Goal: Information Seeking & Learning: Learn about a topic

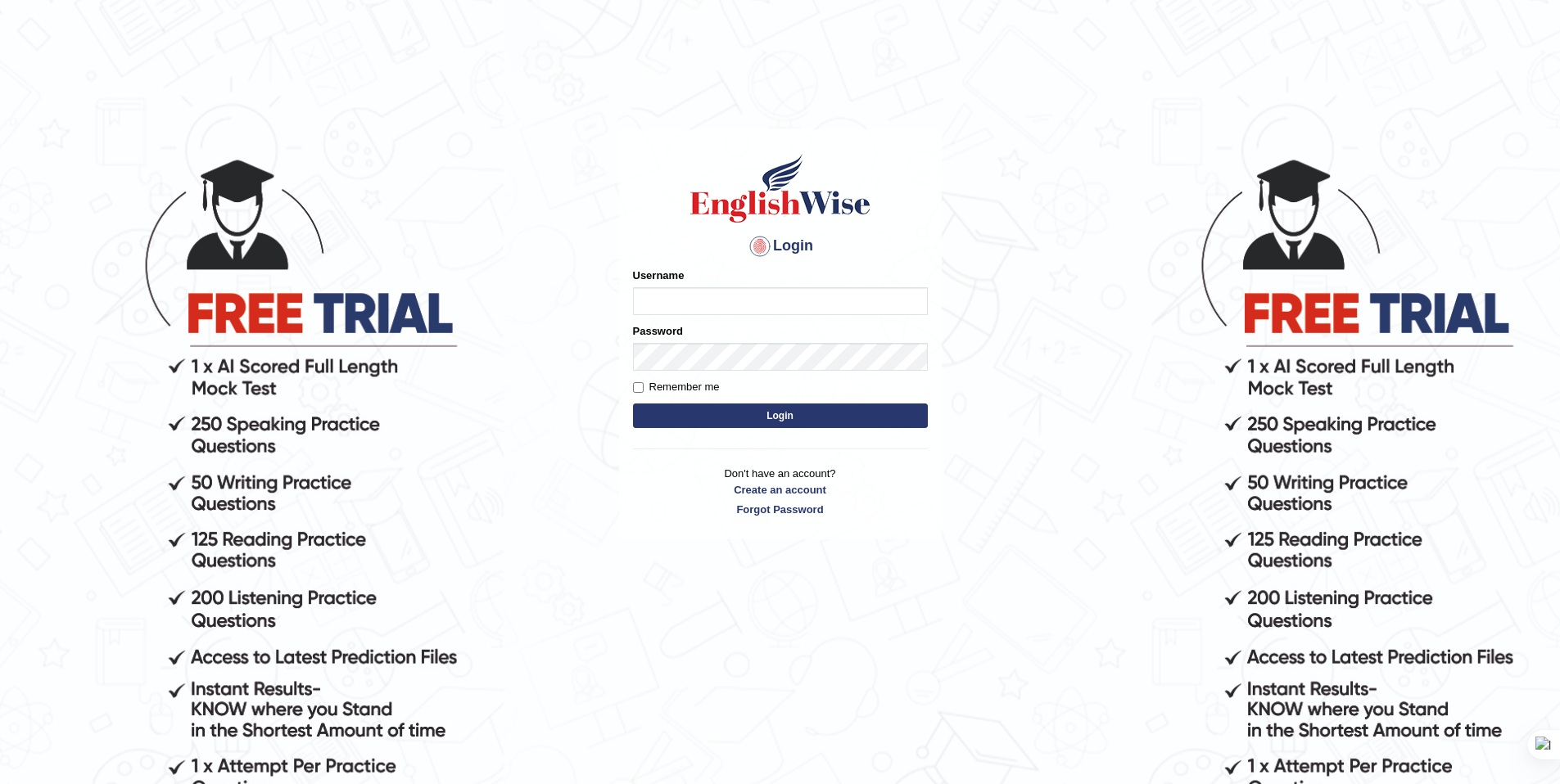
click at [821, 309] on form "Please fix the following errors: Username Password Remember me Login" at bounding box center [781, 350] width 295 height 164
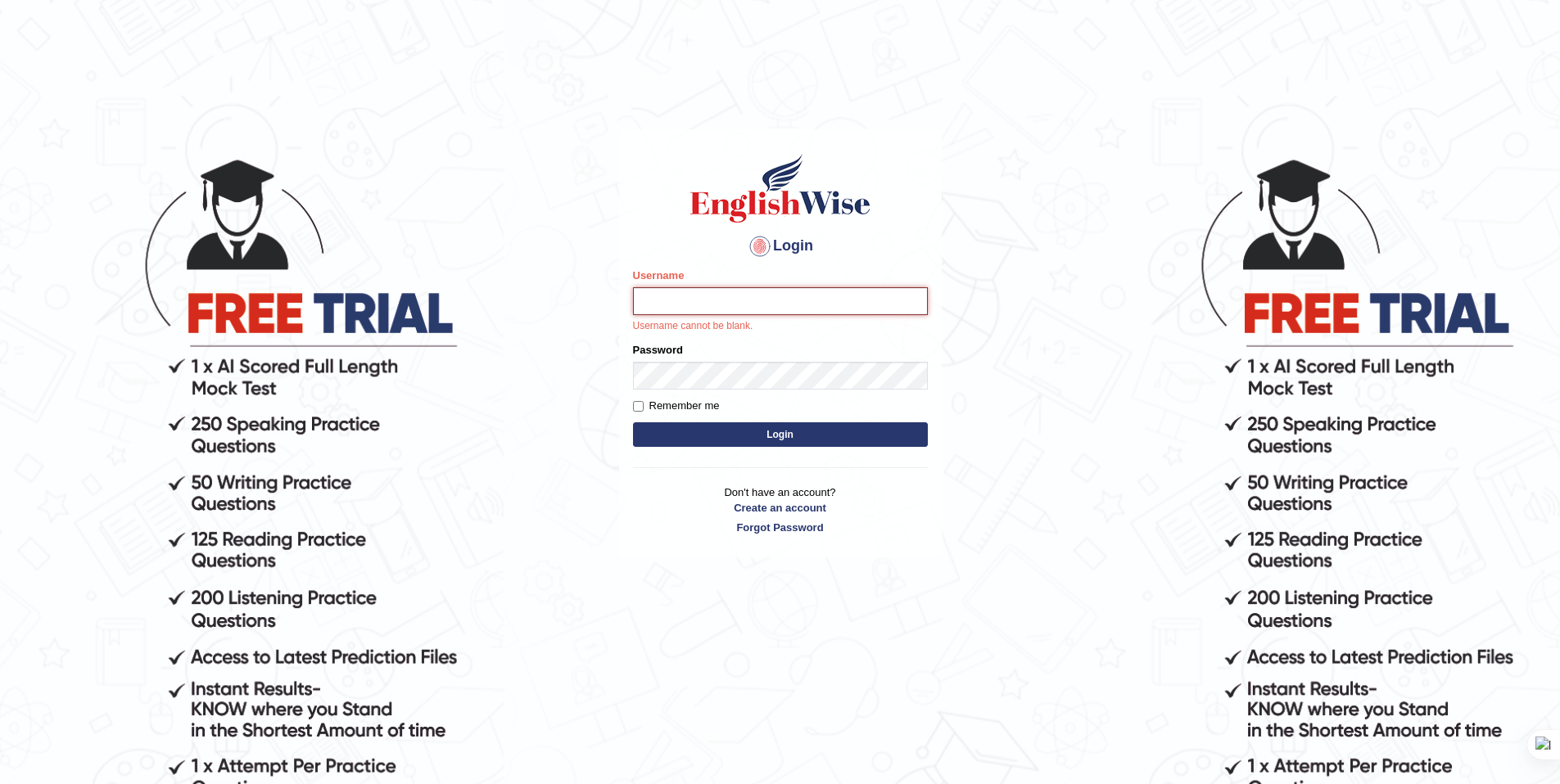
click at [823, 300] on input "Username" at bounding box center [781, 301] width 295 height 28
type input "AnmolNY"
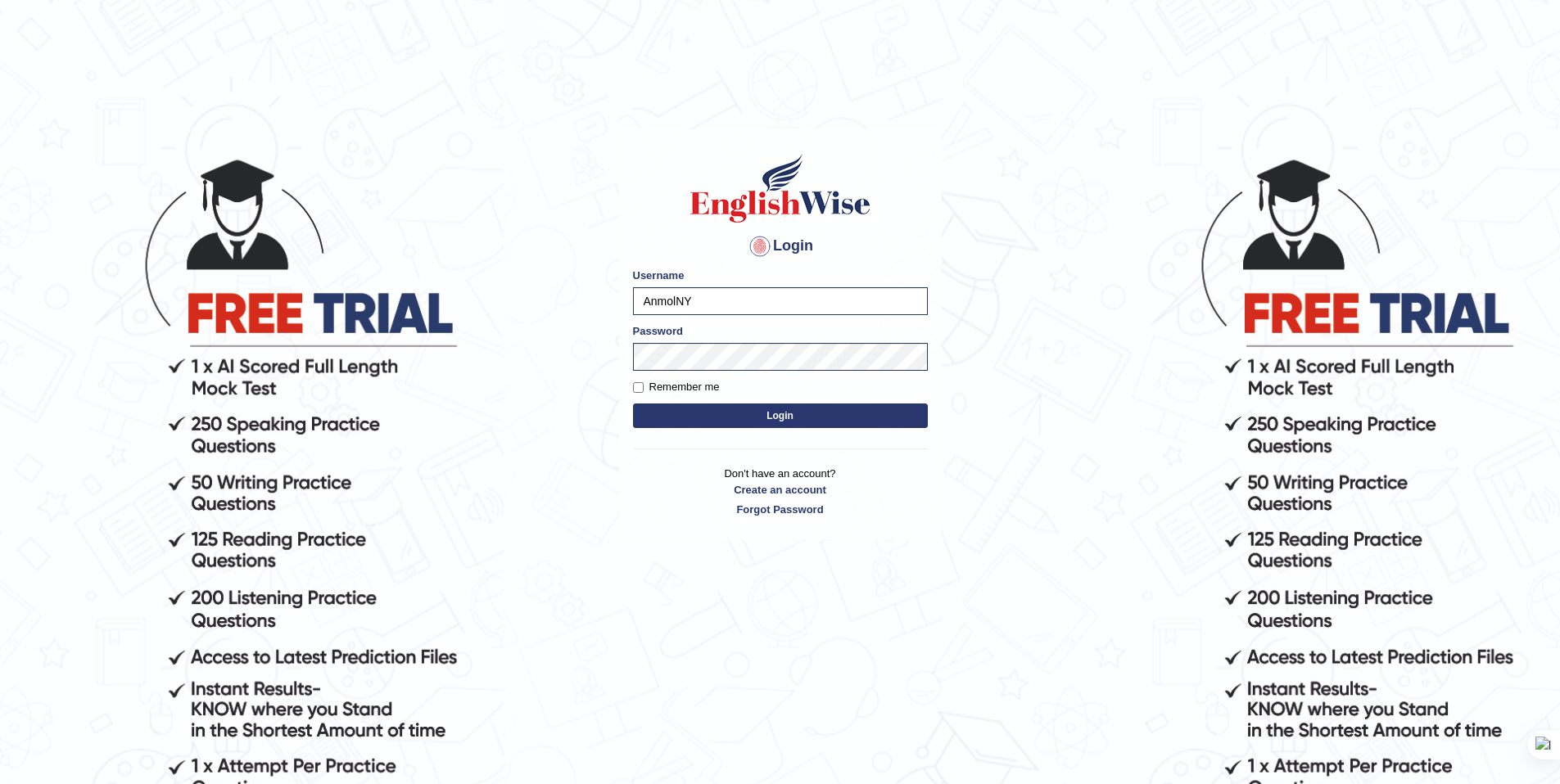
click at [791, 415] on button "Login" at bounding box center [781, 415] width 295 height 24
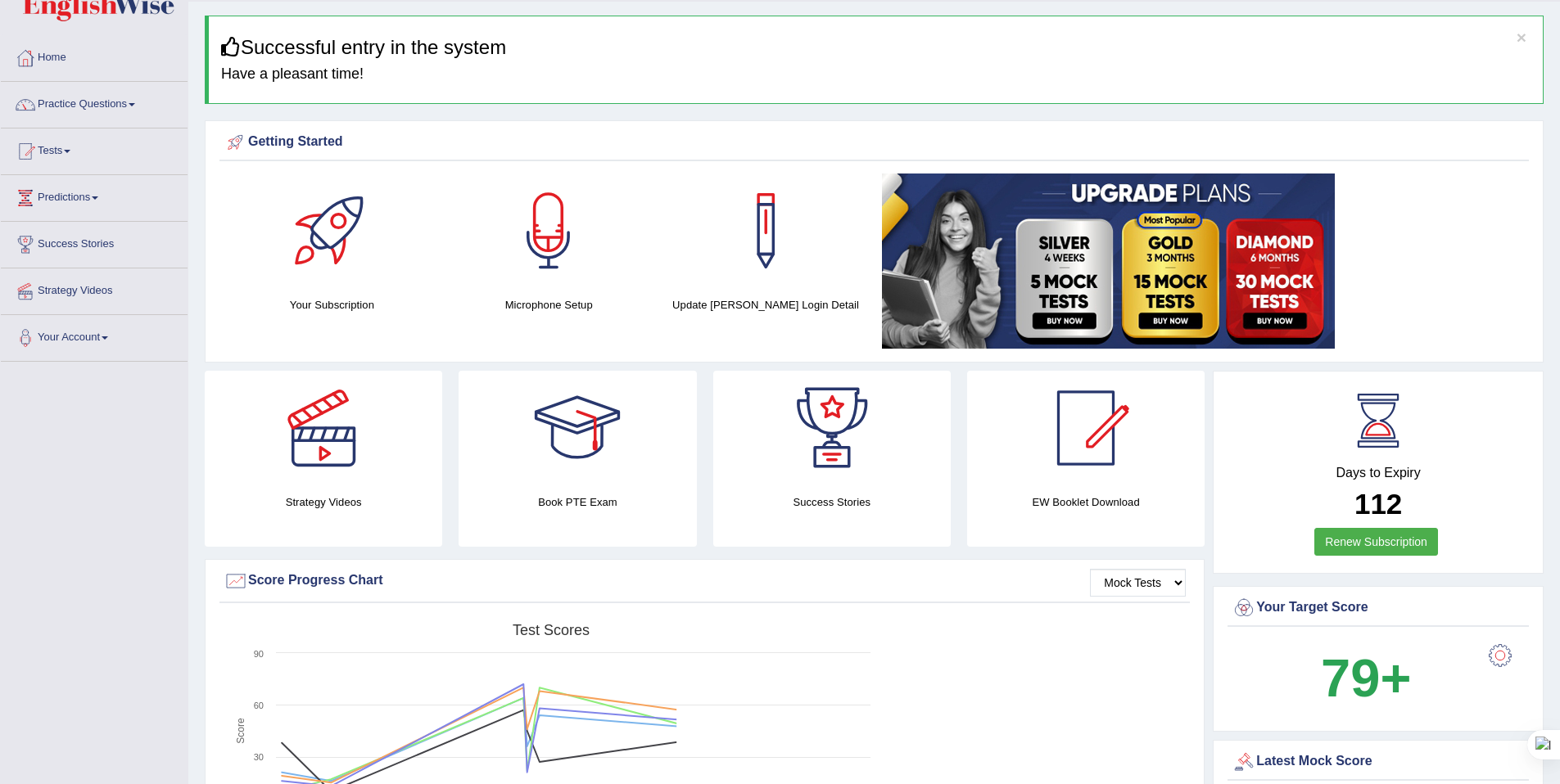
scroll to position [52, 0]
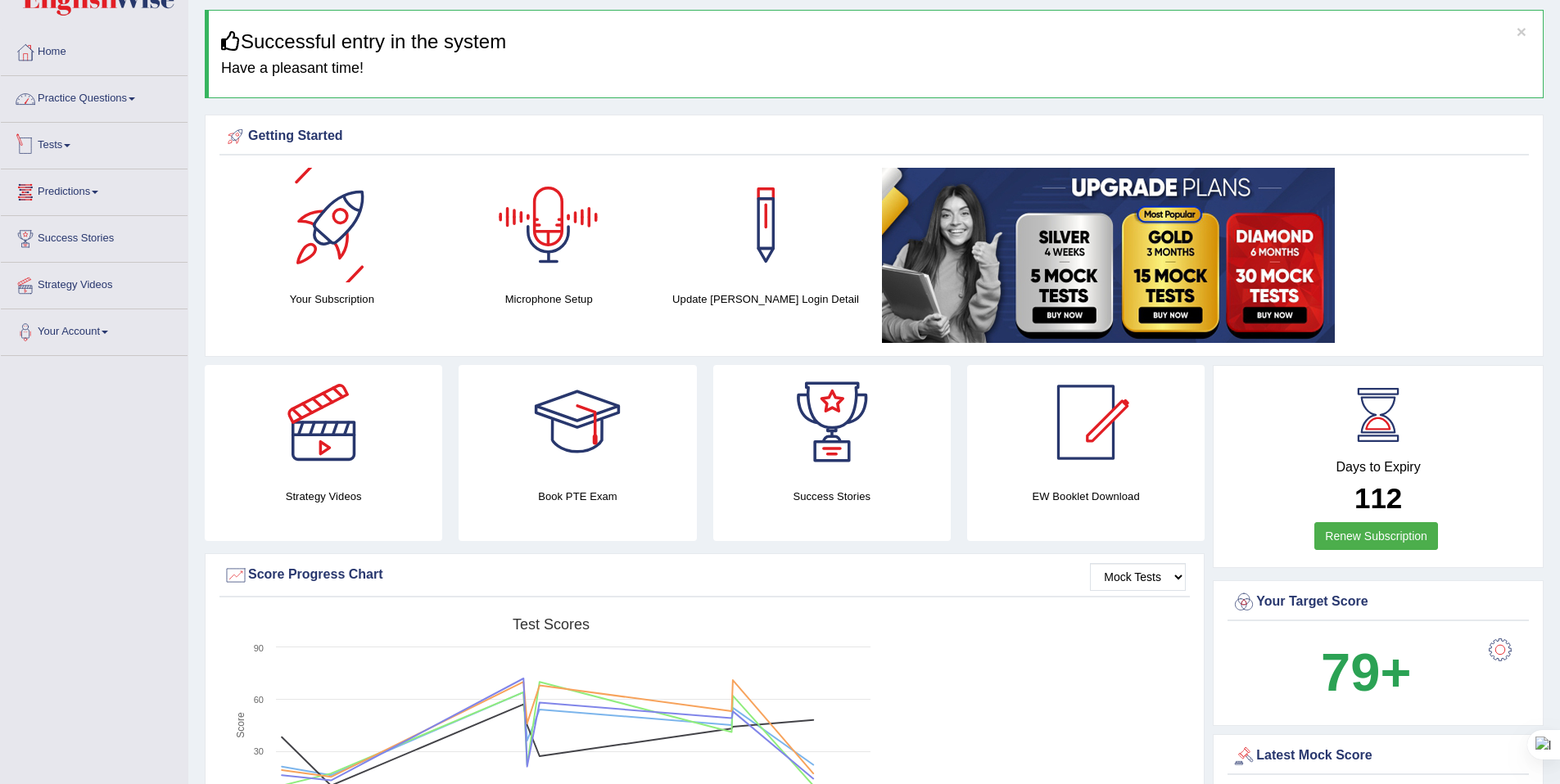
click at [106, 98] on link "Practice Questions" at bounding box center [94, 96] width 187 height 41
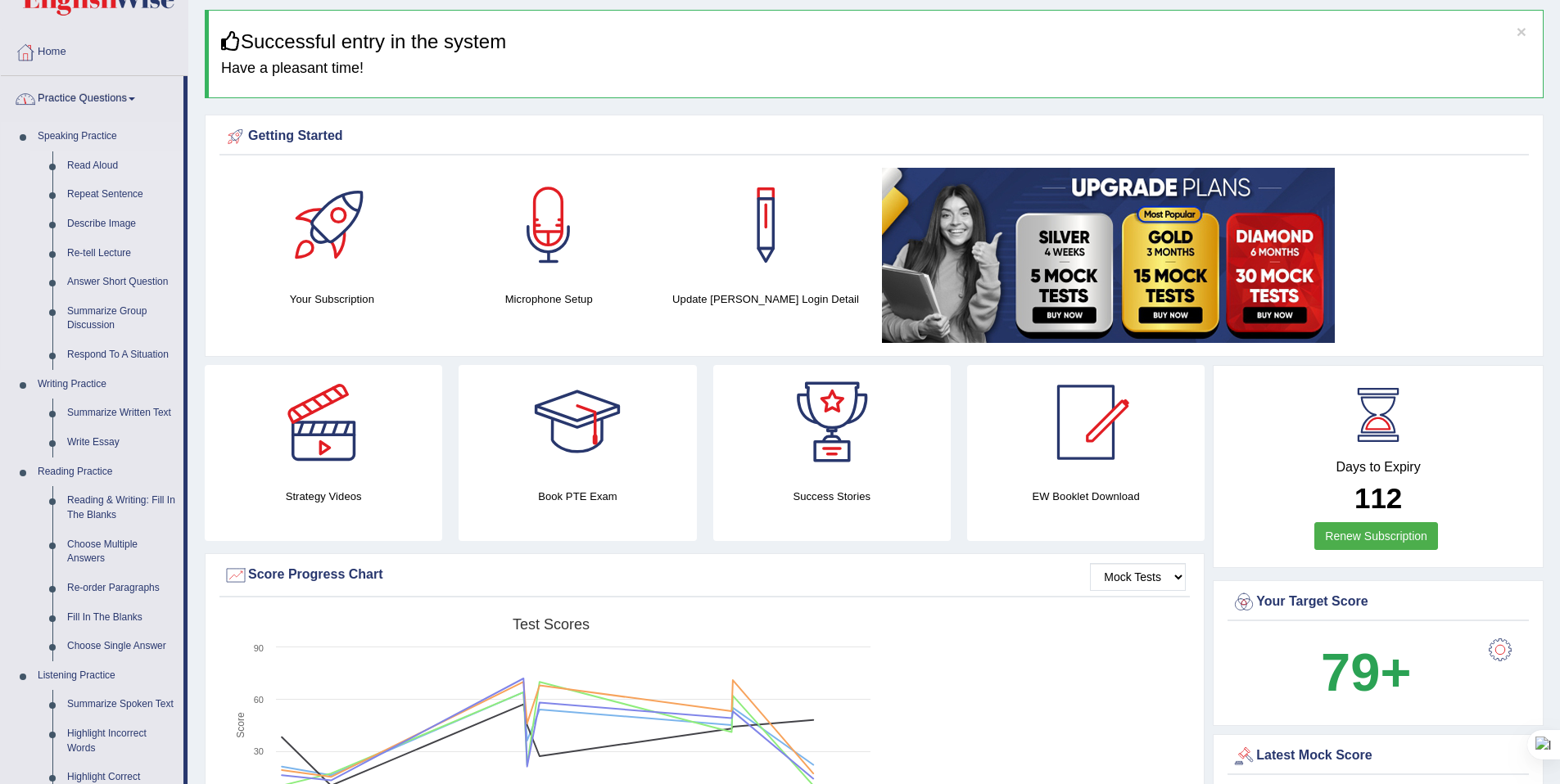
click at [106, 157] on link "Read Aloud" at bounding box center [122, 166] width 123 height 29
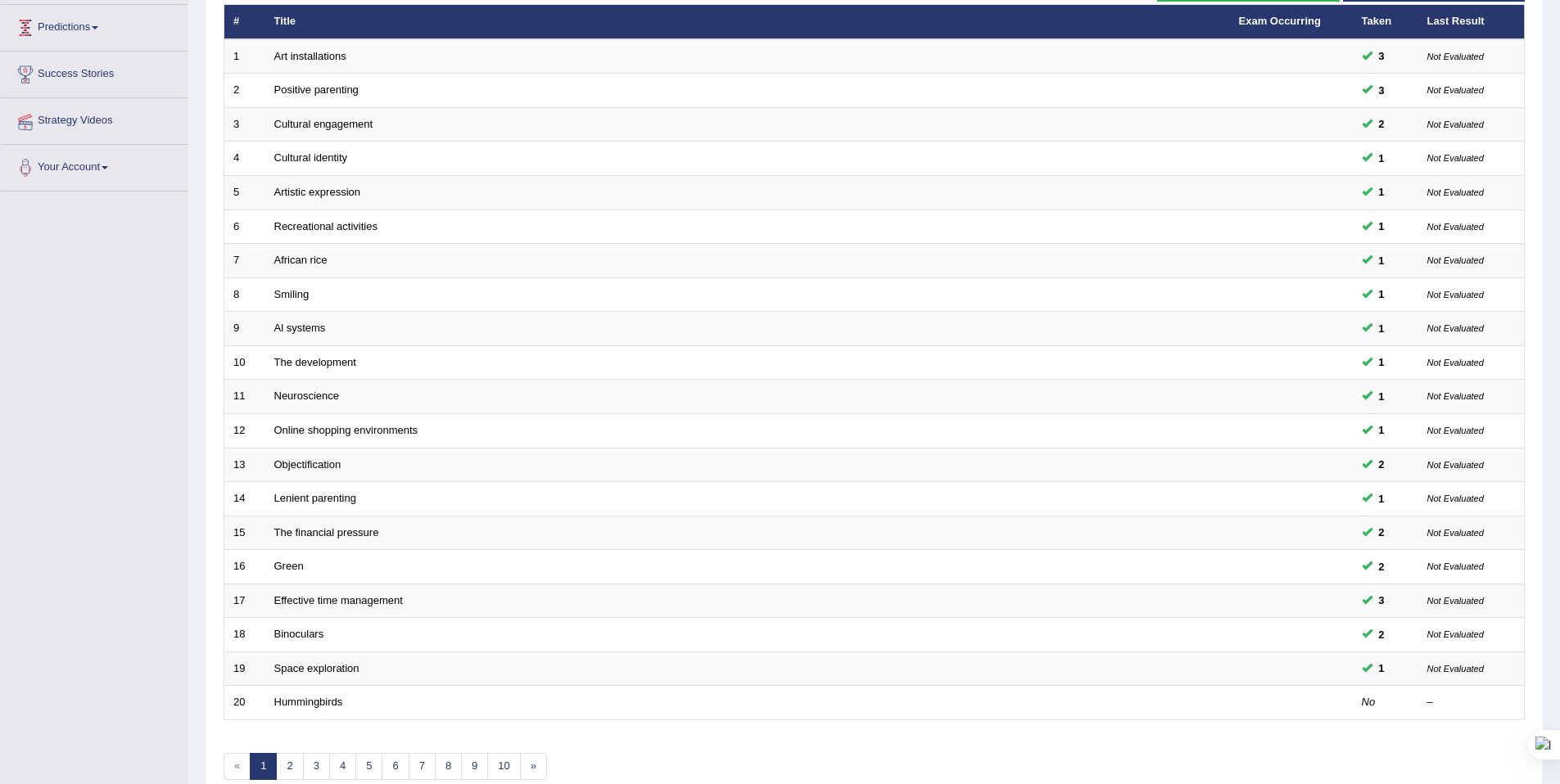
scroll to position [299, 0]
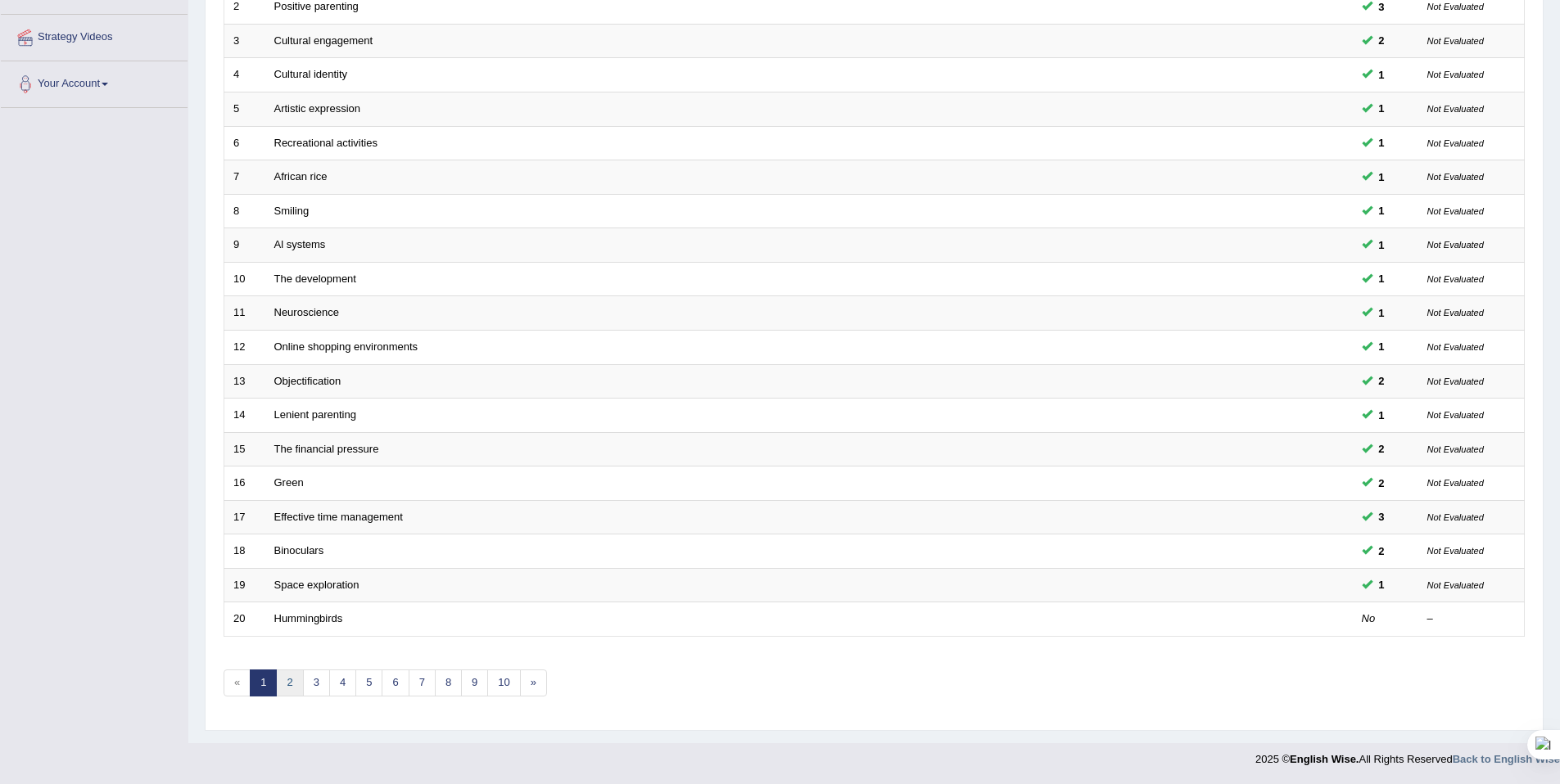
click at [298, 682] on link "2" at bounding box center [289, 683] width 27 height 27
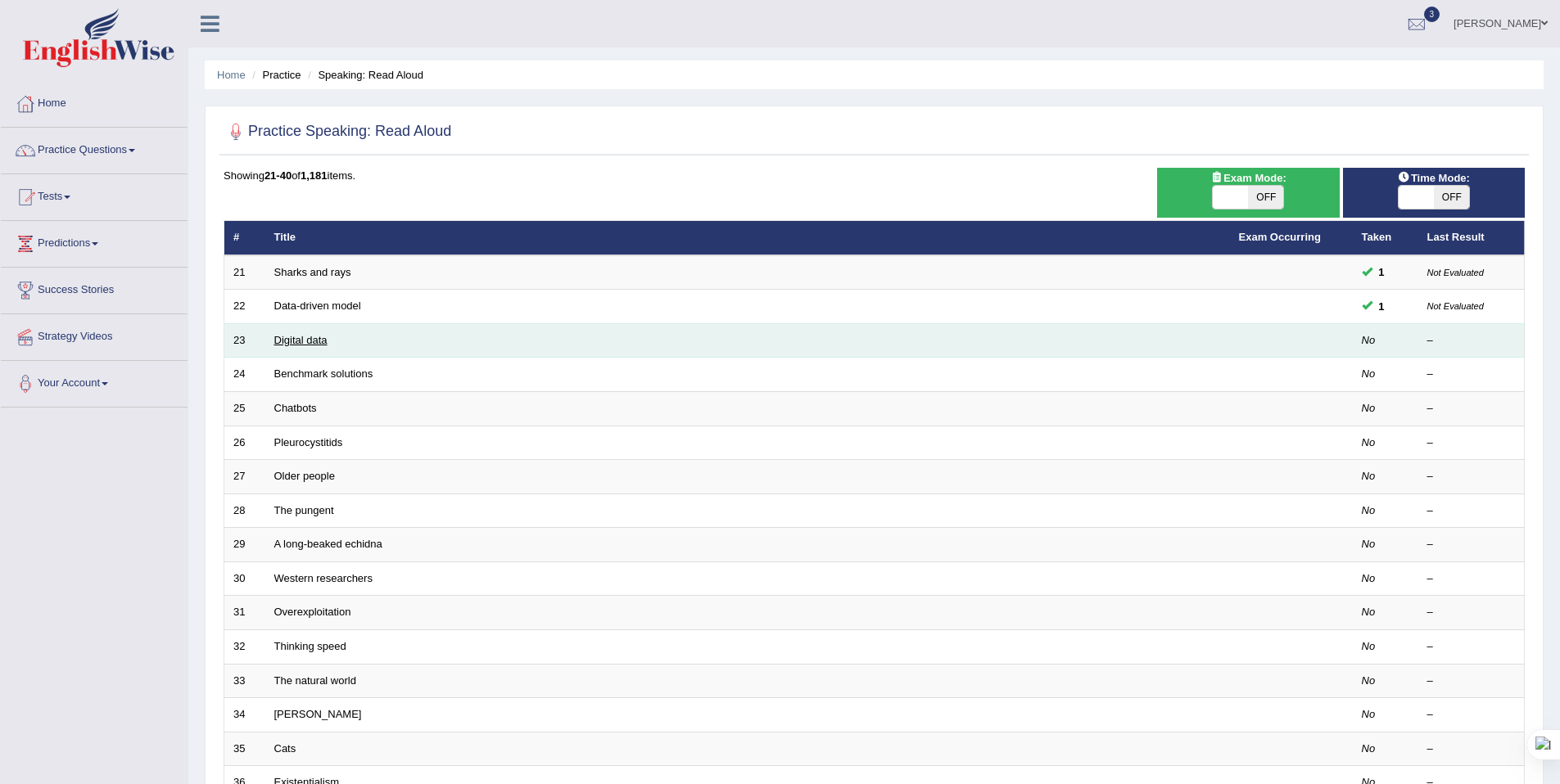
click at [270, 343] on td "Digital data" at bounding box center [748, 340] width 965 height 34
click at [289, 342] on link "Digital data" at bounding box center [301, 340] width 54 height 13
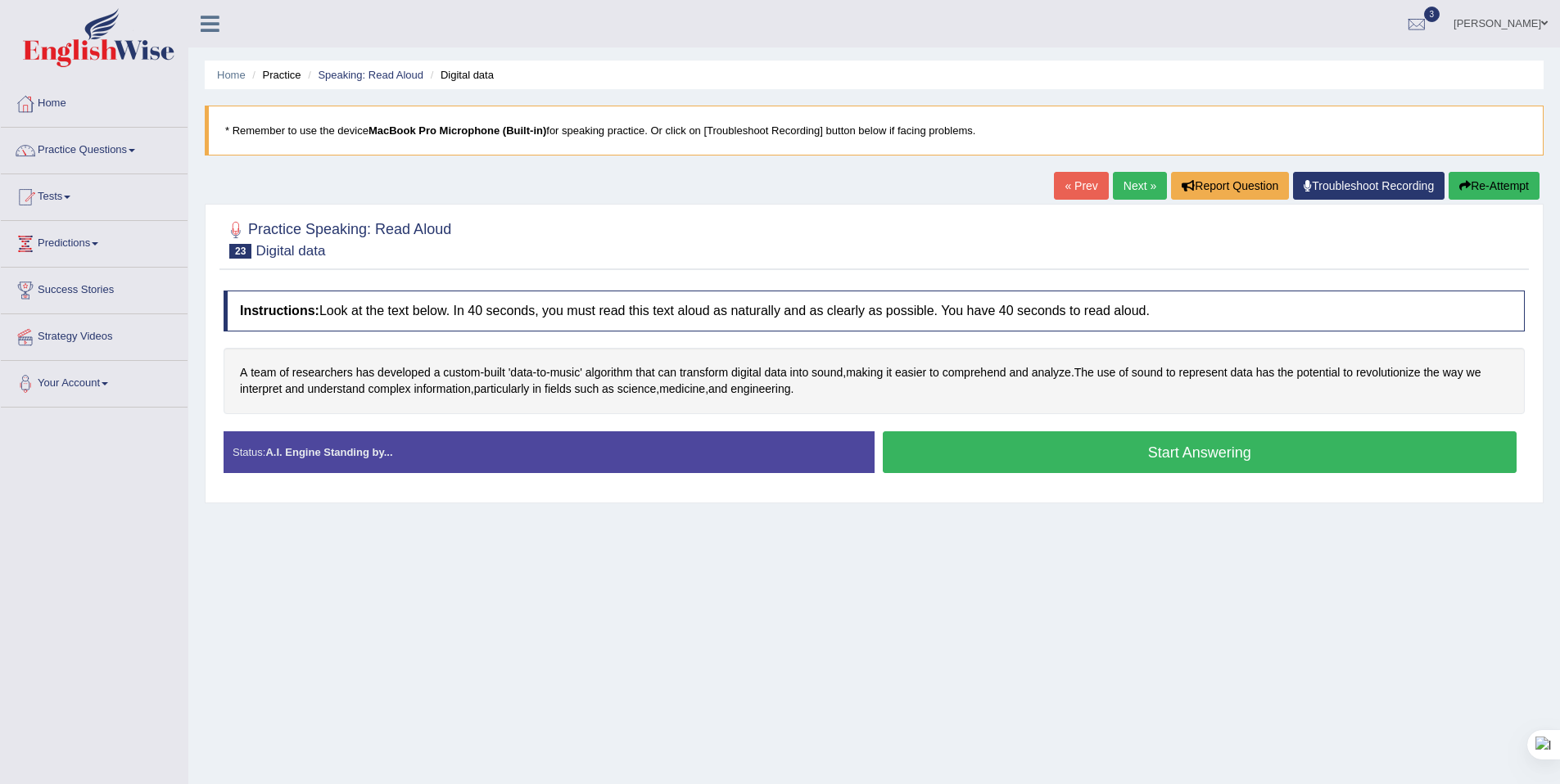
click at [930, 444] on button "Start Answering" at bounding box center [1200, 452] width 634 height 42
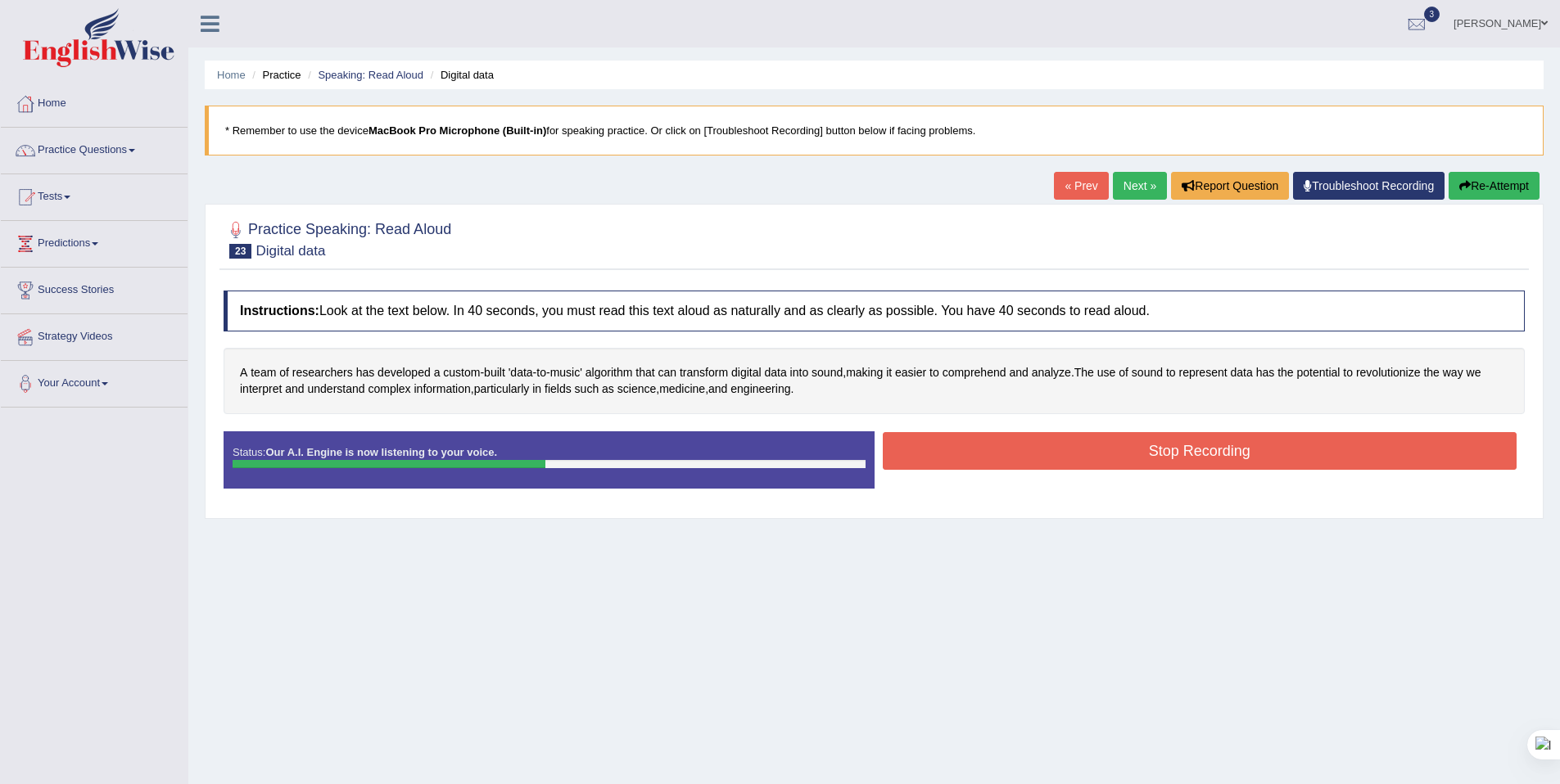
click at [938, 438] on button "Stop Recording" at bounding box center [1200, 451] width 634 height 38
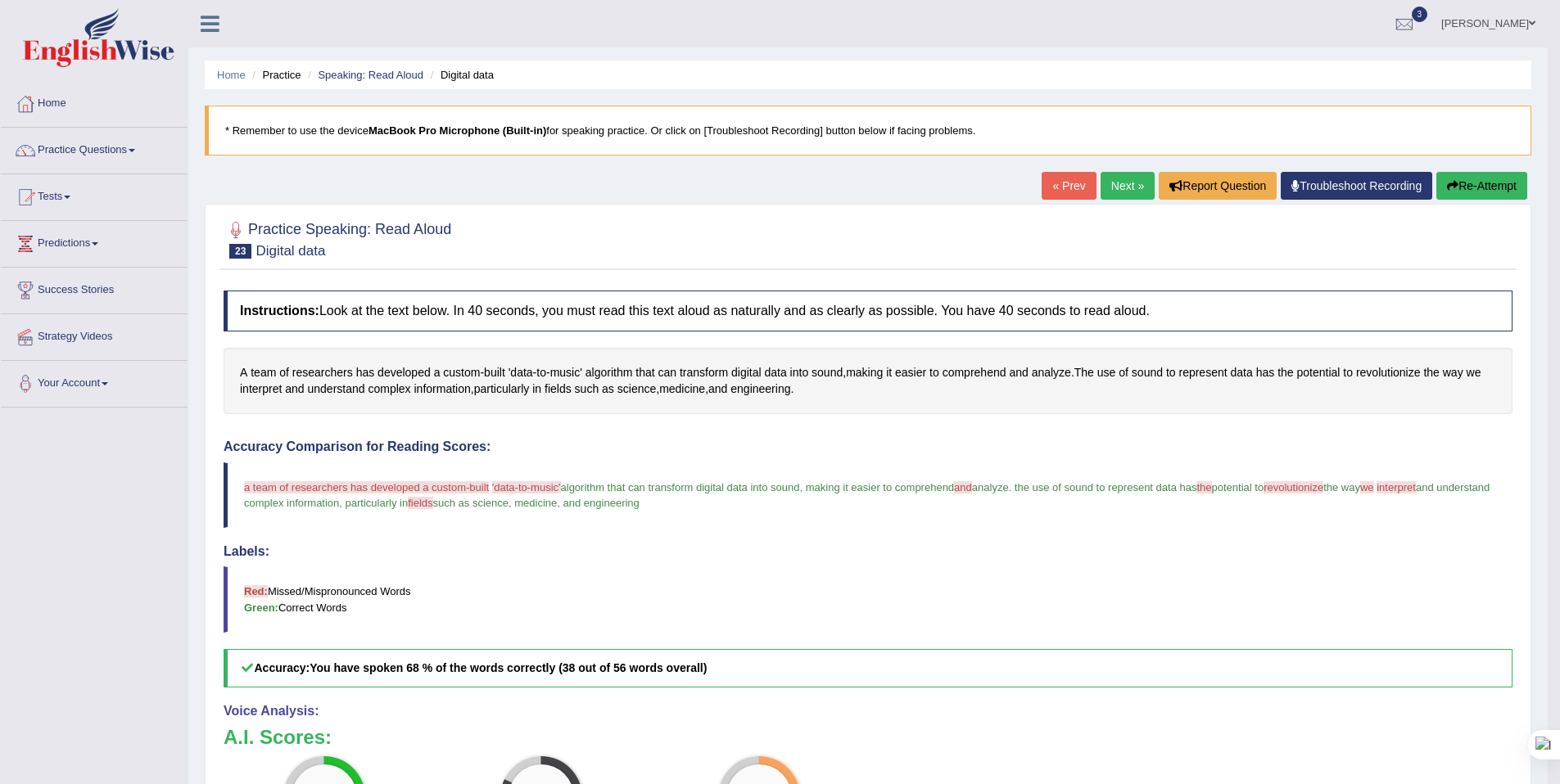
click at [1101, 181] on link "Next »" at bounding box center [1128, 185] width 54 height 28
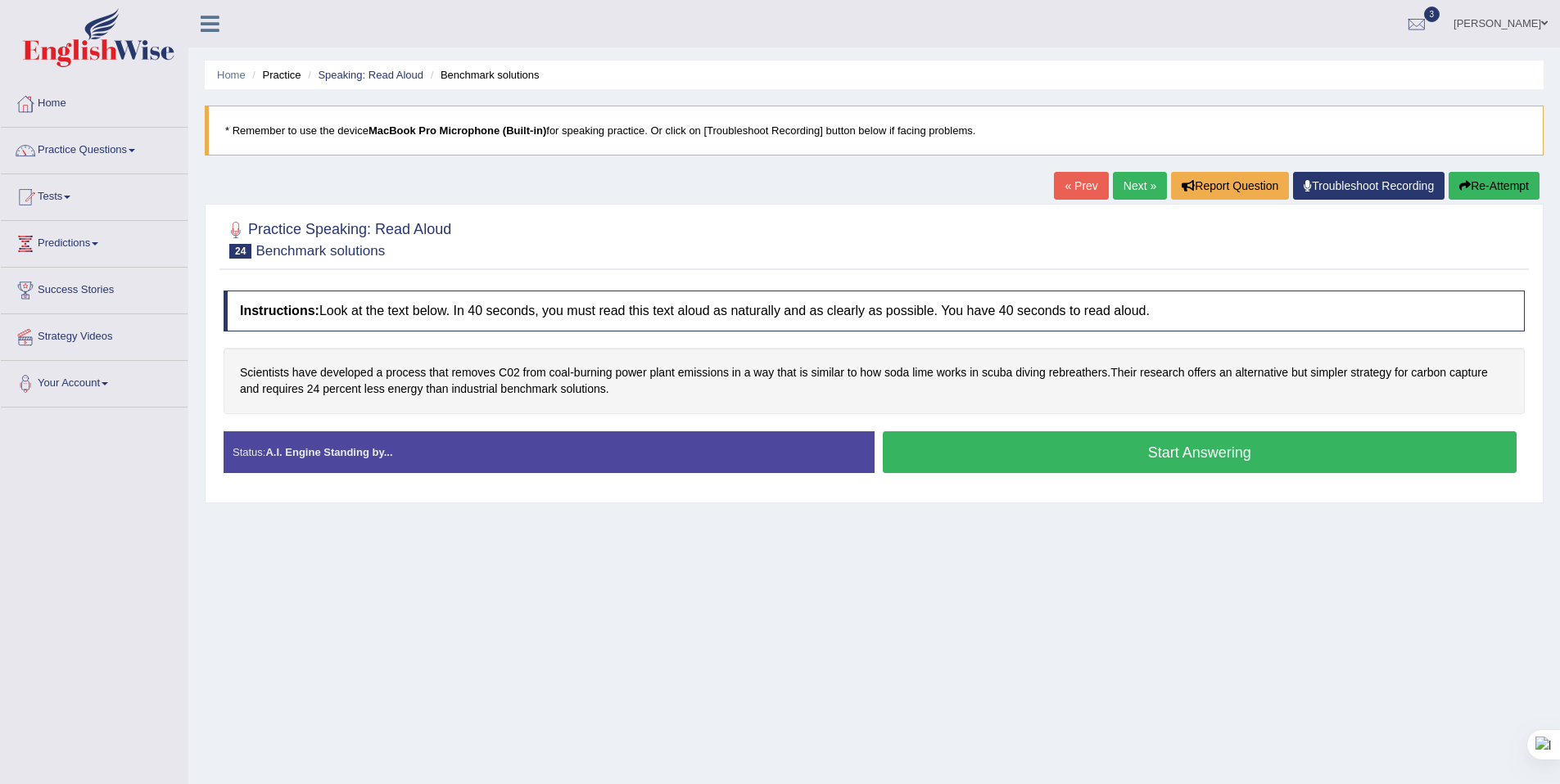
click at [1128, 170] on div "Home Practice Speaking: Read Aloud Benchmark solutions * Remember to use the de…" at bounding box center [874, 409] width 1371 height 819
click at [1129, 180] on link "Next »" at bounding box center [1140, 185] width 54 height 28
click at [1066, 411] on div "Similar to how chatbots may sometimes generate false information or fabricate r…" at bounding box center [874, 381] width 1302 height 66
click at [1087, 438] on button "Start Answering" at bounding box center [1200, 452] width 634 height 42
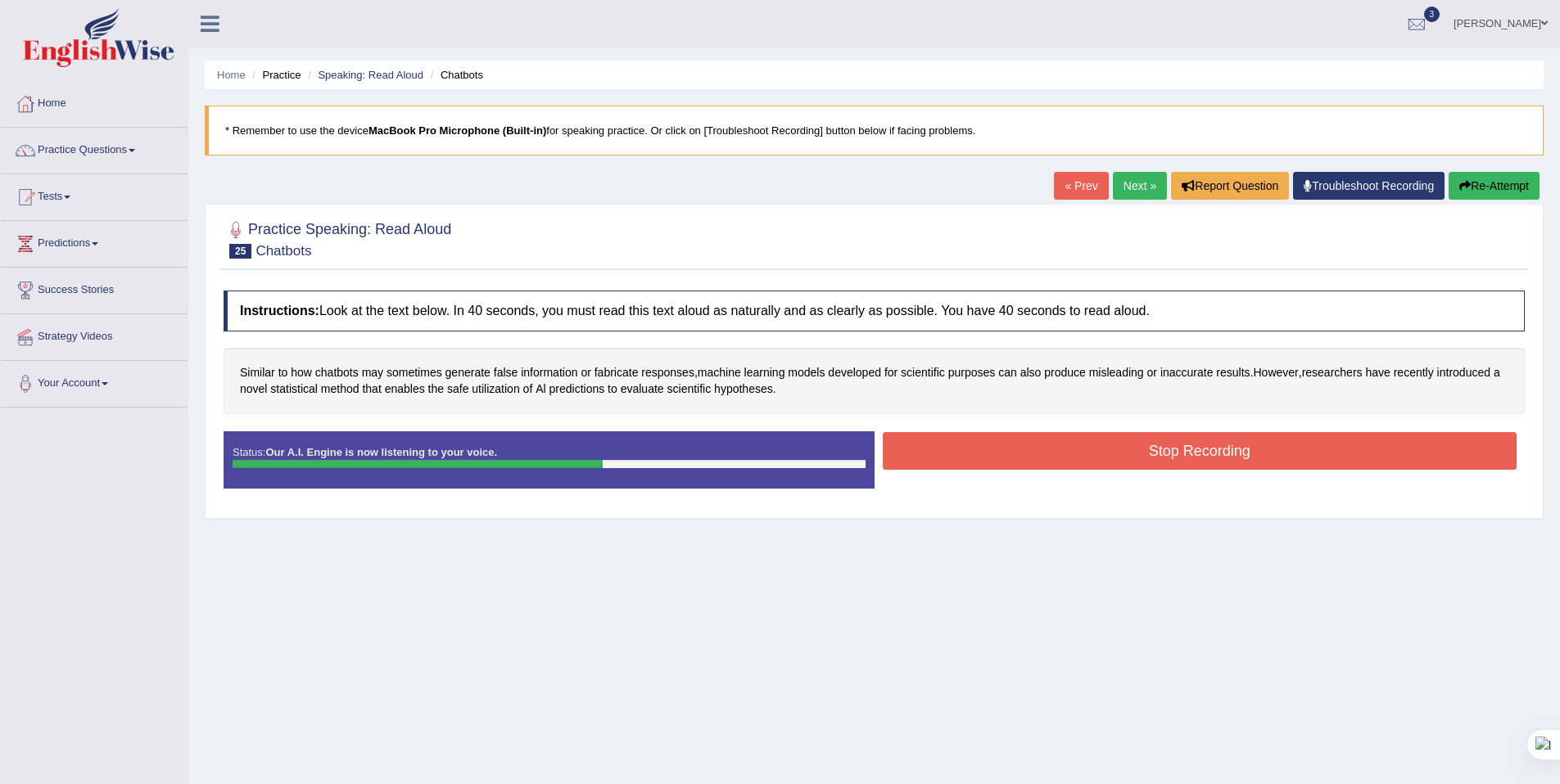
click at [1141, 471] on div "Stop Recording" at bounding box center [1200, 453] width 651 height 42
click at [1141, 461] on button "Stop Recording" at bounding box center [1200, 451] width 634 height 38
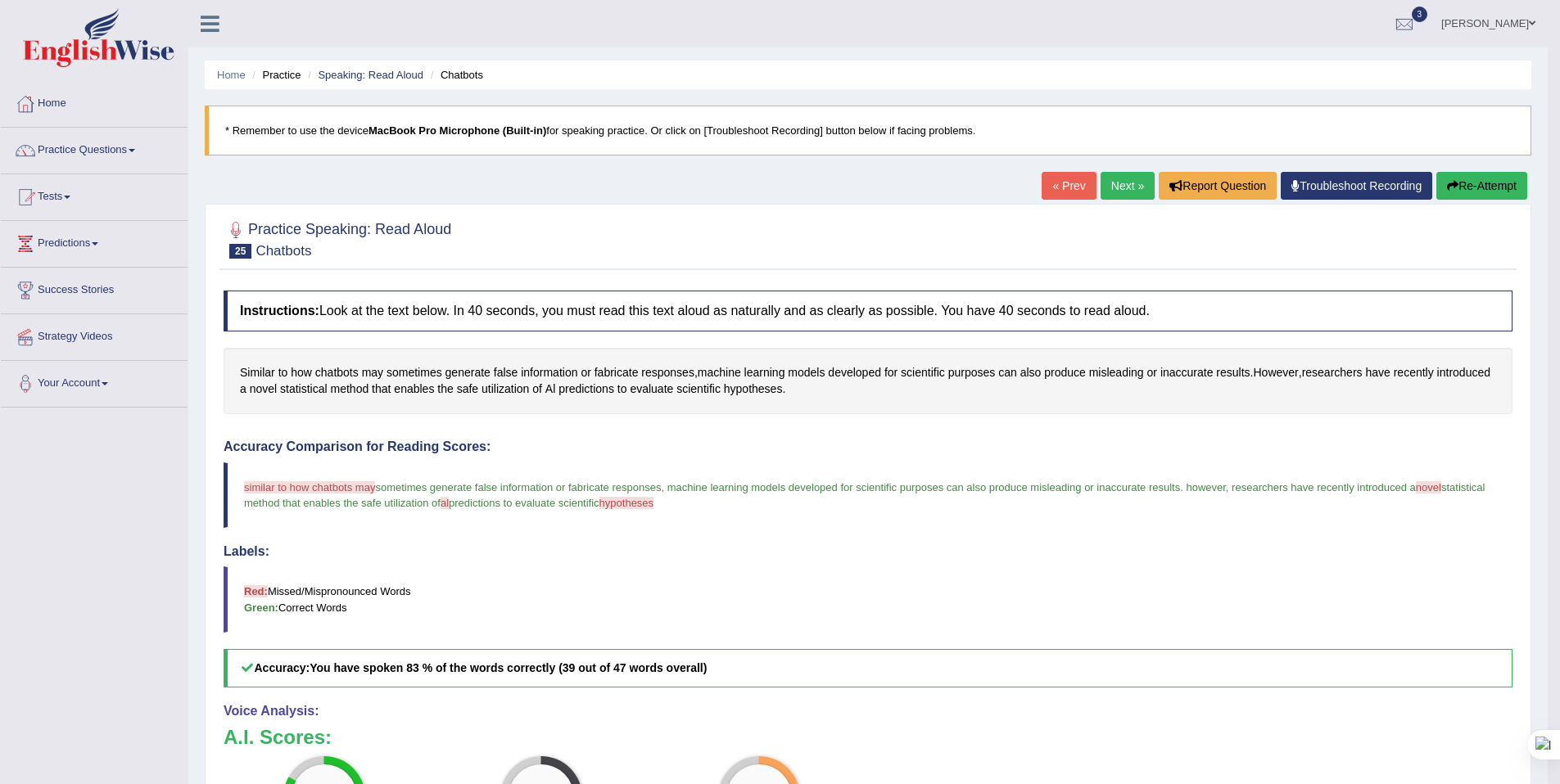
click at [1114, 189] on link "Next »" at bounding box center [1128, 185] width 54 height 28
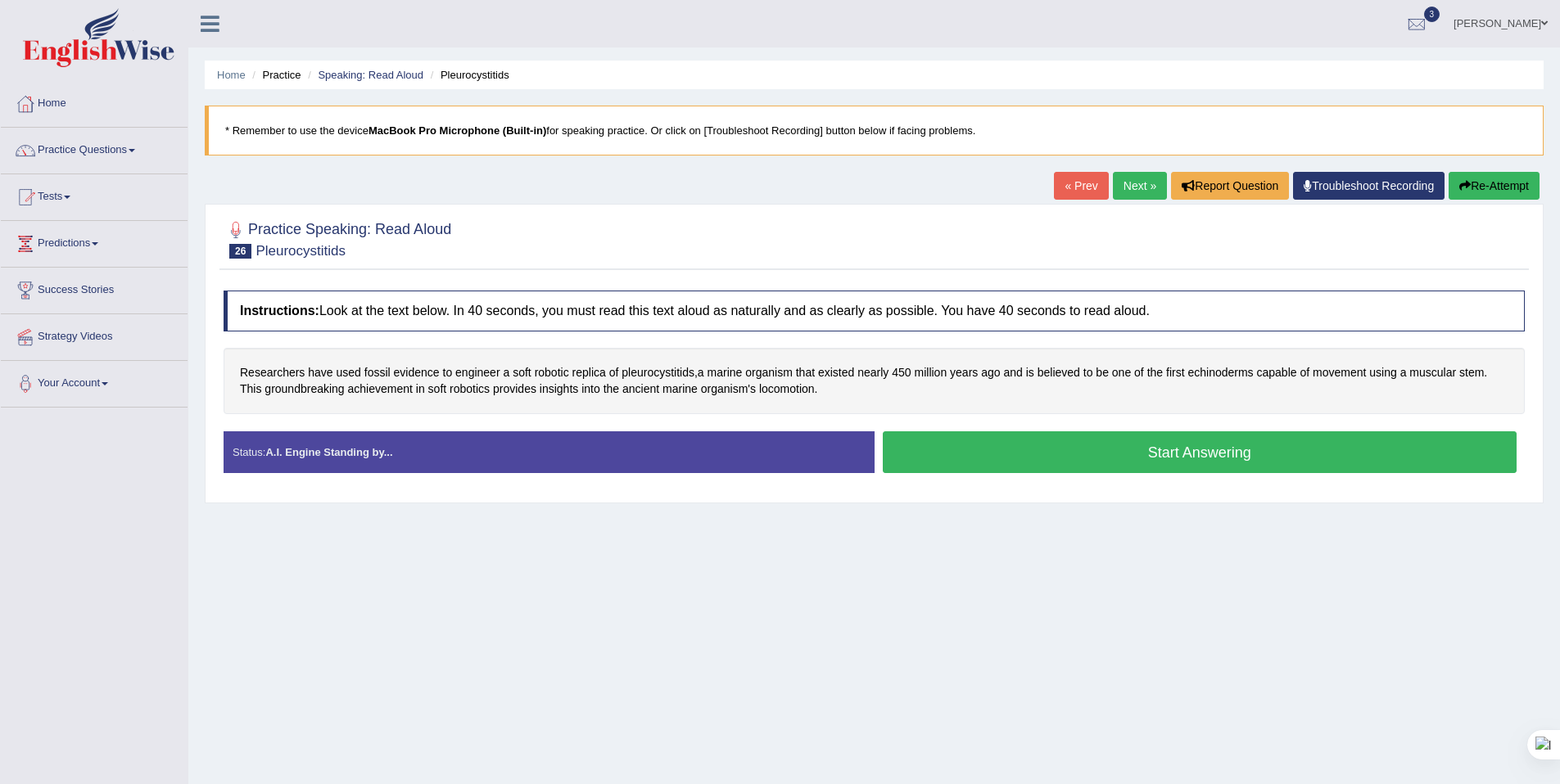
click at [962, 429] on div "Instructions: Look at the text below. In 40 seconds, you must read this text al…" at bounding box center [875, 388] width 1310 height 212
click at [981, 452] on button "Start Answering" at bounding box center [1200, 452] width 634 height 42
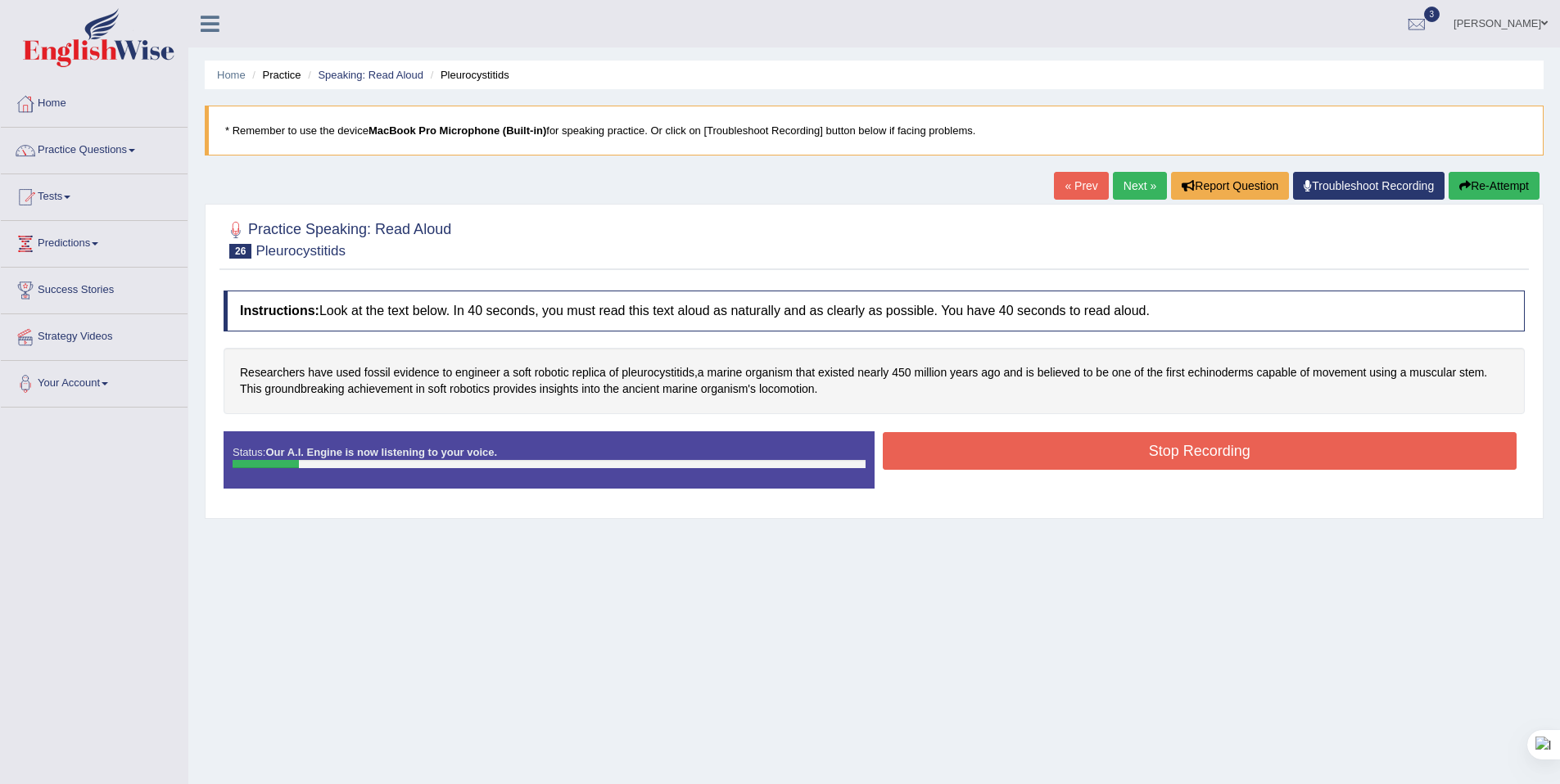
click at [1001, 427] on div "Instructions: Look at the text below. In 40 seconds, you must read this text al…" at bounding box center [875, 396] width 1310 height 228
click at [919, 445] on button "Stop Recording" at bounding box center [1200, 451] width 634 height 38
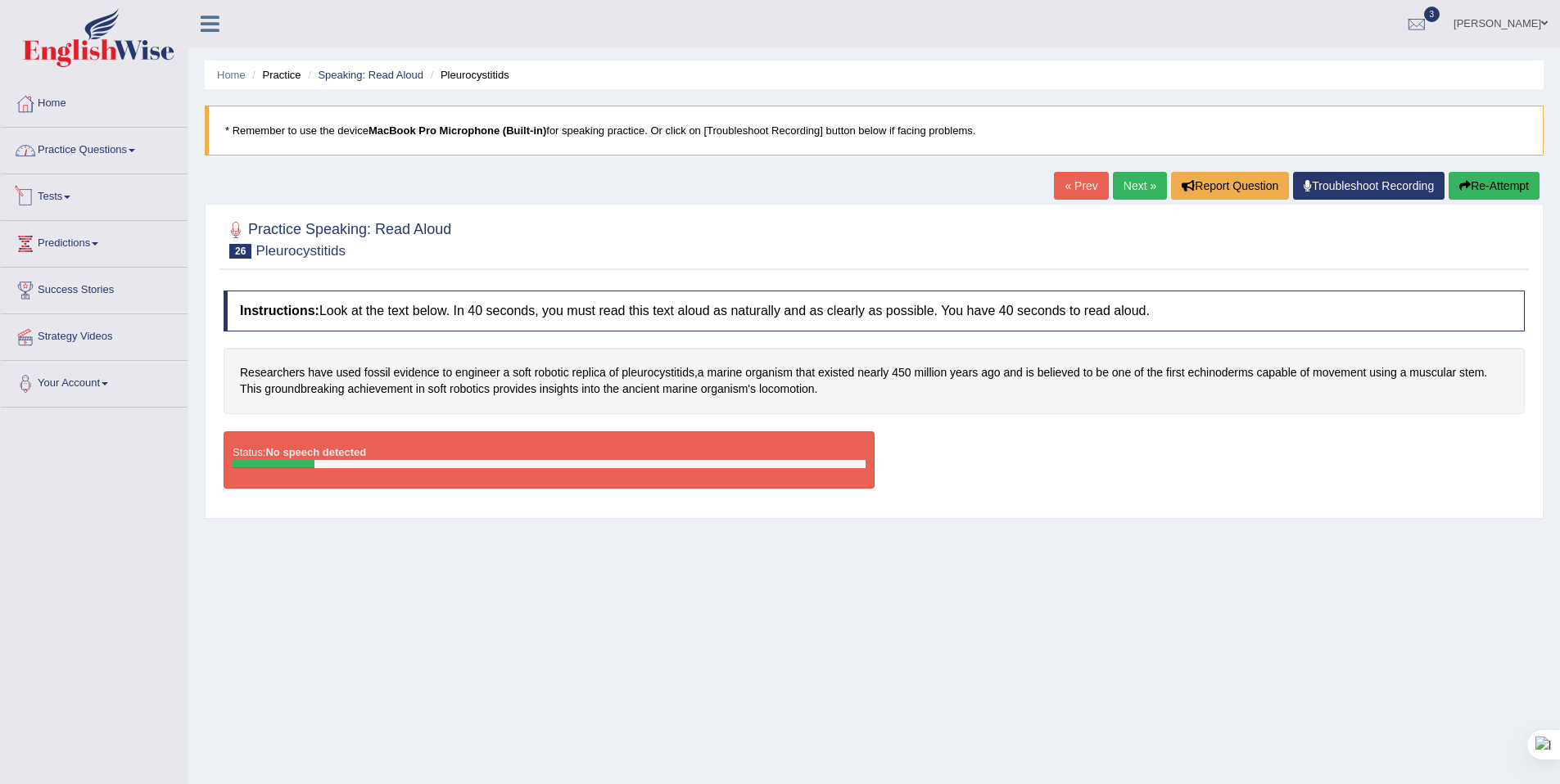
click at [95, 138] on link "Practice Questions" at bounding box center [94, 148] width 187 height 41
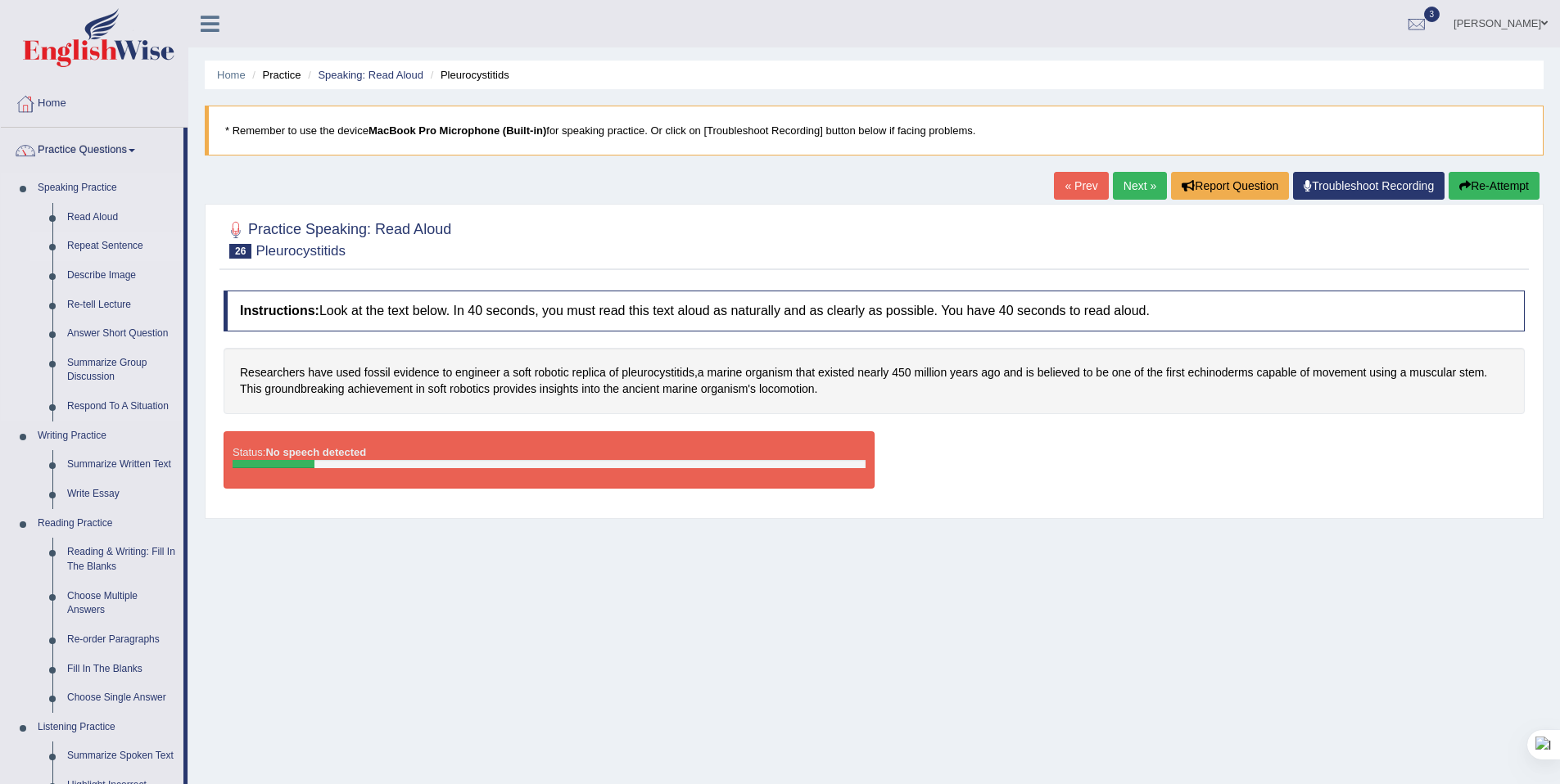
click at [108, 246] on link "Repeat Sentence" at bounding box center [122, 246] width 123 height 29
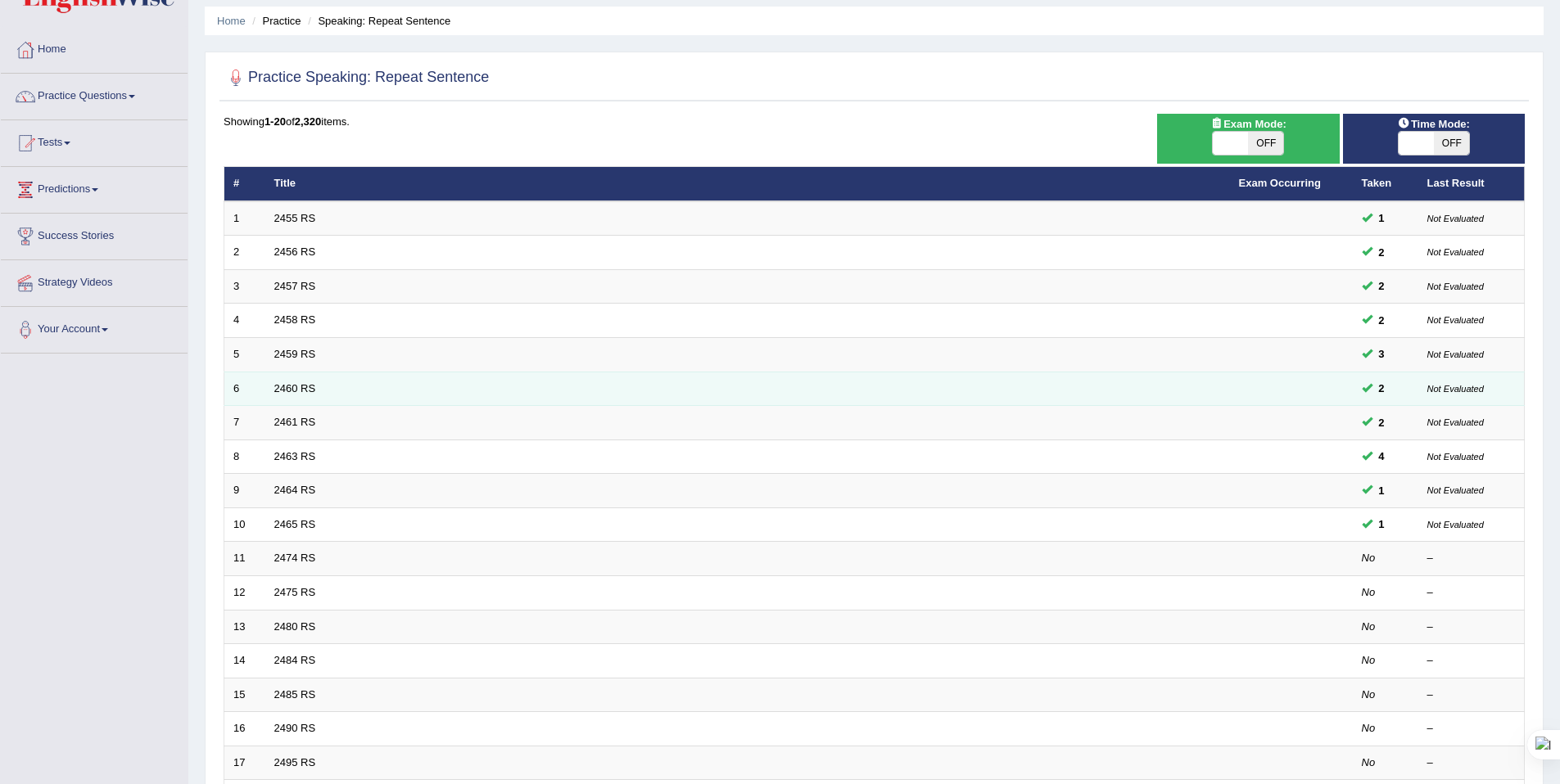
scroll to position [299, 0]
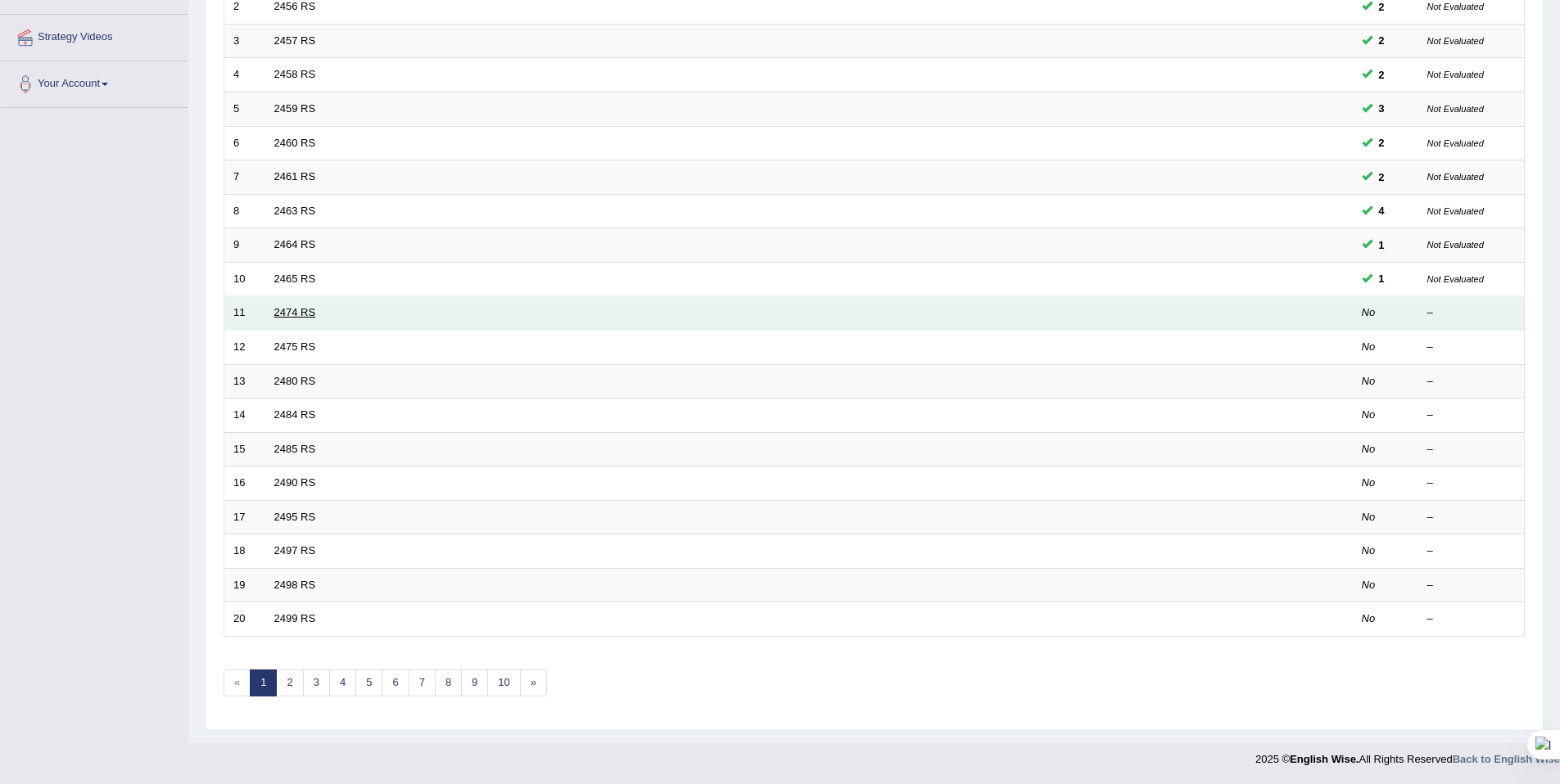
click at [288, 307] on link "2474 RS" at bounding box center [295, 313] width 42 height 13
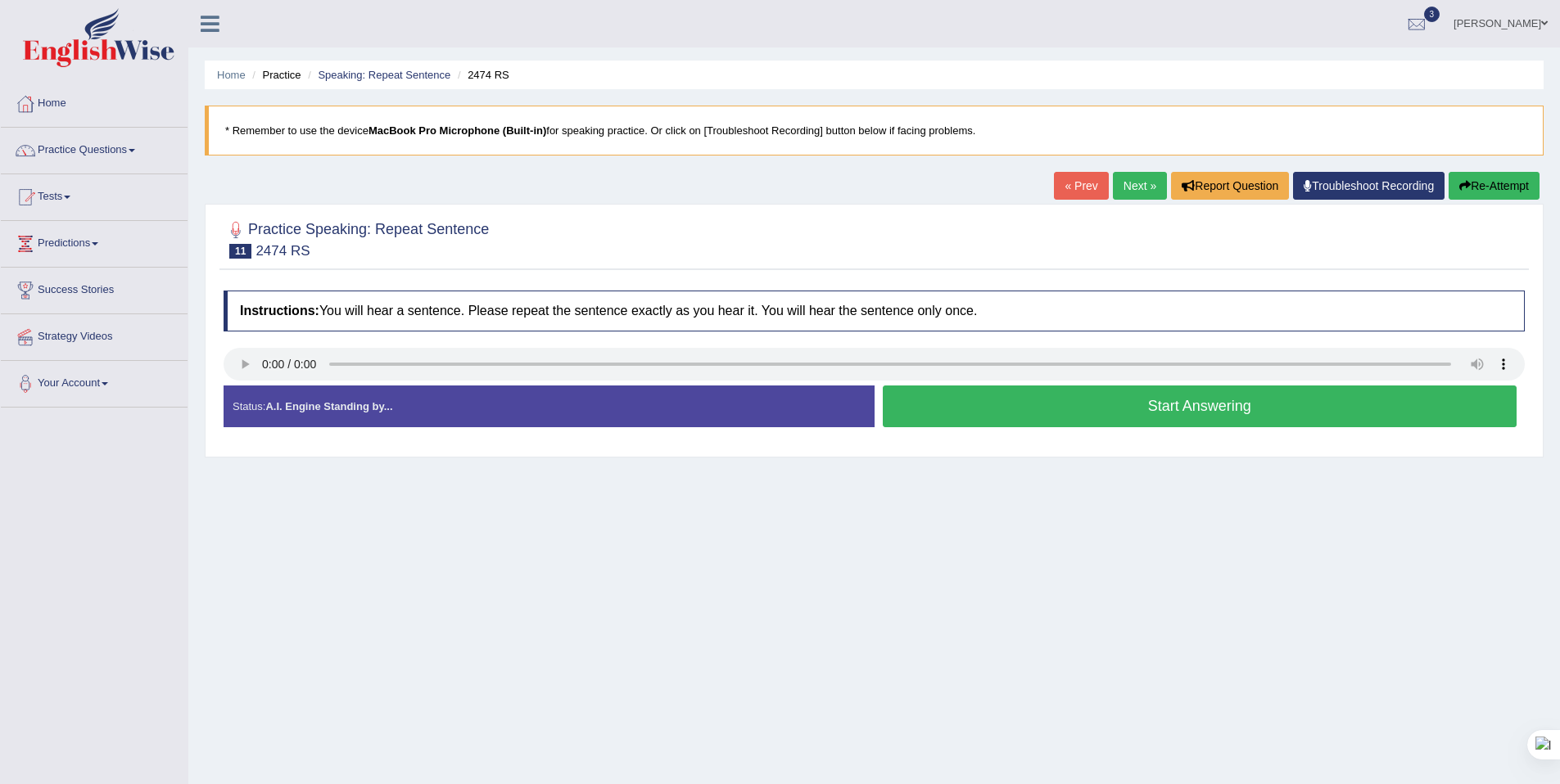
click at [1005, 415] on button "Start Answering" at bounding box center [1200, 406] width 634 height 42
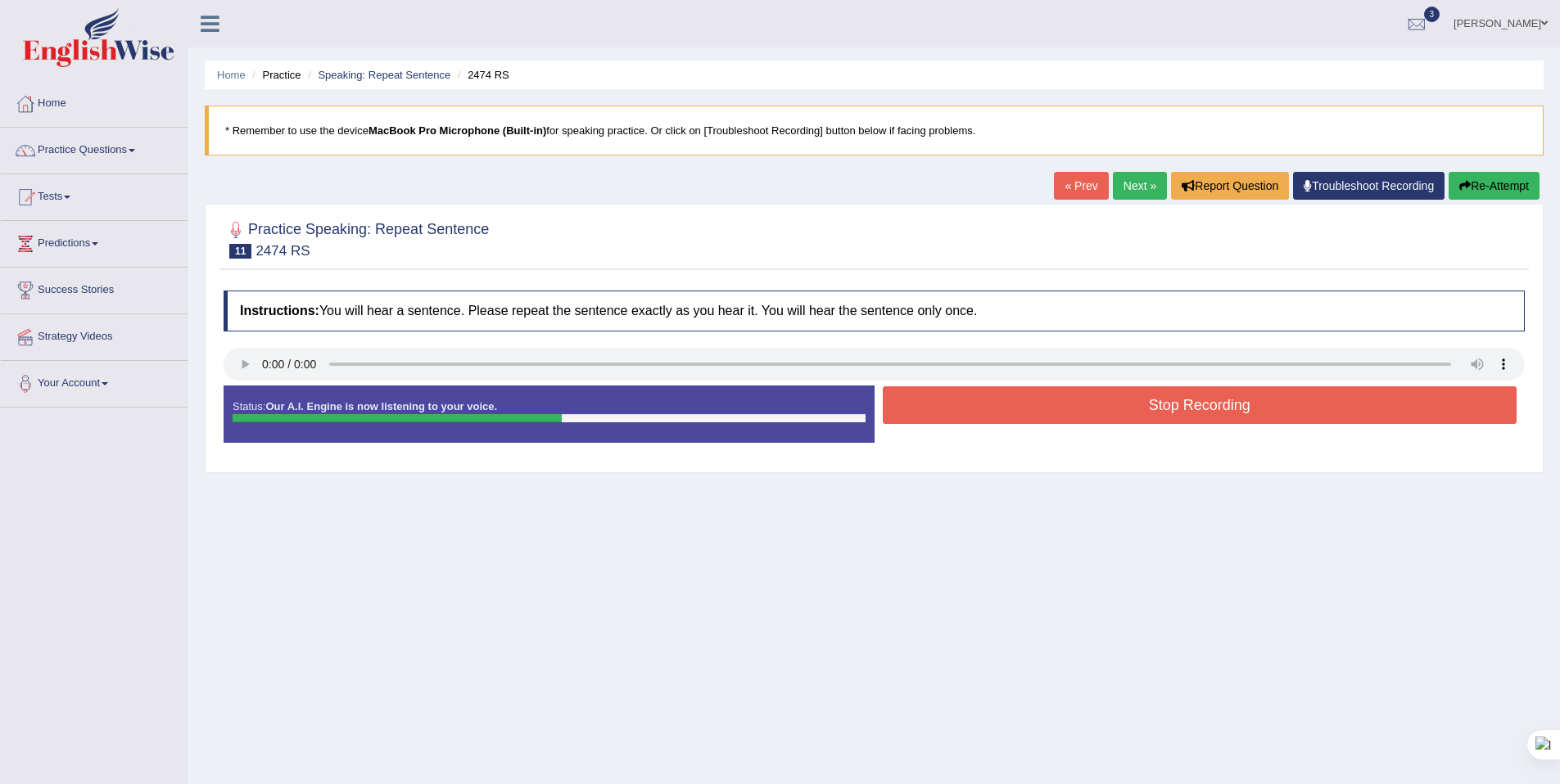
click at [995, 436] on div "Status: Our A.I. Engine is now listening to your voice. Start Answering Stop Re…" at bounding box center [874, 422] width 1302 height 73
click at [1010, 408] on button "Stop Recording" at bounding box center [1200, 405] width 634 height 38
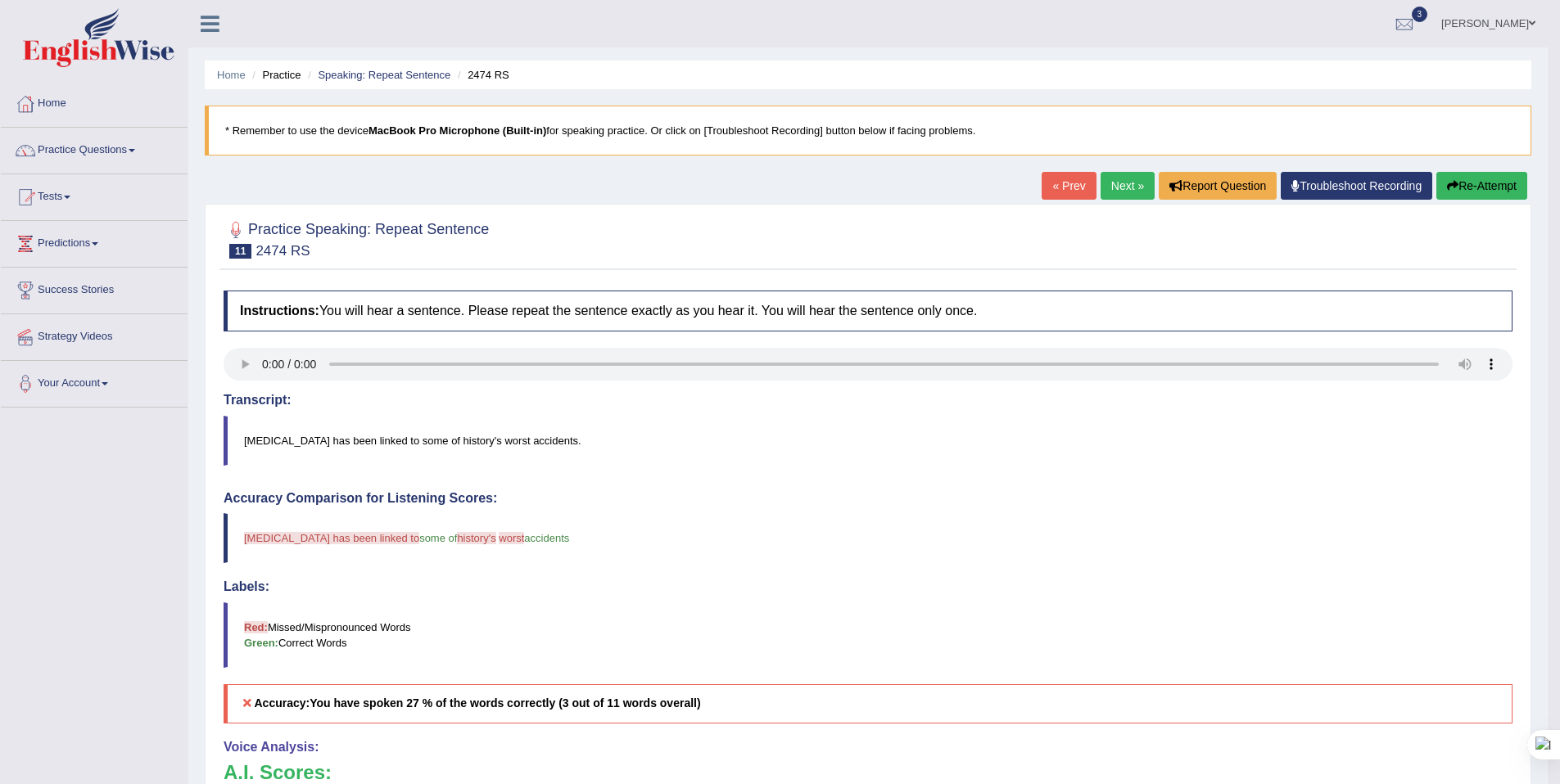
click at [1117, 191] on link "Next »" at bounding box center [1128, 185] width 54 height 28
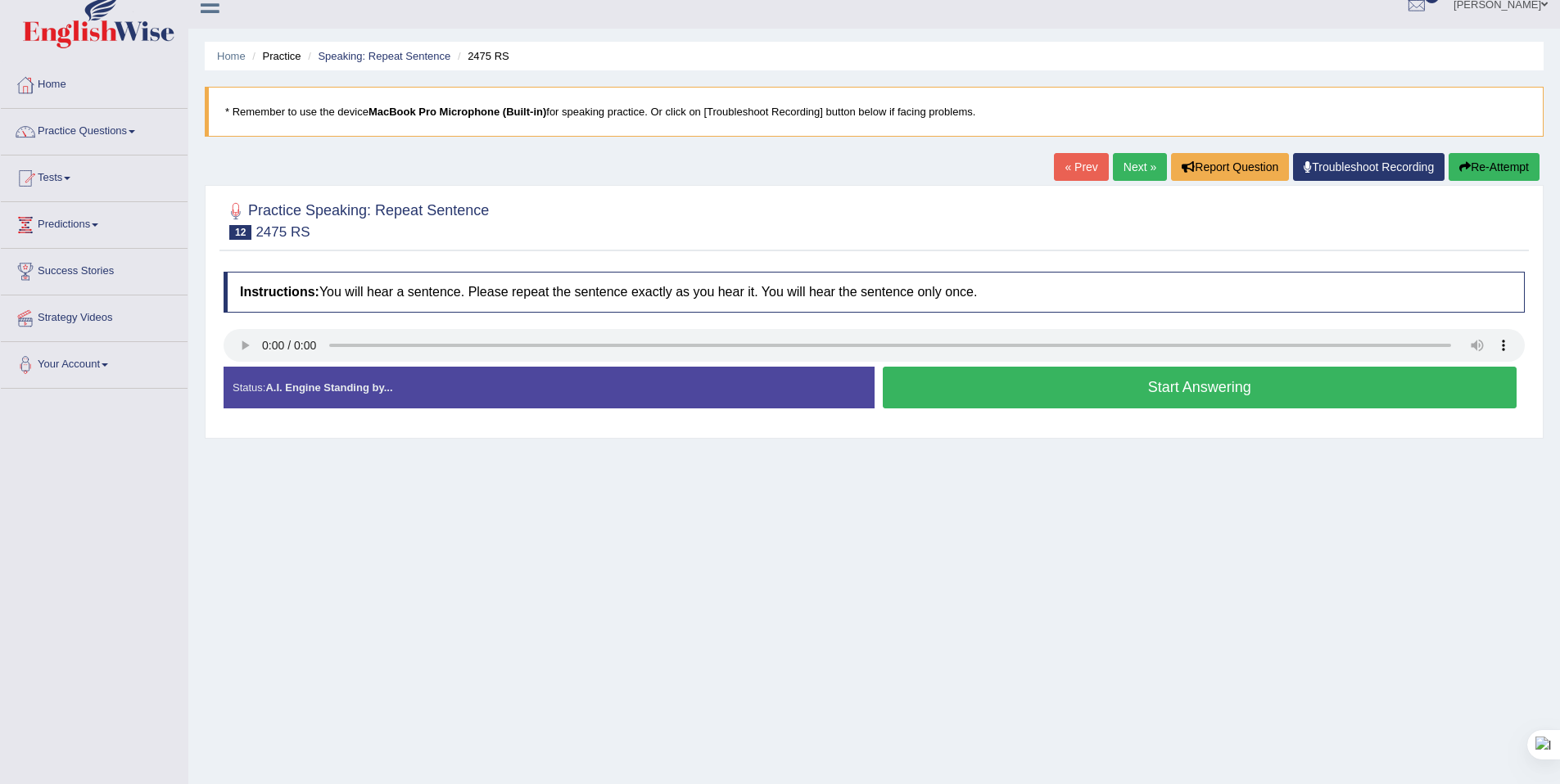
scroll to position [39, 0]
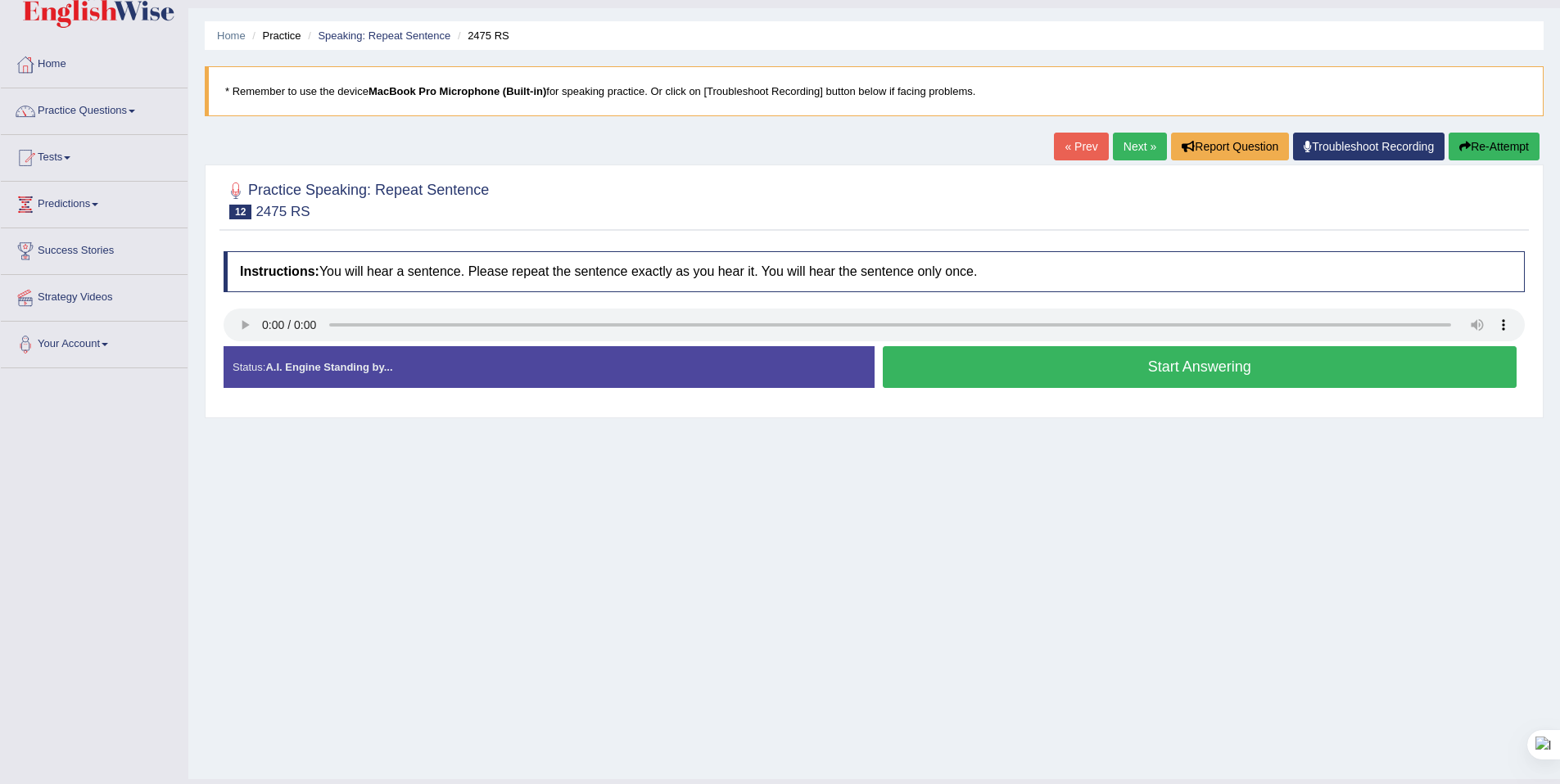
click at [1095, 369] on button "Start Answering" at bounding box center [1200, 367] width 634 height 42
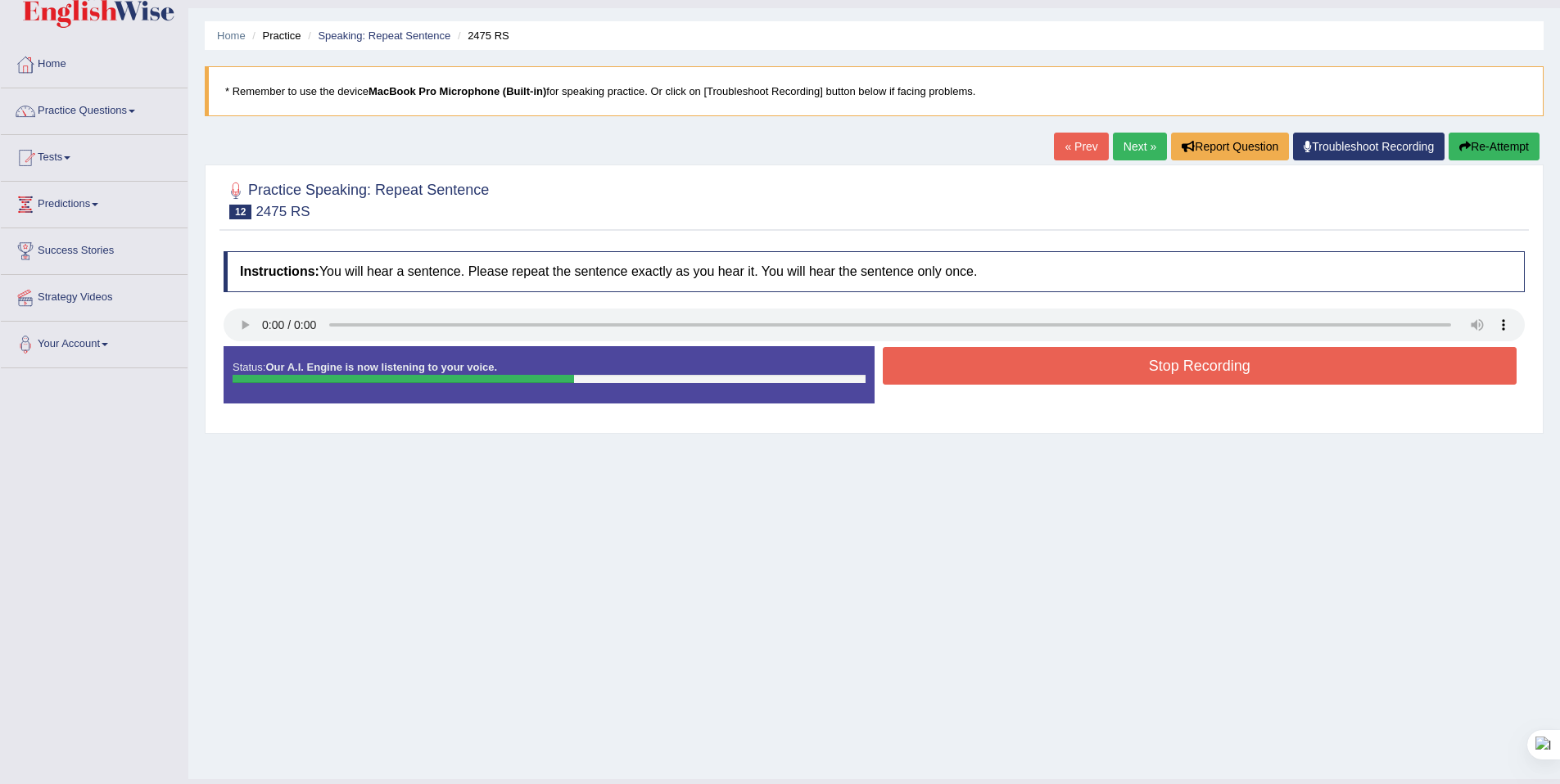
click at [1071, 371] on button "Stop Recording" at bounding box center [1200, 366] width 634 height 38
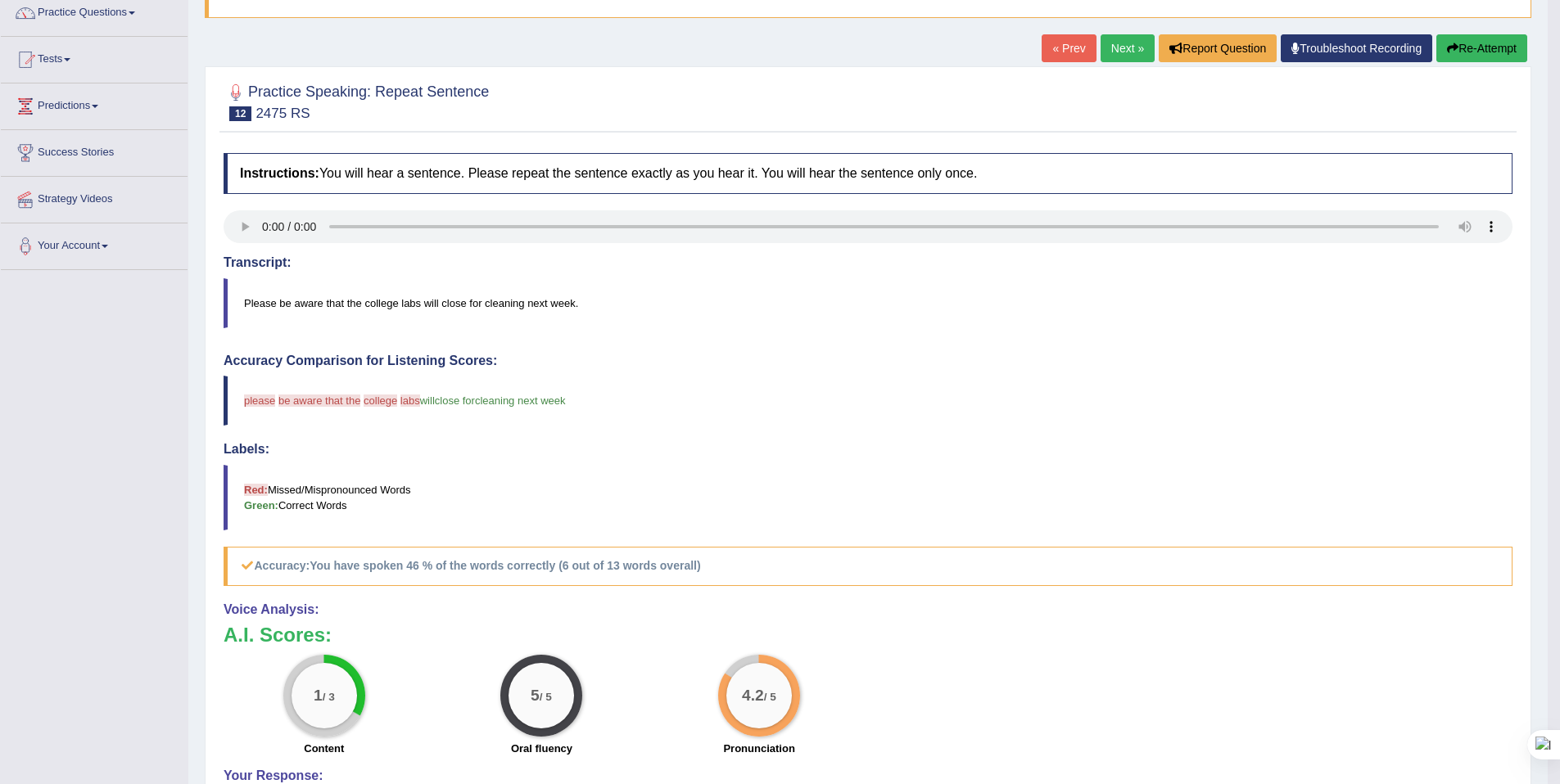
scroll to position [0, 0]
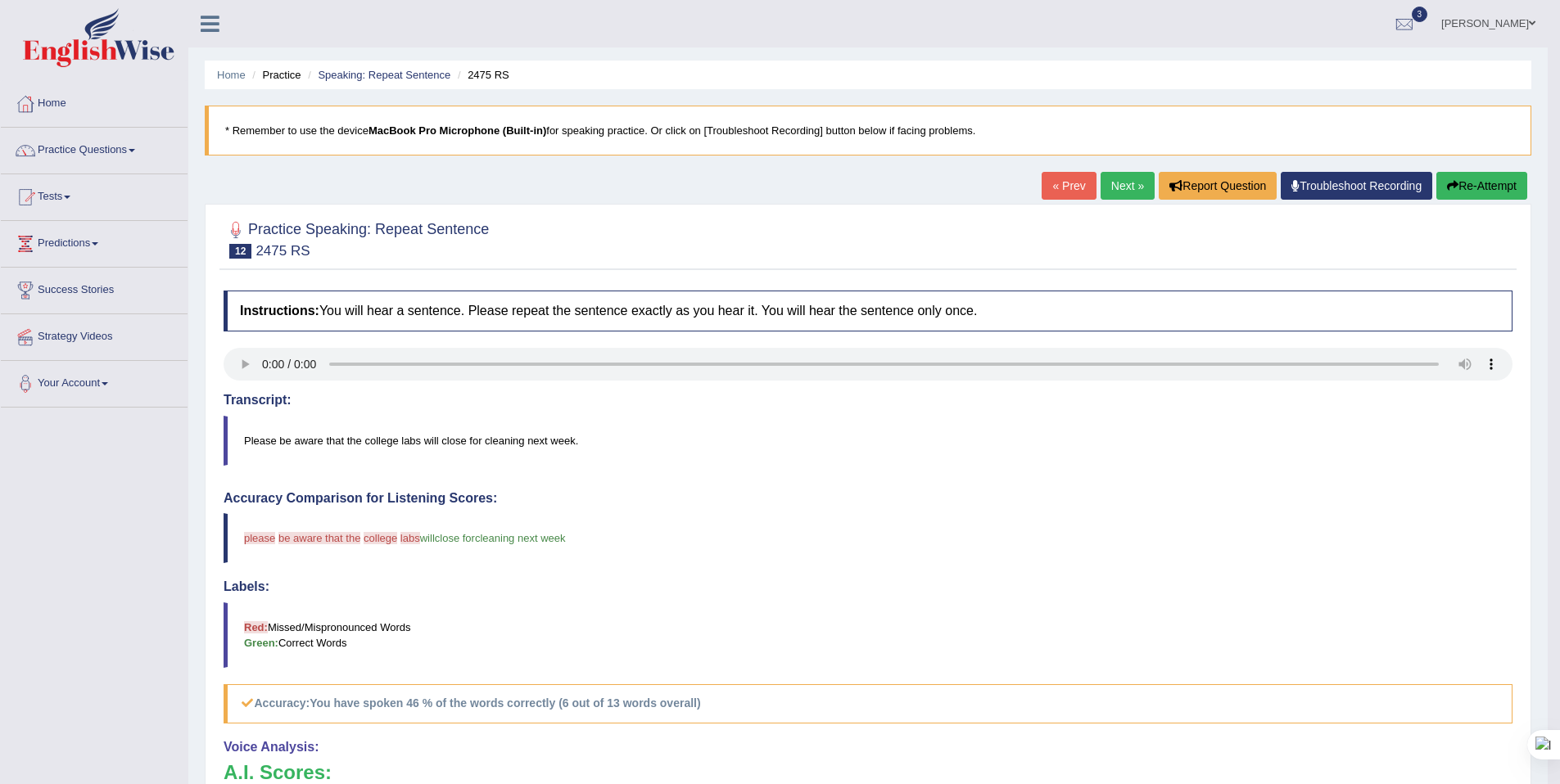
click at [1125, 188] on link "Next »" at bounding box center [1128, 185] width 54 height 28
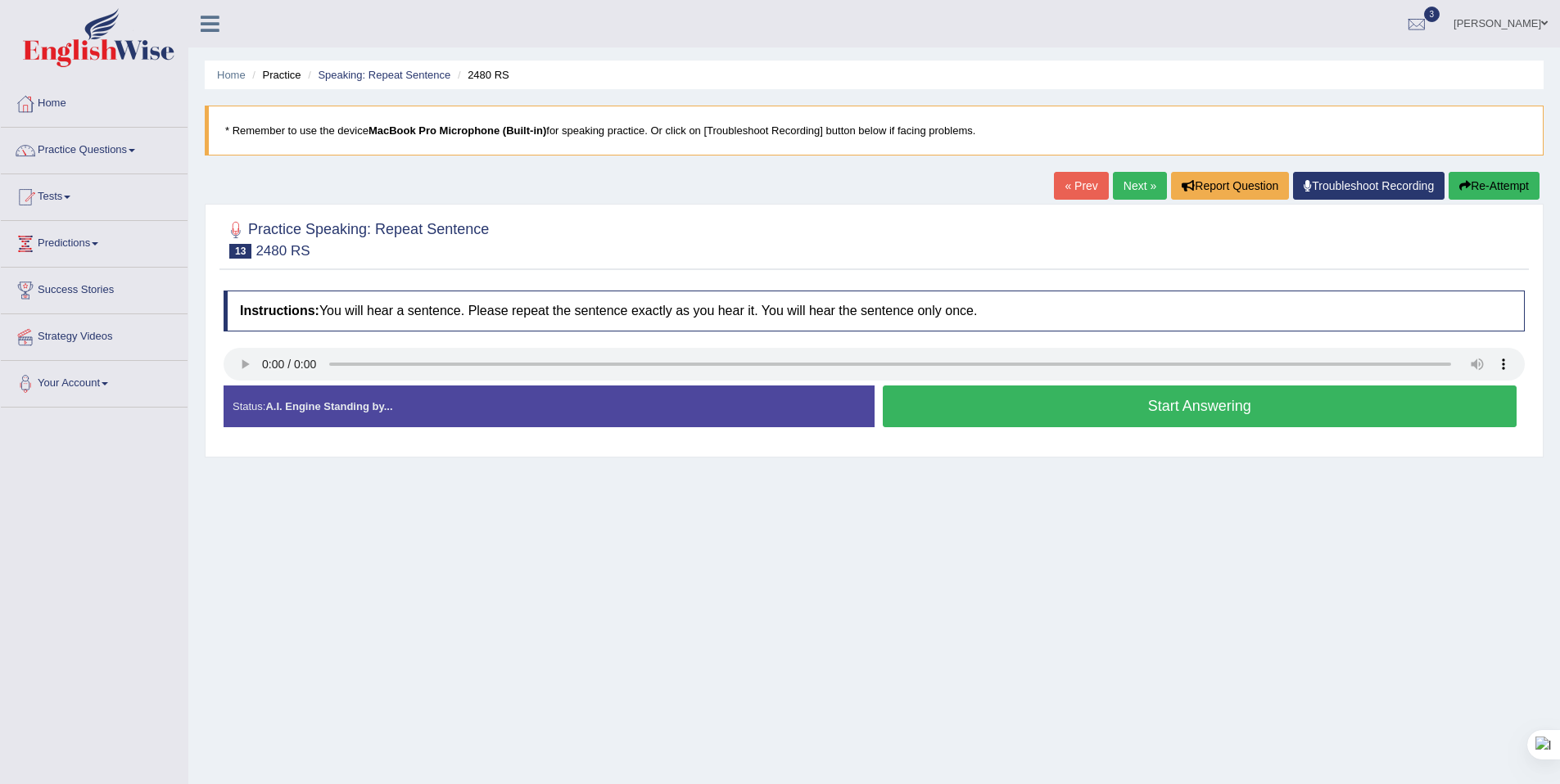
click at [934, 396] on button "Start Answering" at bounding box center [1200, 406] width 634 height 42
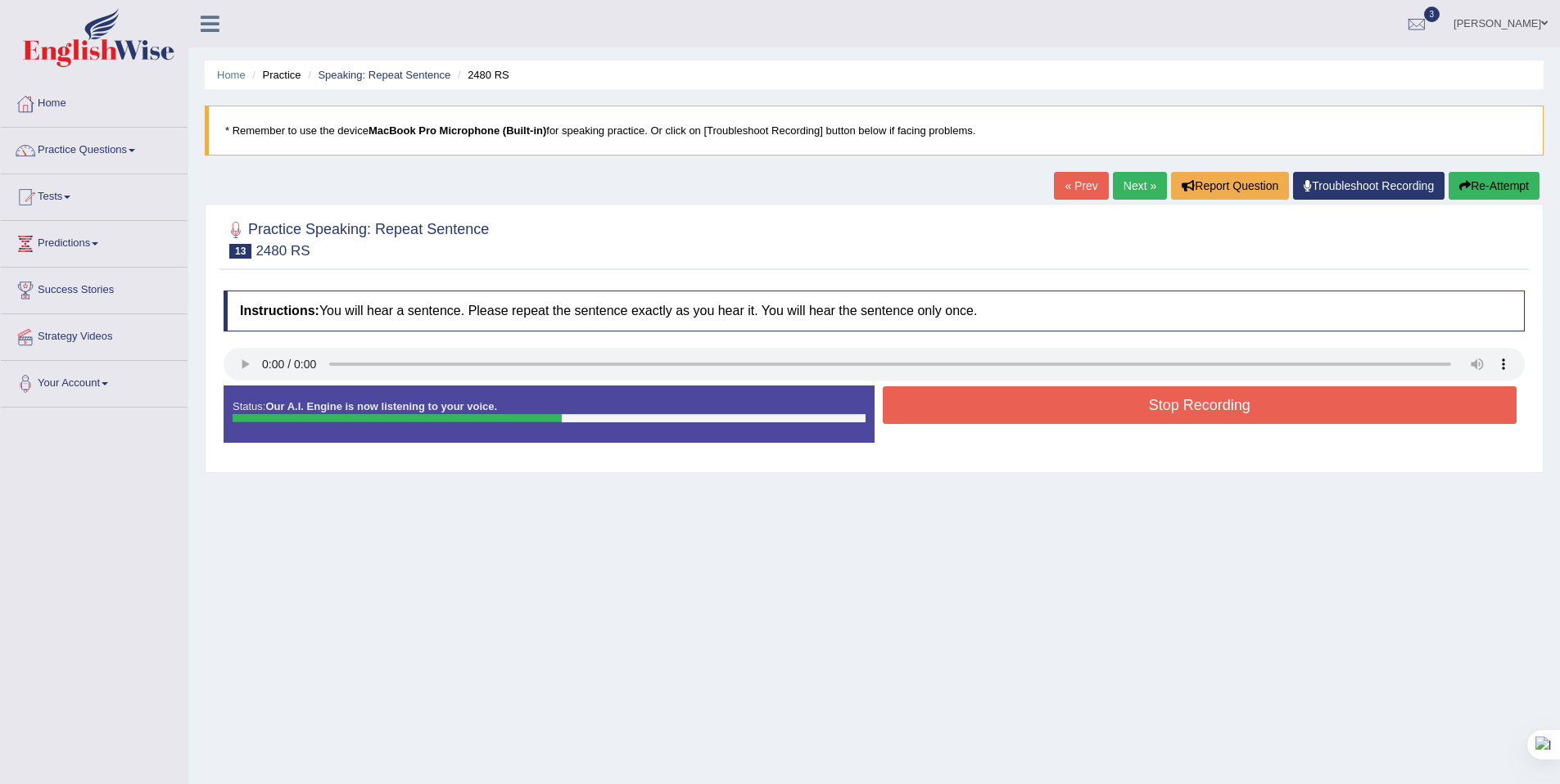
click at [958, 396] on button "Stop Recording" at bounding box center [1200, 405] width 634 height 38
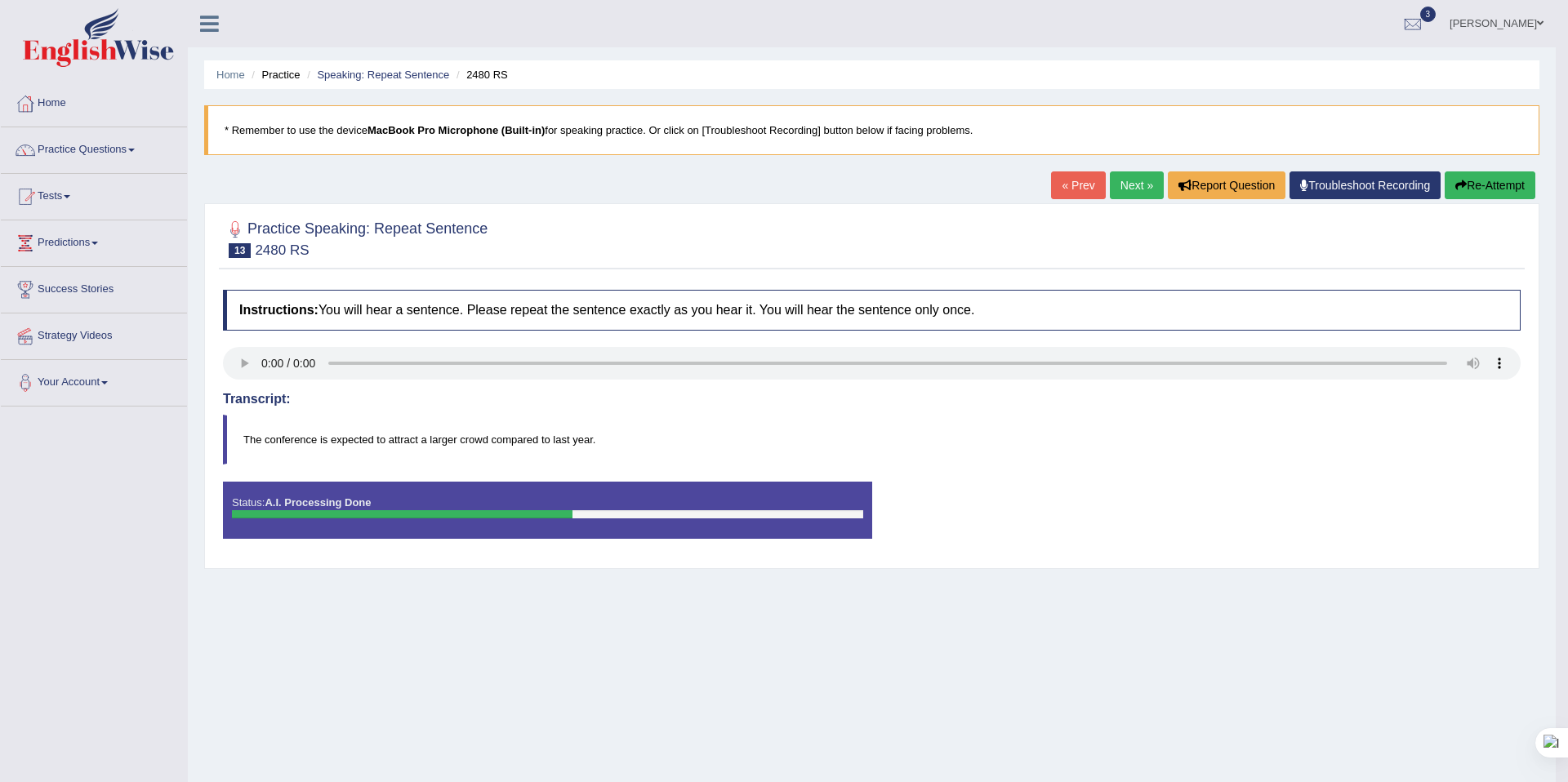
click at [1114, 187] on body "Toggle navigation Home Practice Questions Speaking Practice Read Aloud Repeat S…" at bounding box center [784, 391] width 1568 height 782
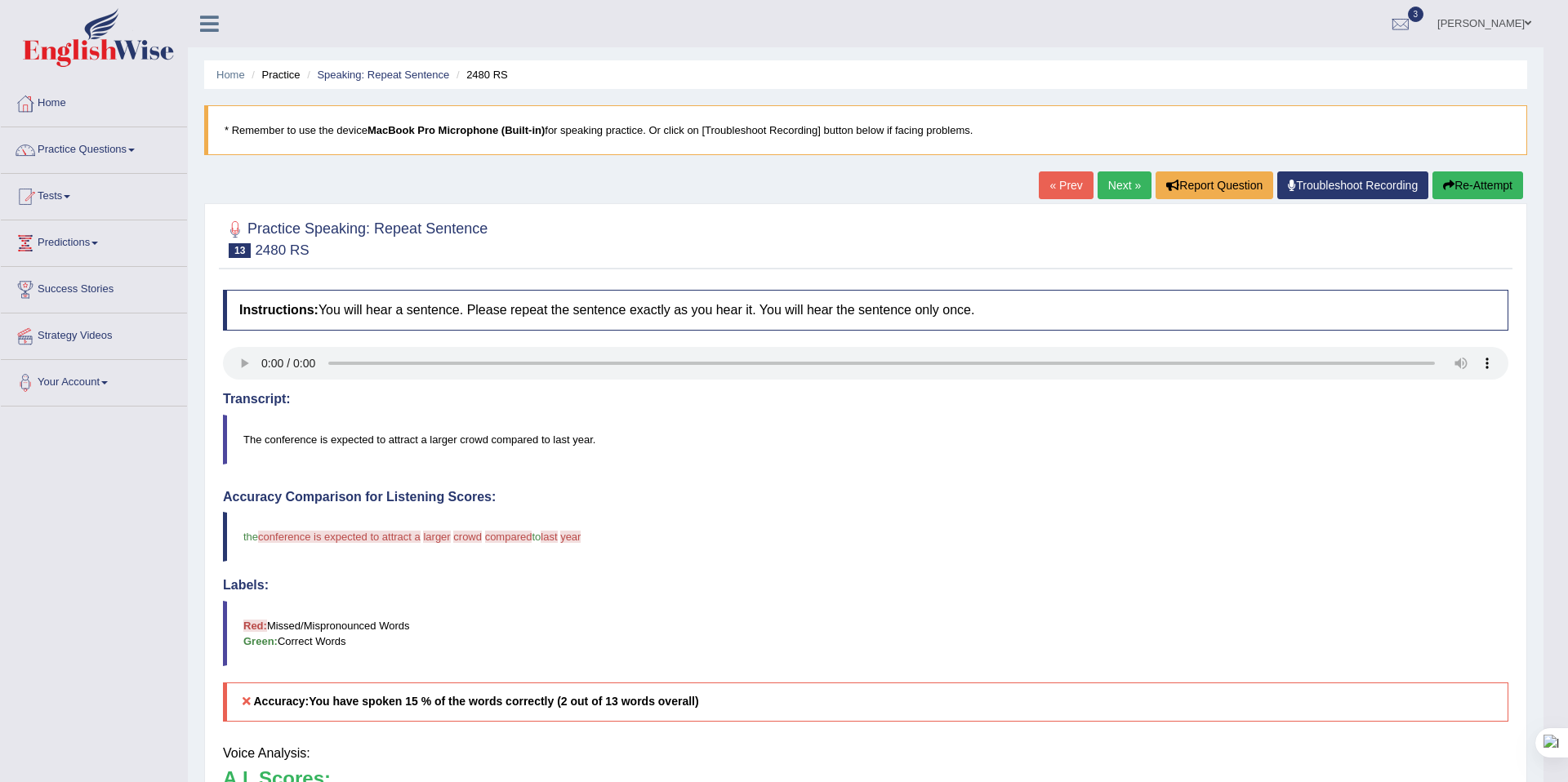
click at [1115, 189] on body "Toggle navigation Home Practice Questions Speaking Practice Read Aloud Repeat S…" at bounding box center [784, 391] width 1568 height 782
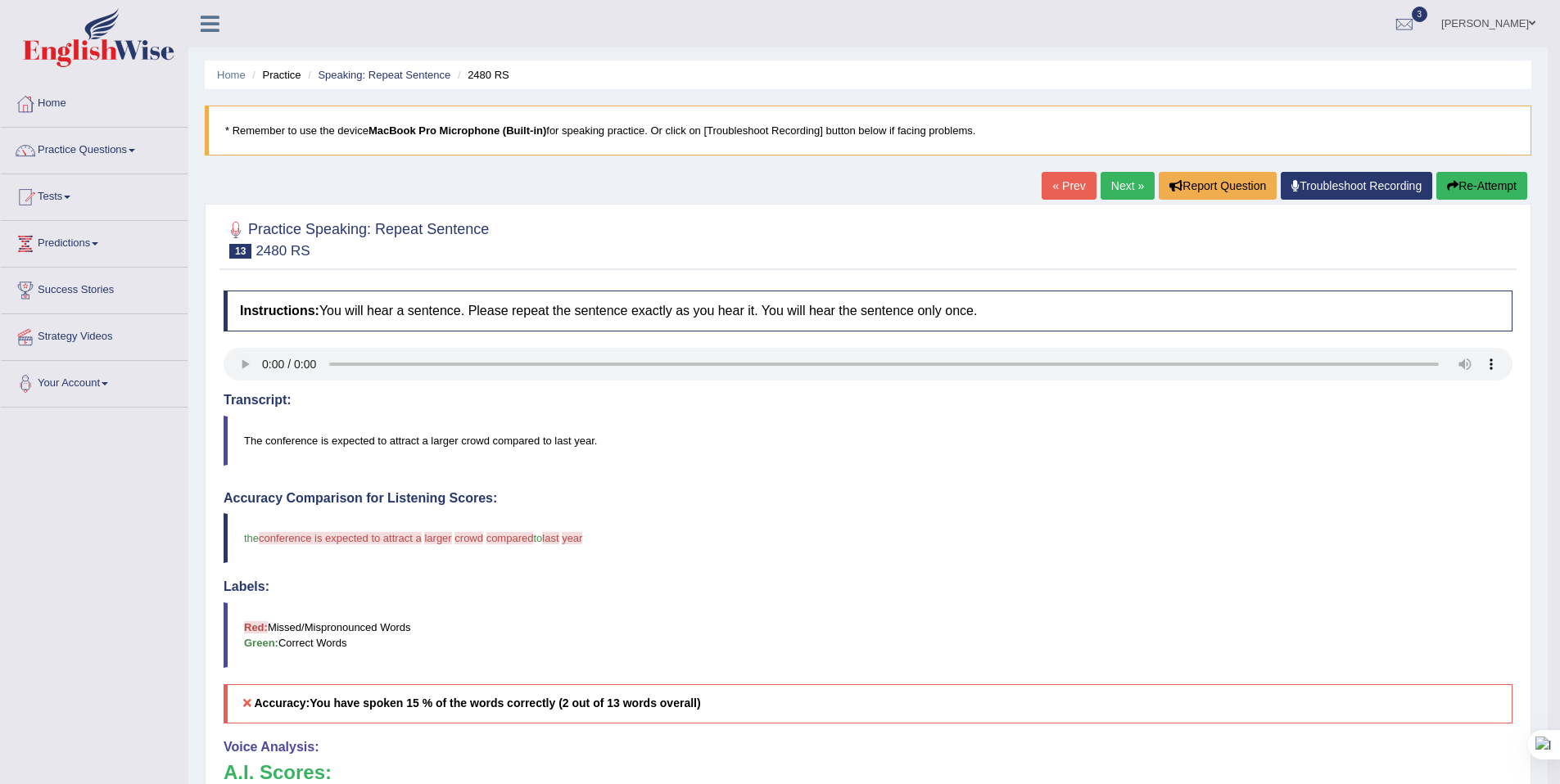
click at [1111, 191] on link "Next »" at bounding box center [1128, 185] width 54 height 28
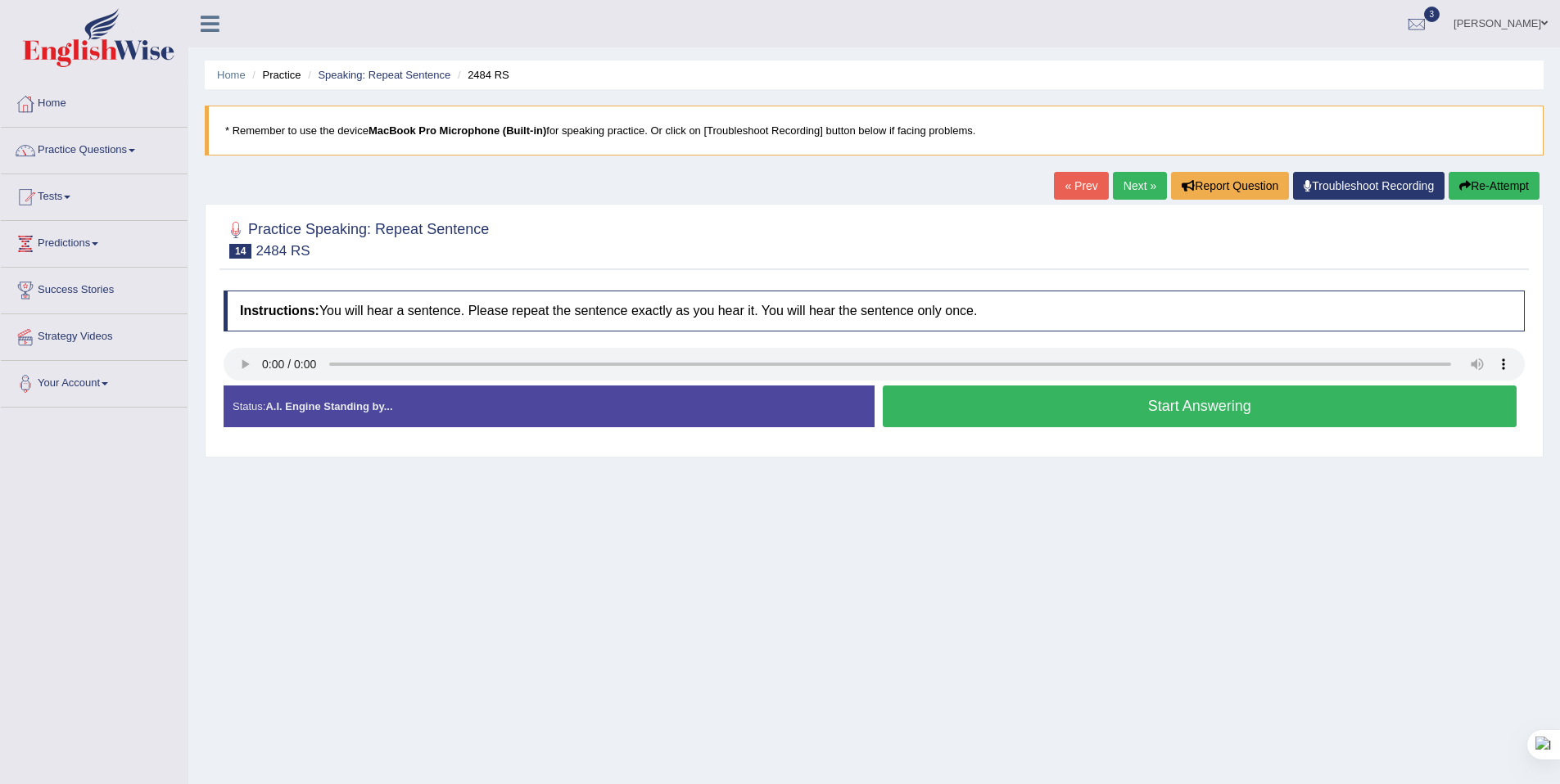
click at [1014, 392] on button "Start Answering" at bounding box center [1200, 406] width 634 height 42
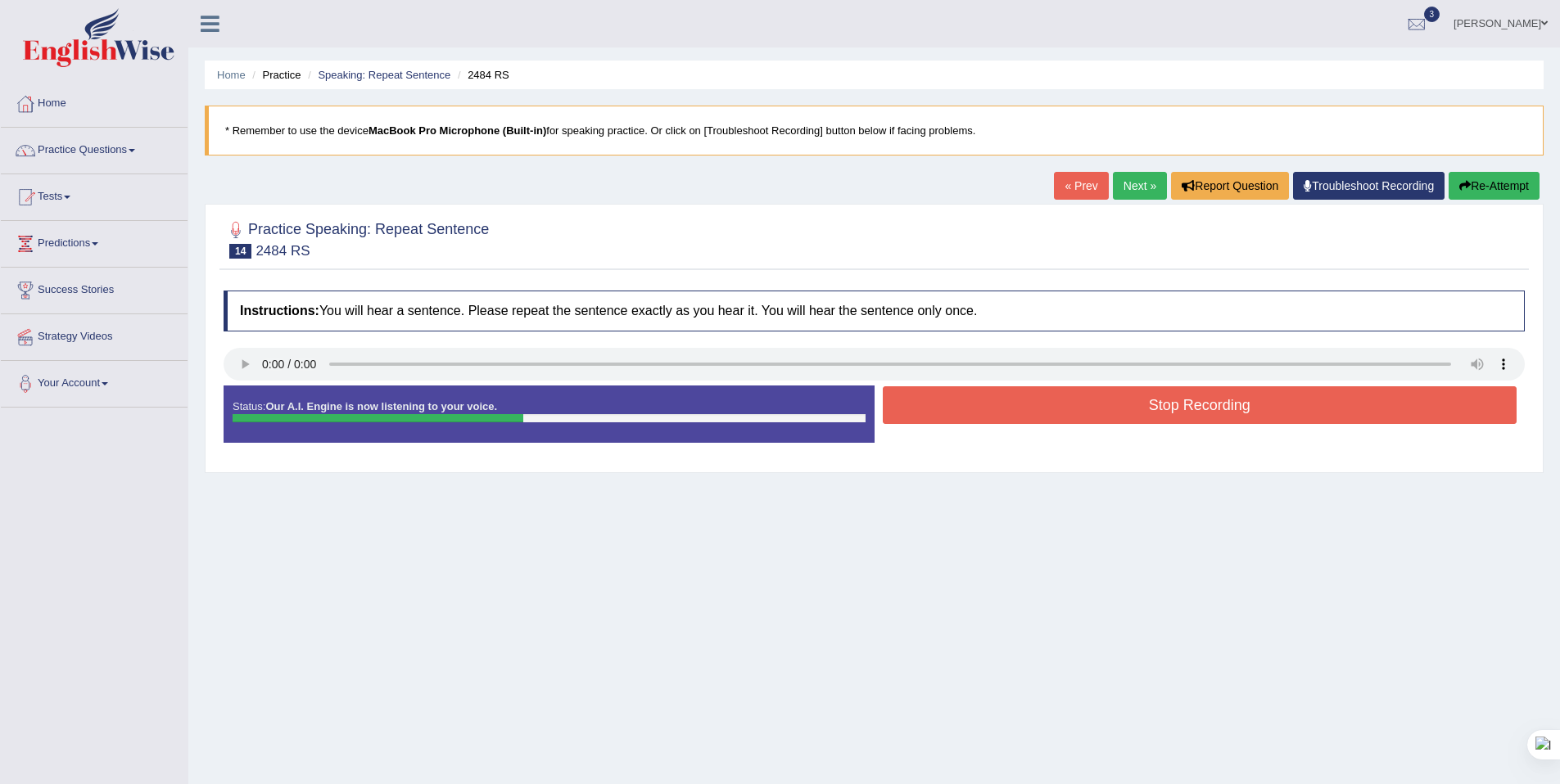
click at [1017, 393] on button "Stop Recording" at bounding box center [1200, 405] width 634 height 38
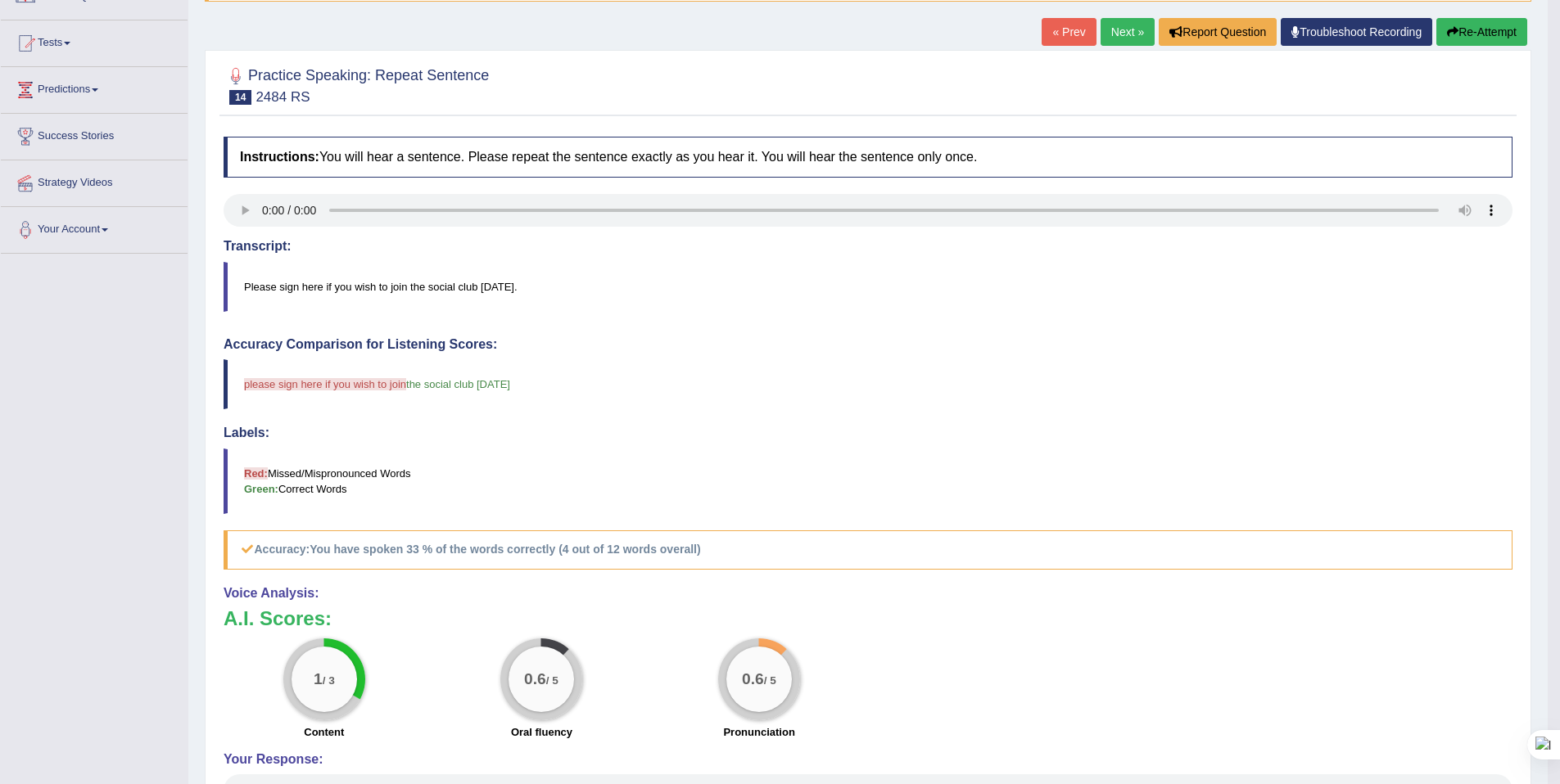
scroll to position [140, 0]
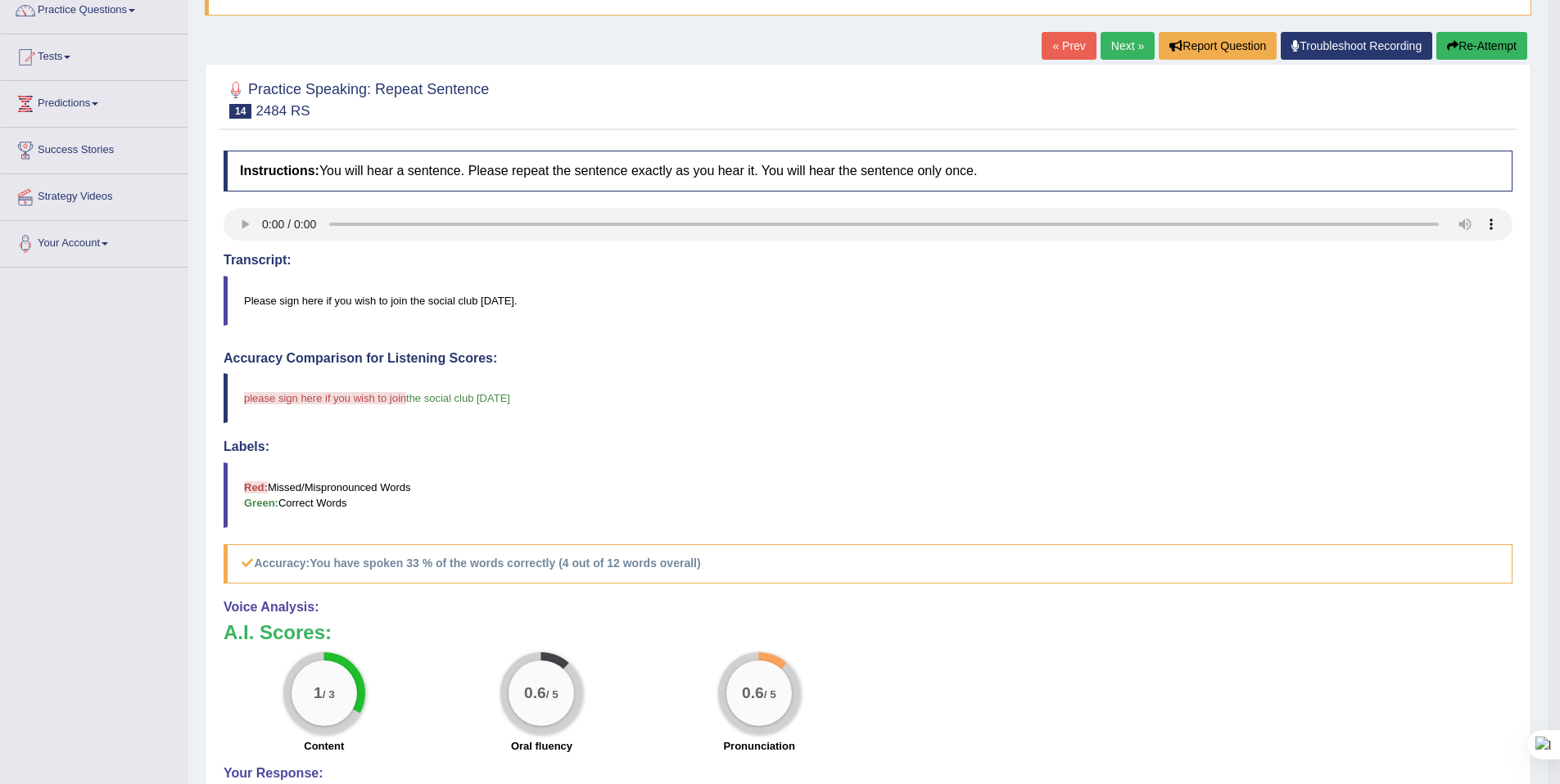
click at [1112, 48] on link "Next »" at bounding box center [1128, 46] width 54 height 28
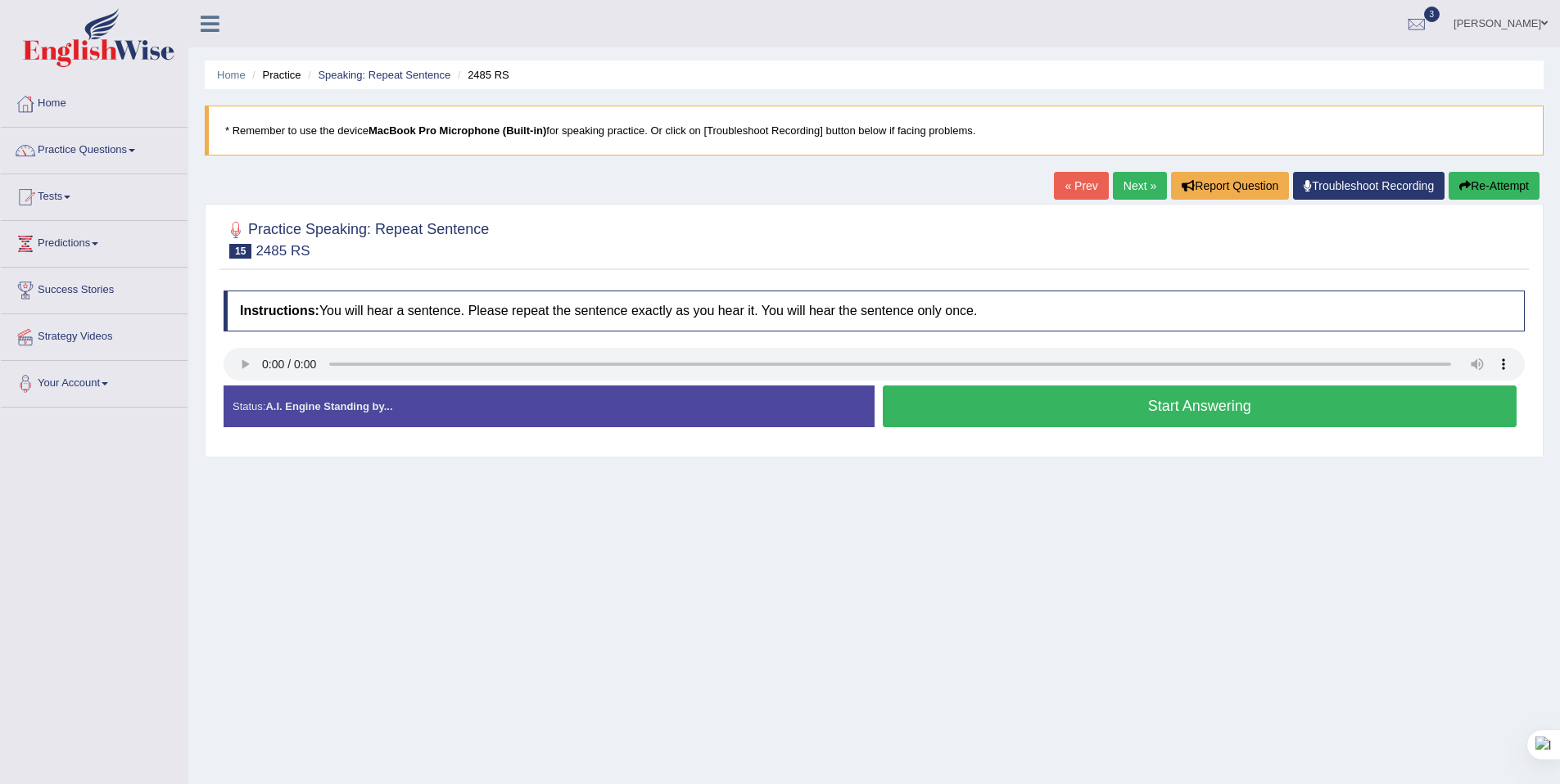
click at [1103, 397] on button "Start Answering" at bounding box center [1200, 406] width 634 height 42
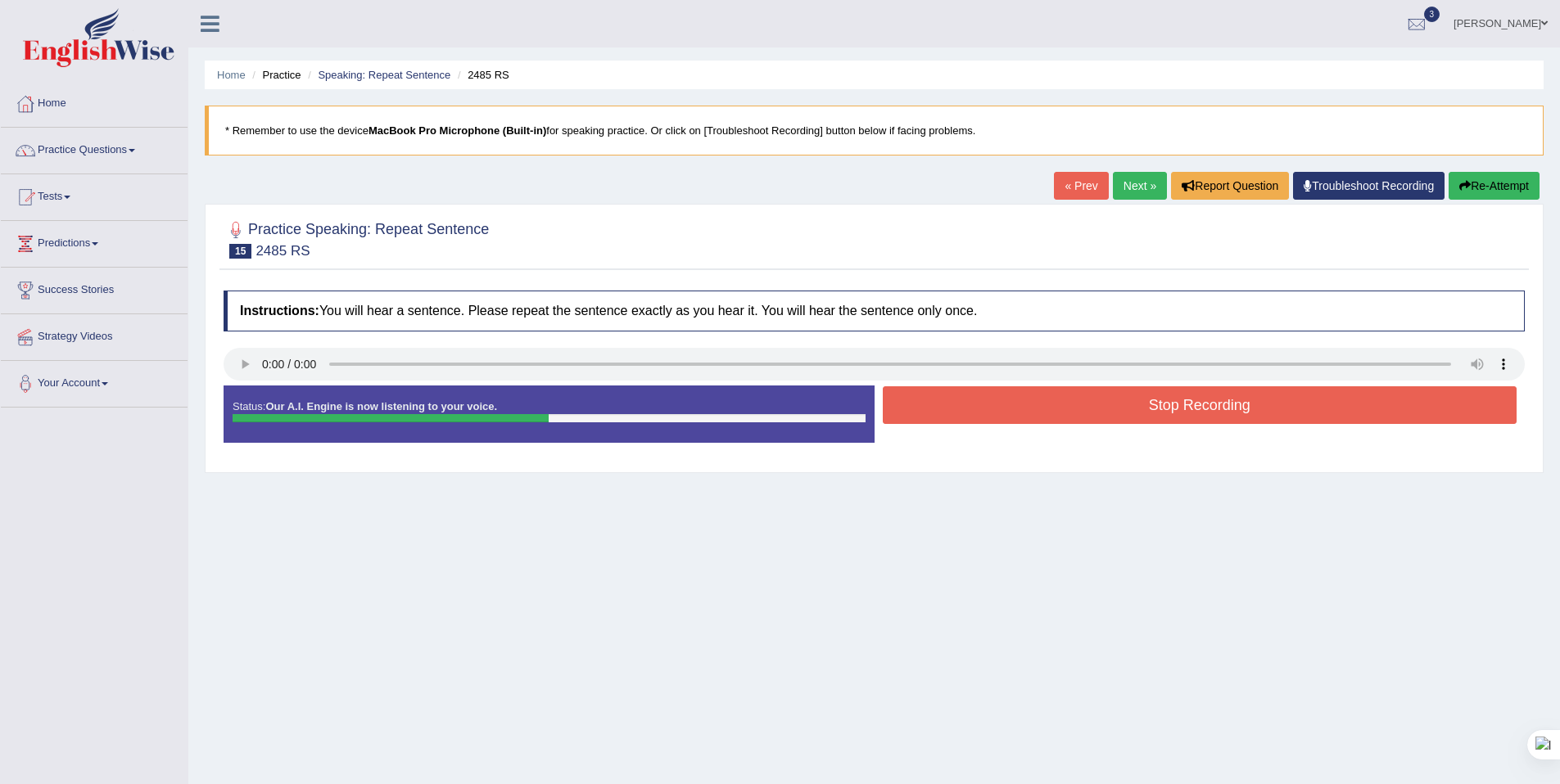
click at [1103, 403] on button "Stop Recording" at bounding box center [1200, 405] width 634 height 38
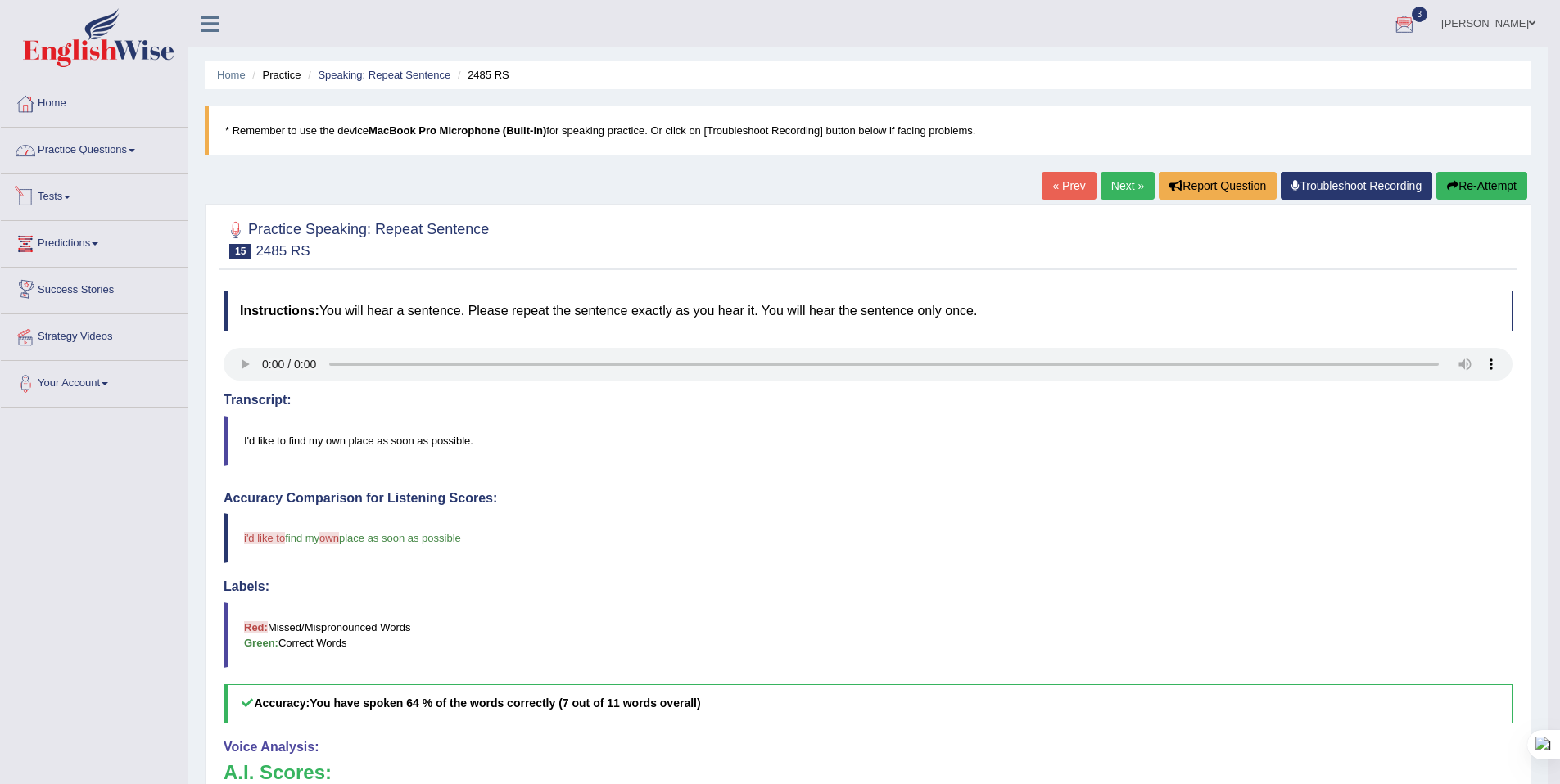
click at [81, 152] on link "Practice Questions" at bounding box center [94, 148] width 187 height 41
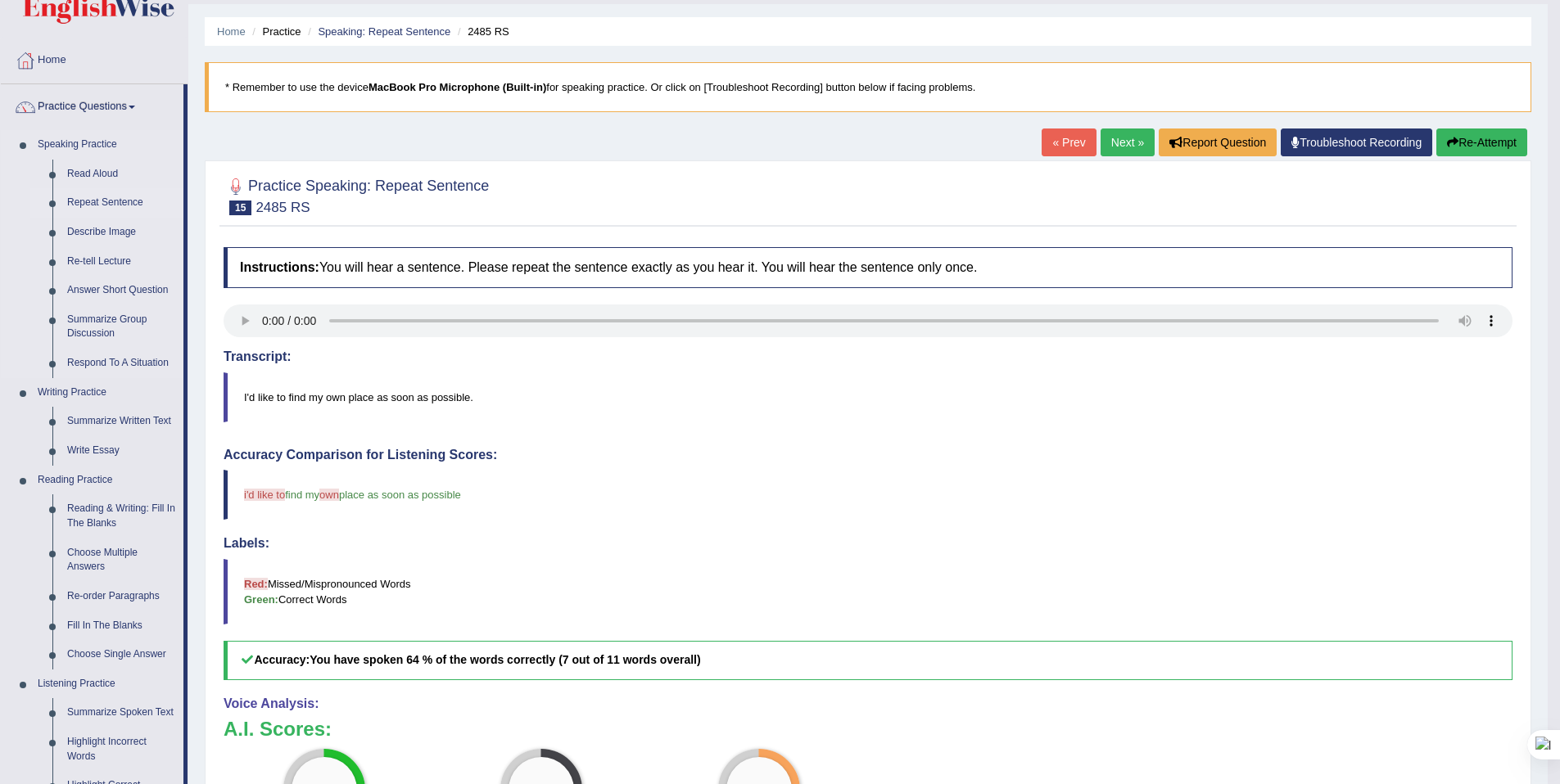
scroll to position [28, 0]
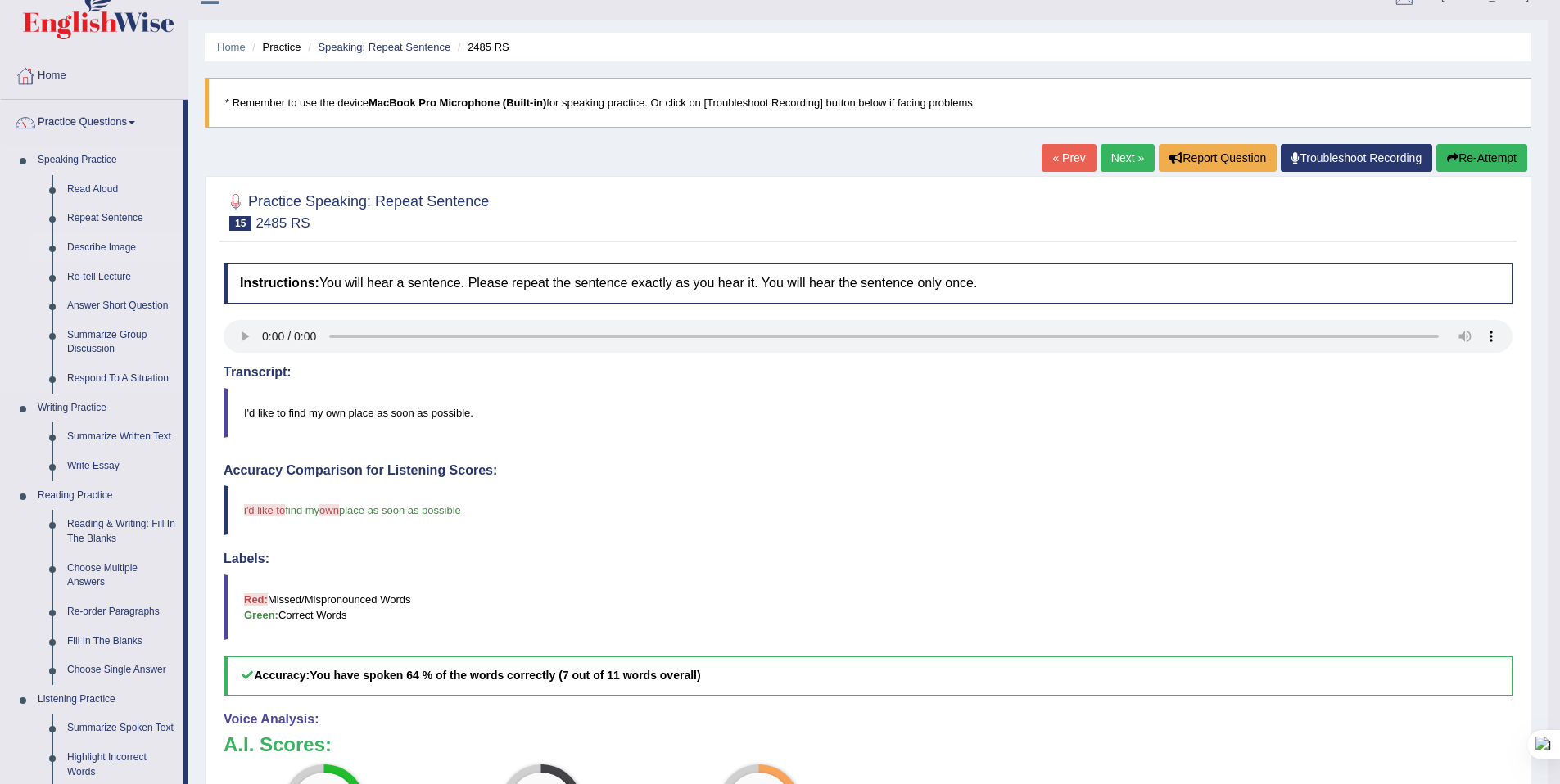
click at [126, 246] on link "Describe Image" at bounding box center [122, 247] width 123 height 29
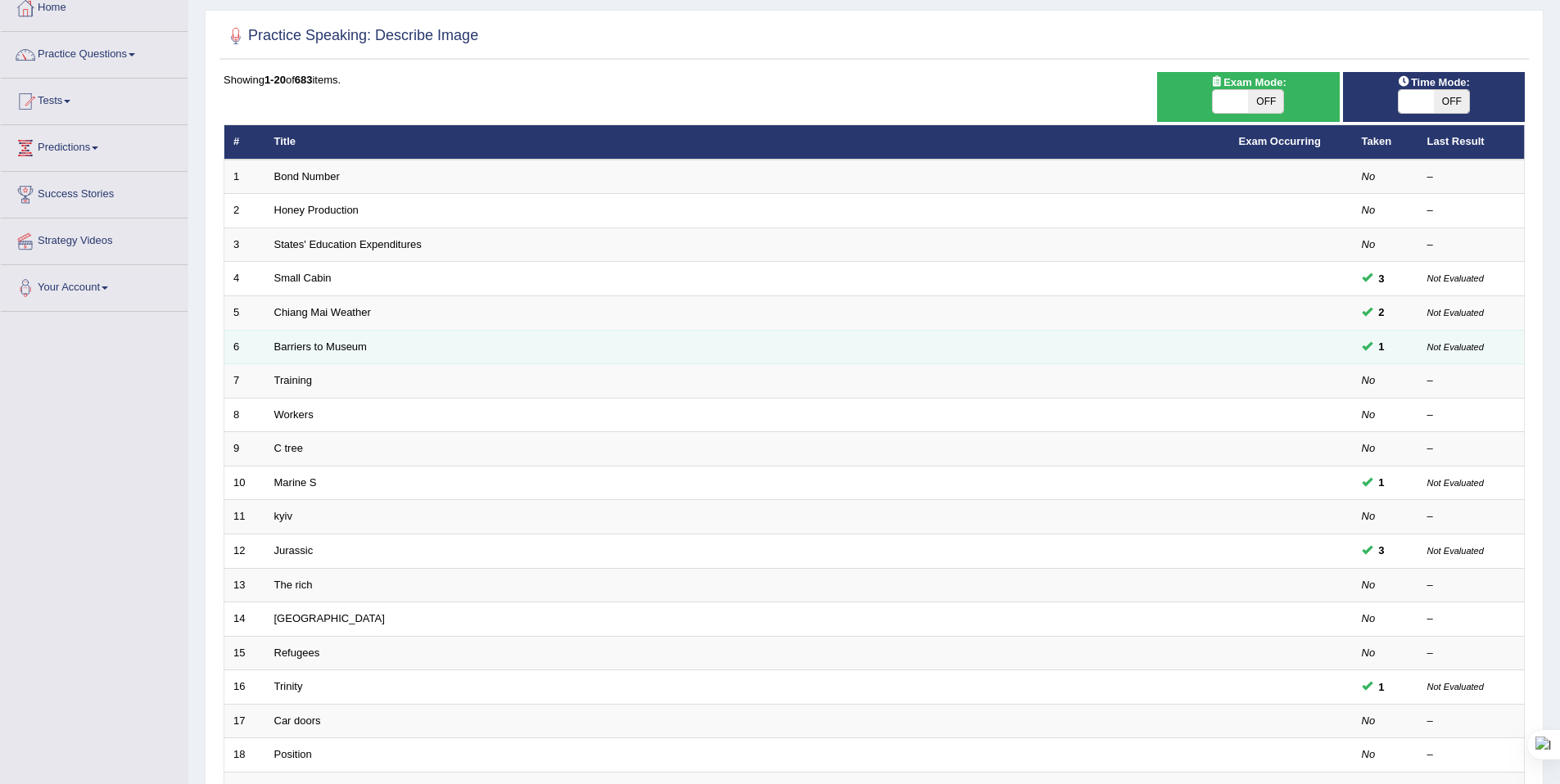
scroll to position [93, 0]
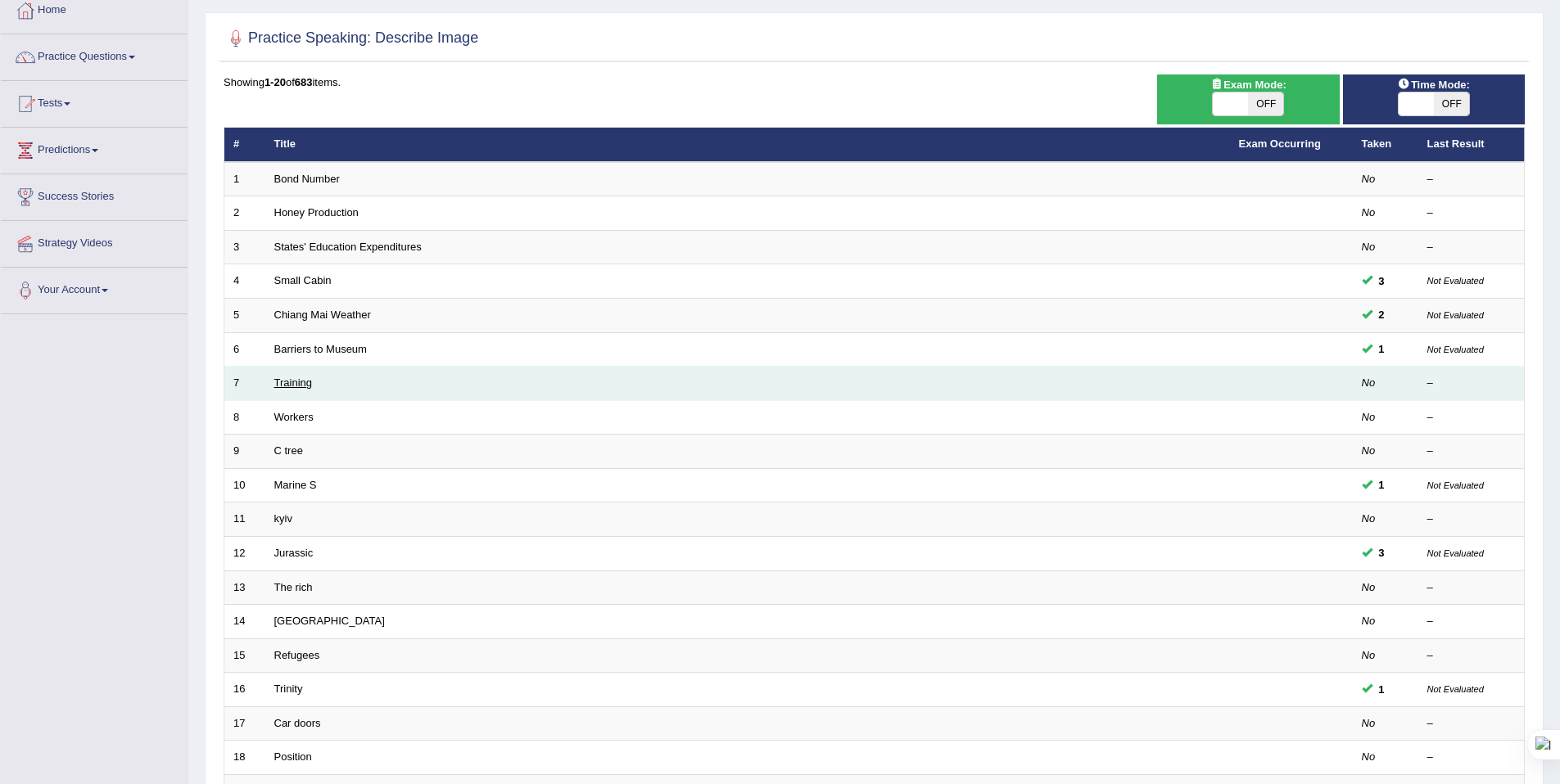
click at [277, 378] on link "Training" at bounding box center [293, 383] width 38 height 13
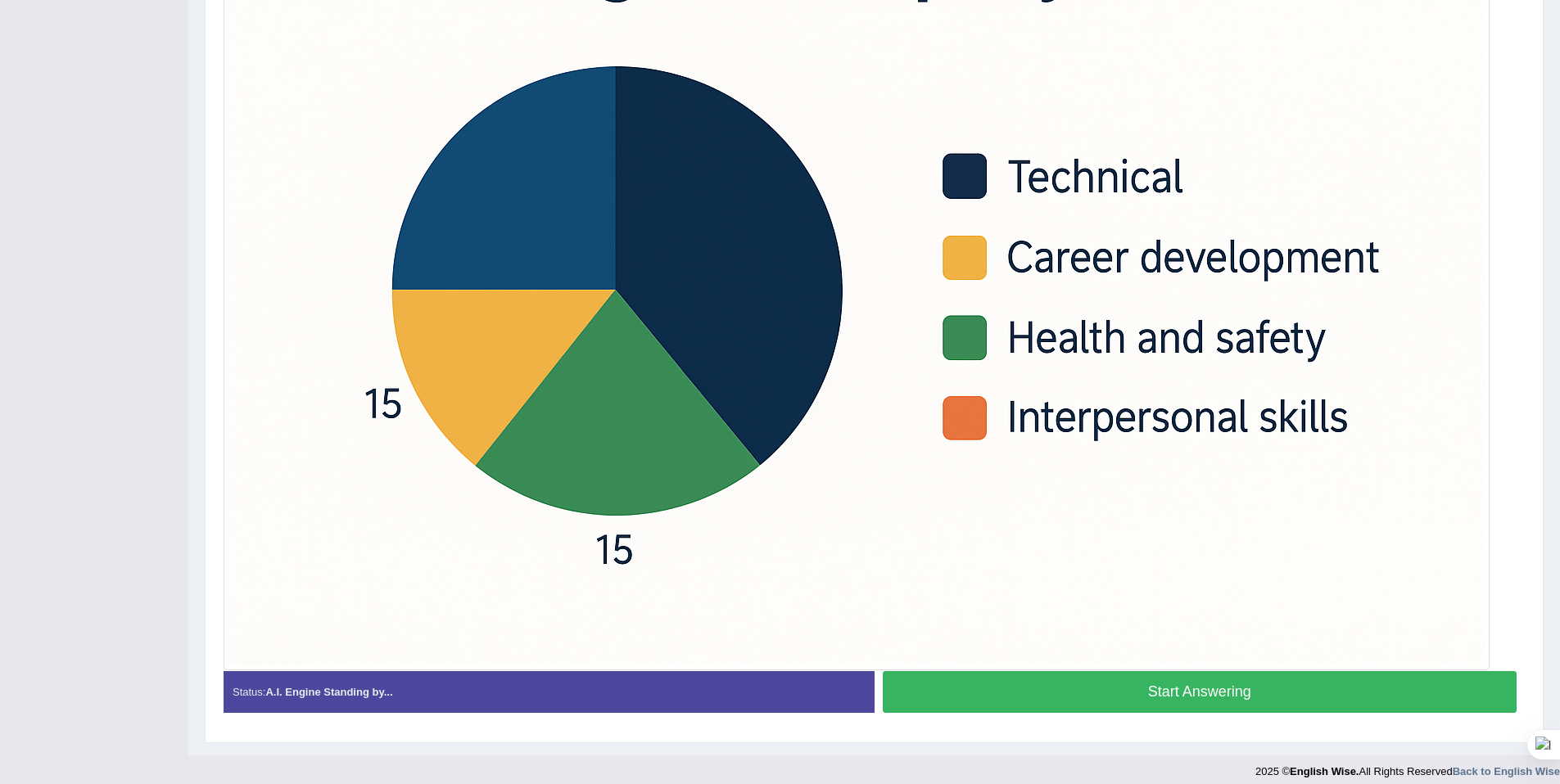
scroll to position [537, 0]
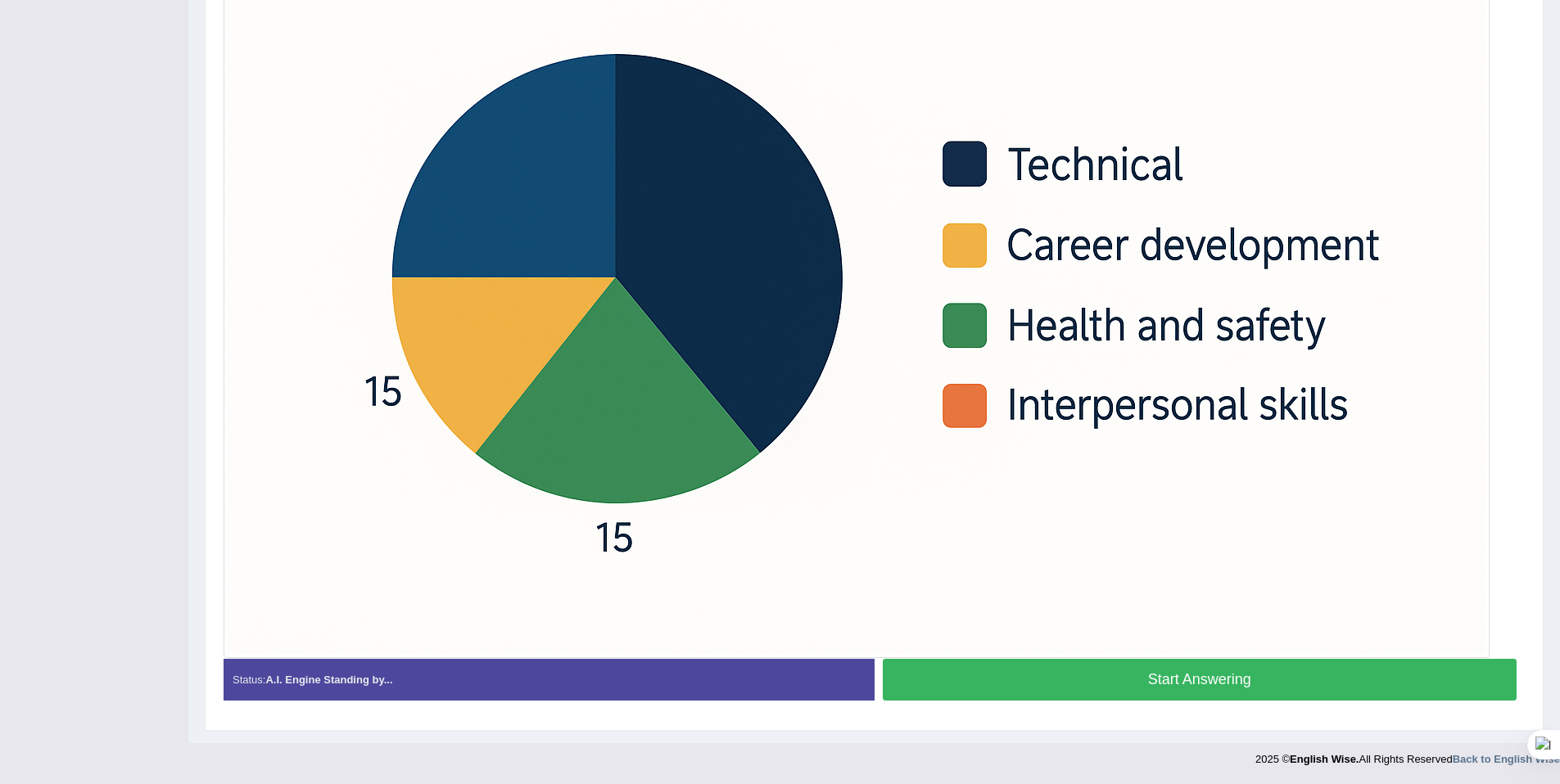
click at [910, 680] on button "Start Answering" at bounding box center [1200, 680] width 634 height 42
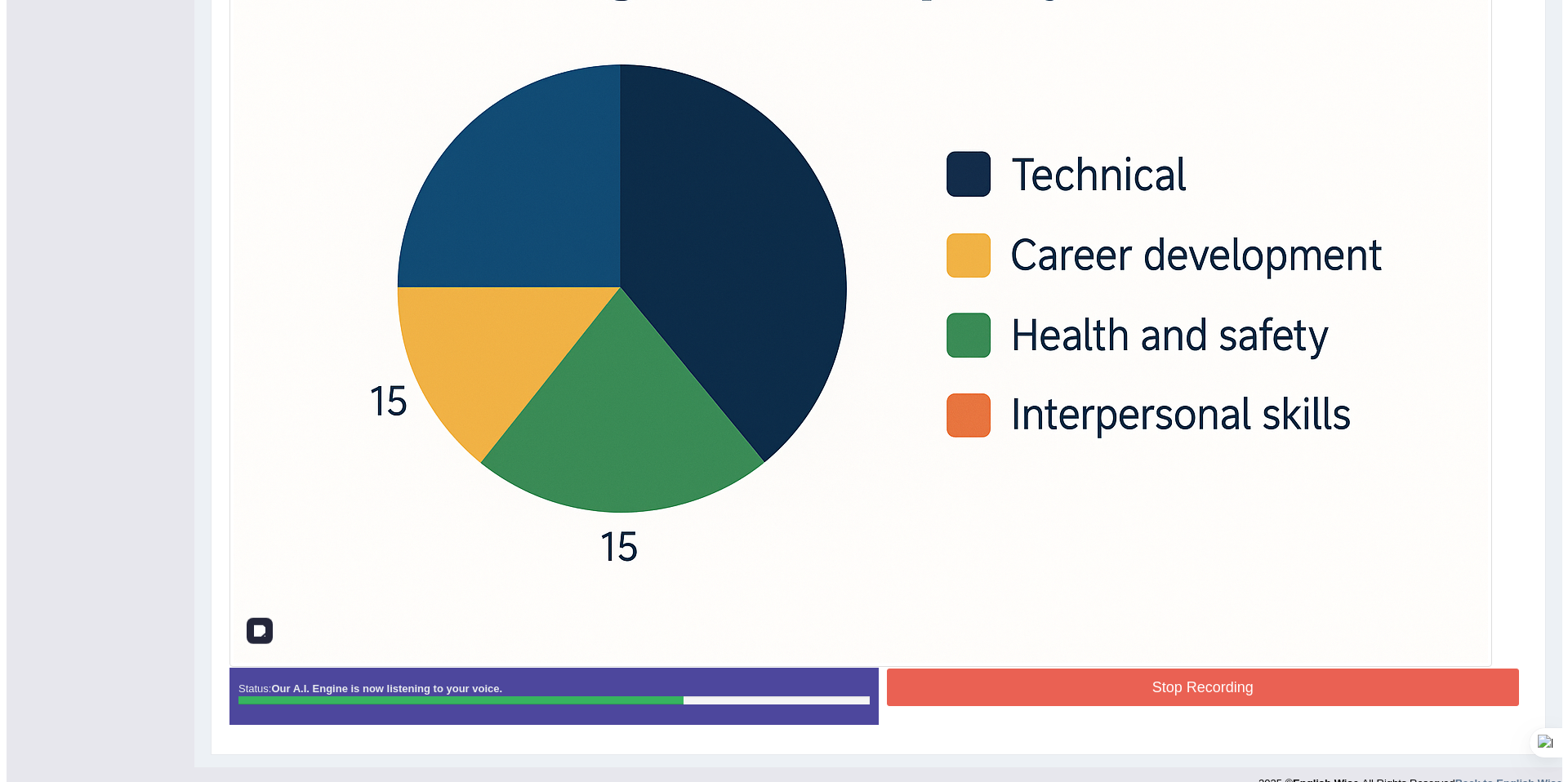
scroll to position [532, 0]
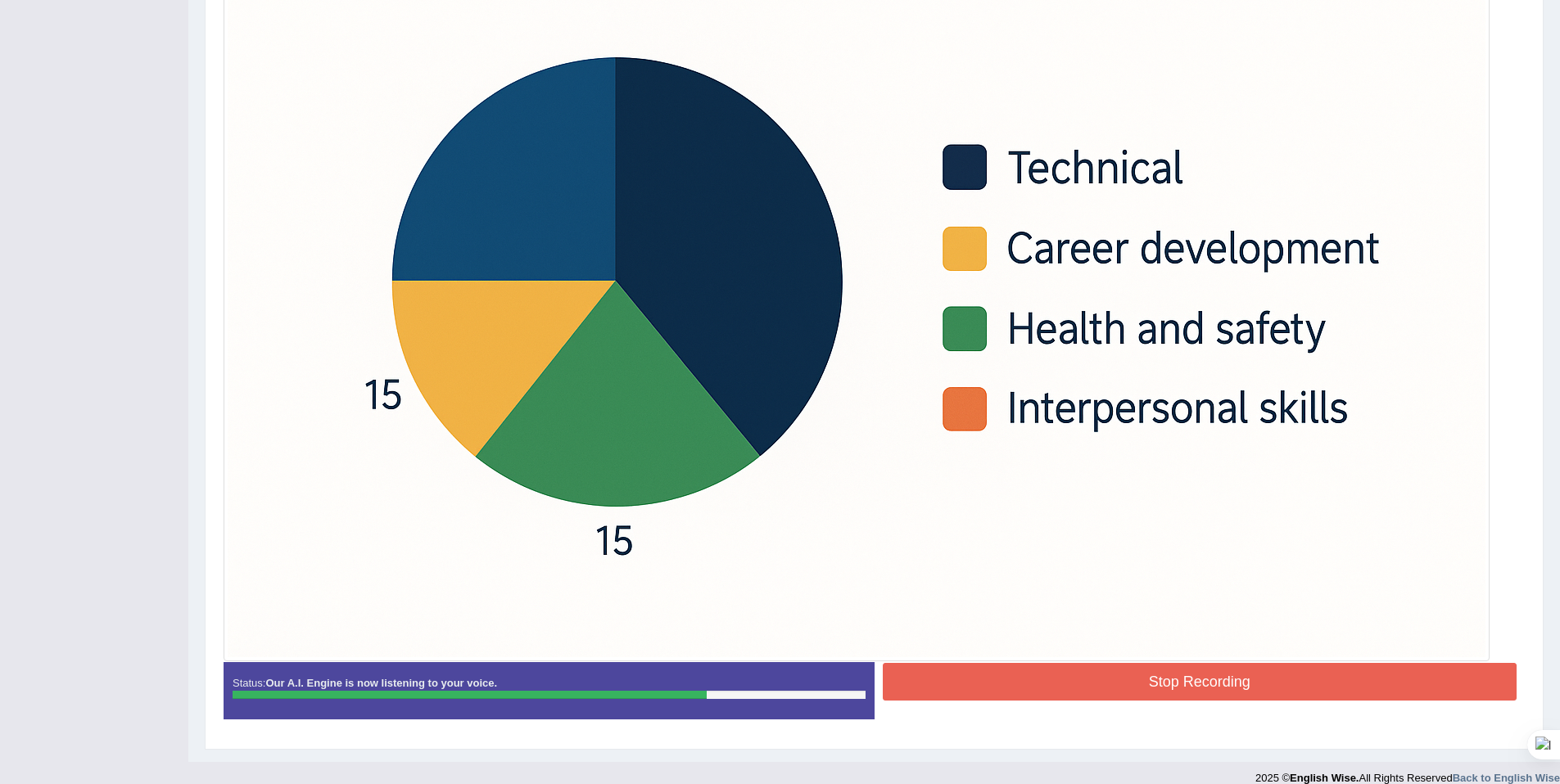
click at [1124, 672] on button "Stop Recording" at bounding box center [1200, 681] width 634 height 38
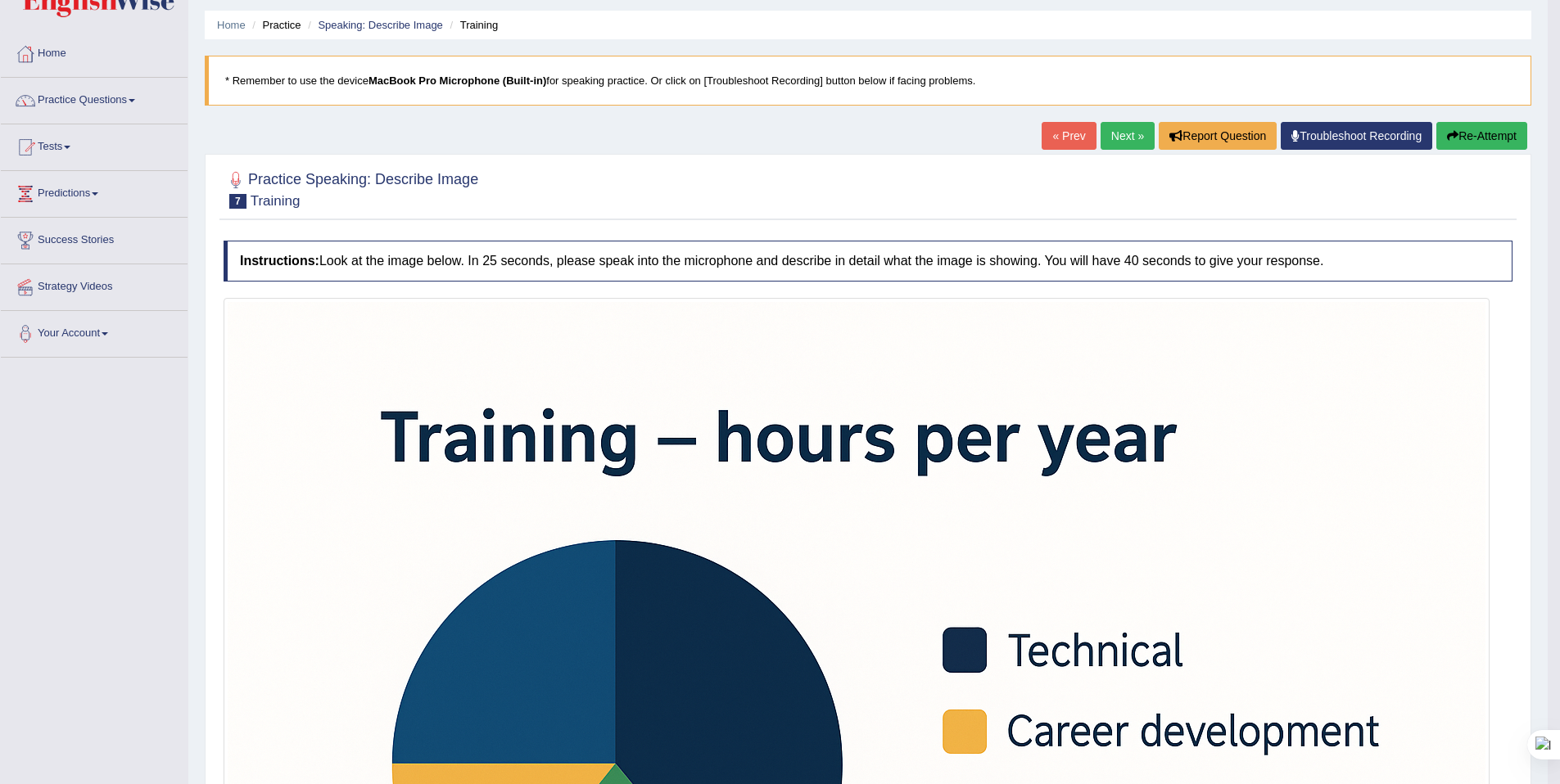
scroll to position [46, 0]
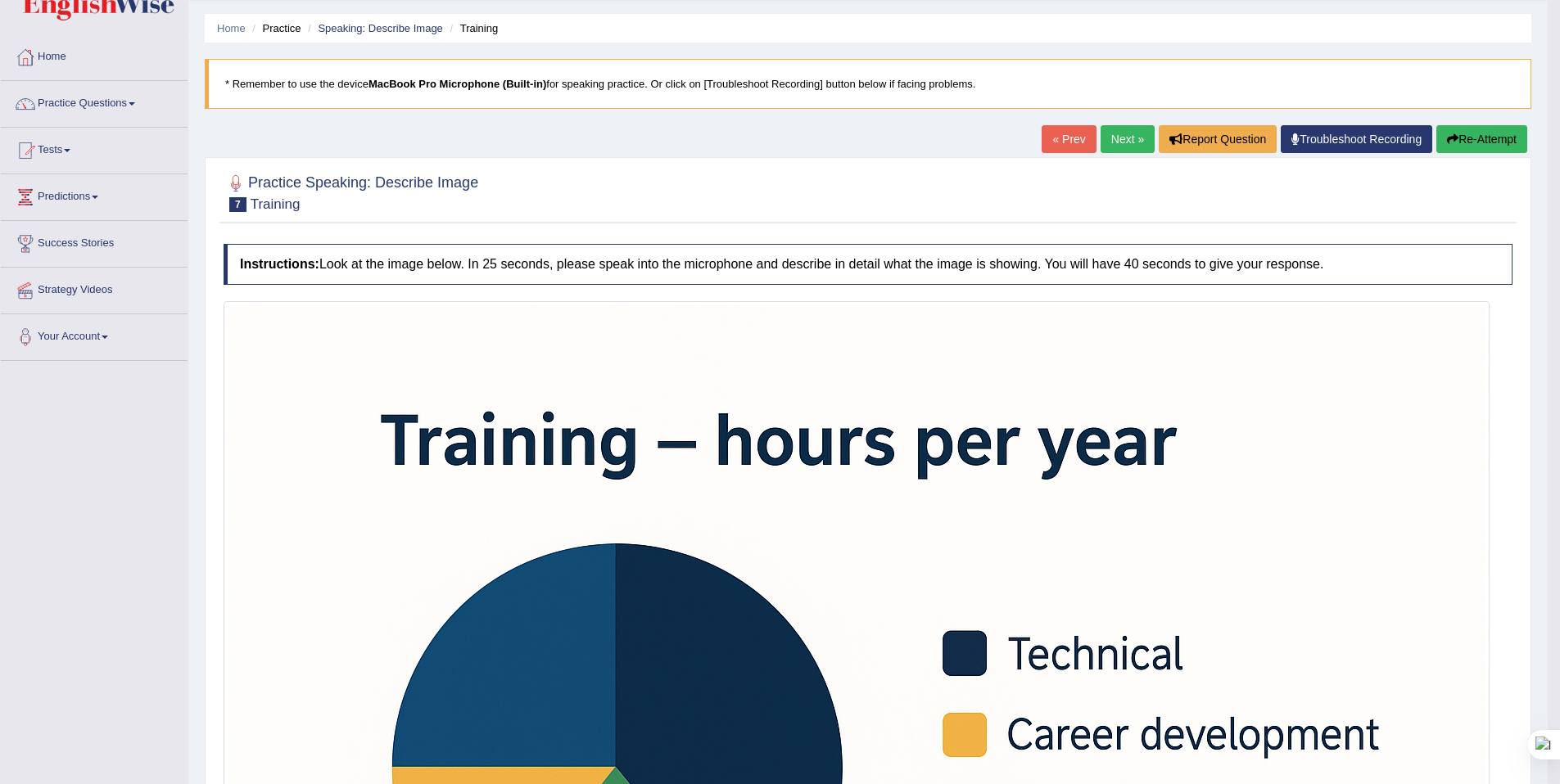
click at [1126, 142] on link "Next »" at bounding box center [1128, 138] width 54 height 28
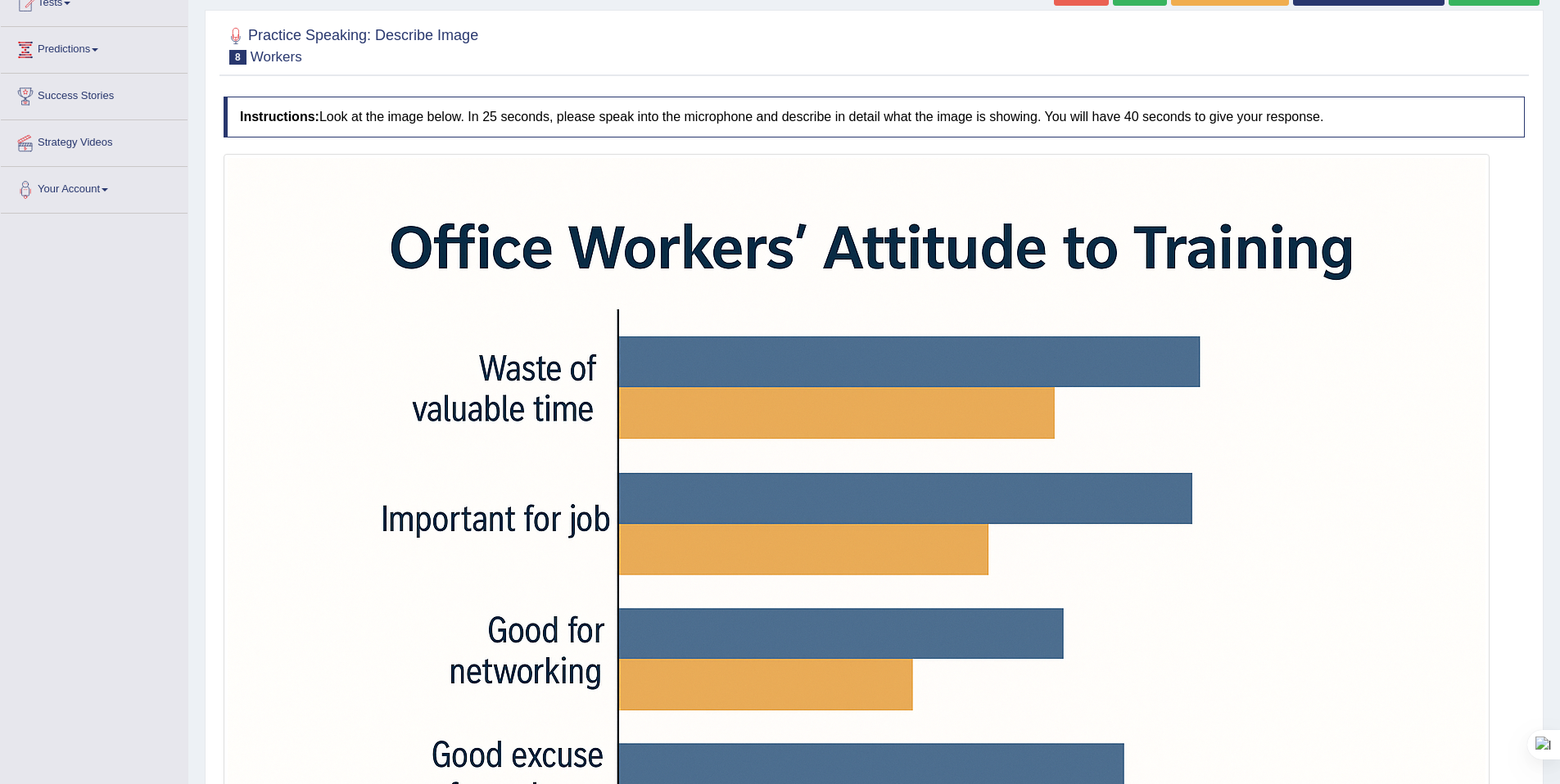
scroll to position [537, 0]
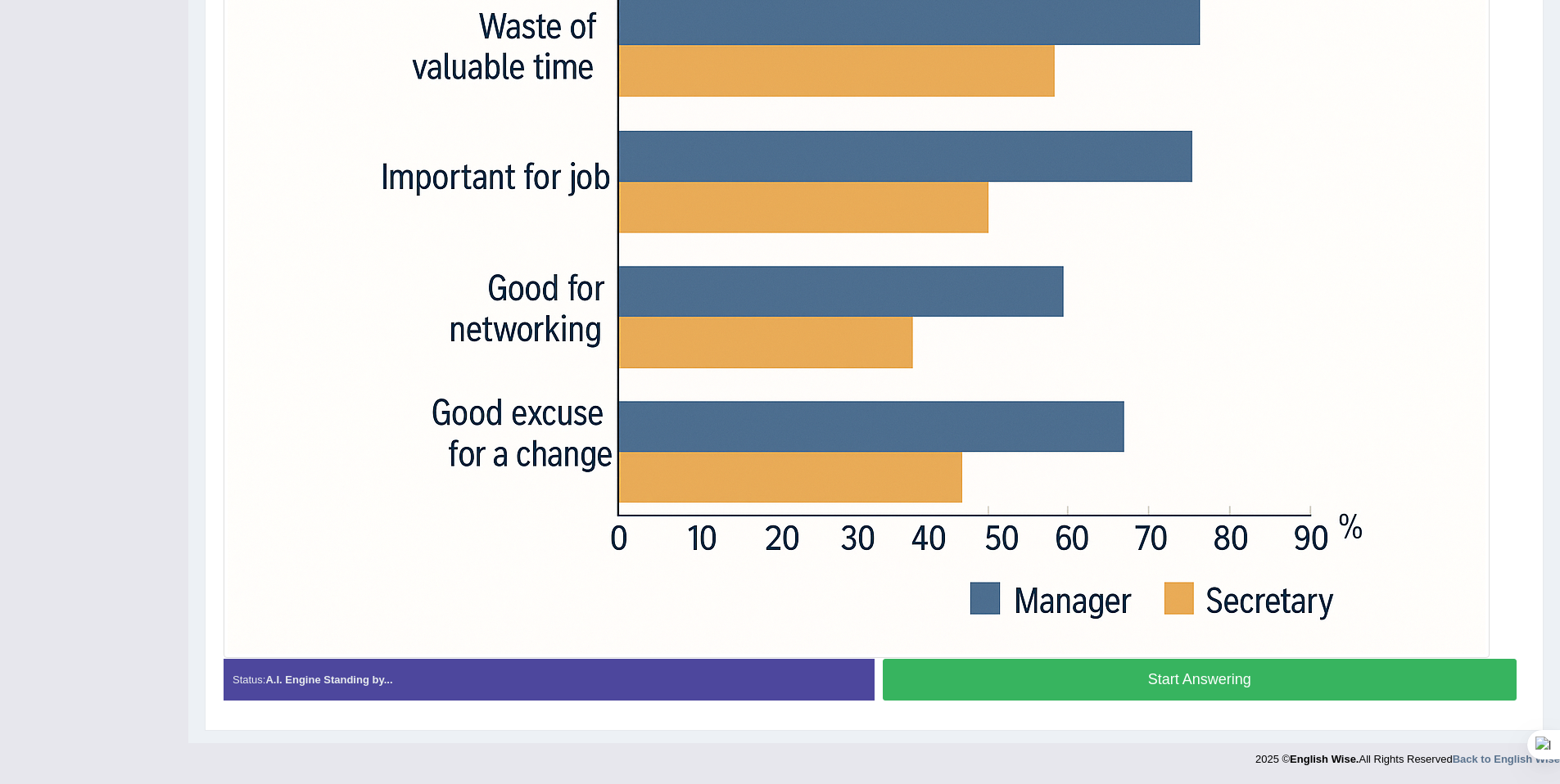
click at [1025, 659] on button "Start Answering" at bounding box center [1200, 680] width 634 height 42
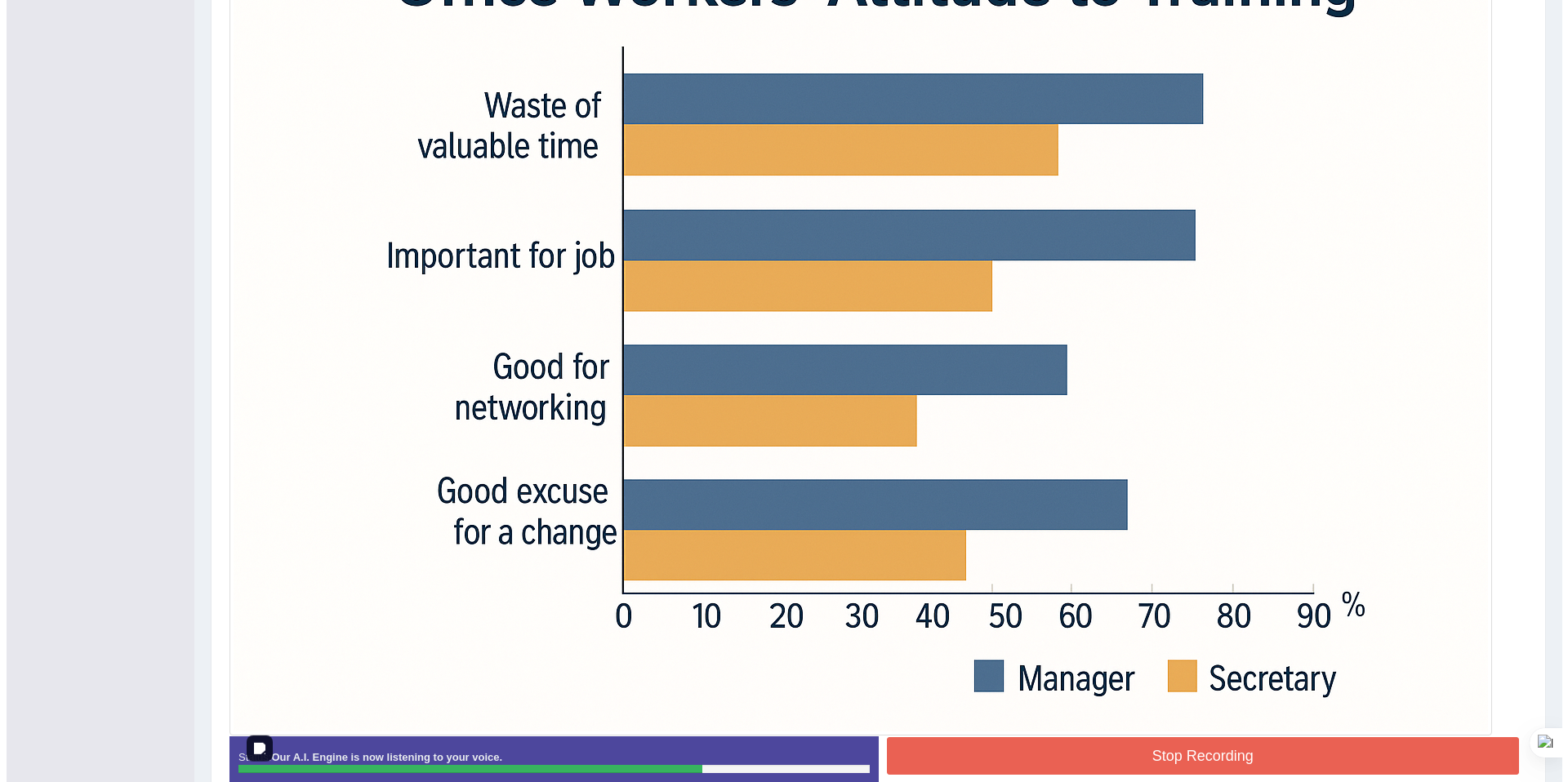
scroll to position [551, 0]
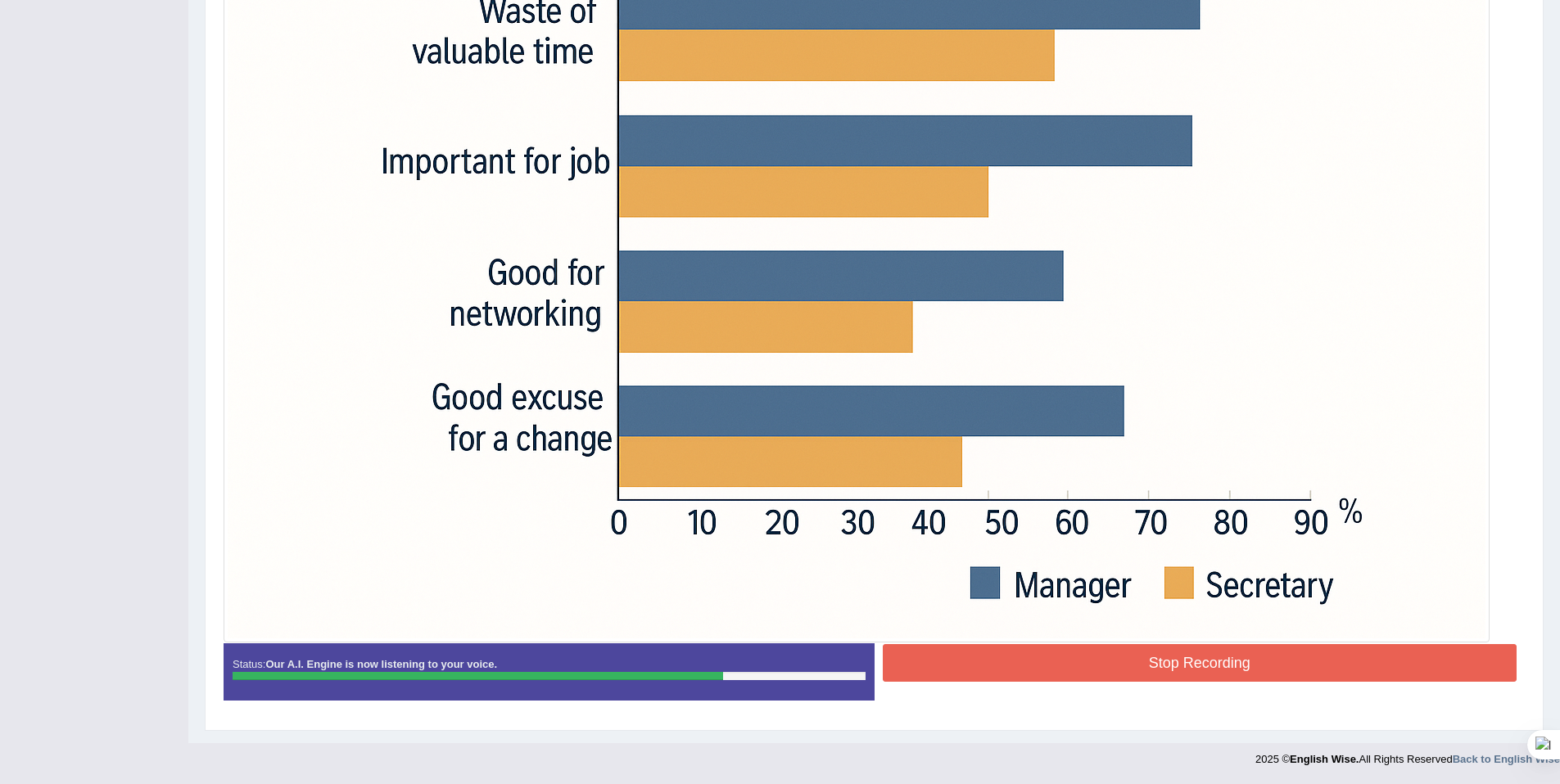
click at [1169, 649] on button "Stop Recording" at bounding box center [1200, 663] width 634 height 38
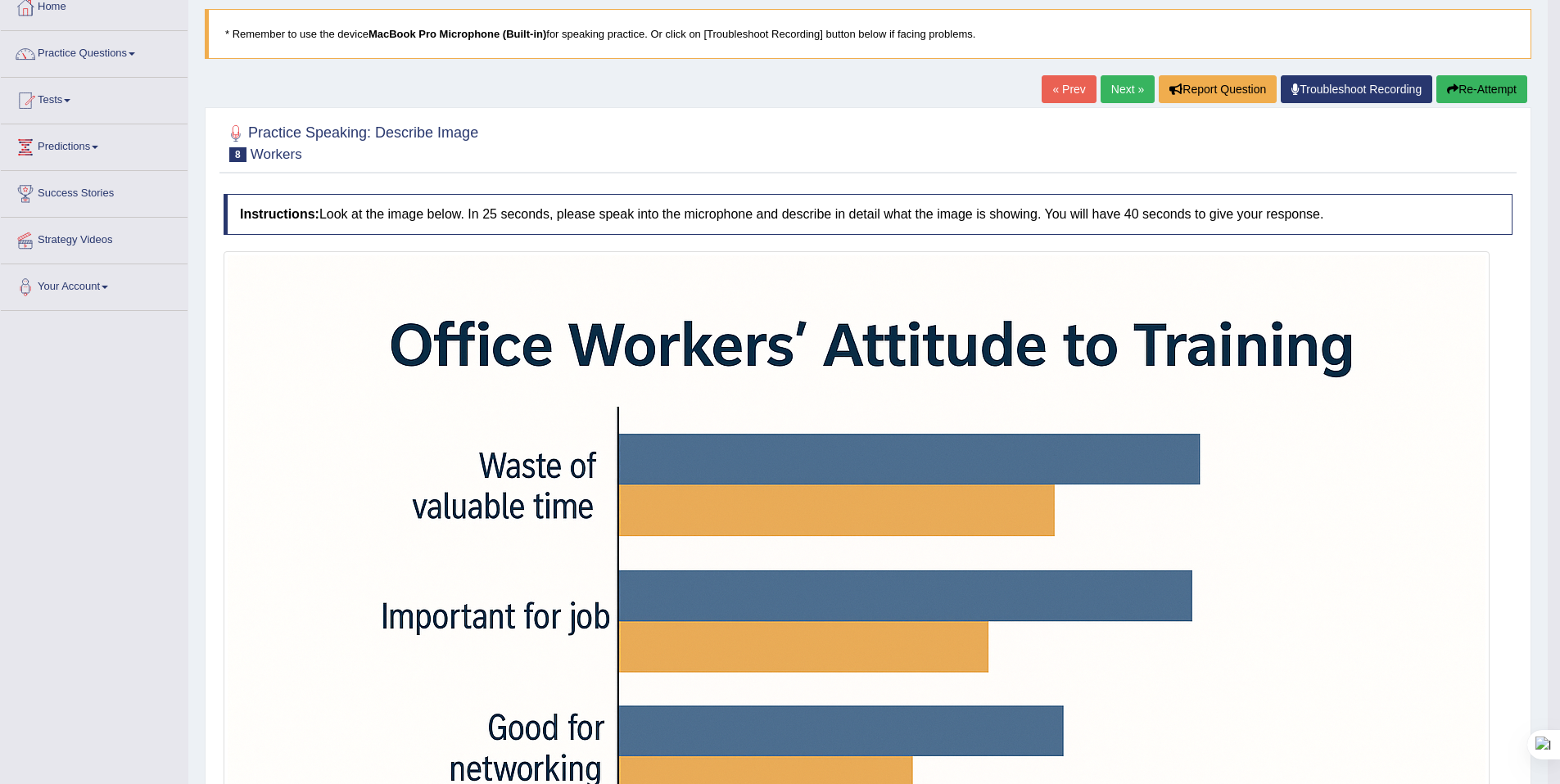
scroll to position [0, 0]
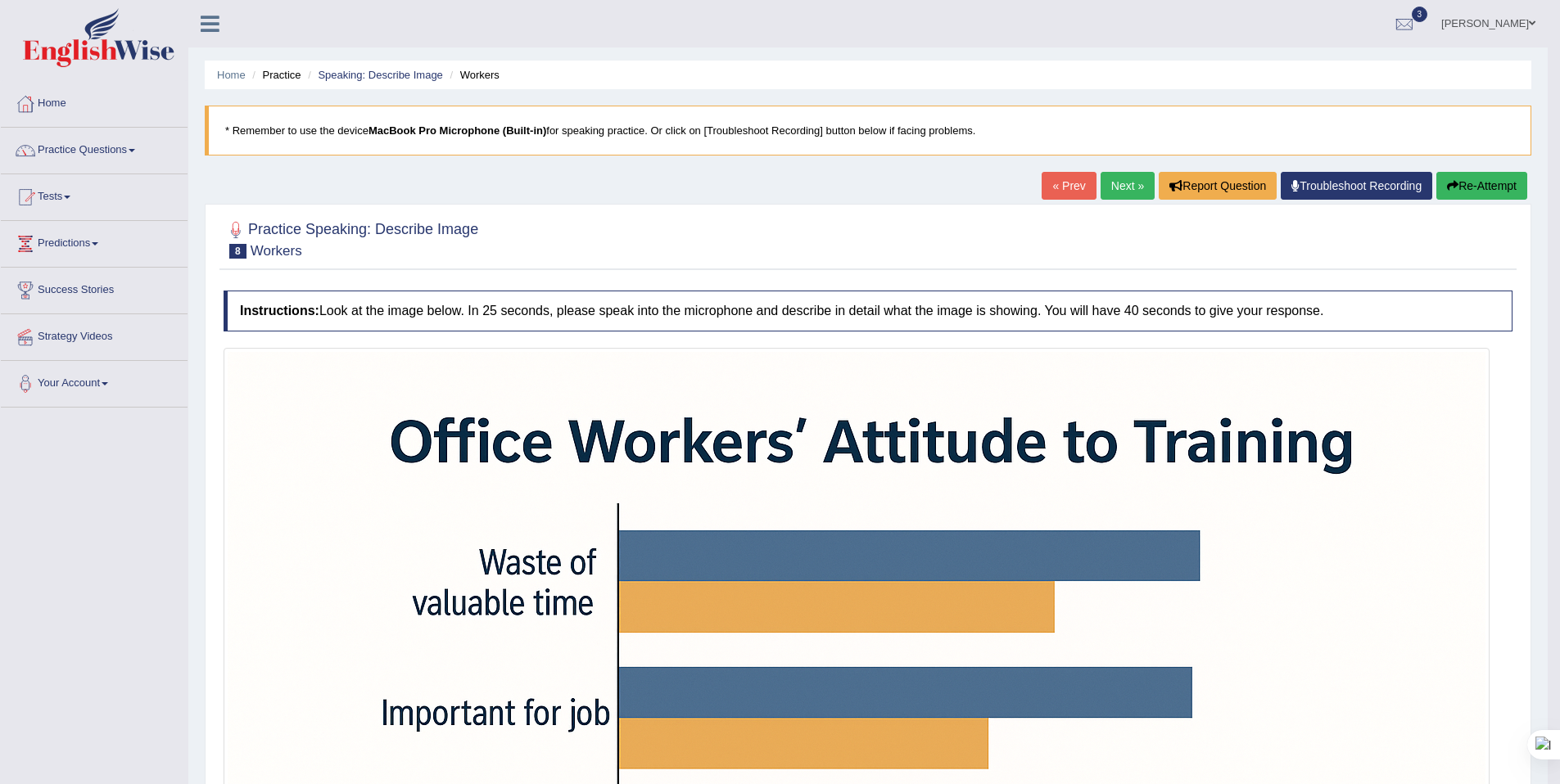
click at [1125, 189] on link "Next »" at bounding box center [1128, 185] width 54 height 28
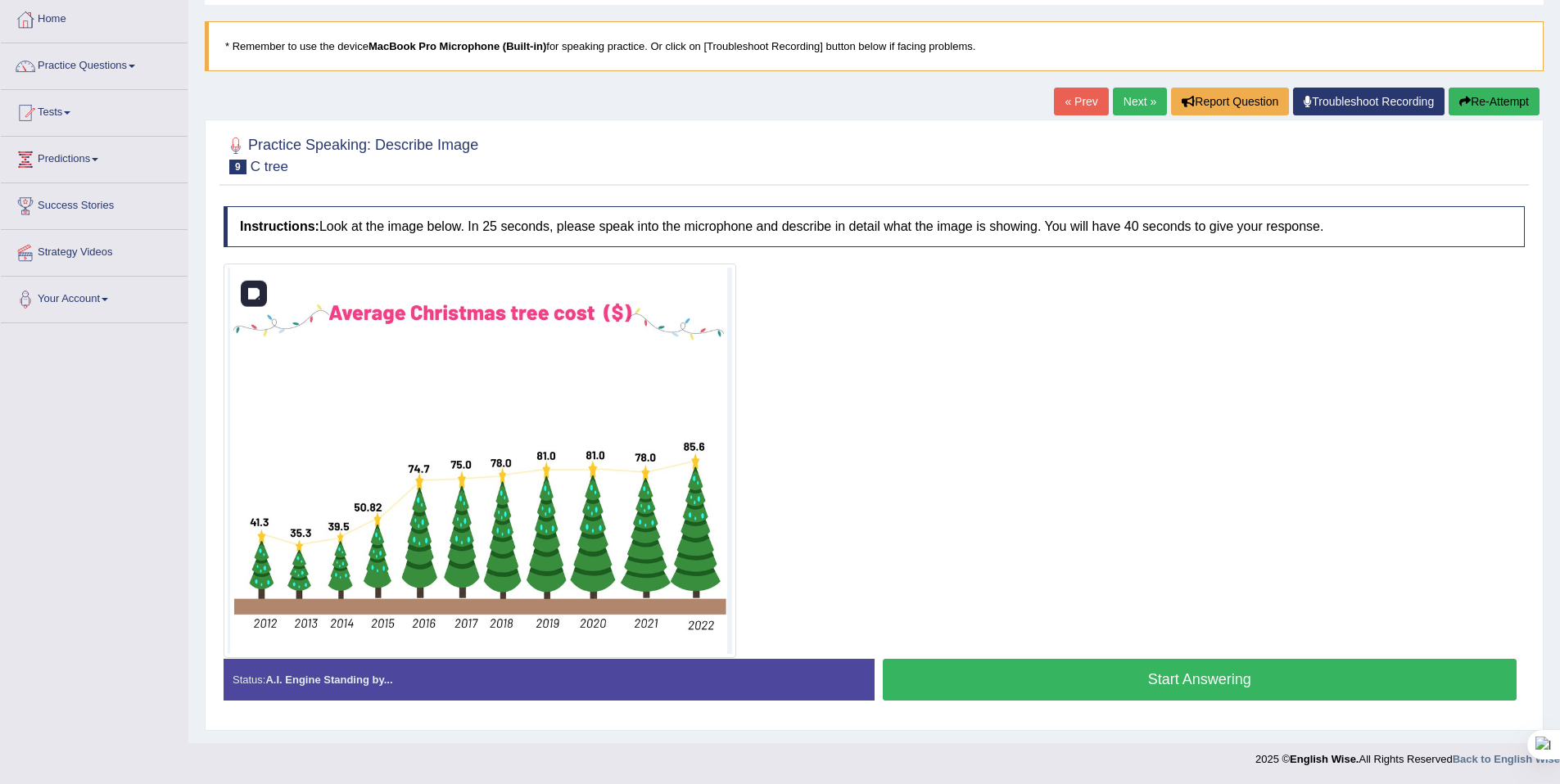
scroll to position [77, 0]
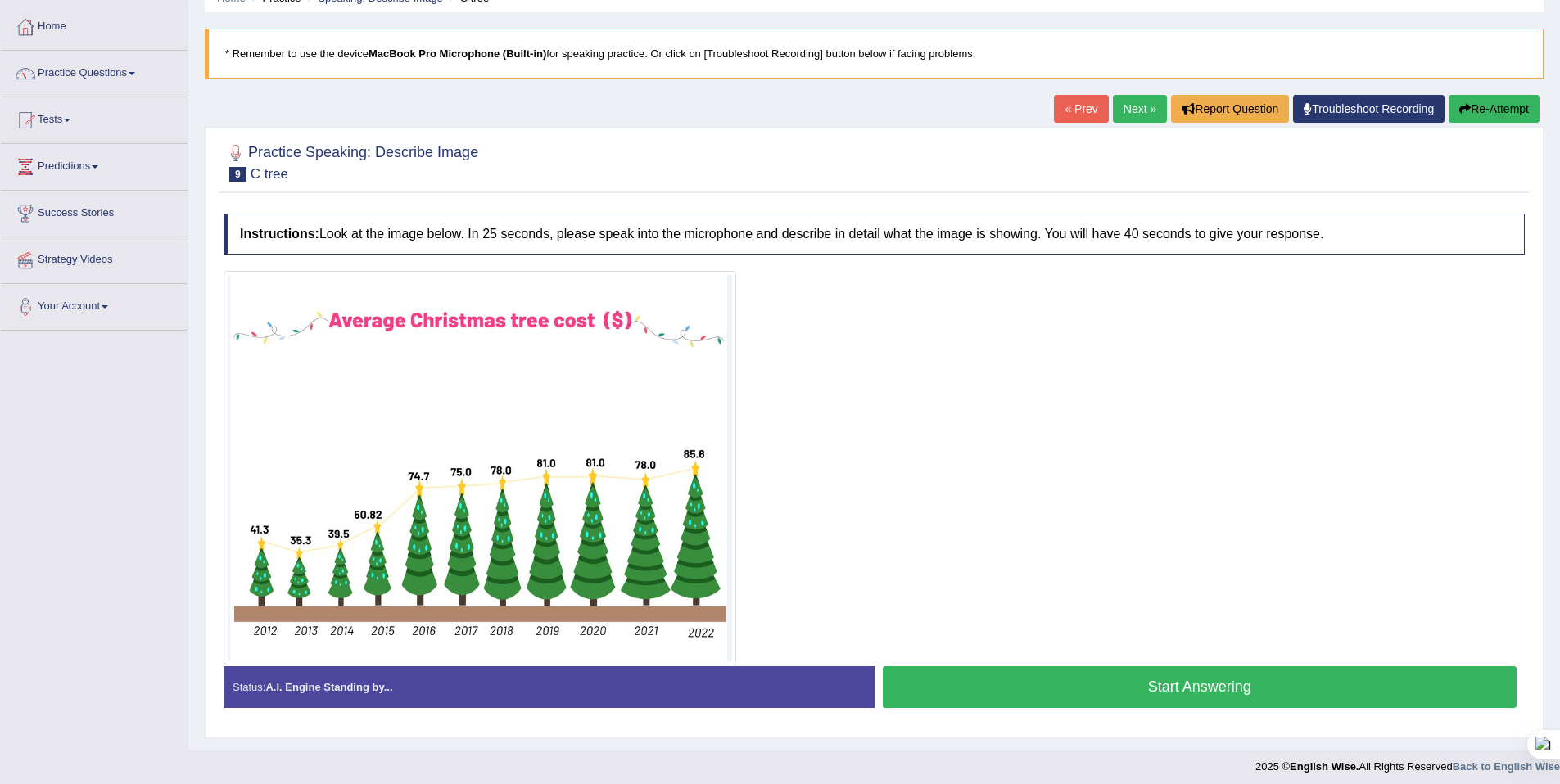
click at [958, 682] on button "Start Answering" at bounding box center [1200, 687] width 634 height 42
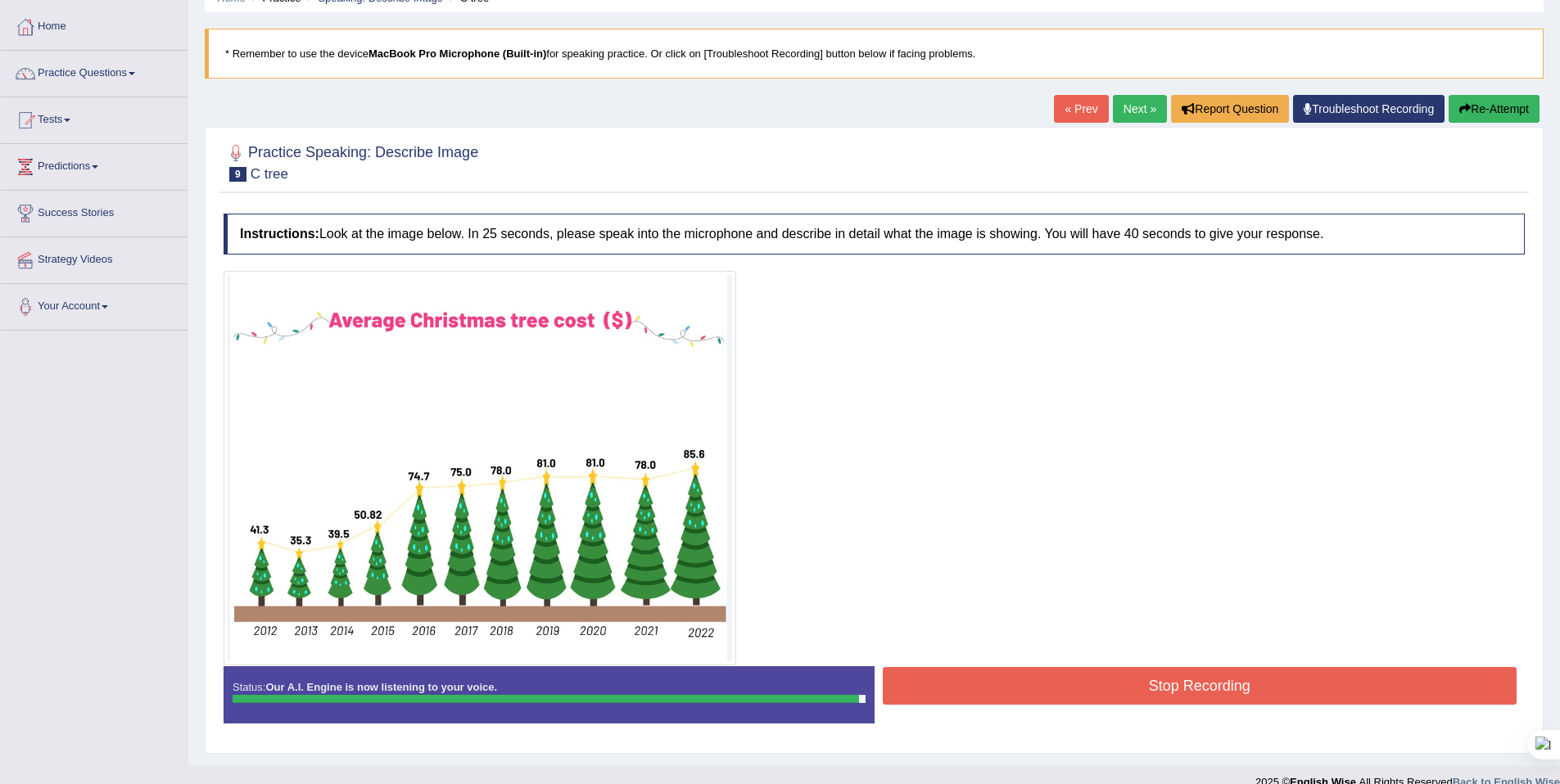
click at [998, 683] on button "Stop Recording" at bounding box center [1200, 686] width 634 height 38
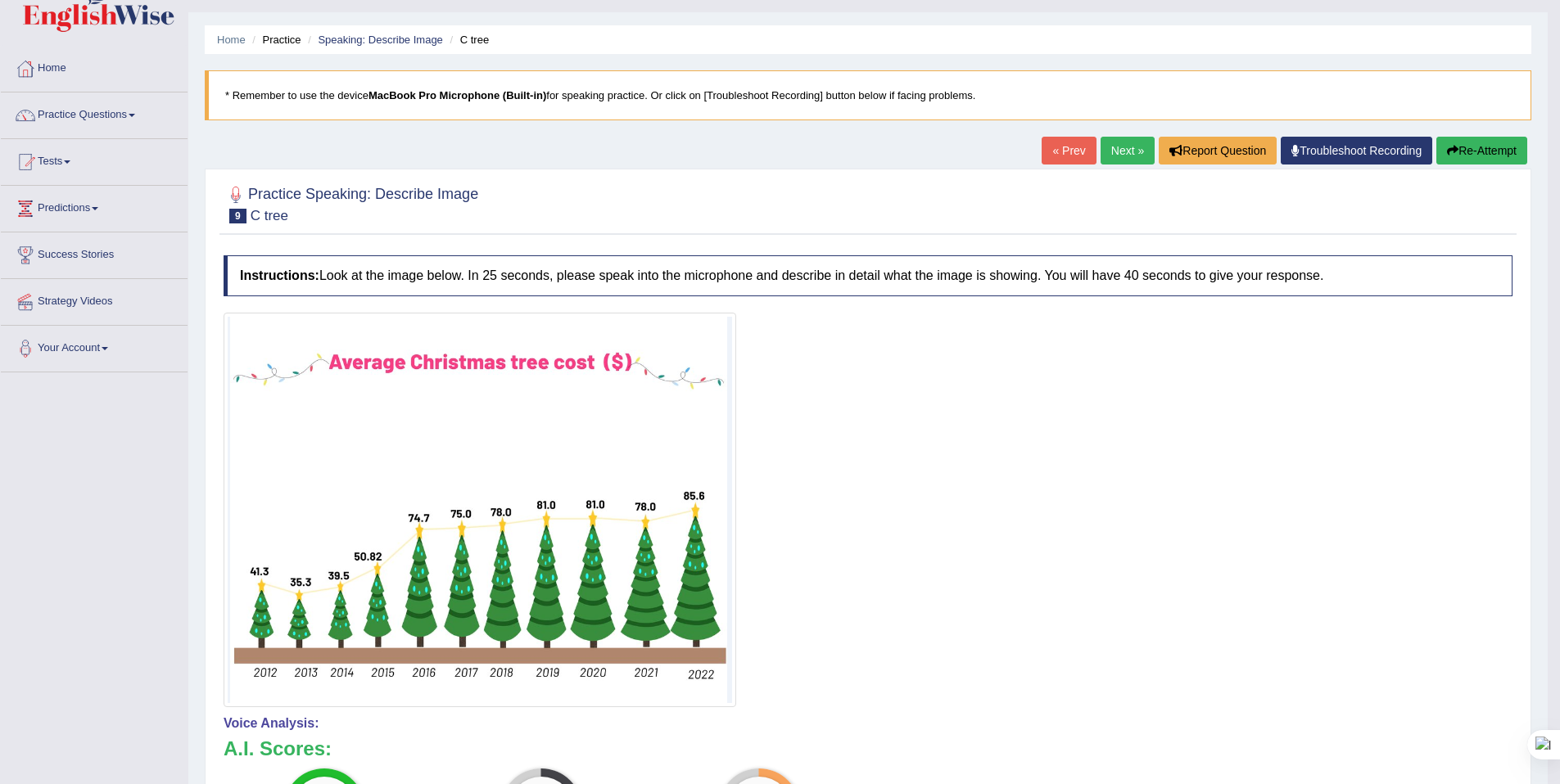
scroll to position [0, 0]
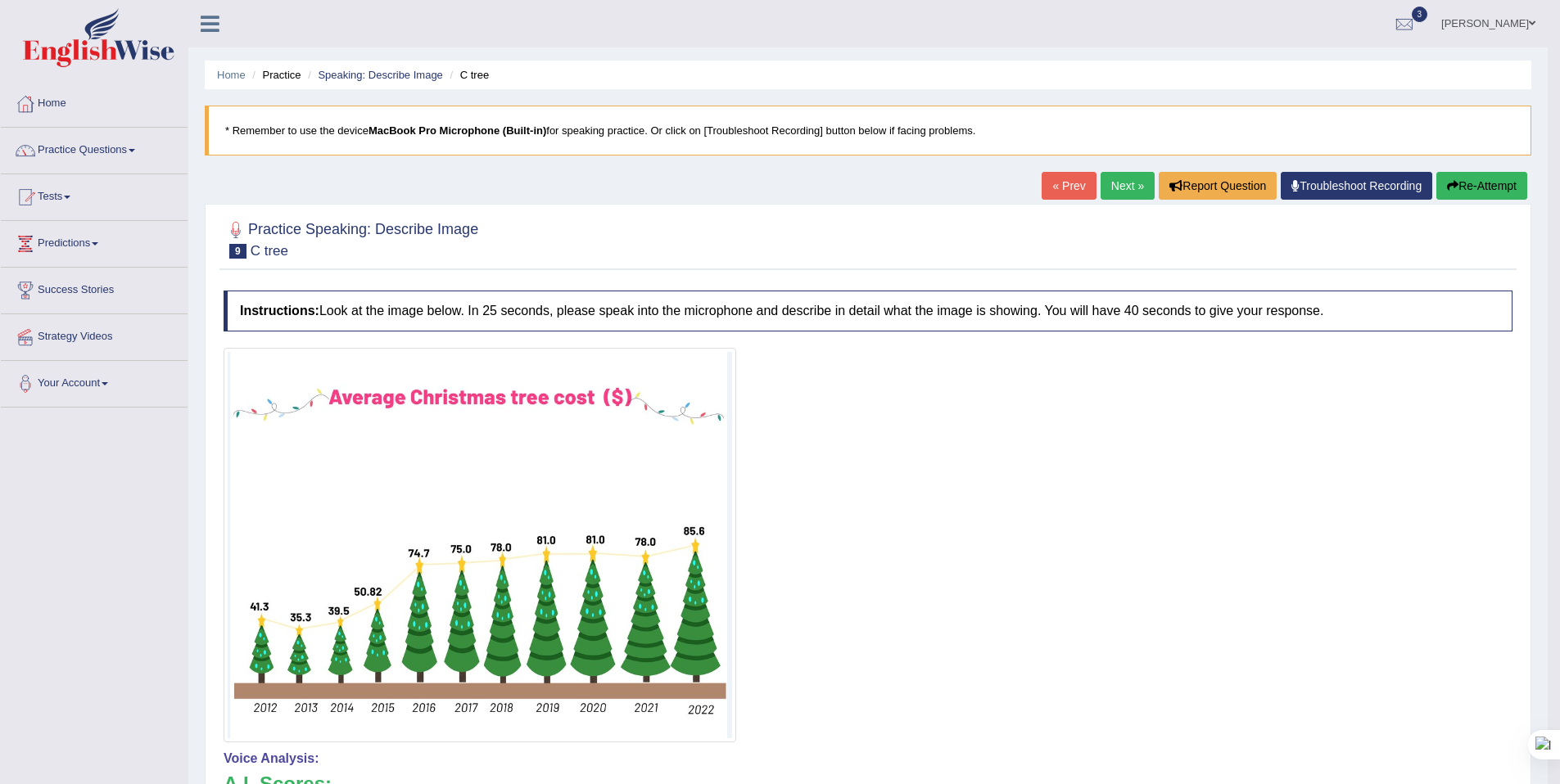
click at [1116, 173] on link "Next »" at bounding box center [1128, 185] width 54 height 28
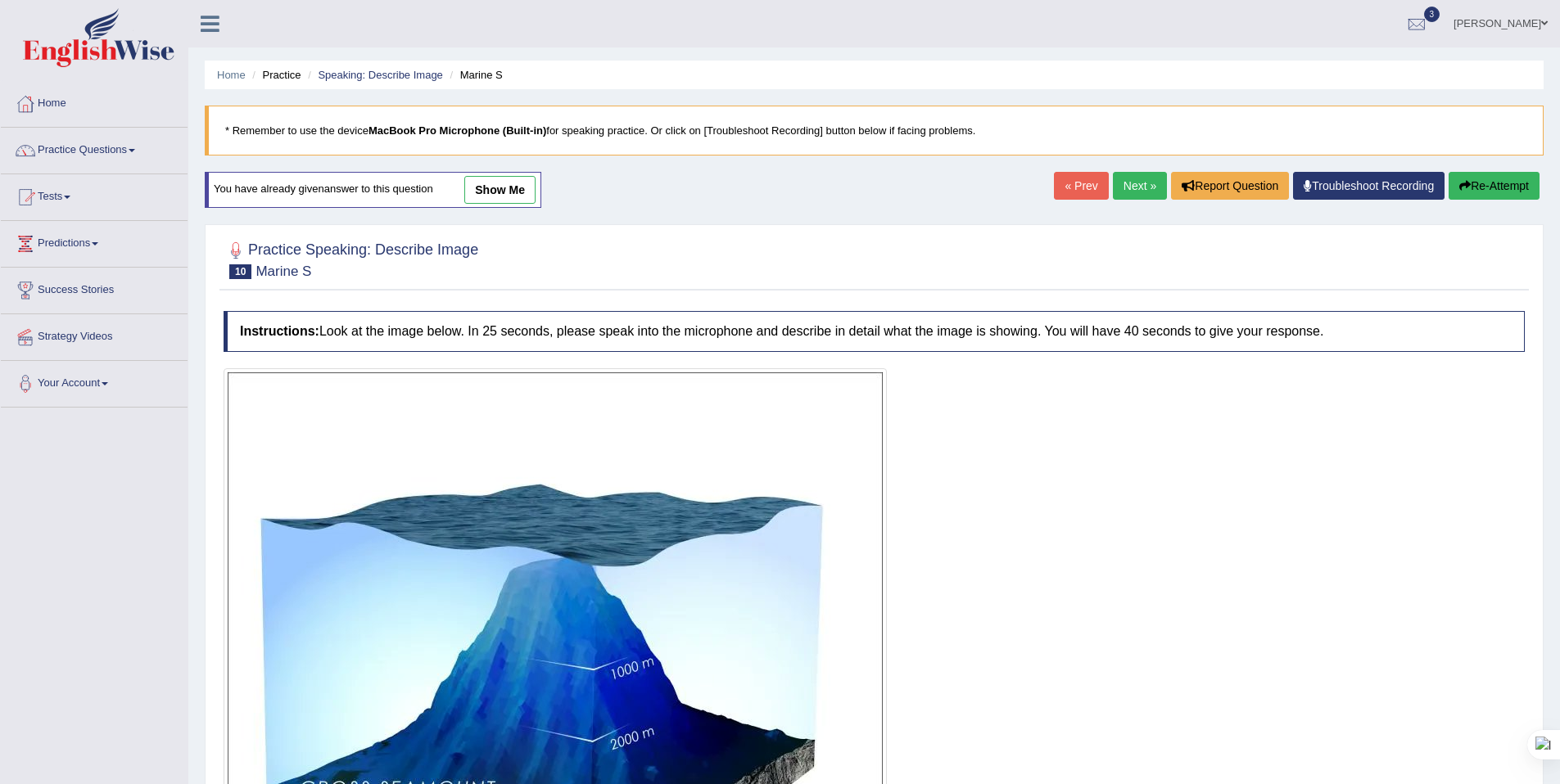
click at [1125, 178] on link "Next »" at bounding box center [1140, 185] width 54 height 28
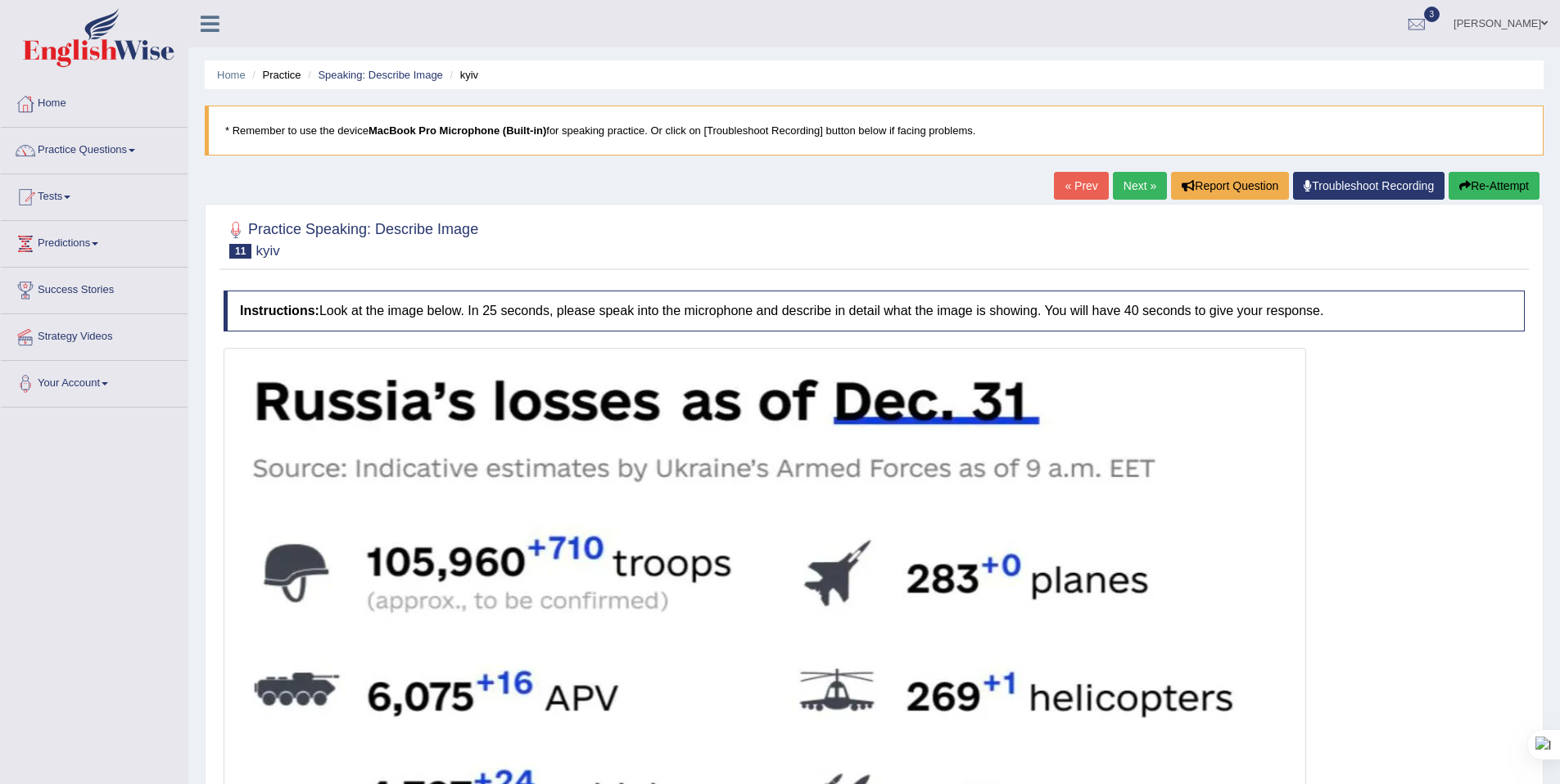
click at [1128, 191] on link "Next »" at bounding box center [1140, 185] width 54 height 28
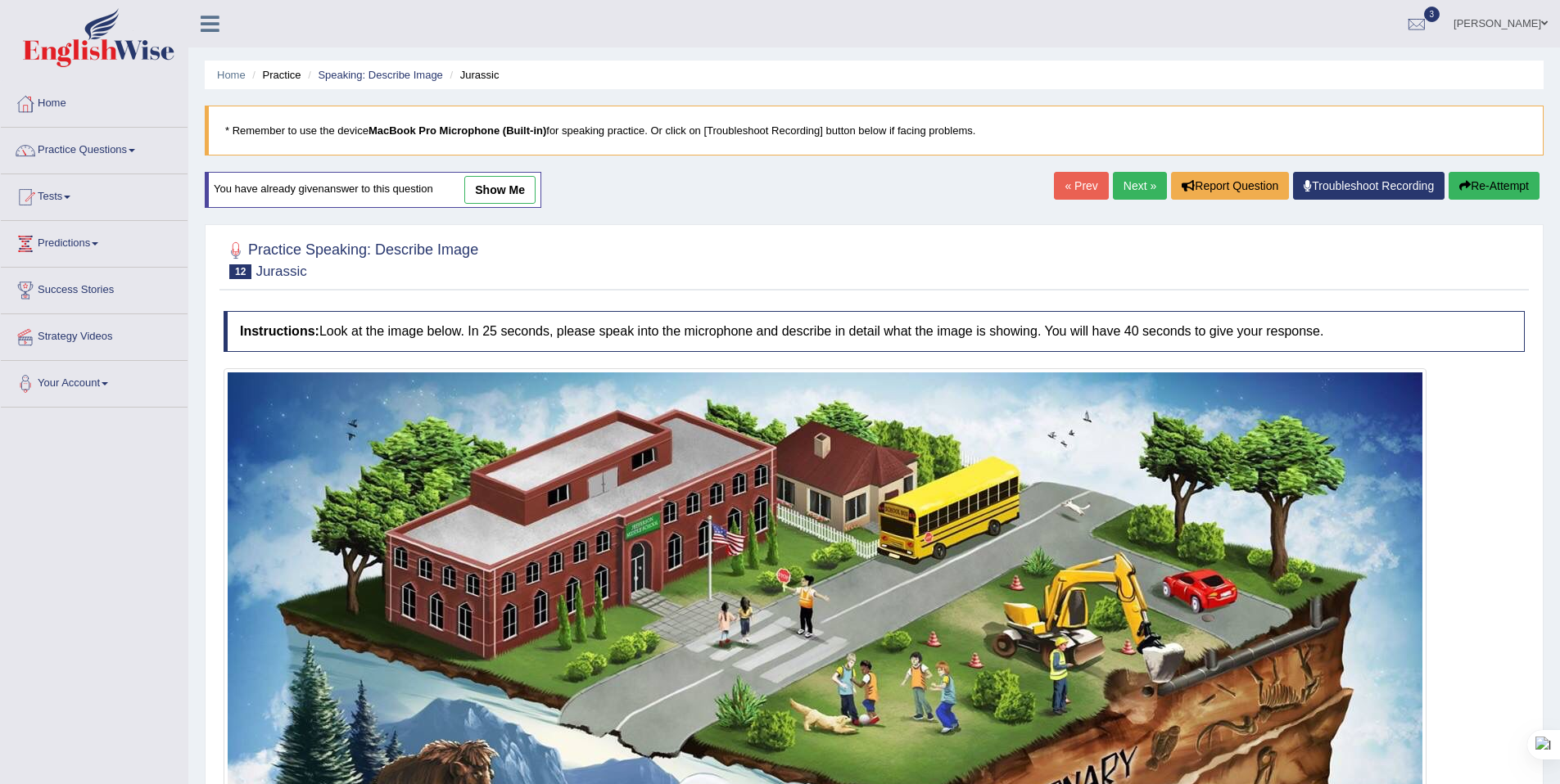
click at [1128, 195] on link "Next »" at bounding box center [1140, 185] width 54 height 28
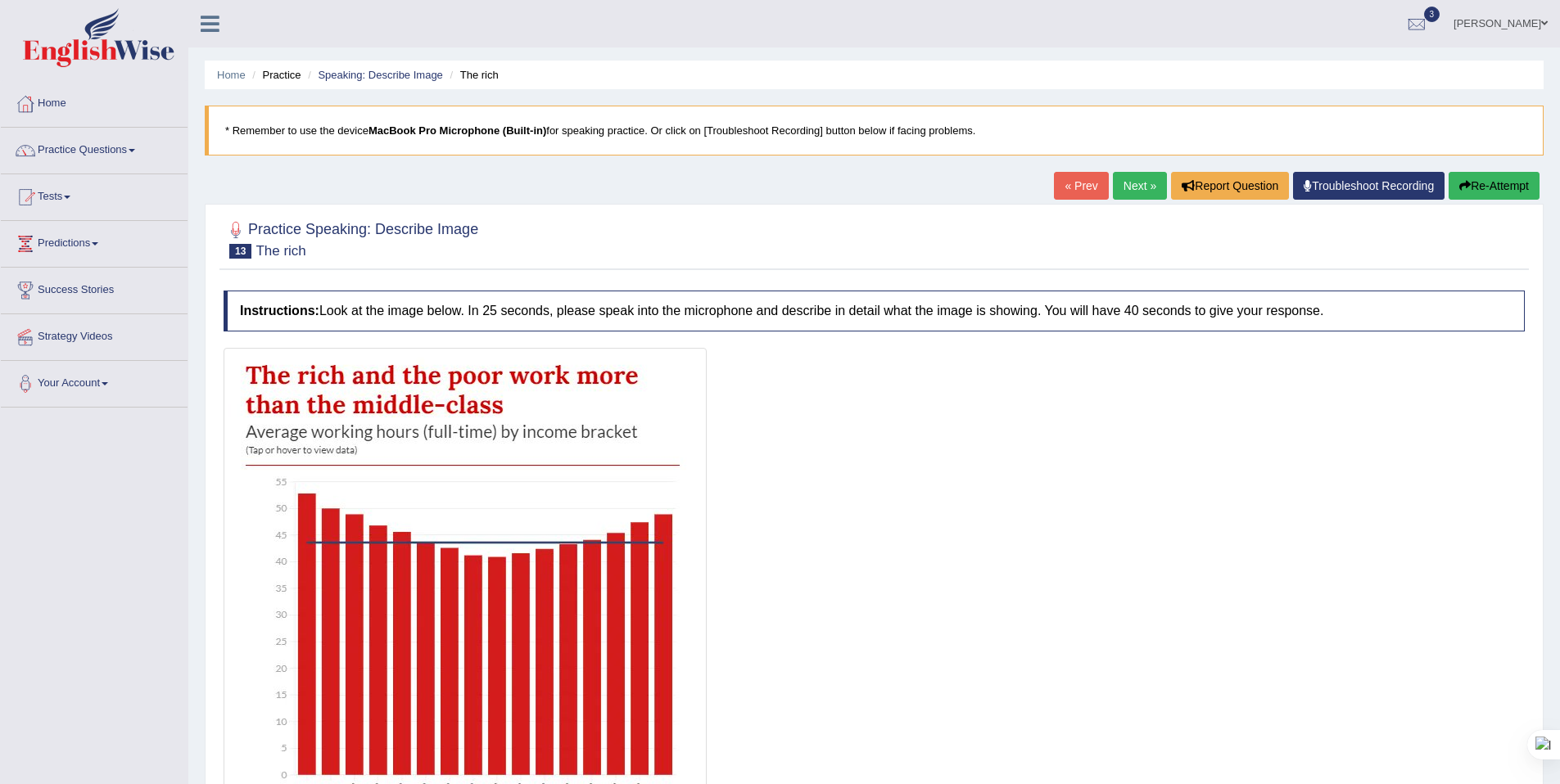
scroll to position [224, 0]
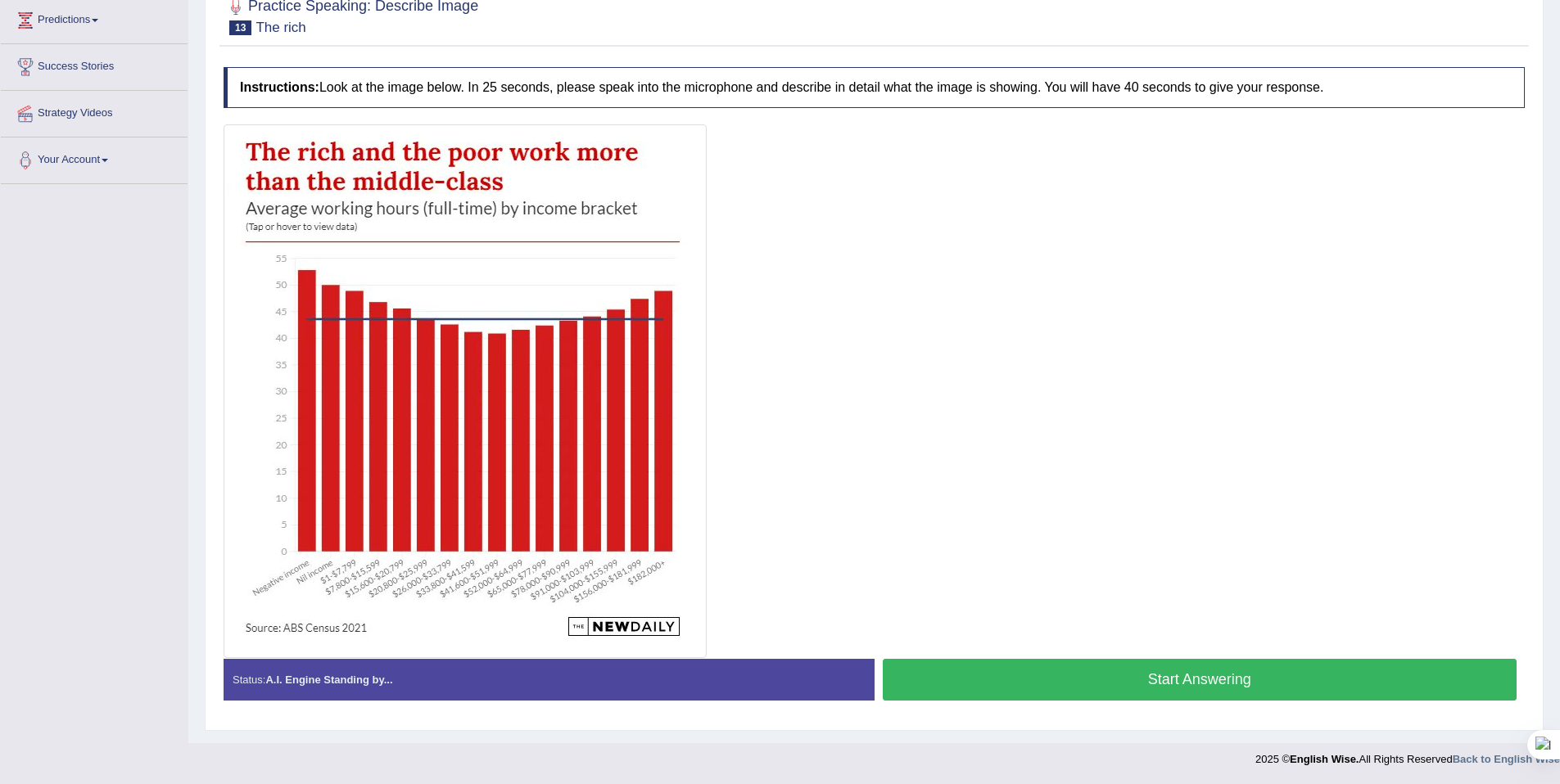
click at [1062, 690] on button "Start Answering" at bounding box center [1200, 680] width 634 height 42
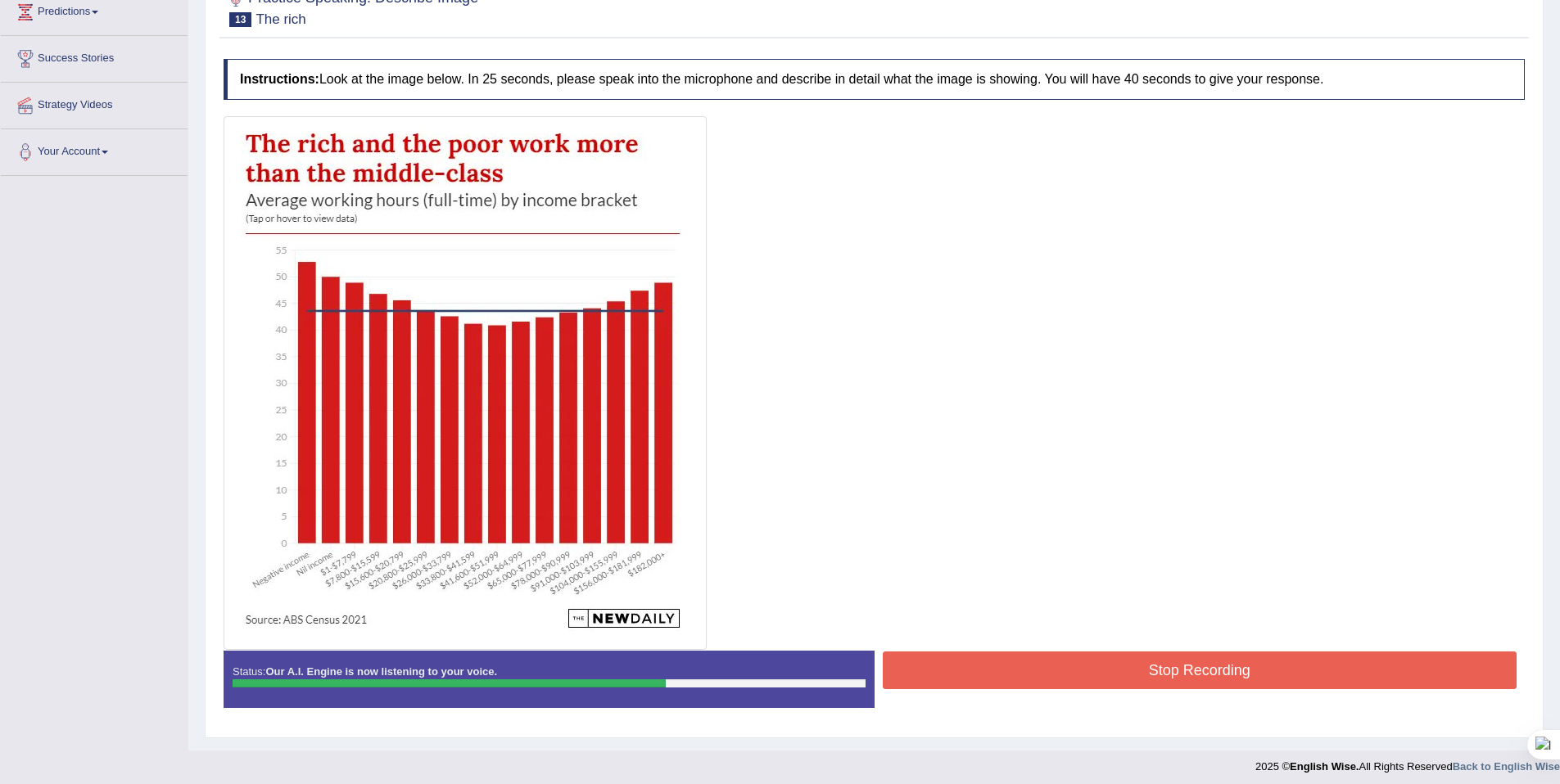
scroll to position [232, 0]
click at [1008, 660] on button "Stop Recording" at bounding box center [1200, 670] width 634 height 38
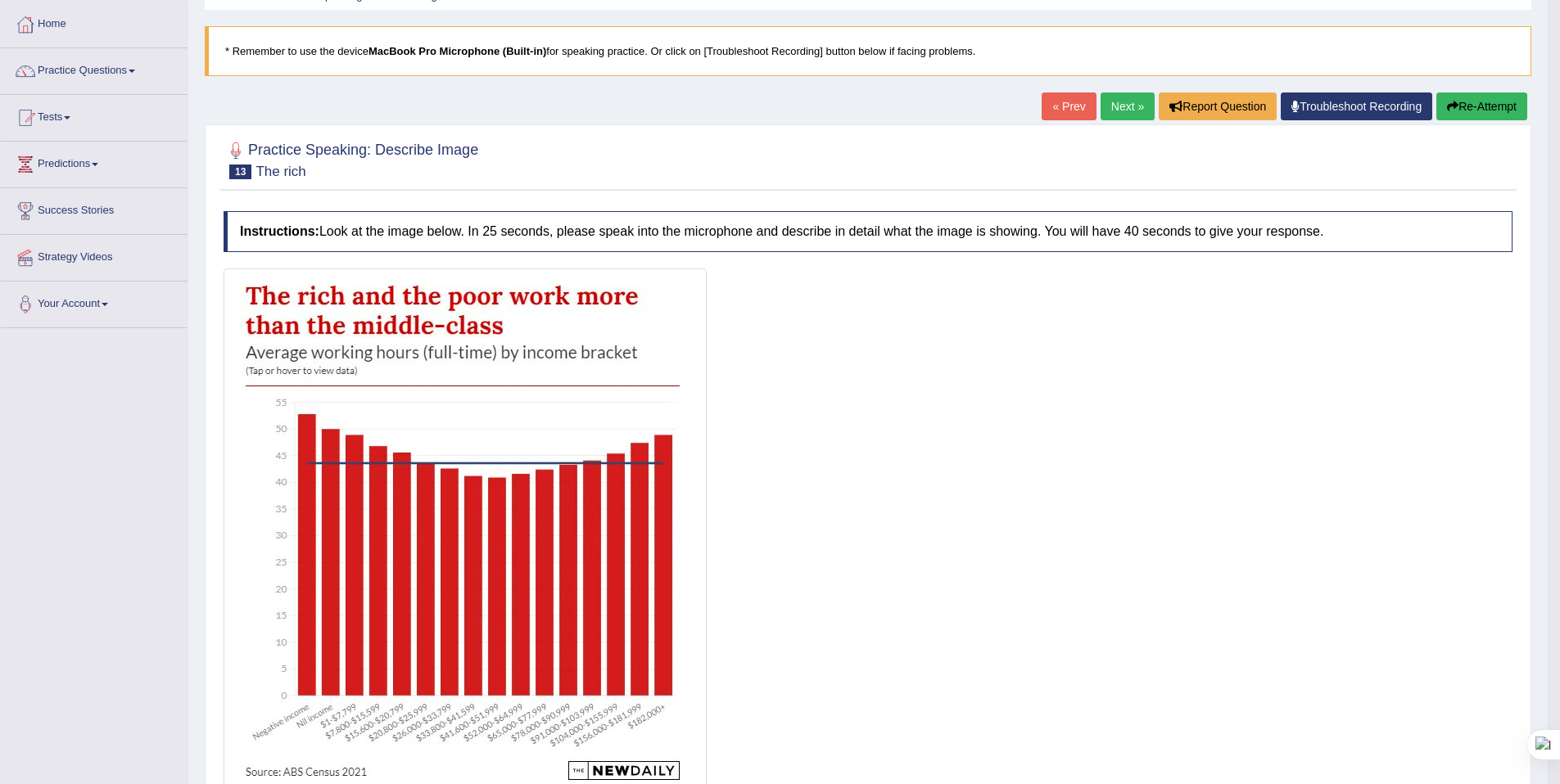
scroll to position [86, 0]
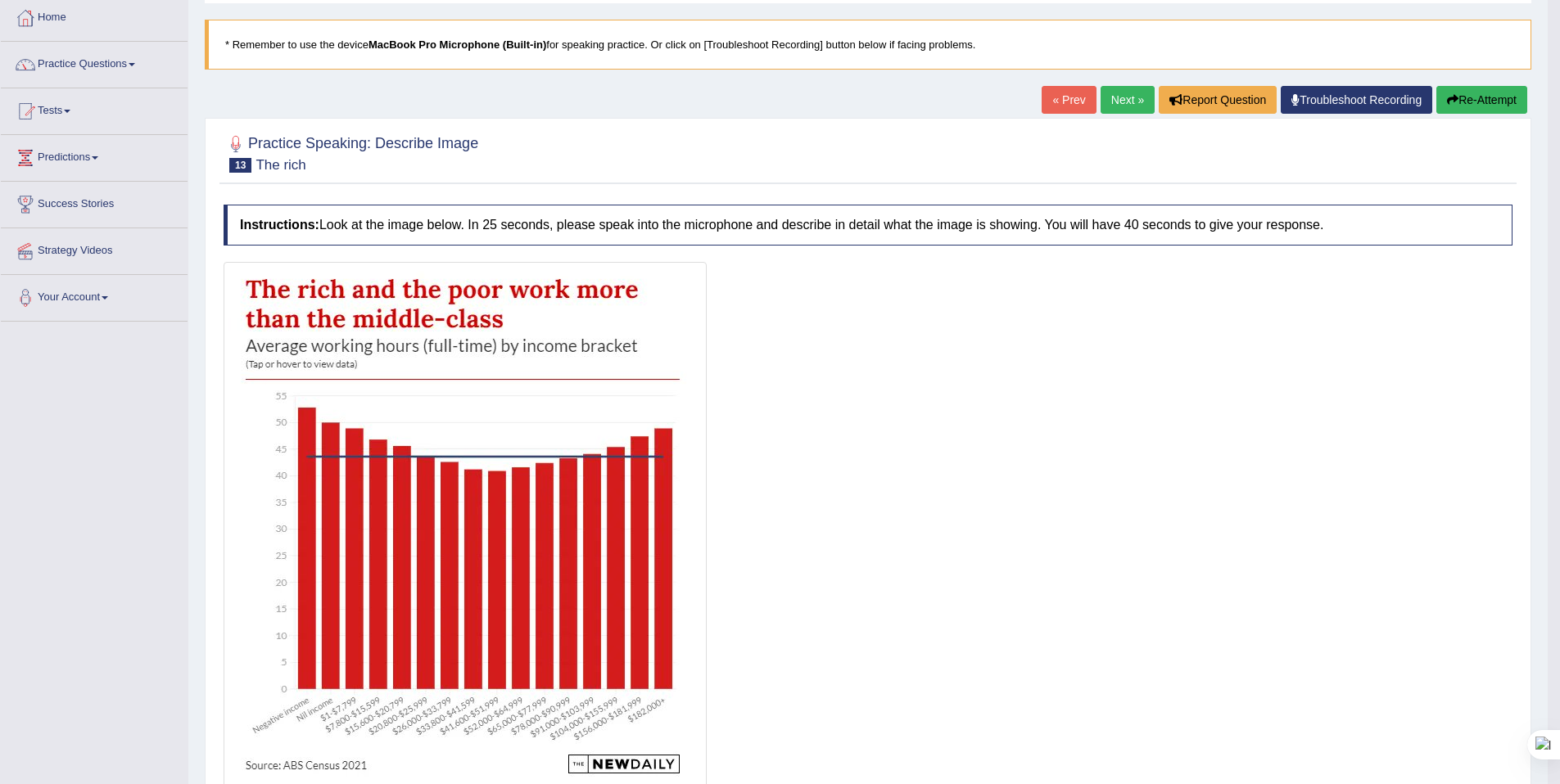
click at [1127, 93] on link "Next »" at bounding box center [1128, 99] width 54 height 28
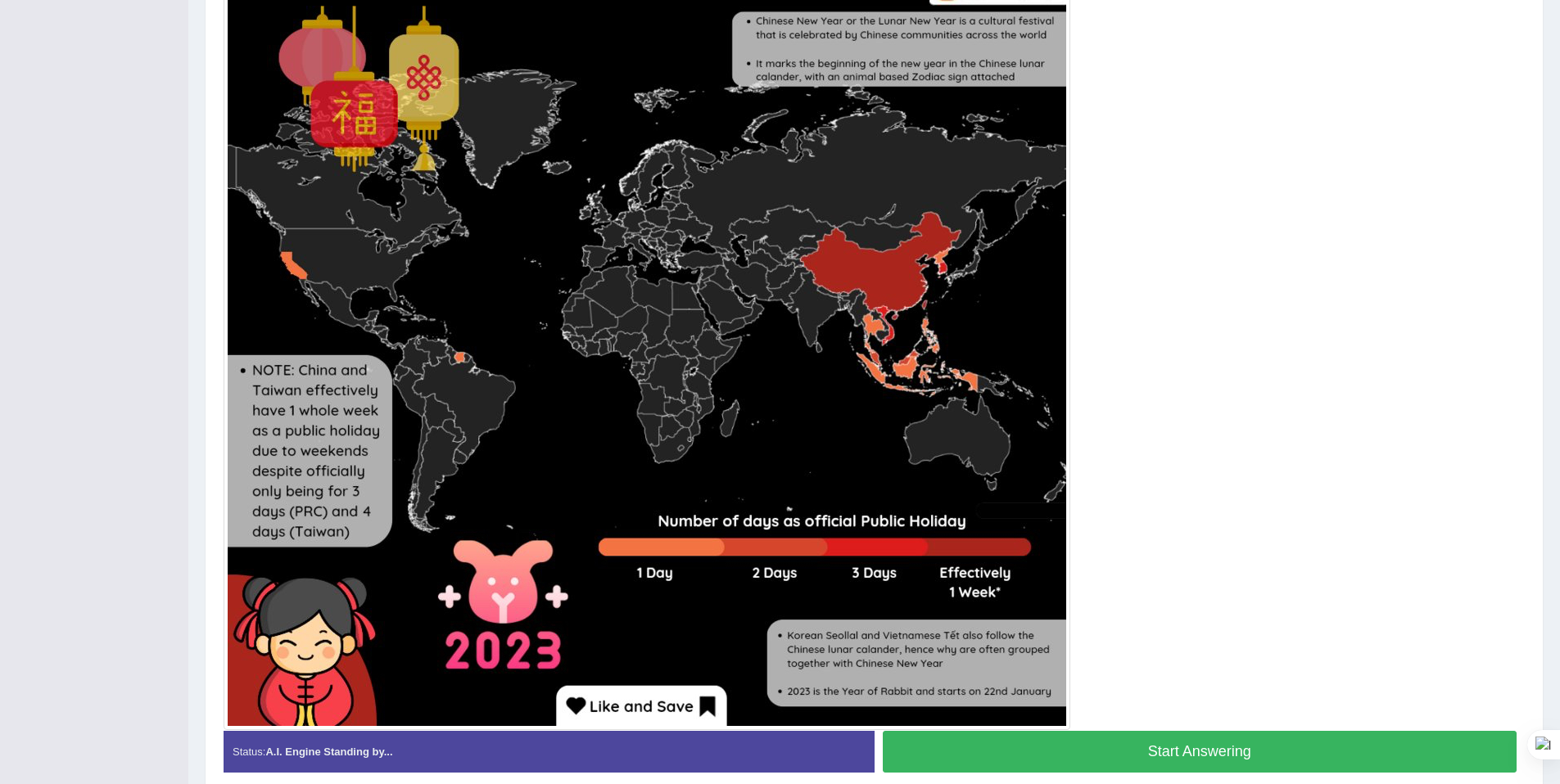
scroll to position [537, 0]
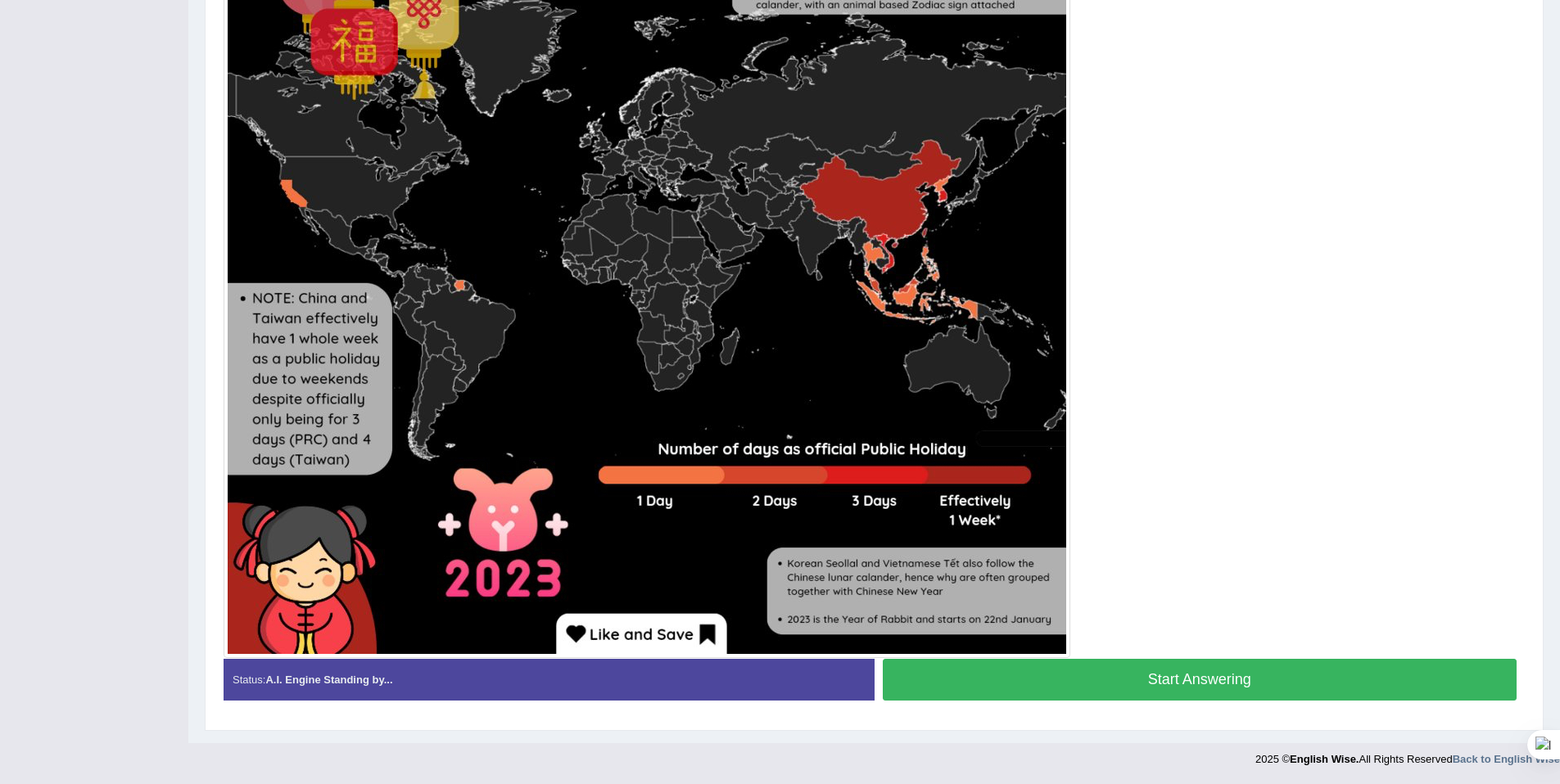
click at [1187, 694] on button "Start Answering" at bounding box center [1200, 680] width 634 height 42
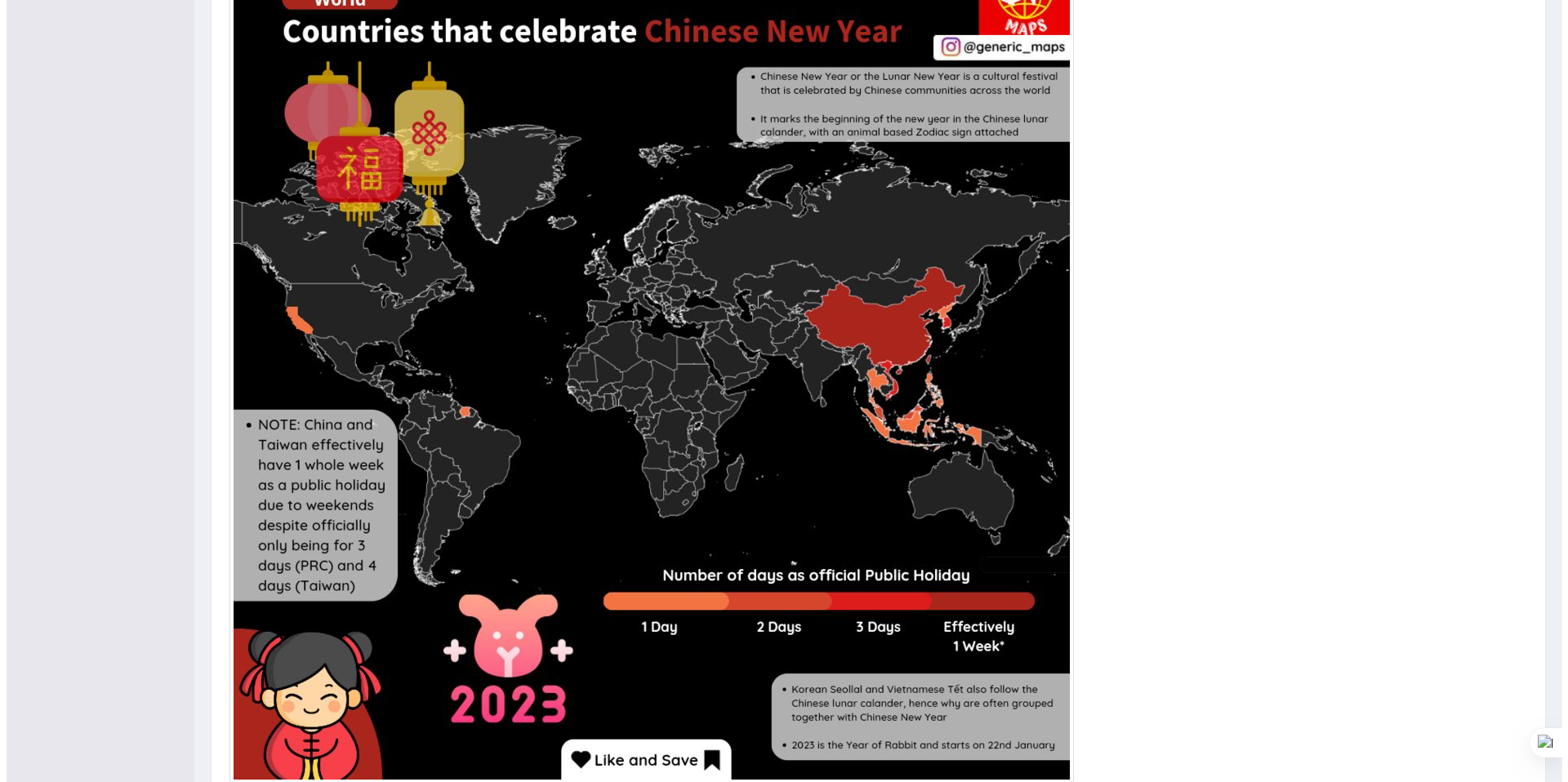
scroll to position [551, 0]
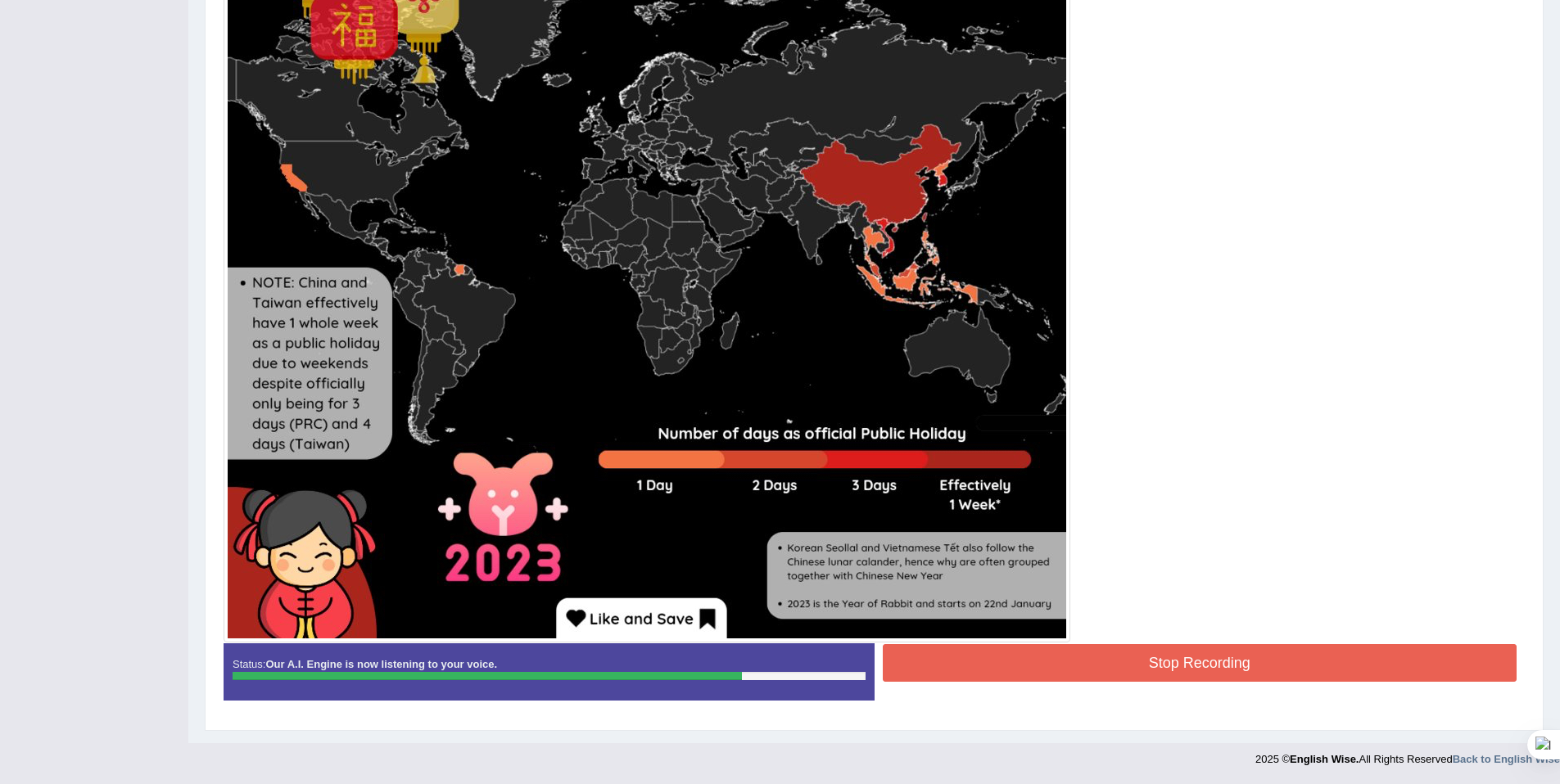
click at [1096, 663] on button "Stop Recording" at bounding box center [1200, 663] width 634 height 38
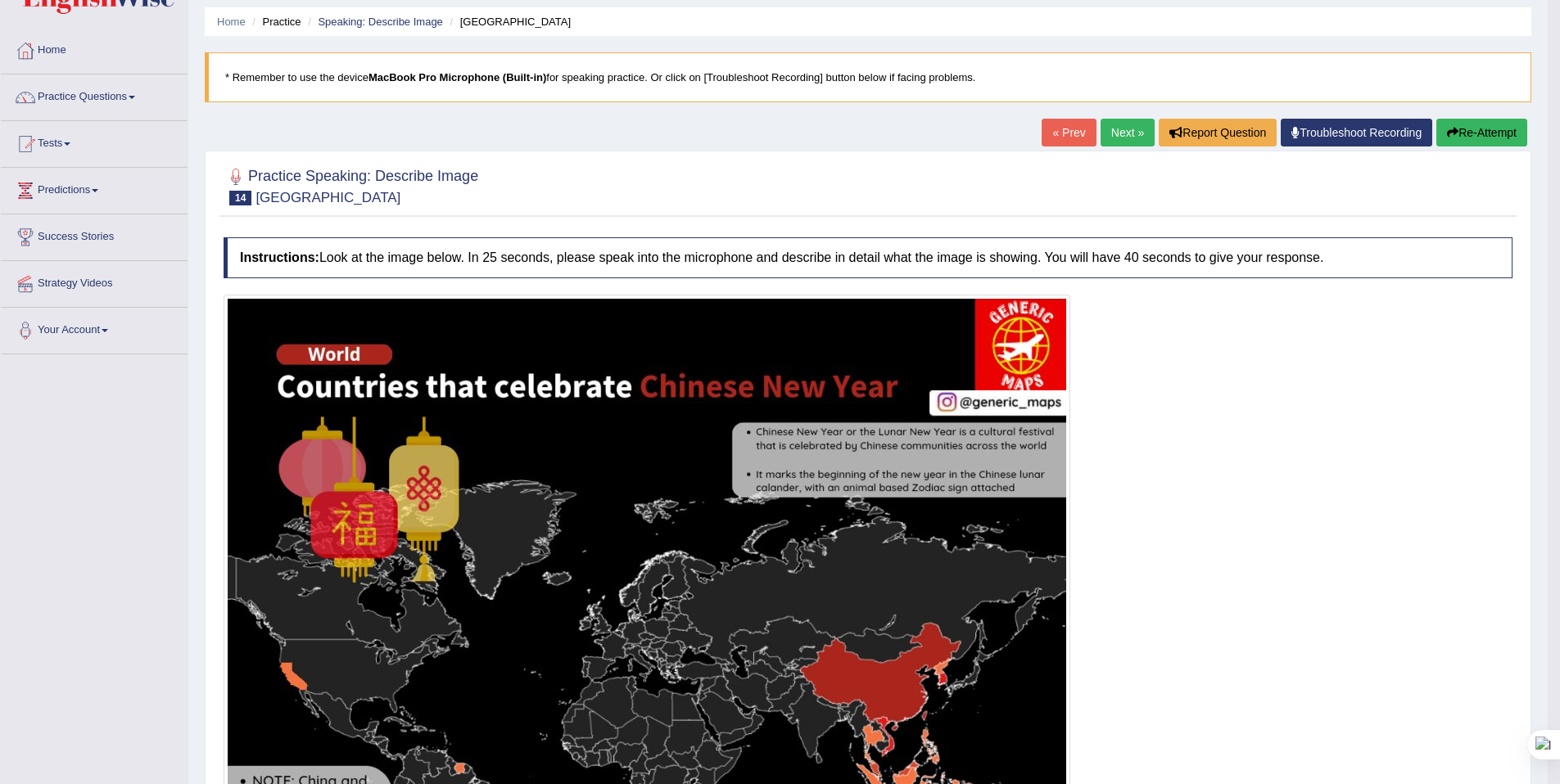
scroll to position [0, 0]
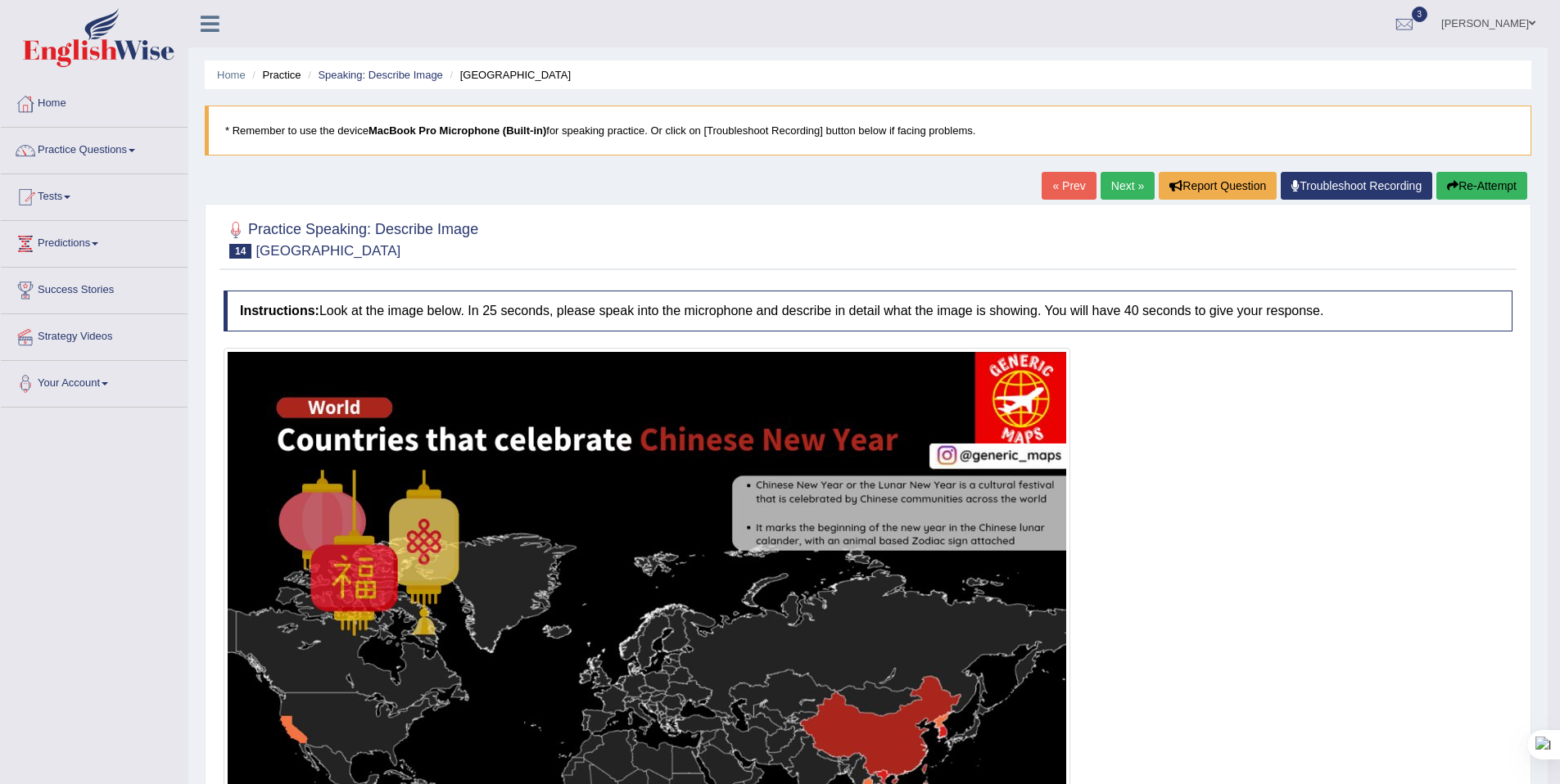
click at [1103, 191] on link "Next »" at bounding box center [1128, 185] width 54 height 28
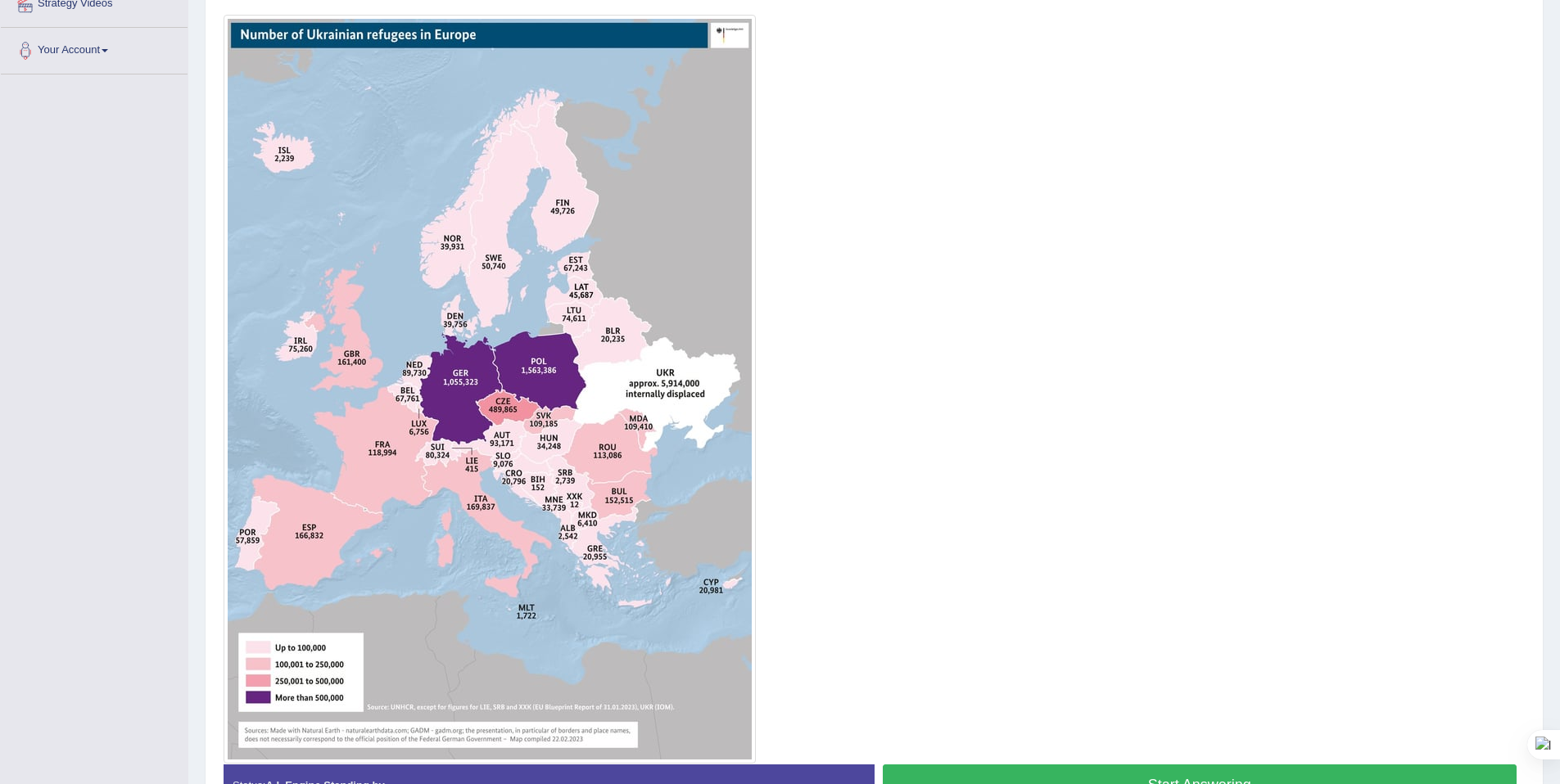
scroll to position [439, 0]
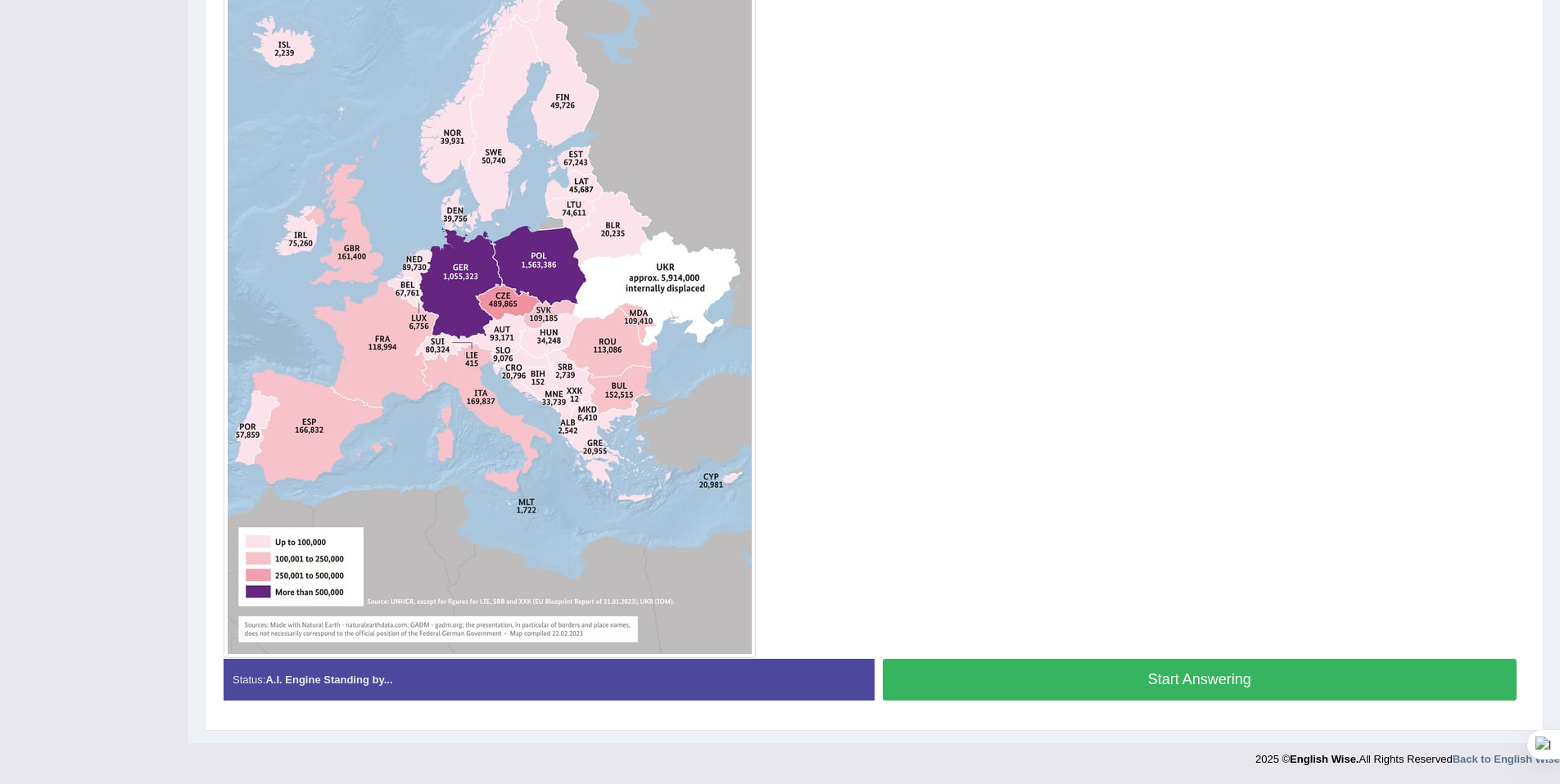
click at [1076, 666] on button "Start Answering" at bounding box center [1200, 680] width 634 height 42
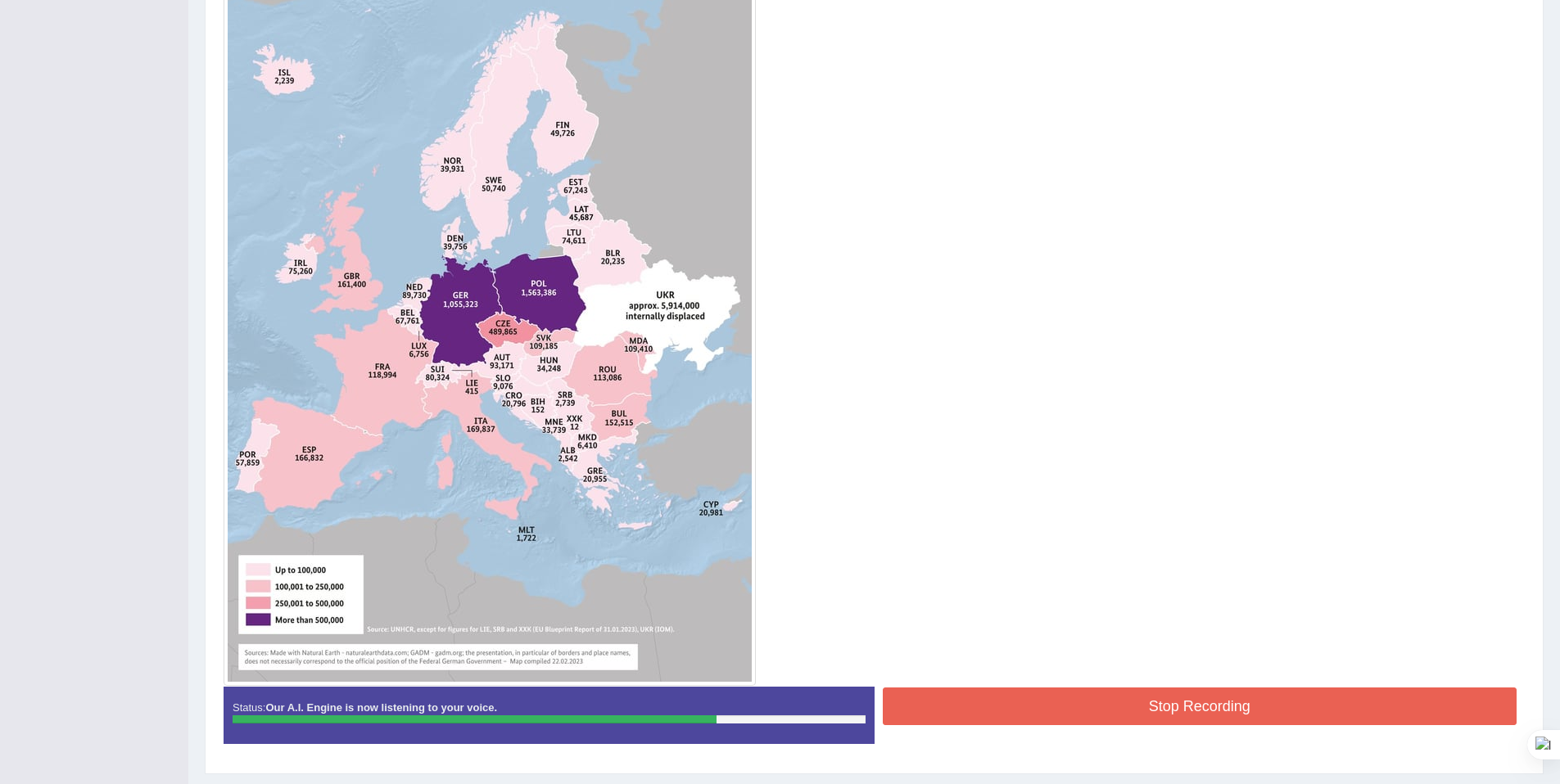
scroll to position [455, 0]
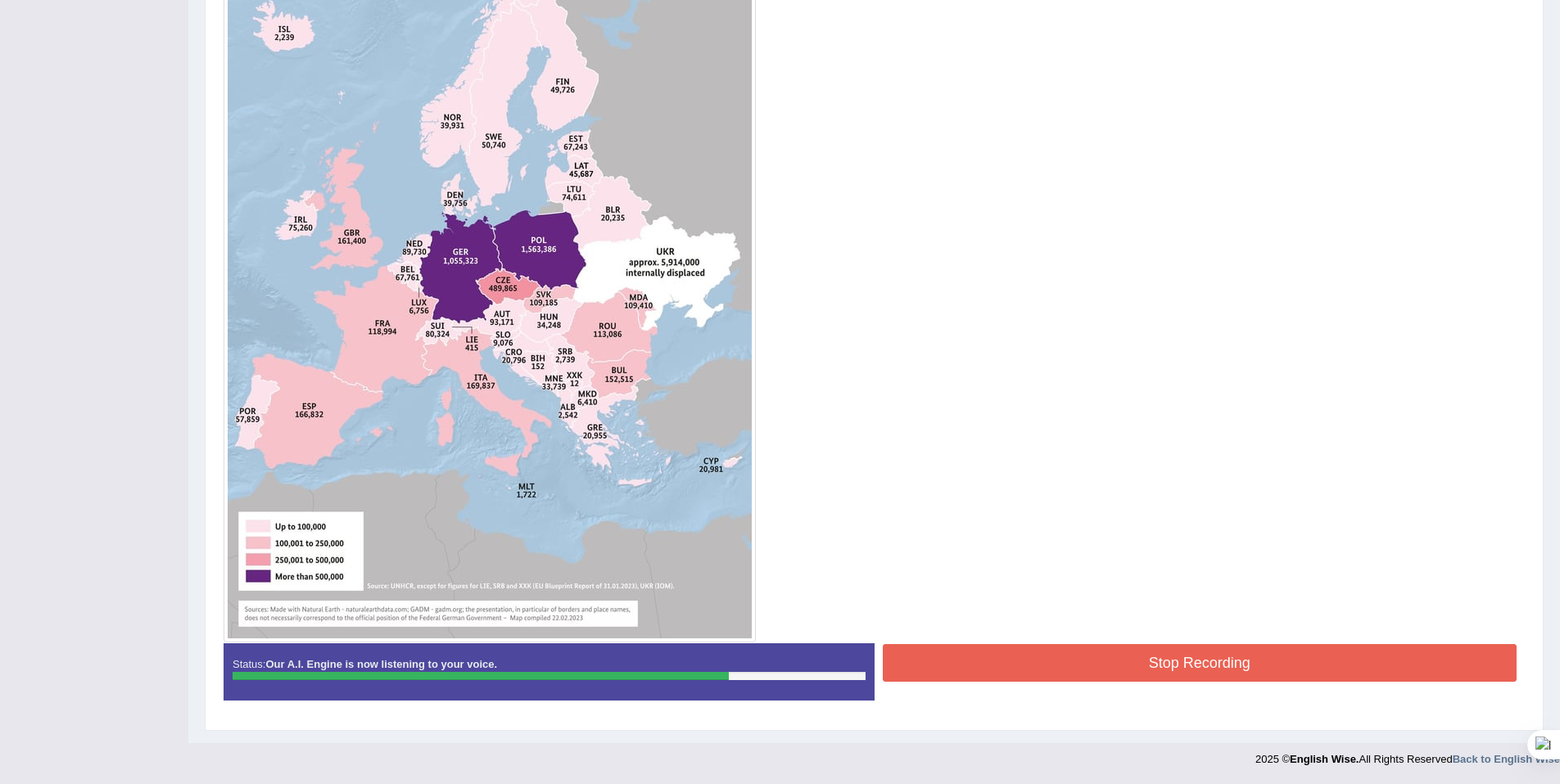
click at [1005, 643] on div "Start Answering" at bounding box center [1200, 643] width 651 height 1
click at [1007, 648] on button "Stop Recording" at bounding box center [1200, 663] width 634 height 38
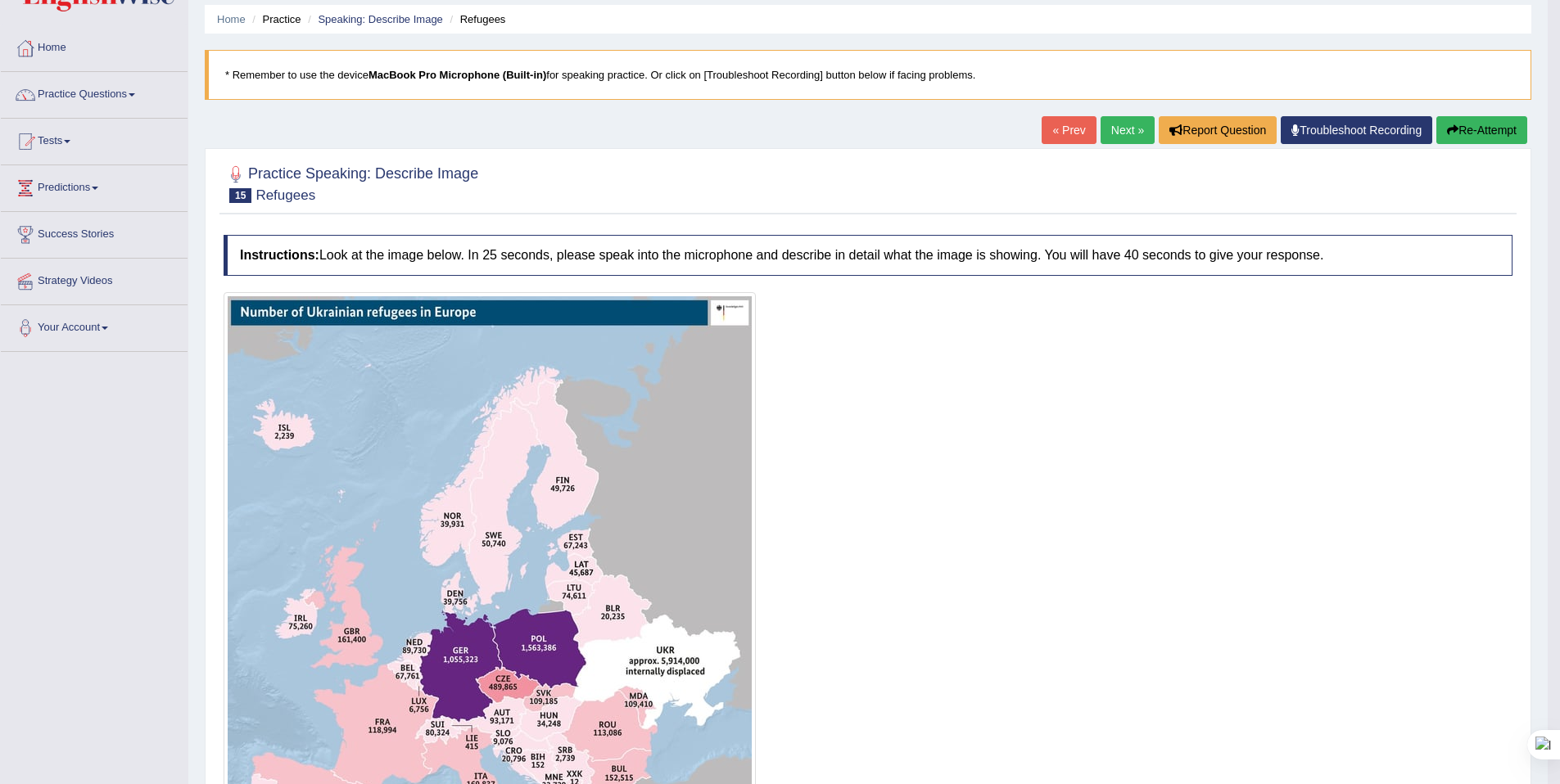
scroll to position [0, 0]
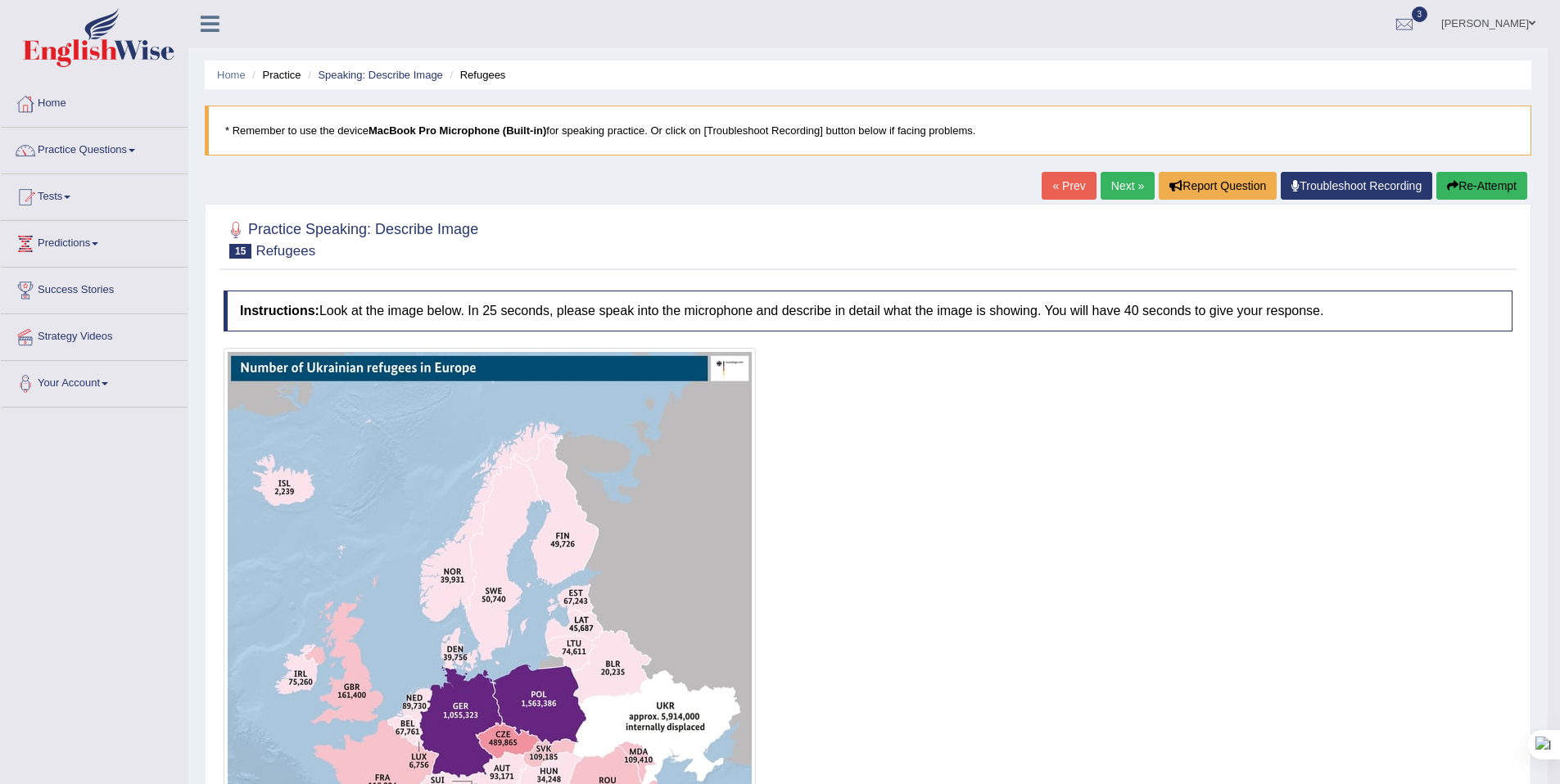
click at [1109, 181] on link "Next »" at bounding box center [1128, 185] width 54 height 28
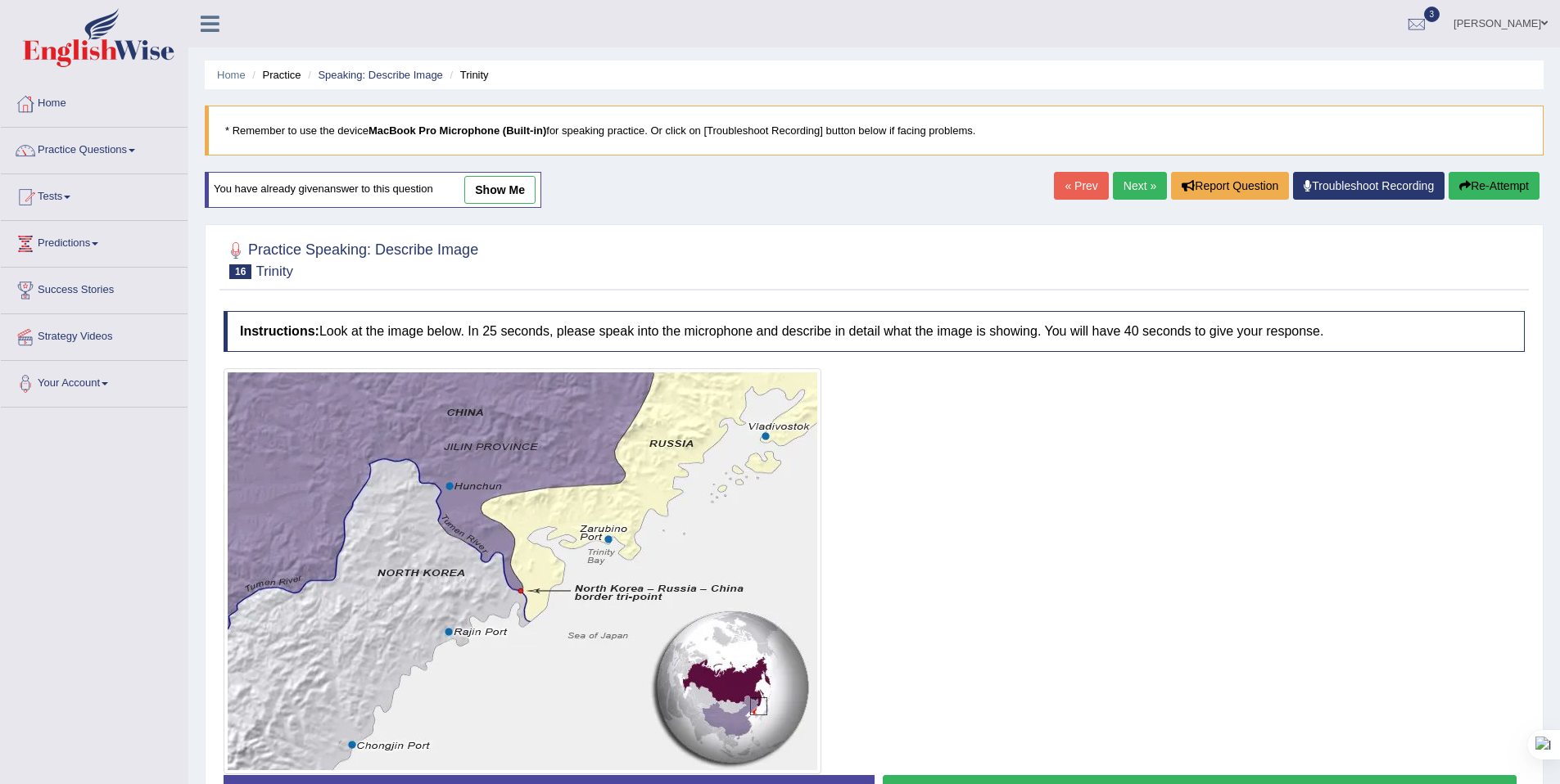
scroll to position [5, 0]
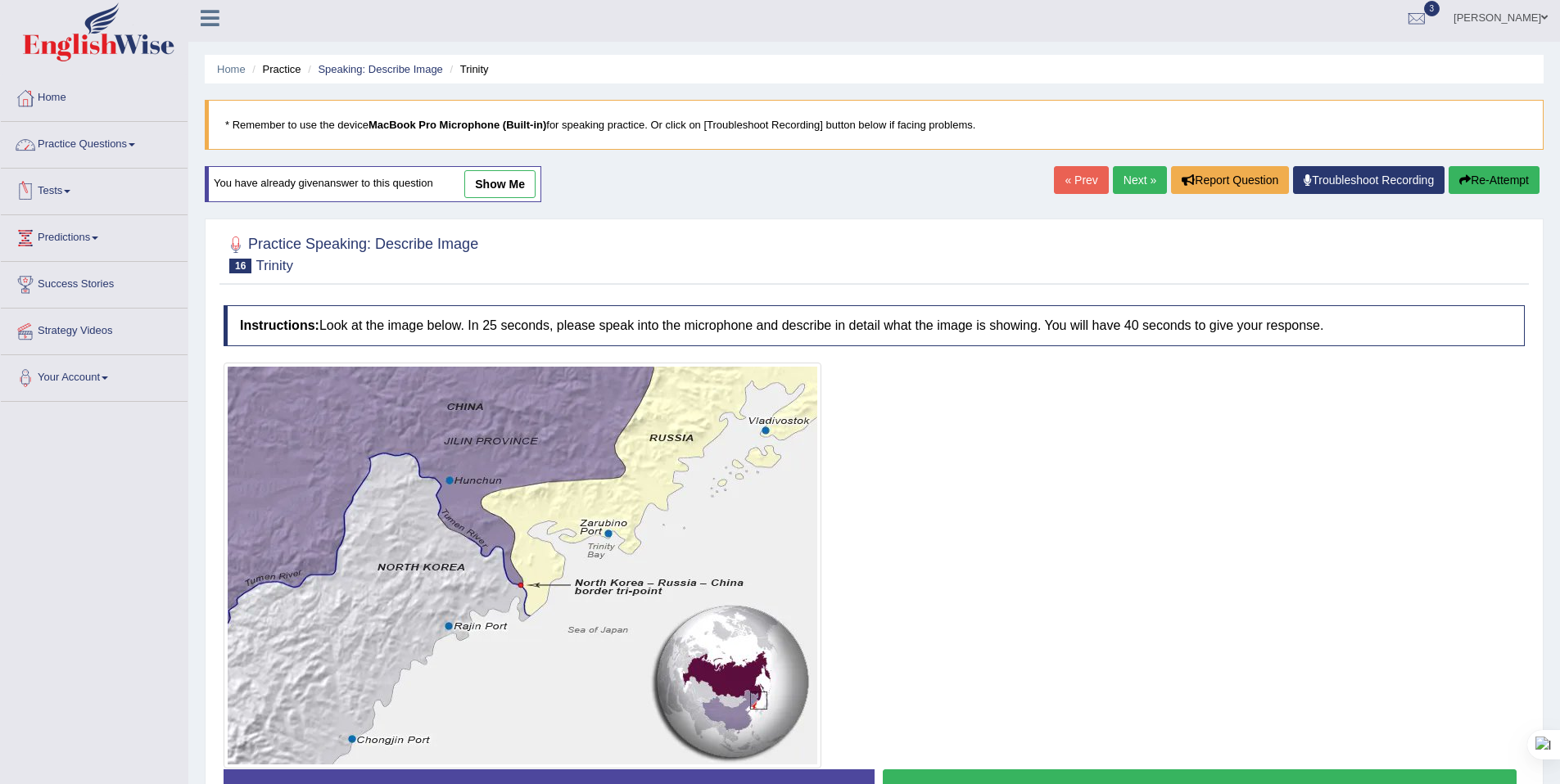
click at [76, 132] on link "Practice Questions" at bounding box center [94, 143] width 187 height 41
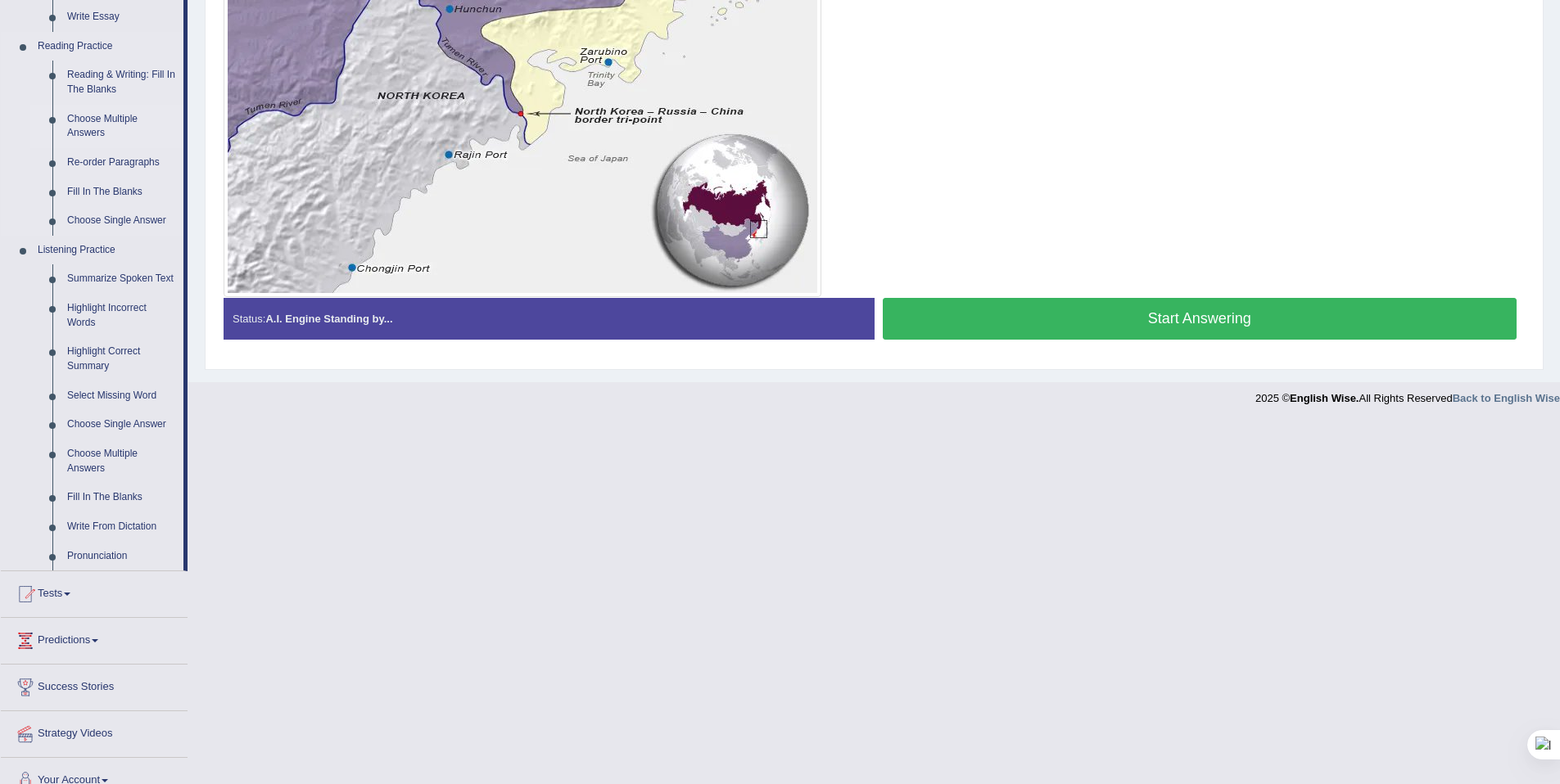
scroll to position [513, 0]
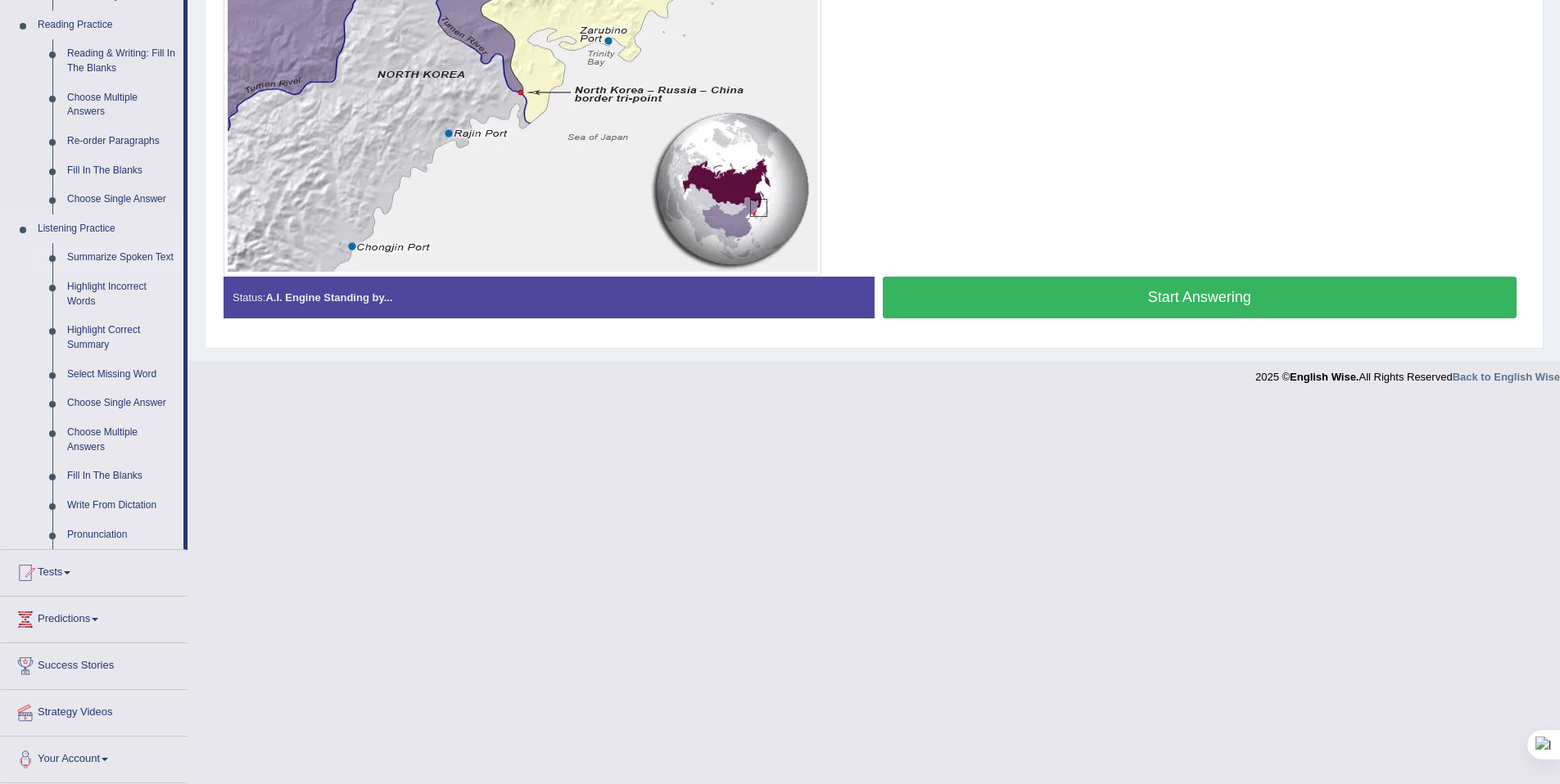
click at [132, 243] on link "Summarize Spoken Text" at bounding box center [122, 257] width 123 height 29
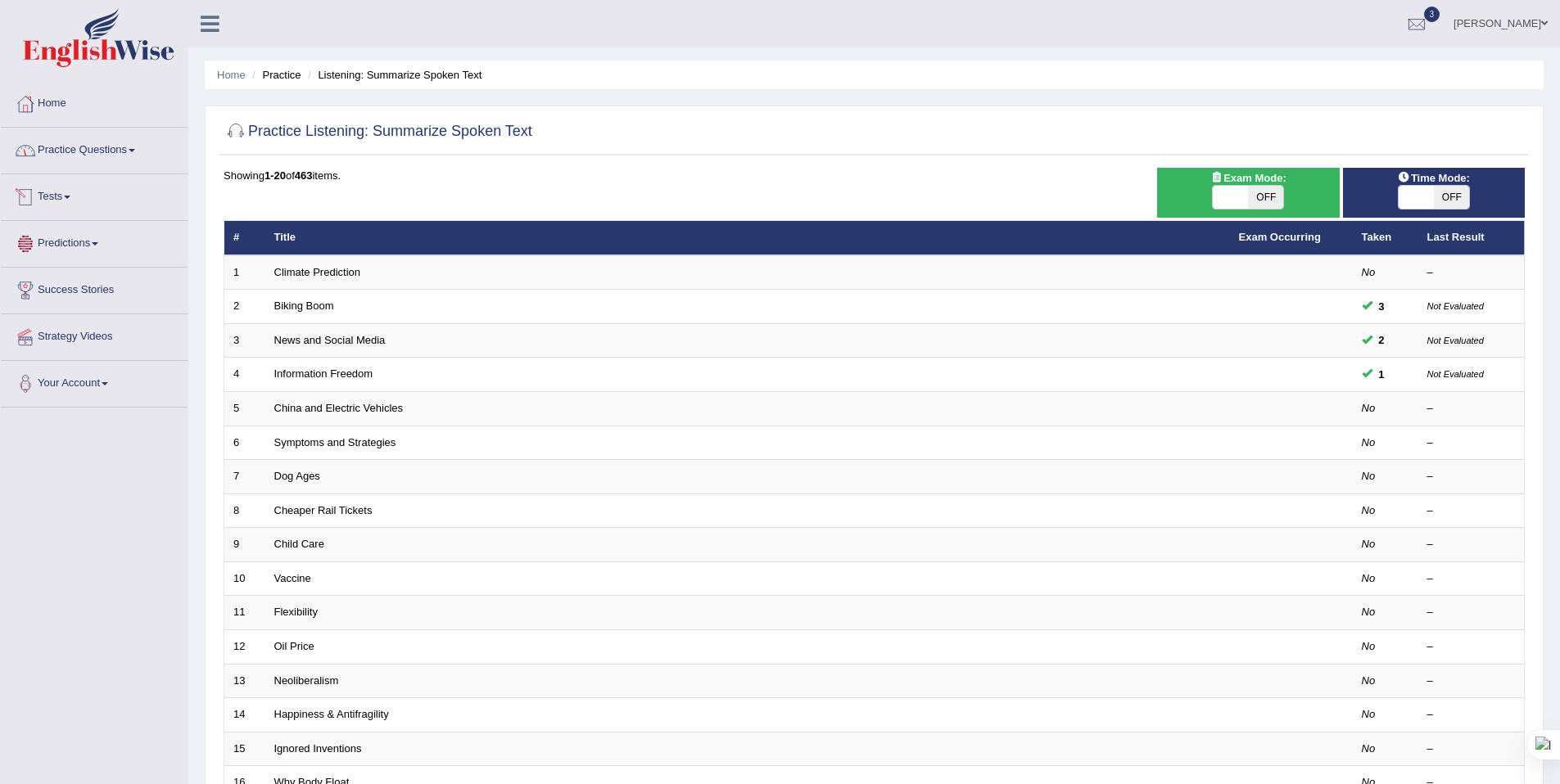
click at [106, 162] on link "Practice Questions" at bounding box center [94, 148] width 187 height 41
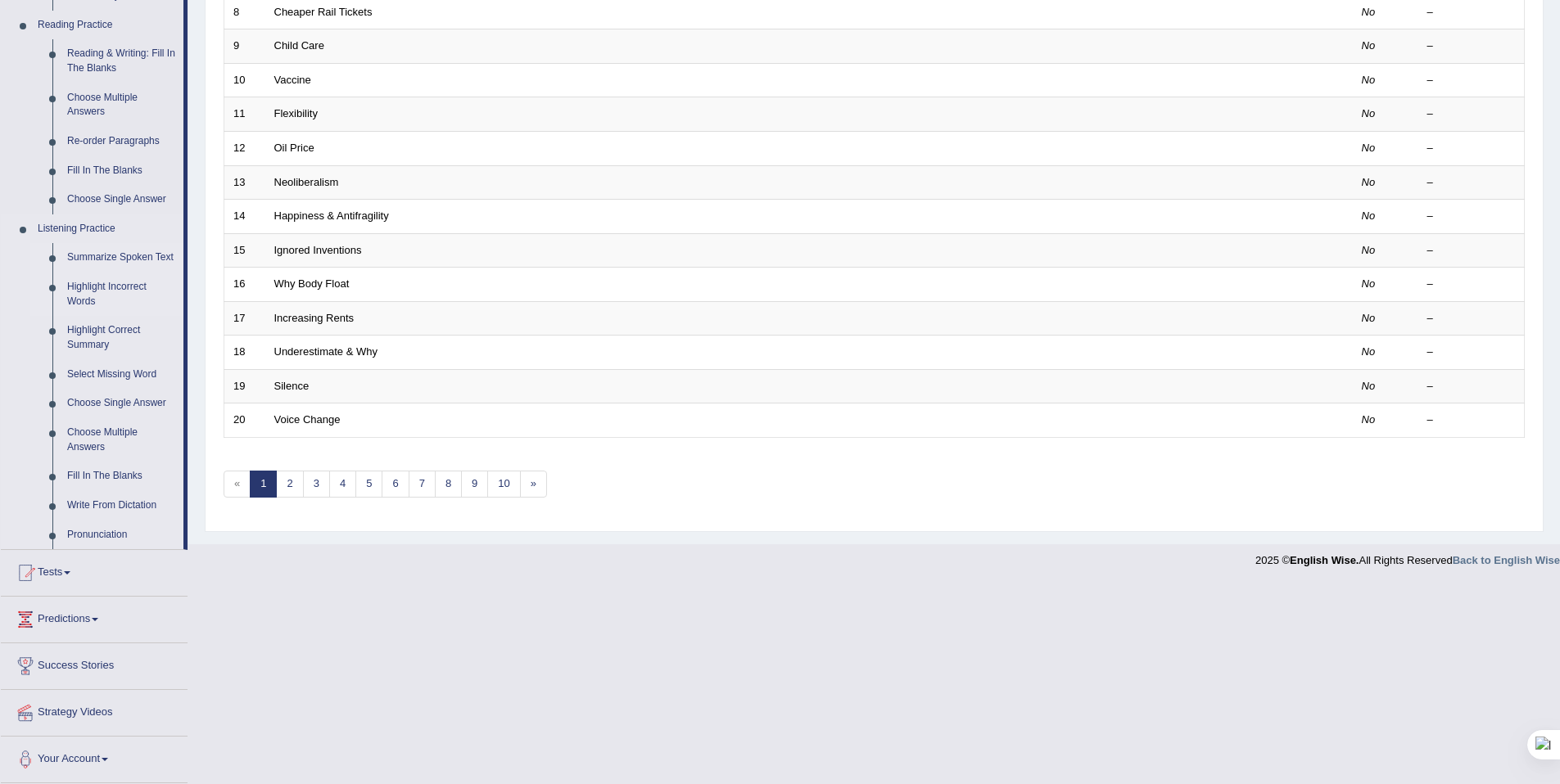
scroll to position [512, 0]
click at [98, 291] on link "Highlight Incorrect Words" at bounding box center [122, 294] width 123 height 44
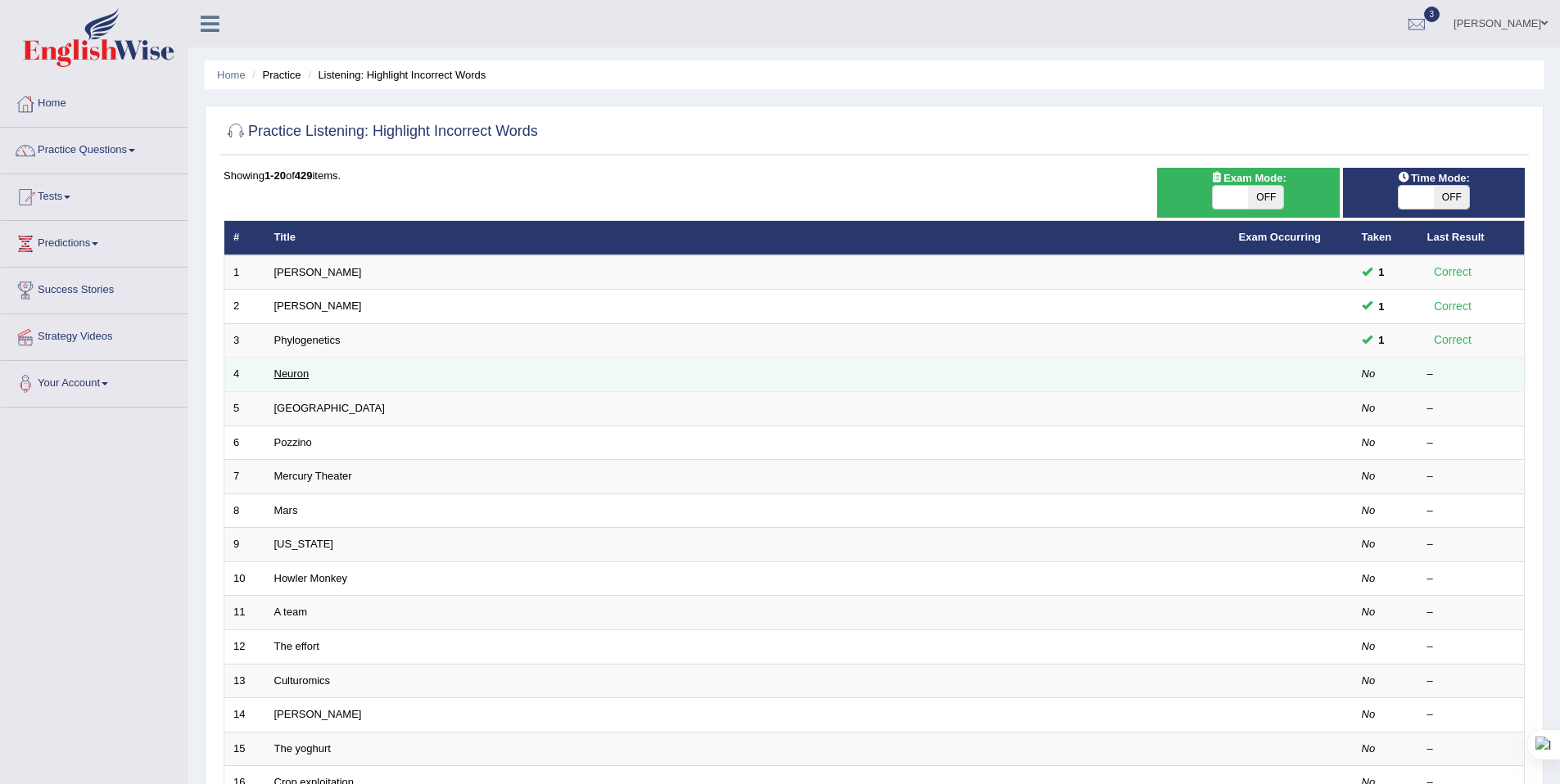
click at [289, 369] on link "Neuron" at bounding box center [291, 374] width 35 height 13
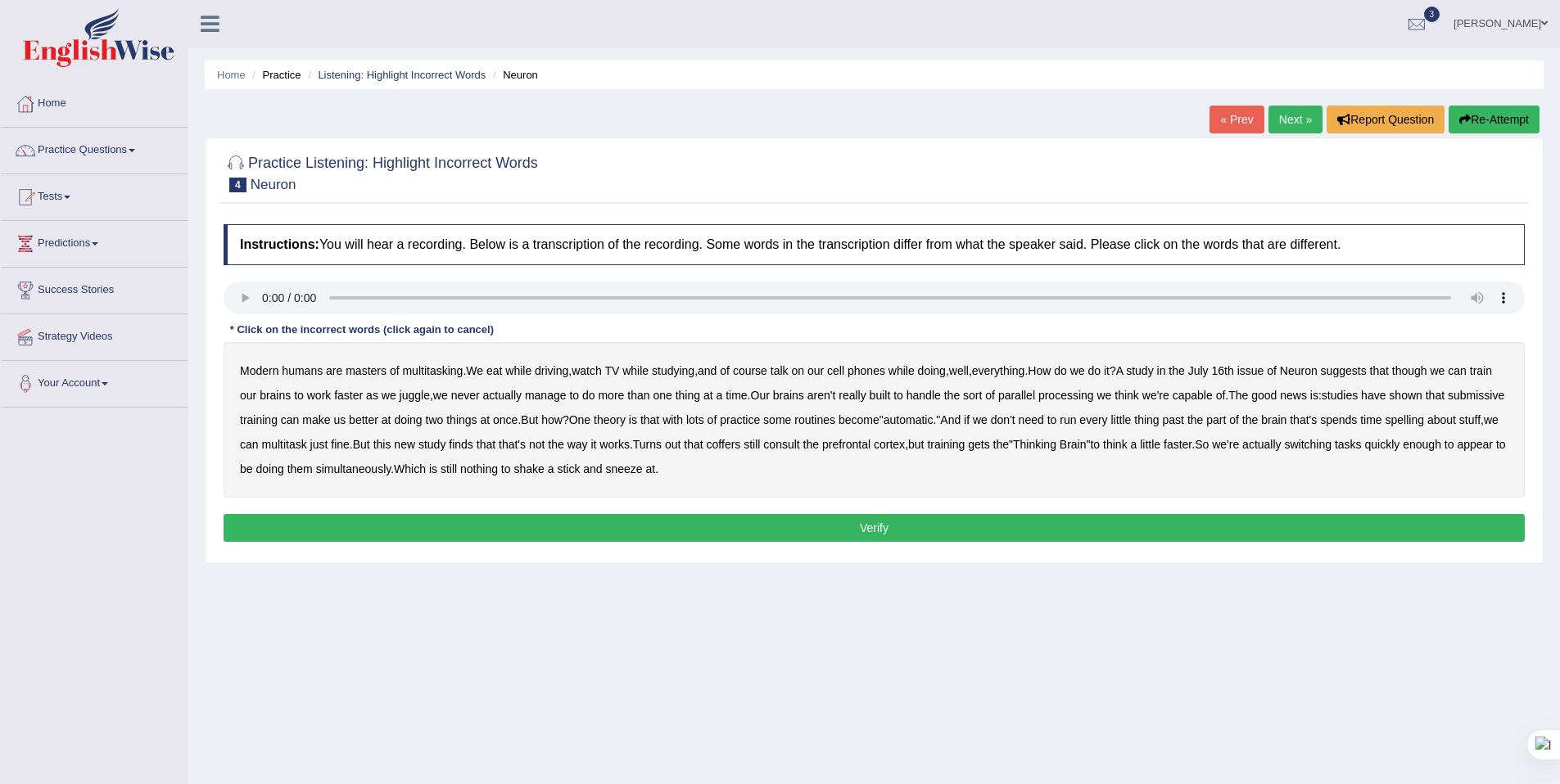
click at [765, 374] on b "course" at bounding box center [750, 371] width 34 height 13
click at [767, 375] on b "course" at bounding box center [750, 371] width 34 height 13
click at [1448, 402] on b "submissive" at bounding box center [1476, 395] width 56 height 13
click at [1386, 427] on b "spelling" at bounding box center [1405, 420] width 38 height 13
click at [742, 447] on b "coffers" at bounding box center [724, 444] width 34 height 13
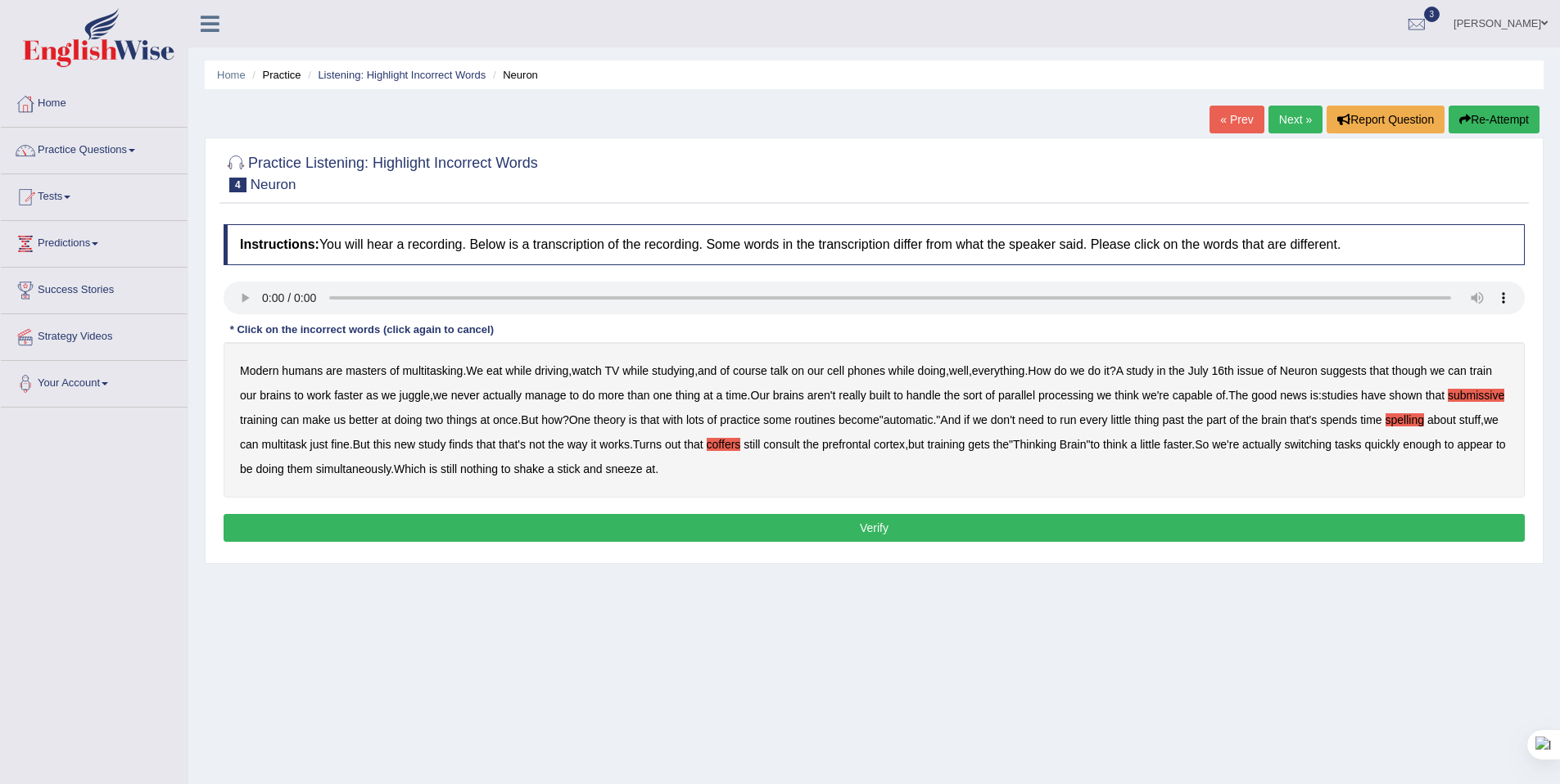
click at [760, 521] on button "Verify" at bounding box center [874, 528] width 1302 height 28
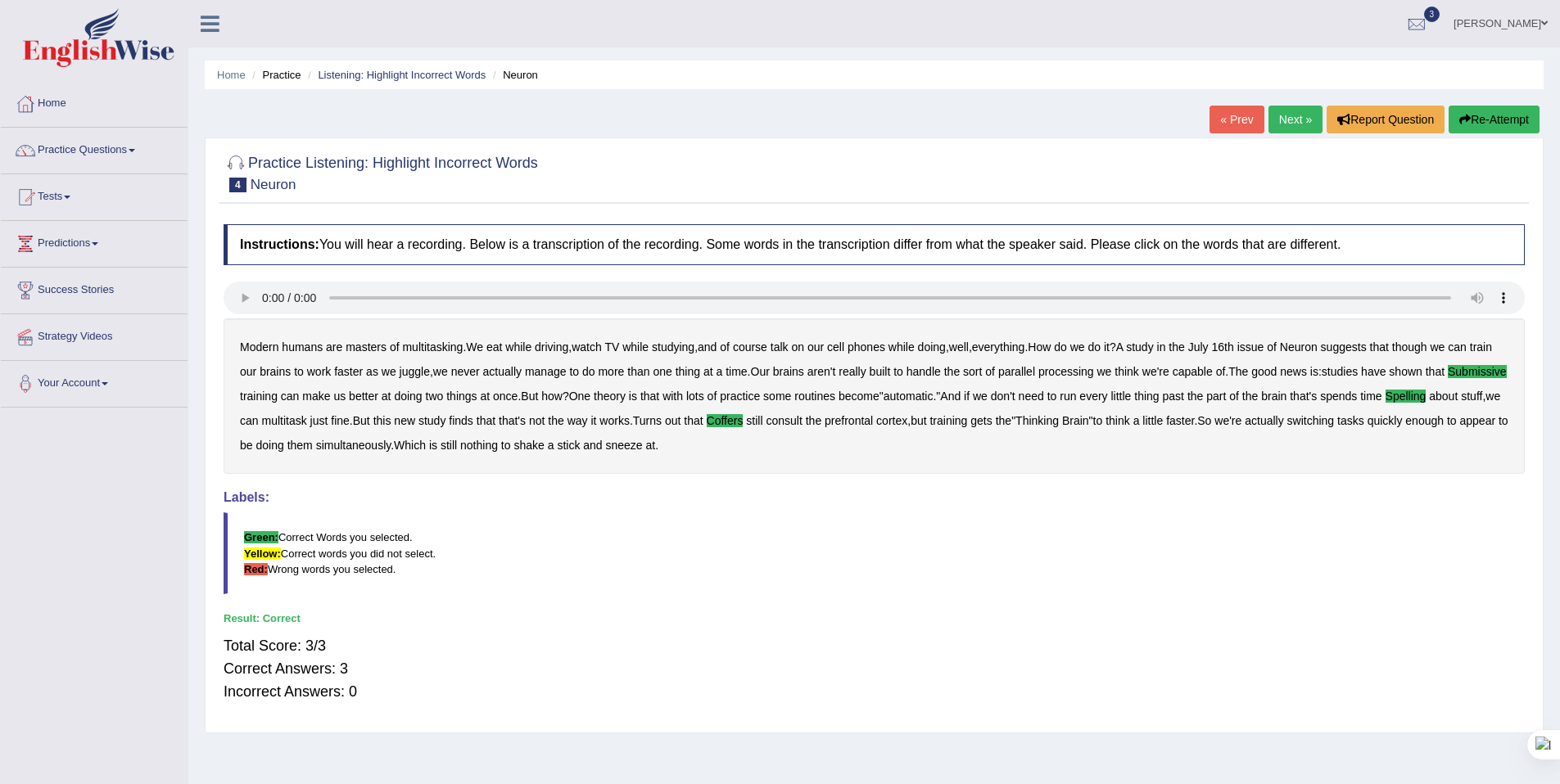
click at [1275, 126] on link "Next »" at bounding box center [1296, 119] width 54 height 28
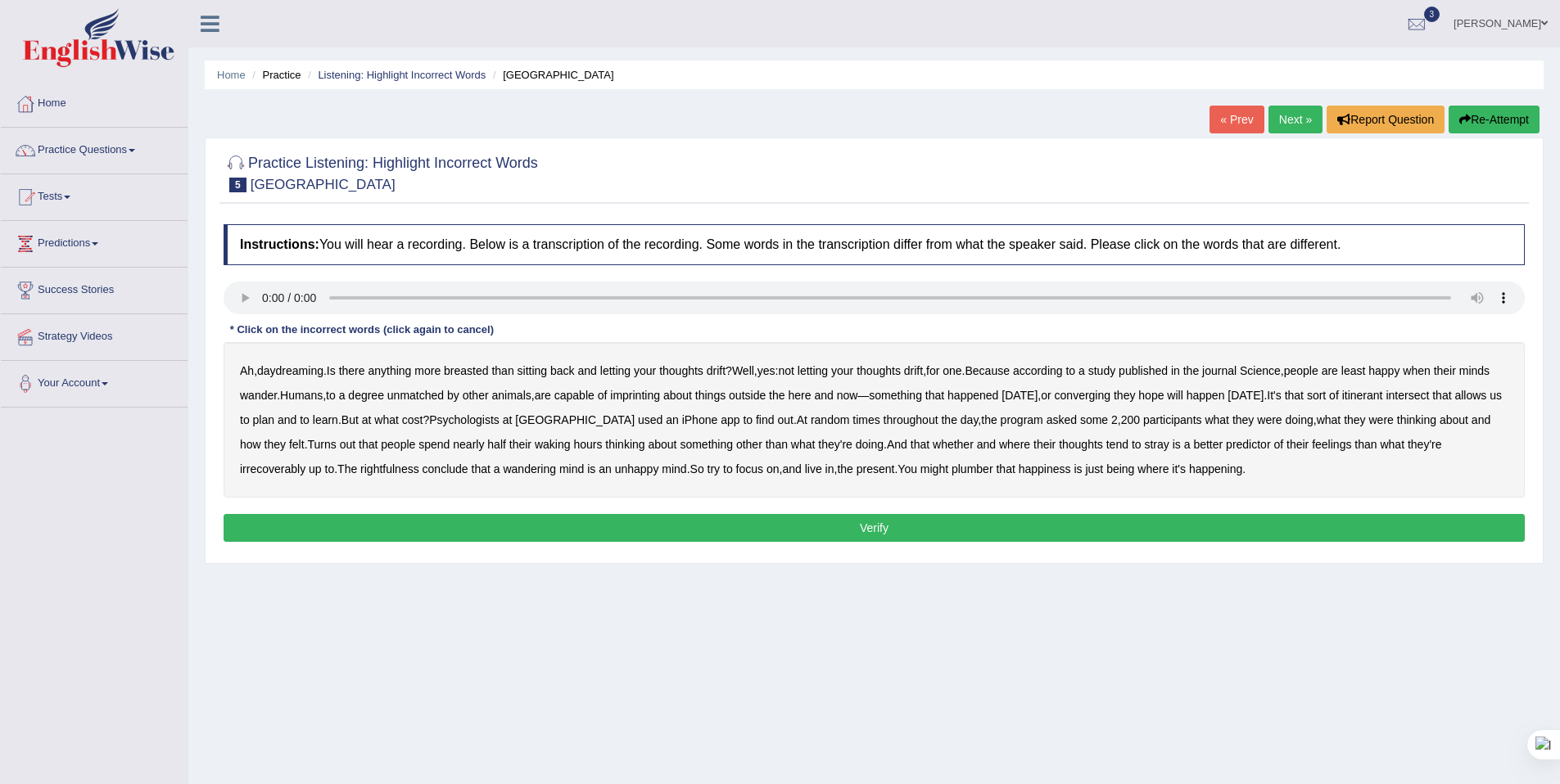
click at [473, 372] on b "breasted" at bounding box center [465, 371] width 44 height 13
click at [660, 397] on b "imprinting" at bounding box center [635, 395] width 50 height 13
drag, startPoint x: 1157, startPoint y: 397, endPoint x: 1188, endPoint y: 397, distance: 31.0
click at [1111, 397] on b "converging" at bounding box center [1083, 395] width 56 height 13
click at [306, 474] on b "irrecoverably" at bounding box center [273, 469] width 65 height 13
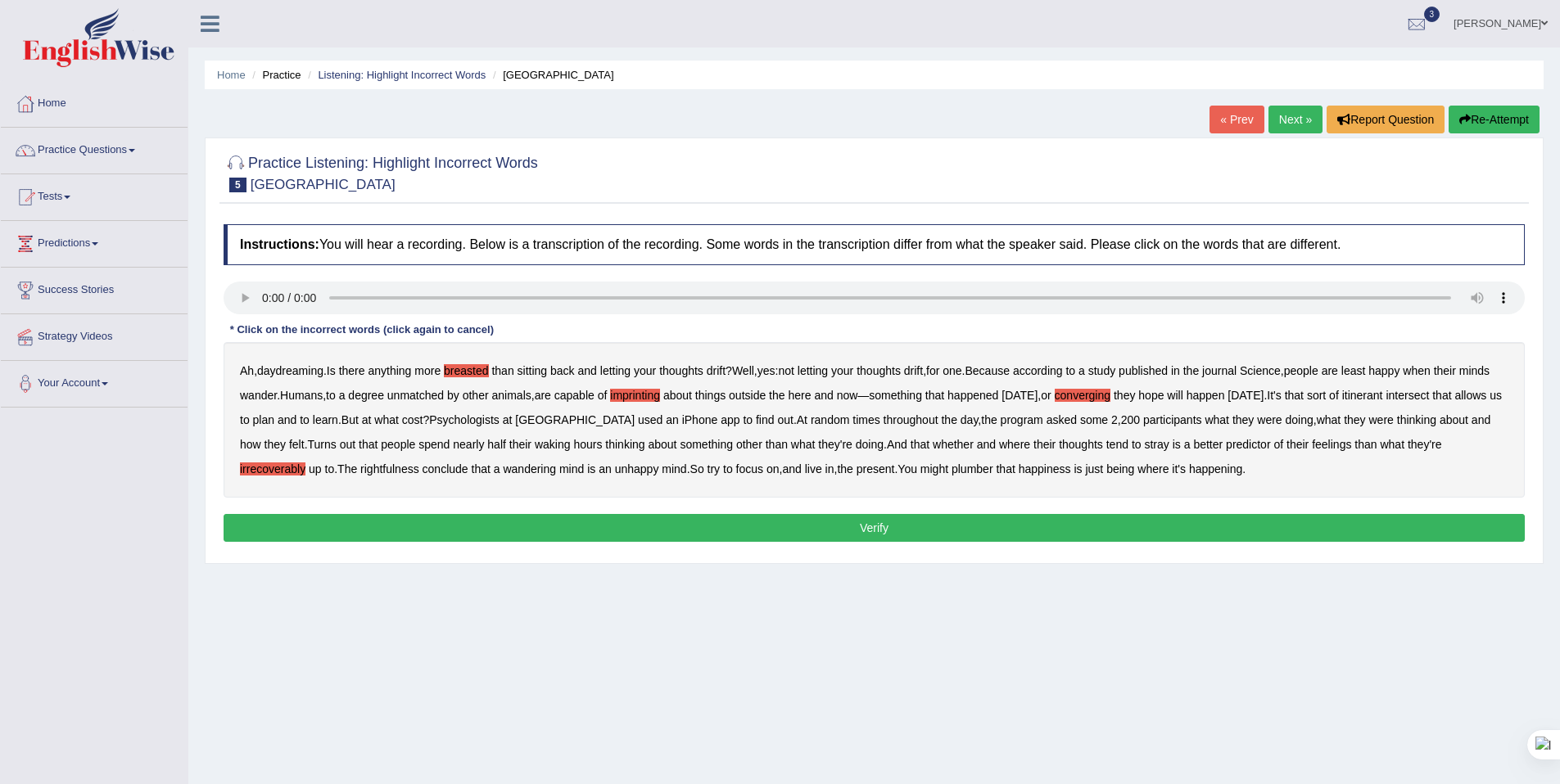
click at [419, 470] on b "rightfulness" at bounding box center [390, 469] width 59 height 13
click at [994, 473] on b "plumber" at bounding box center [972, 469] width 42 height 13
click at [1004, 534] on button "Verify" at bounding box center [874, 528] width 1302 height 28
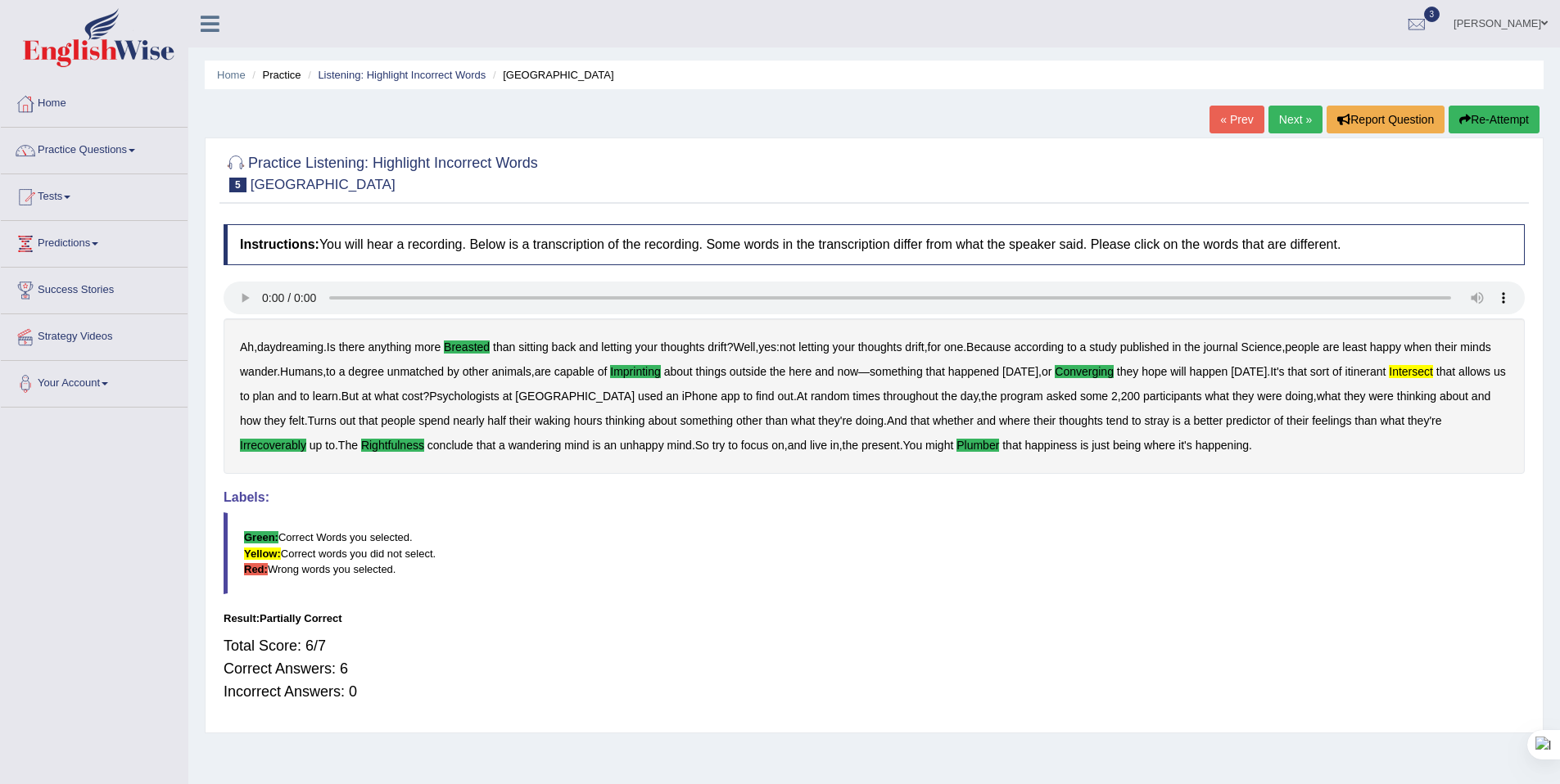
click at [1289, 106] on link "Next »" at bounding box center [1296, 119] width 54 height 28
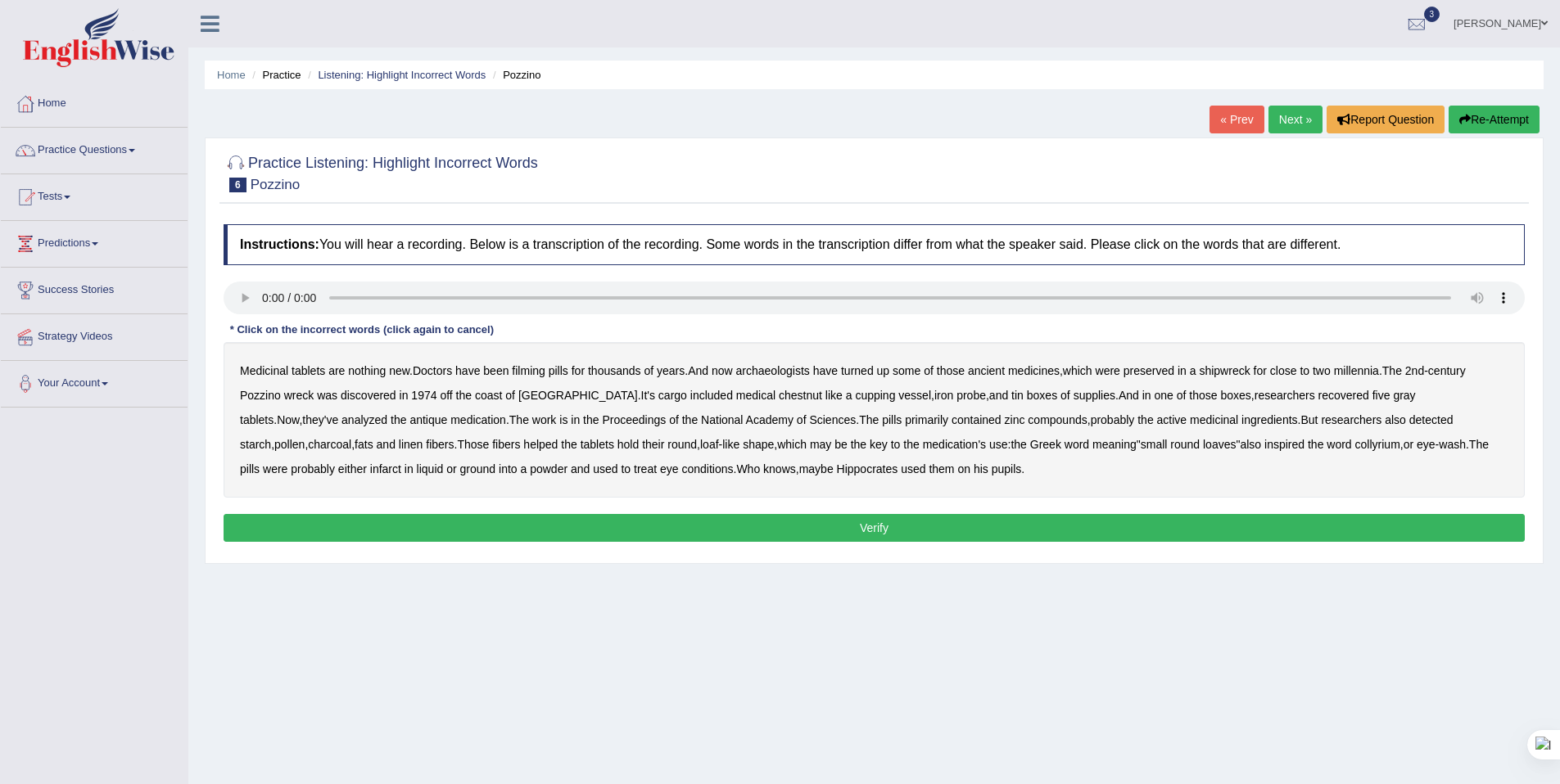
click at [508, 371] on b "been" at bounding box center [496, 371] width 25 height 13
click at [541, 371] on b "filming" at bounding box center [528, 371] width 33 height 13
click at [491, 369] on b "been" at bounding box center [496, 371] width 25 height 13
click at [779, 396] on b "chestnut" at bounding box center [801, 395] width 44 height 13
click at [370, 473] on b "infarct" at bounding box center [385, 469] width 31 height 13
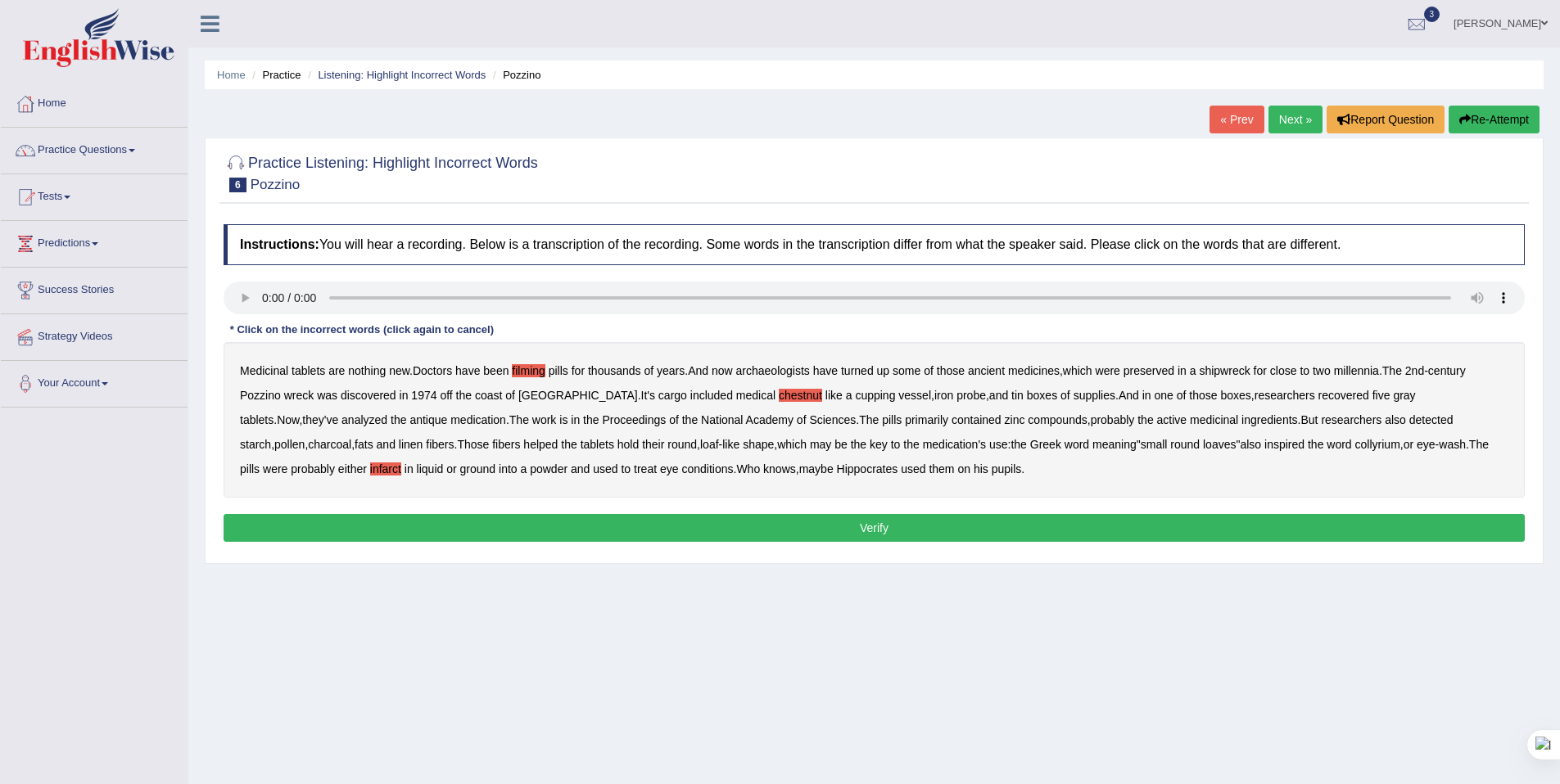
click at [810, 524] on button "Verify" at bounding box center [874, 528] width 1302 height 28
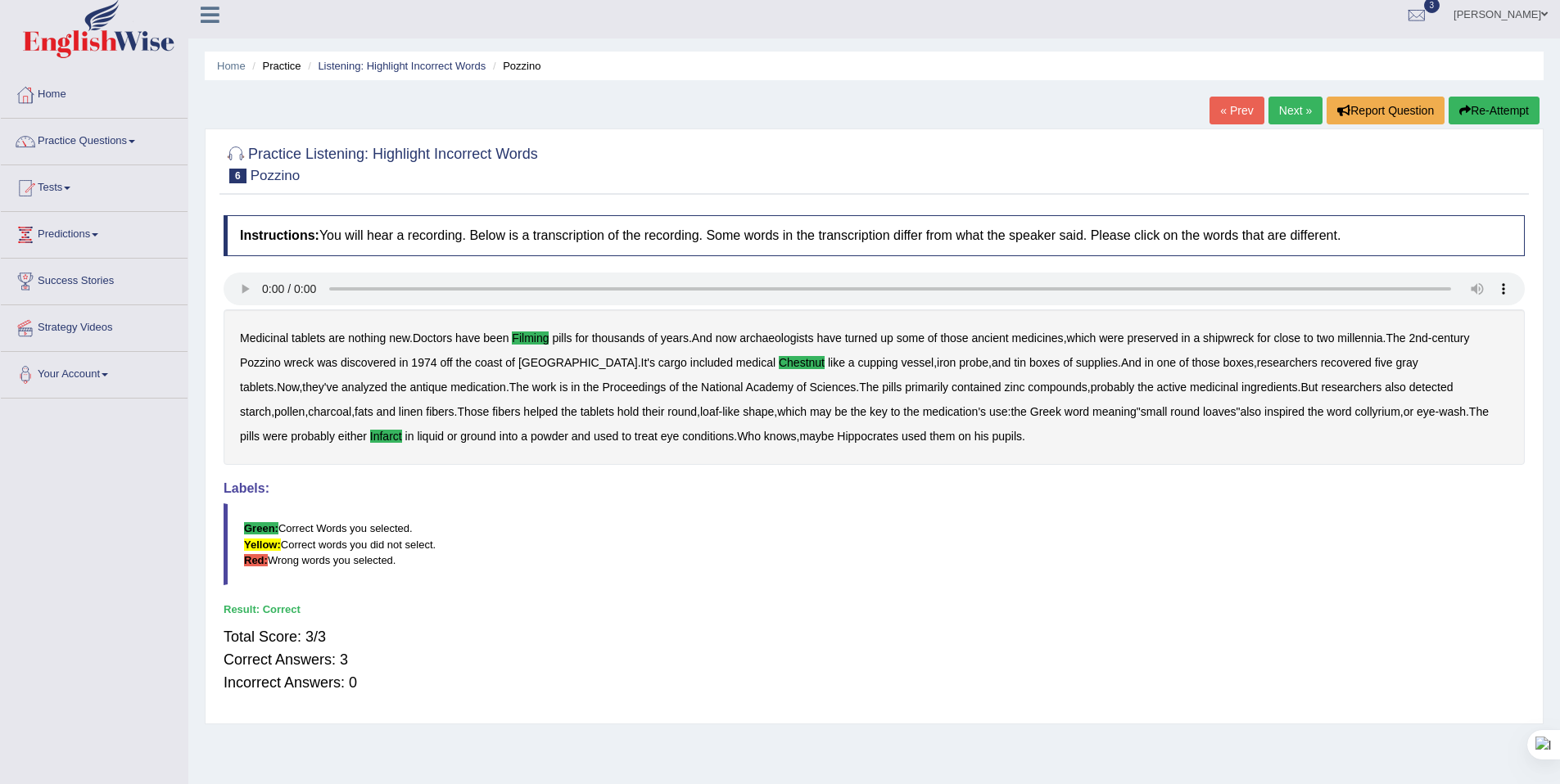
scroll to position [13, 0]
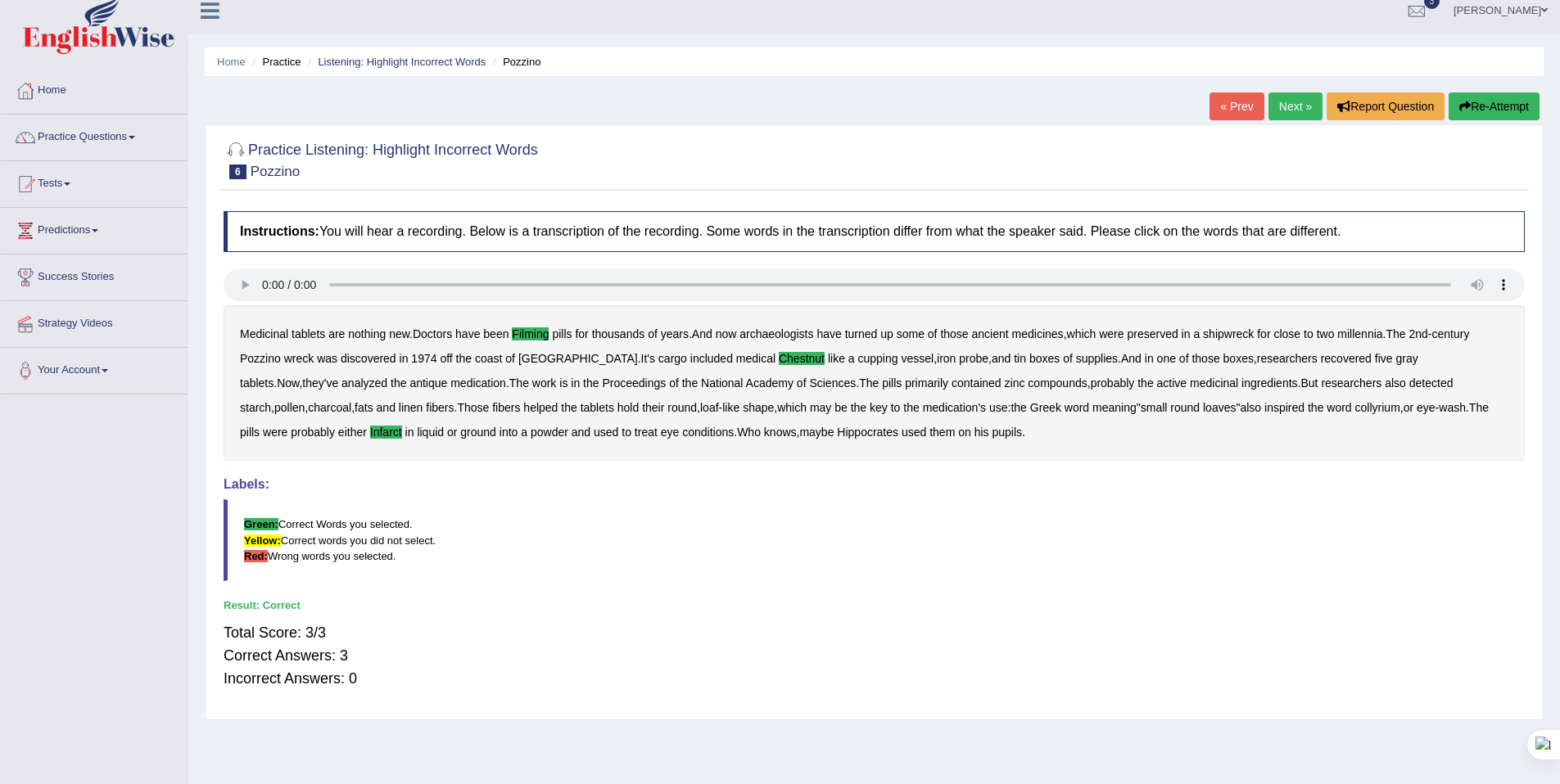
click at [1295, 99] on link "Next »" at bounding box center [1296, 106] width 54 height 28
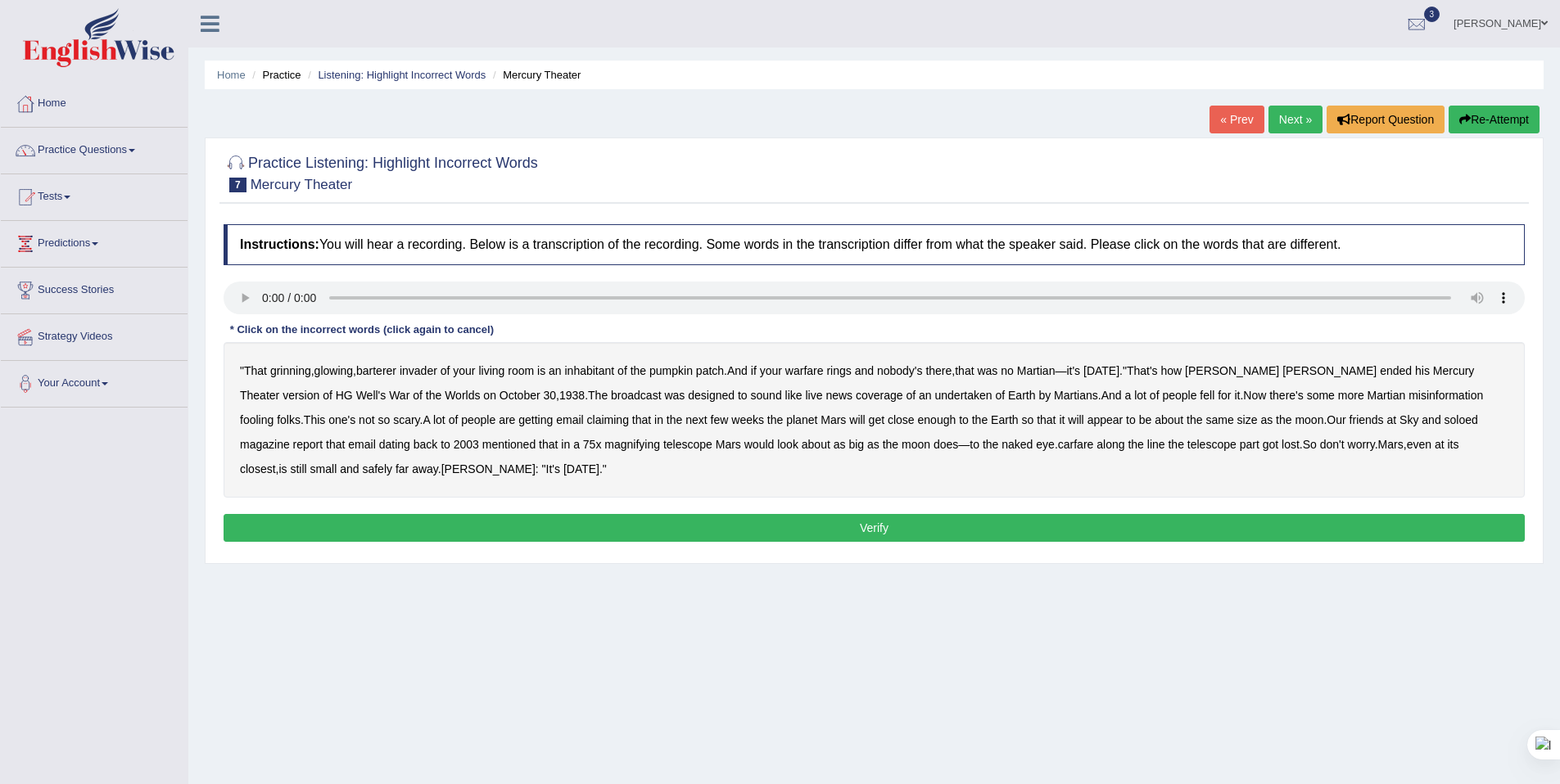
click at [388, 374] on b "barterer" at bounding box center [376, 371] width 40 height 13
click at [820, 366] on b "warfare" at bounding box center [804, 371] width 38 height 13
click at [935, 398] on b "undertaken" at bounding box center [964, 395] width 57 height 13
click at [1445, 421] on b "soloed" at bounding box center [1462, 420] width 34 height 13
click at [1058, 449] on b "carfare" at bounding box center [1076, 444] width 36 height 13
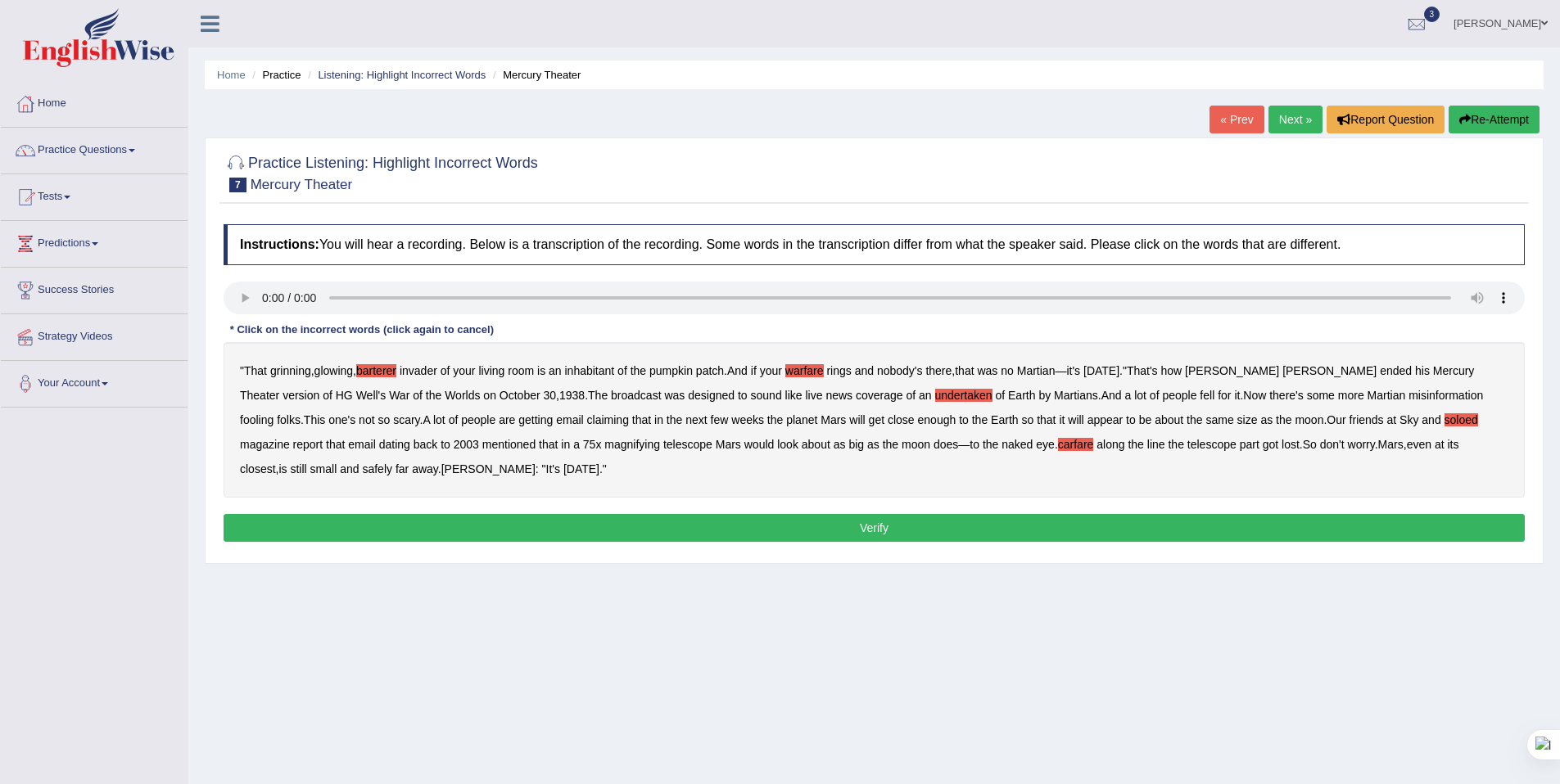
click at [555, 522] on button "Verify" at bounding box center [874, 528] width 1302 height 28
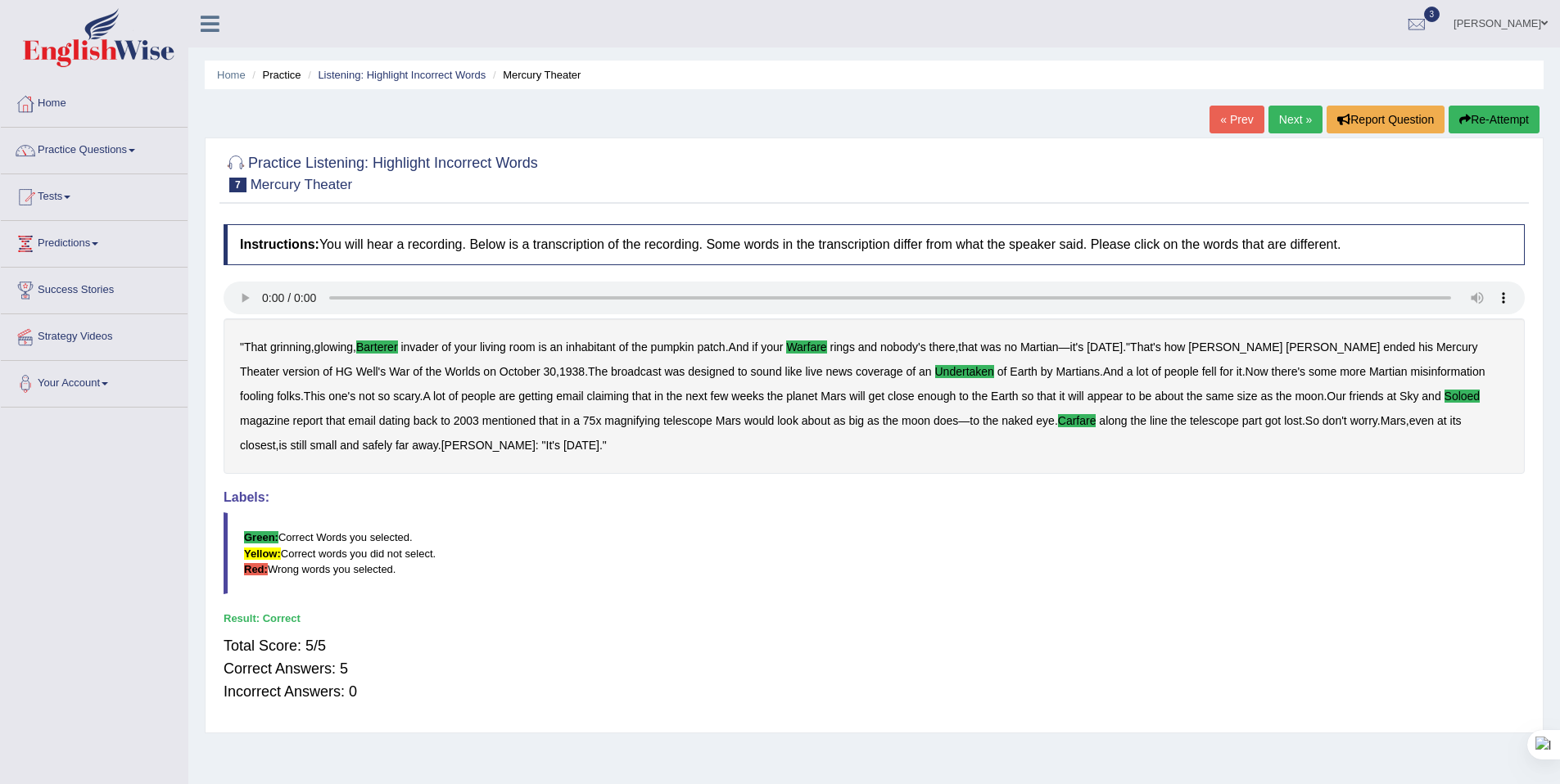
click at [1295, 123] on link "Next »" at bounding box center [1296, 119] width 54 height 28
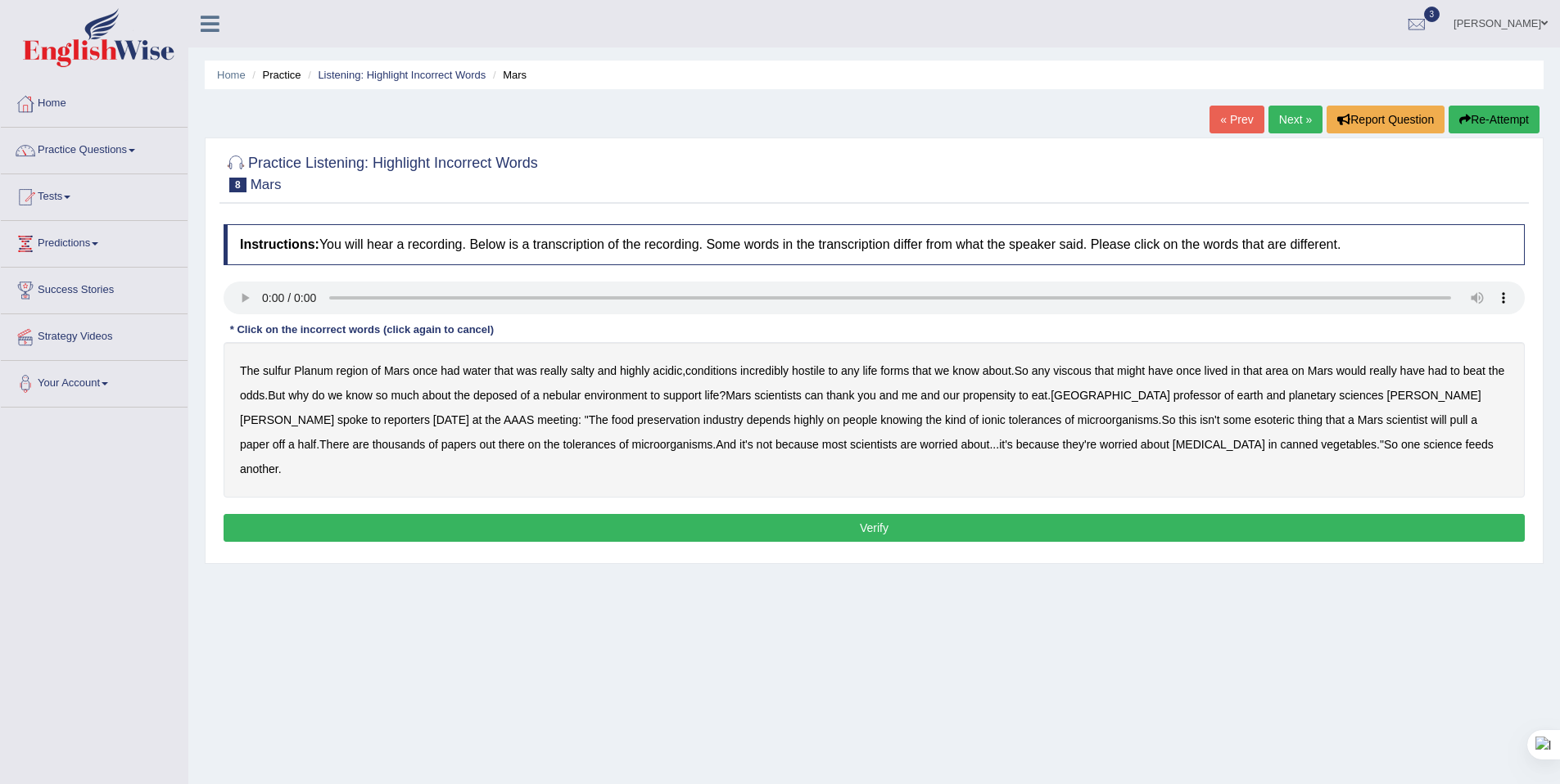
click at [273, 373] on b "sulfur" at bounding box center [276, 371] width 28 height 13
click at [1092, 370] on b "viscous" at bounding box center [1072, 371] width 38 height 13
click at [517, 395] on b "deposed" at bounding box center [495, 395] width 44 height 13
click at [582, 395] on b "nebular" at bounding box center [562, 395] width 38 height 13
click at [1152, 514] on button "Verify" at bounding box center [874, 528] width 1302 height 28
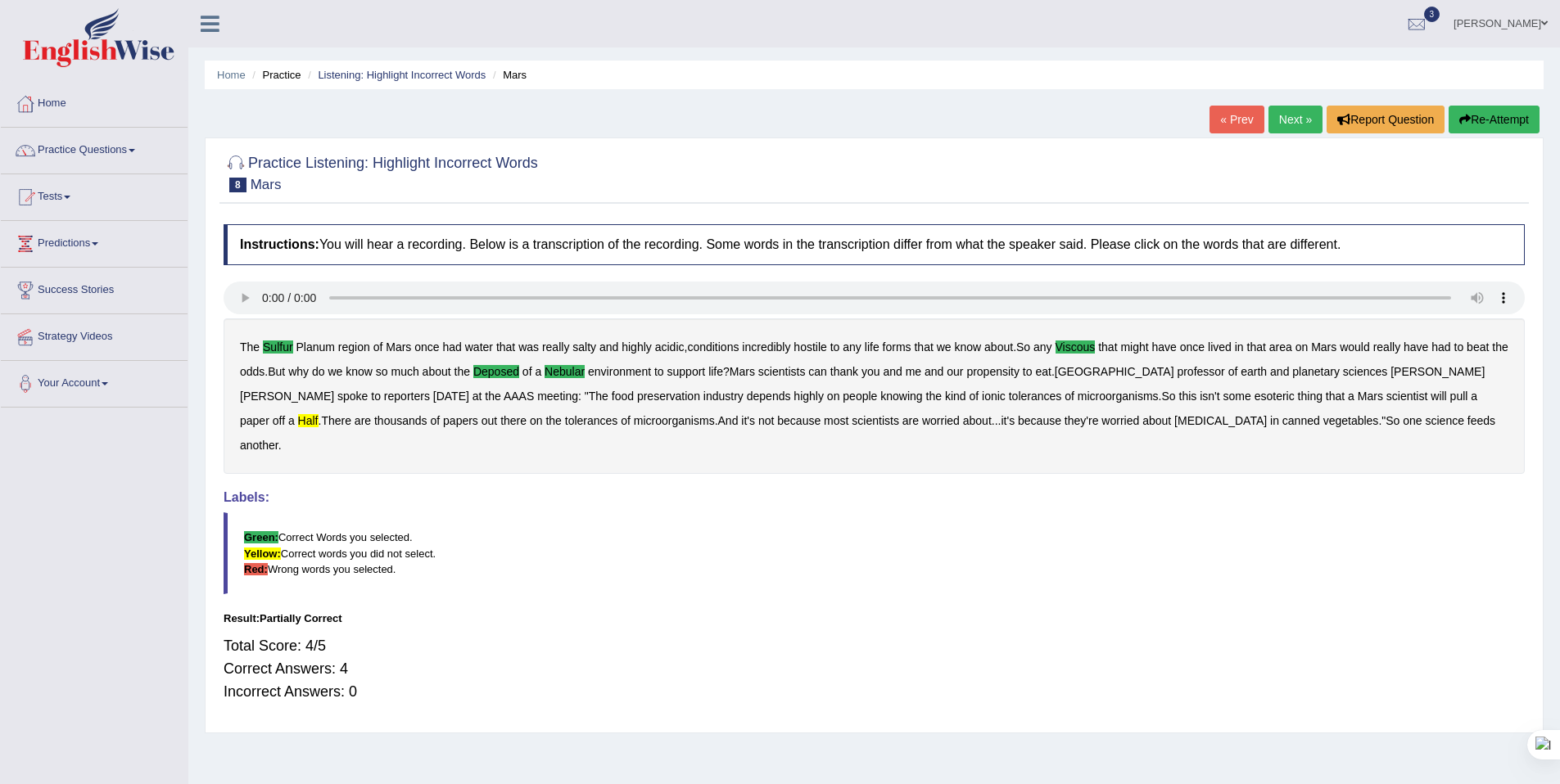
click at [1276, 122] on link "Next »" at bounding box center [1296, 119] width 54 height 28
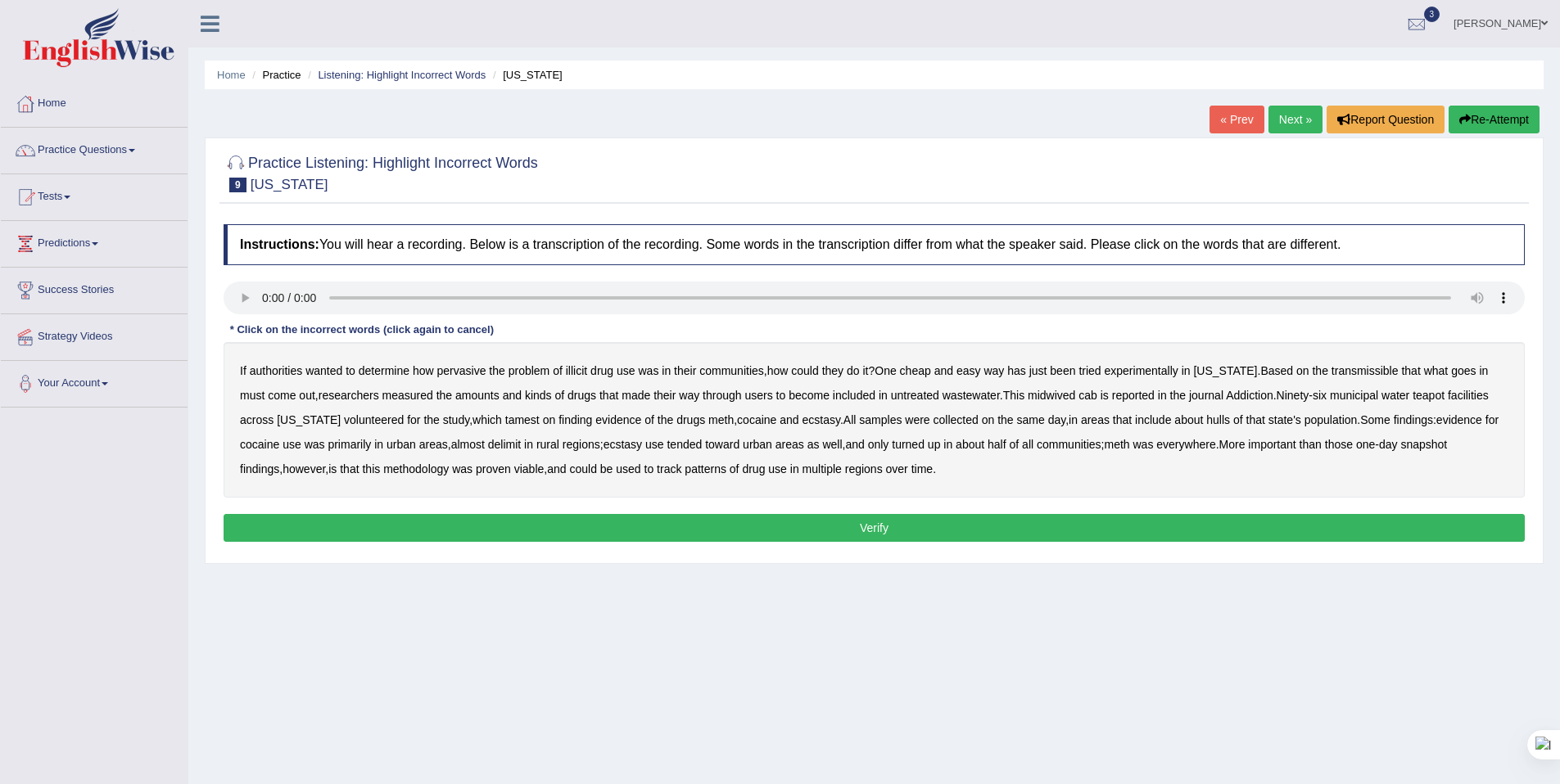
click at [1282, 117] on link "Next »" at bounding box center [1296, 119] width 54 height 28
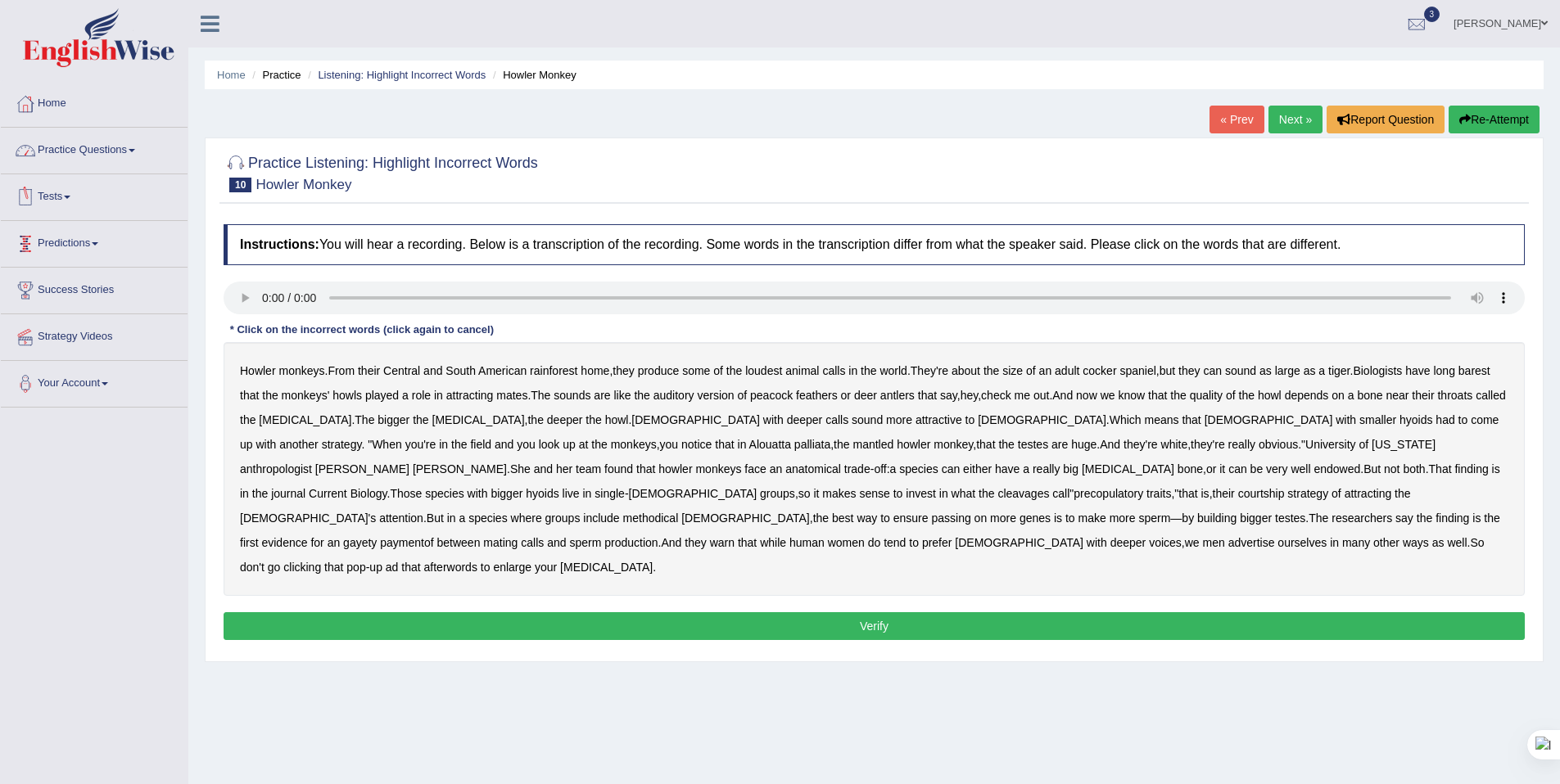
click at [114, 138] on link "Practice Questions" at bounding box center [94, 148] width 187 height 41
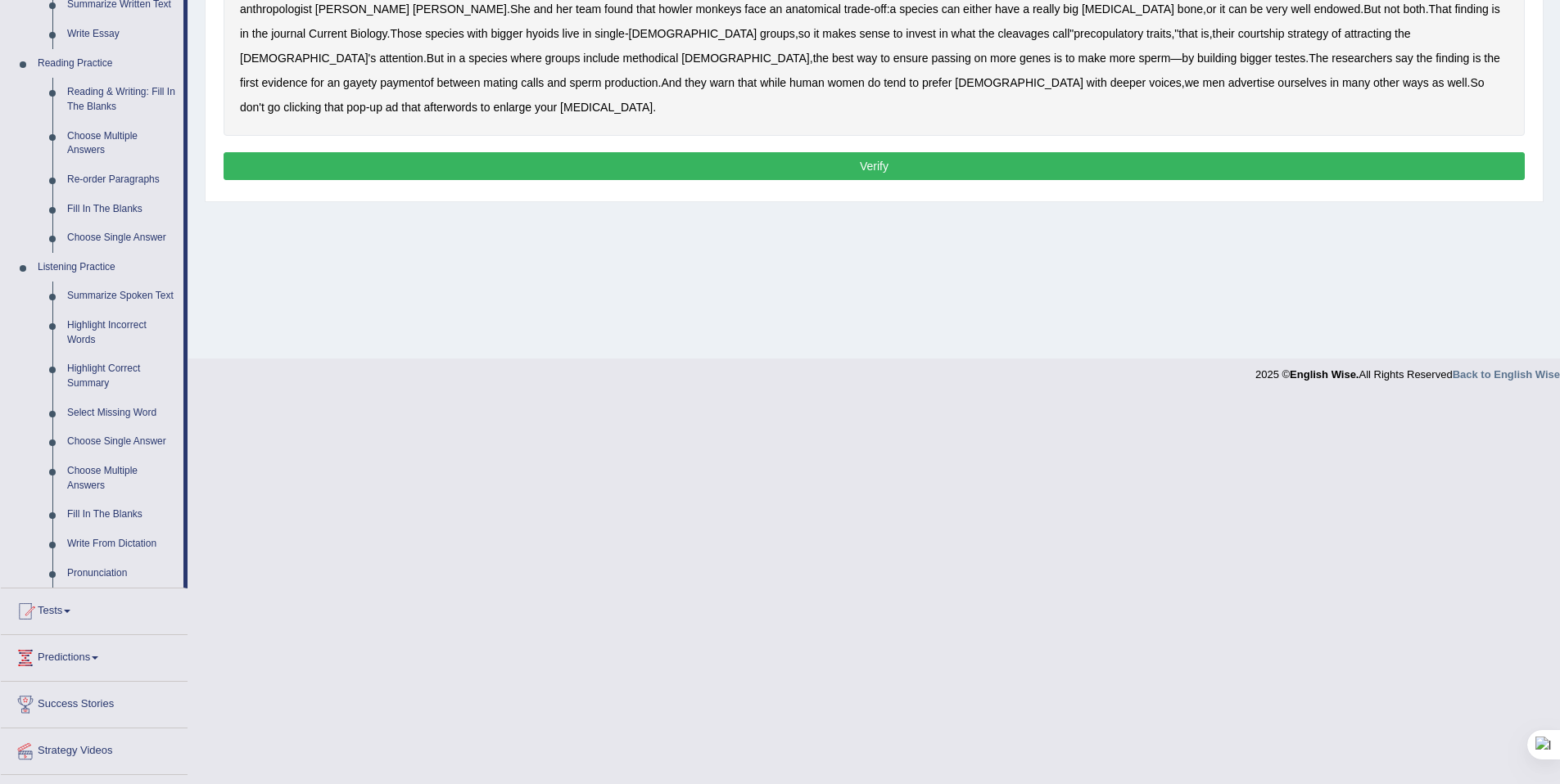
scroll to position [513, 0]
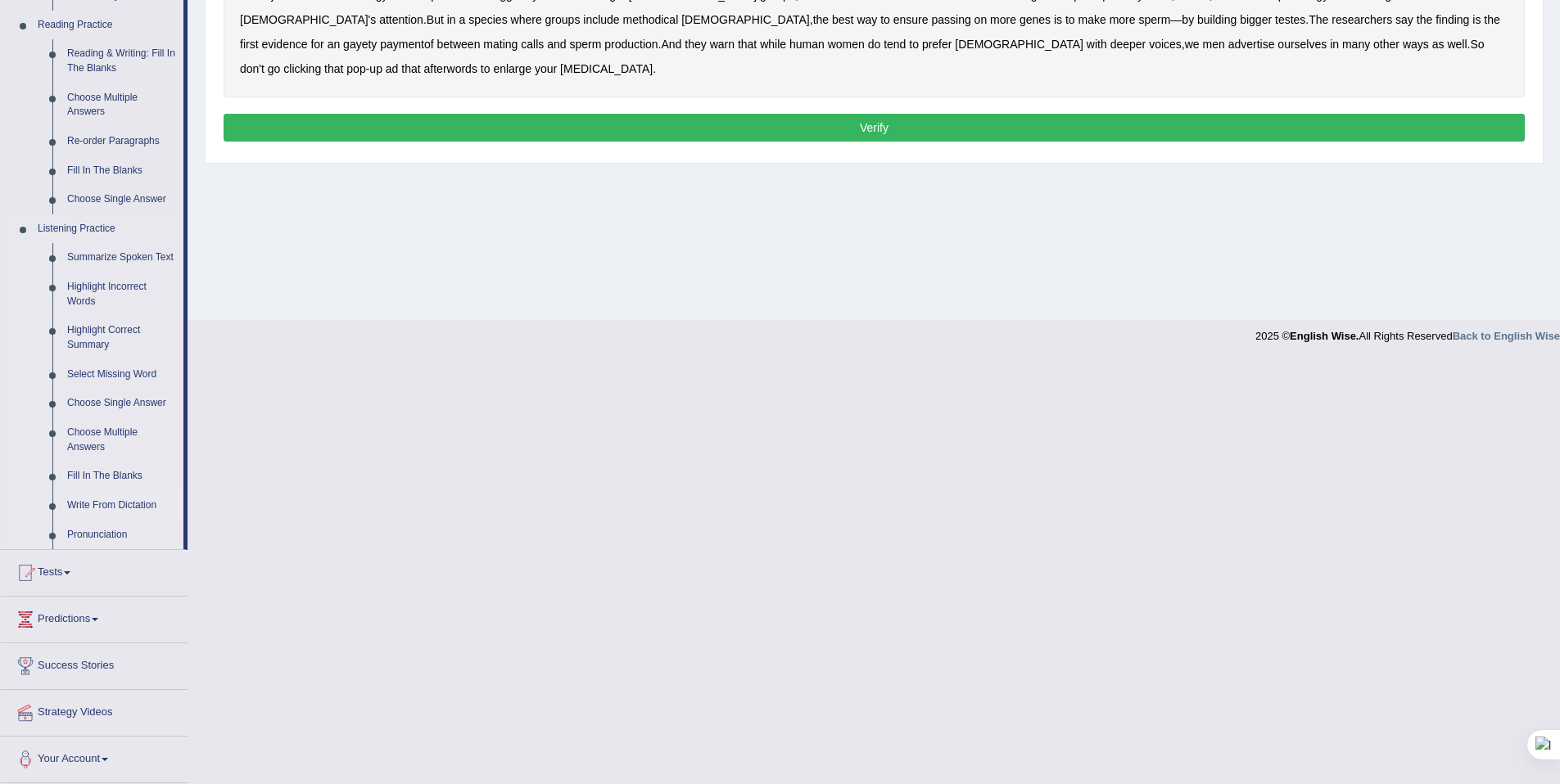
click at [130, 502] on link "Write From Dictation" at bounding box center [122, 505] width 123 height 29
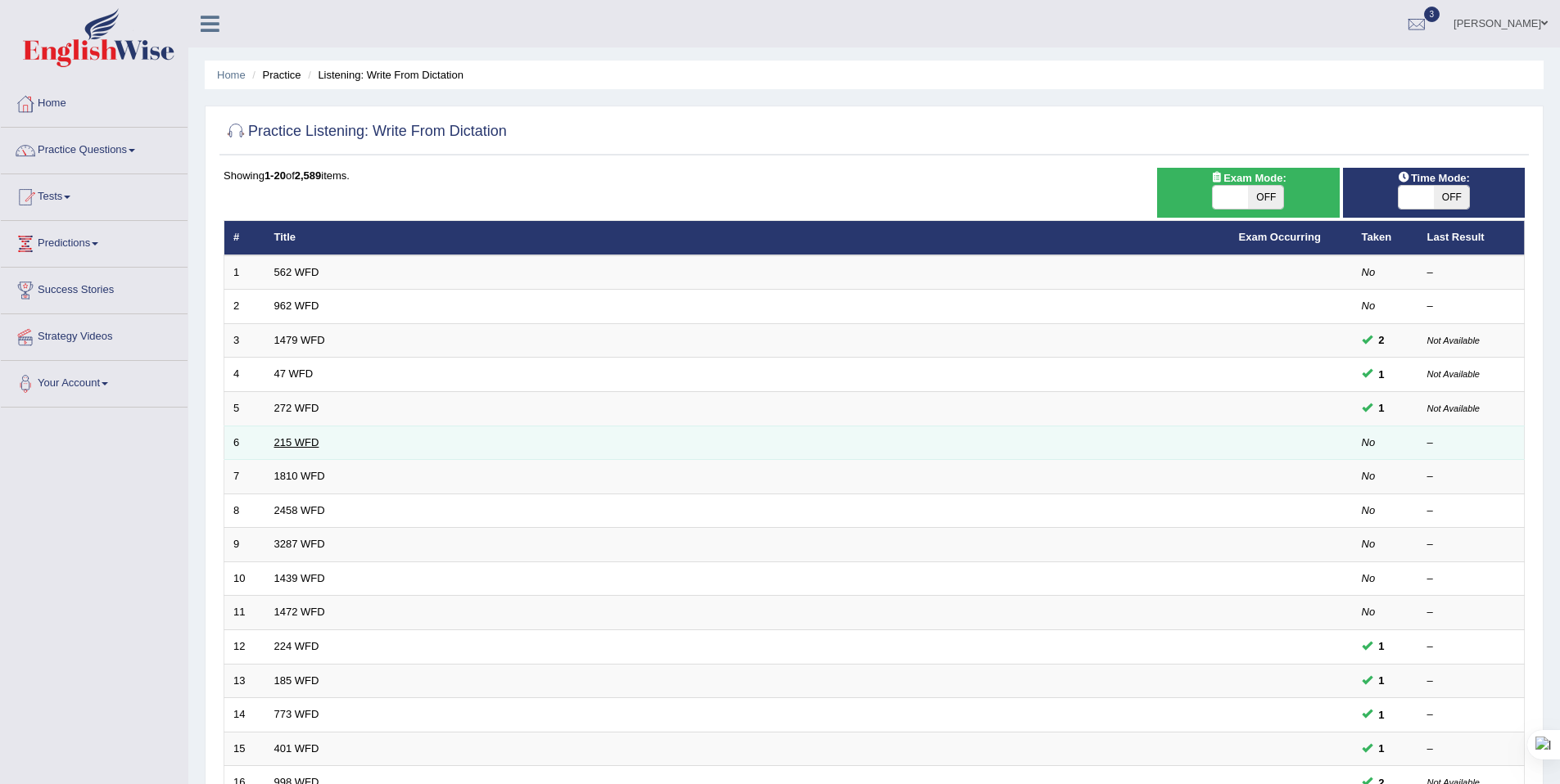
click at [279, 438] on link "215 WFD" at bounding box center [297, 443] width 45 height 13
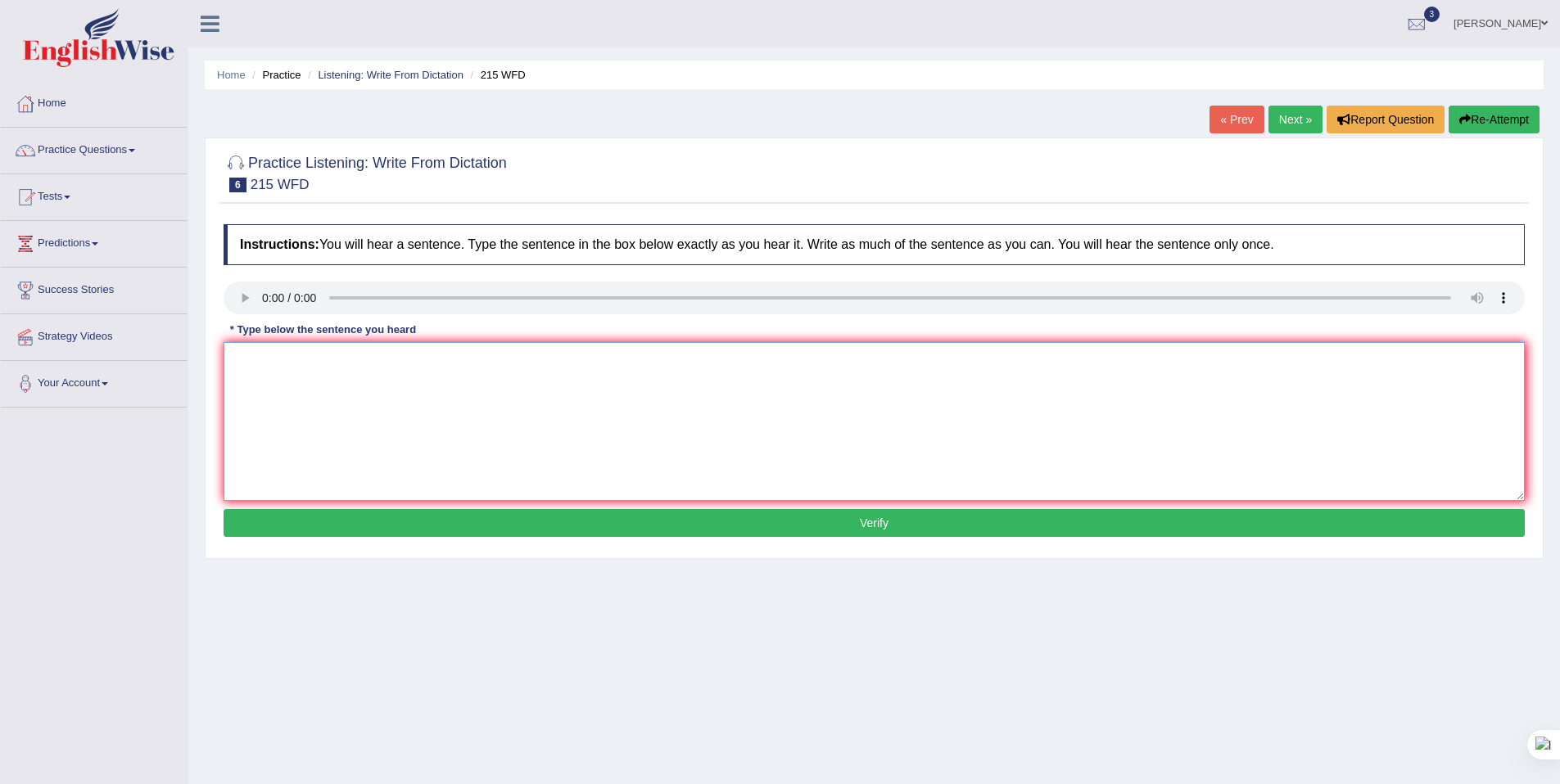
click at [277, 391] on textarea at bounding box center [874, 421] width 1302 height 159
type textarea "Science is found everywhere in the society today."
click at [471, 527] on button "Verify" at bounding box center [874, 522] width 1302 height 28
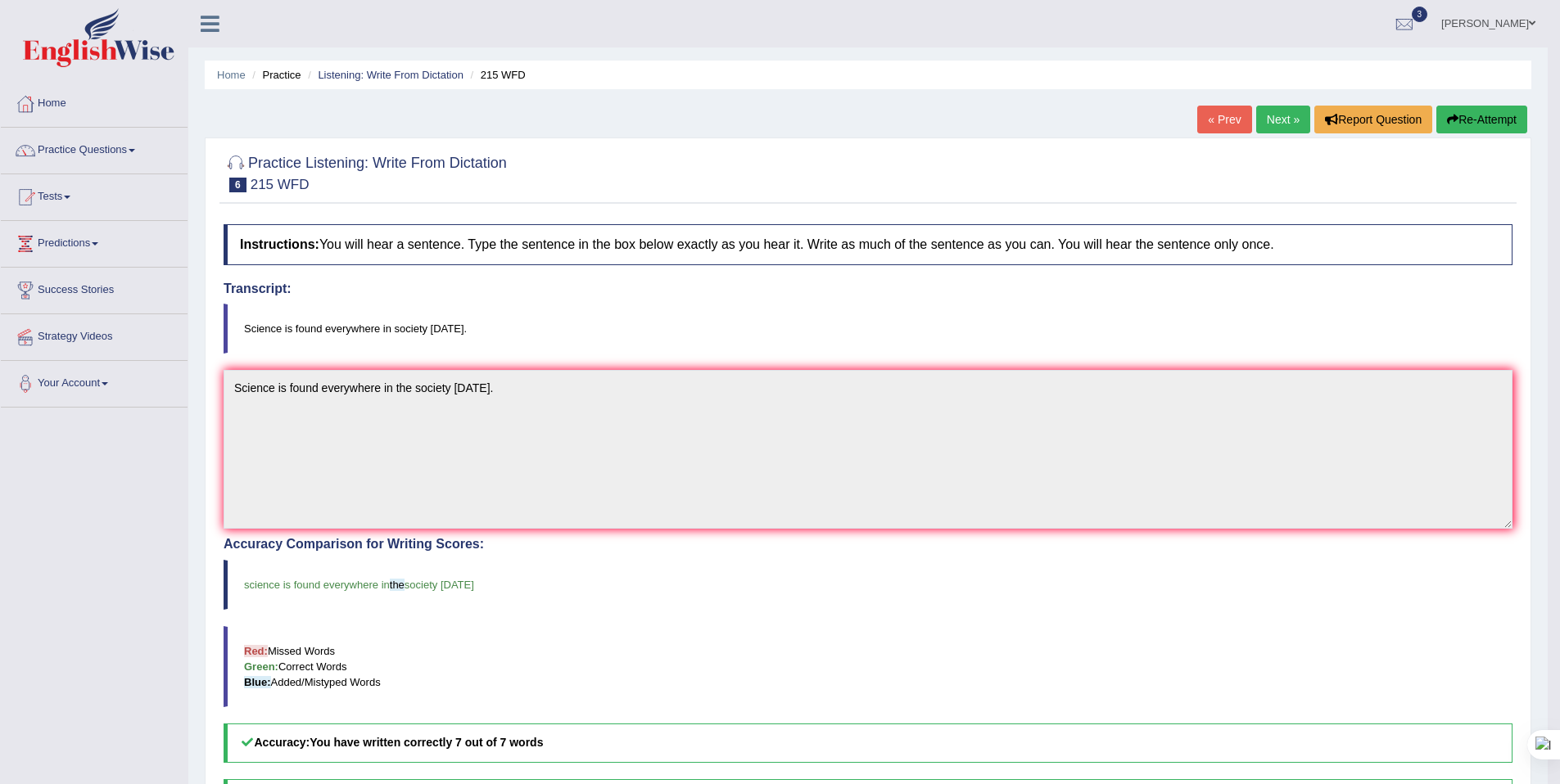
click at [1271, 134] on div "« Prev Next » Report Question Re-Attempt" at bounding box center [1364, 121] width 334 height 32
click at [1272, 117] on link "Next »" at bounding box center [1283, 119] width 54 height 28
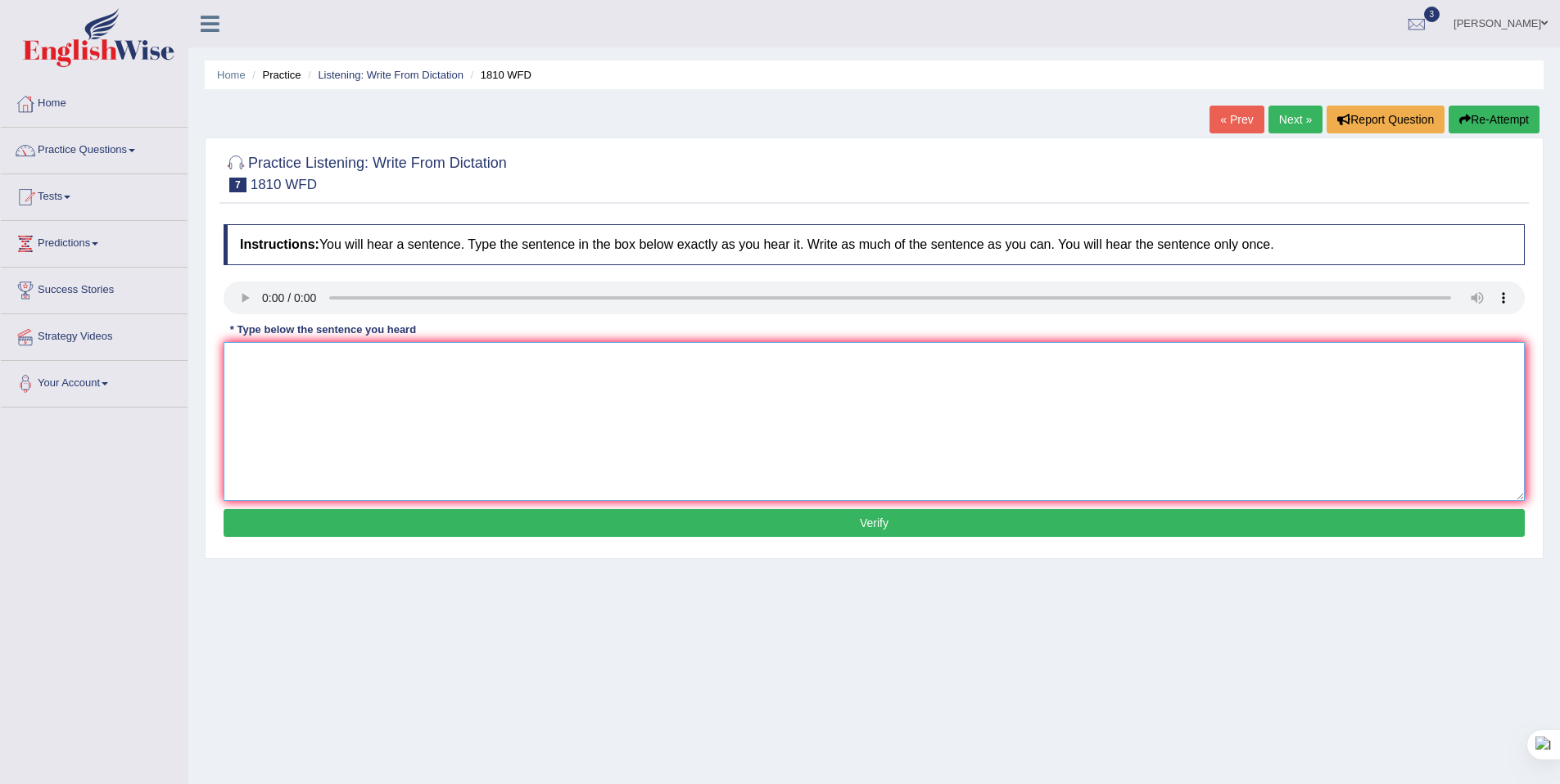
click at [386, 379] on textarea at bounding box center [874, 421] width 1302 height 159
type textarea "You can borrow one book a book at the library one time any time."
click at [916, 525] on button "Verify" at bounding box center [874, 522] width 1302 height 28
click at [489, 390] on textarea at bounding box center [874, 421] width 1302 height 159
click at [342, 396] on textarea at bounding box center [874, 421] width 1302 height 159
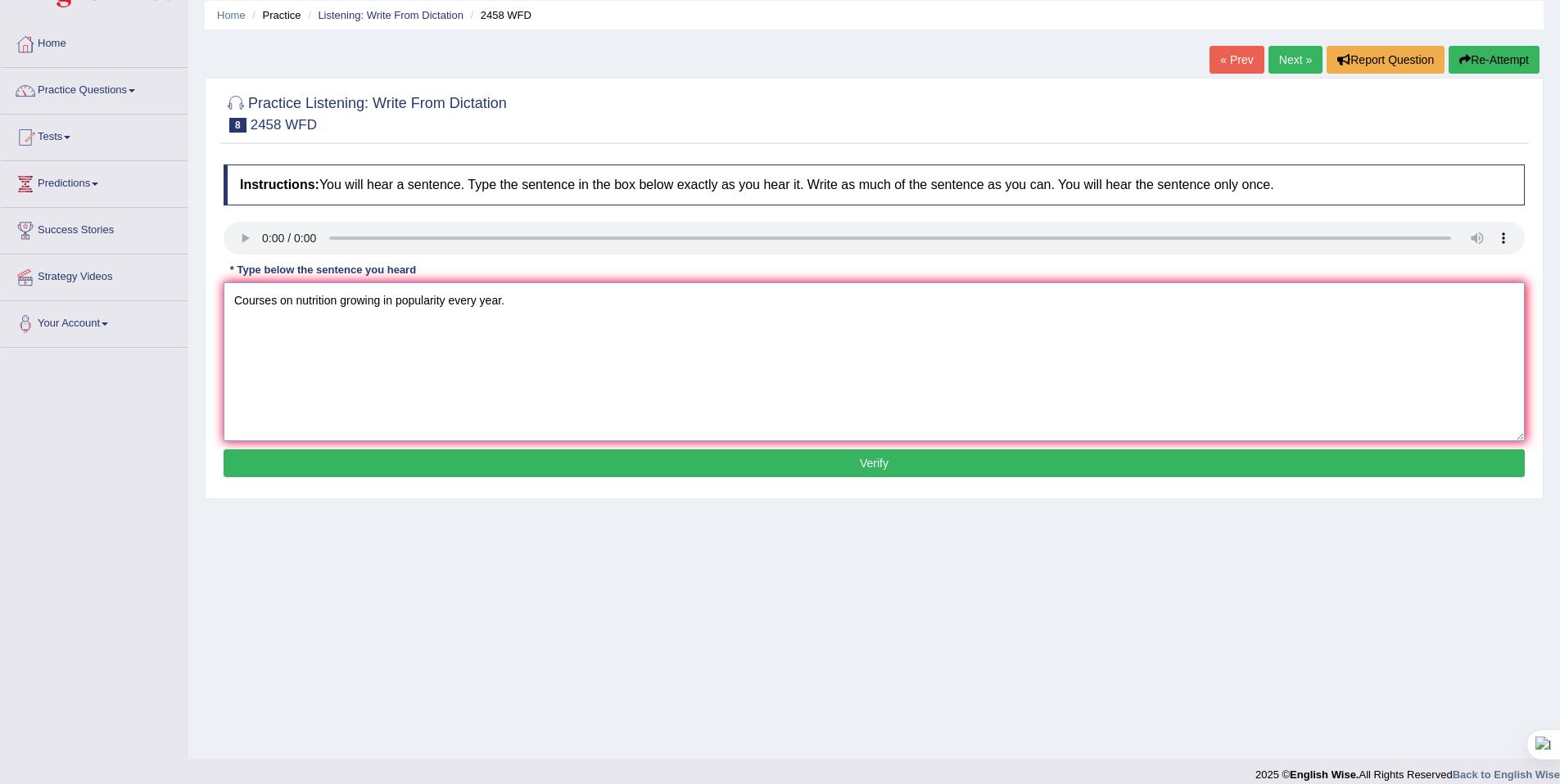
scroll to position [46, 0]
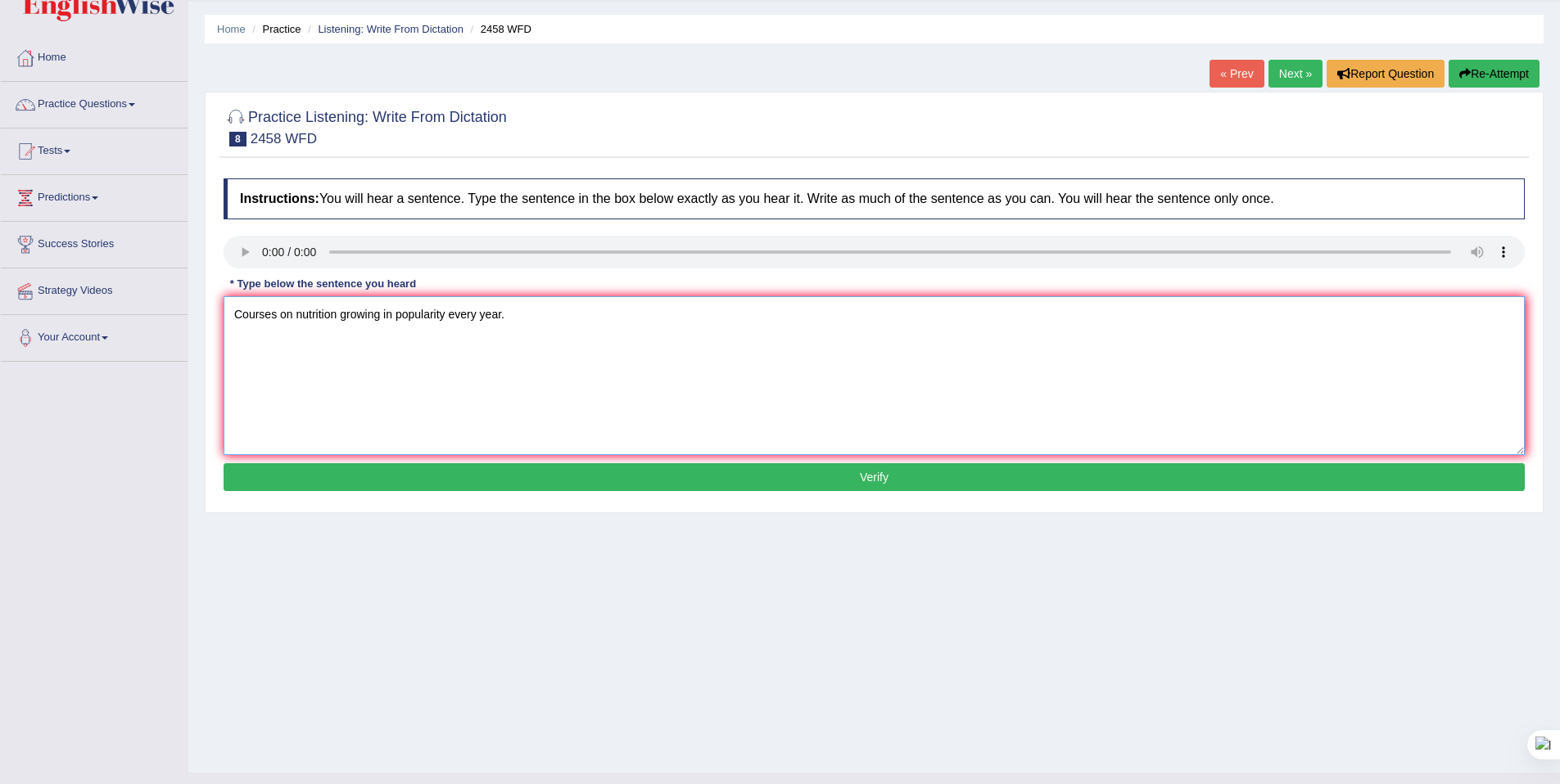
type textarea "Courses on nutrition growing in popularity every year."
click at [608, 473] on button "Verify" at bounding box center [874, 477] width 1302 height 28
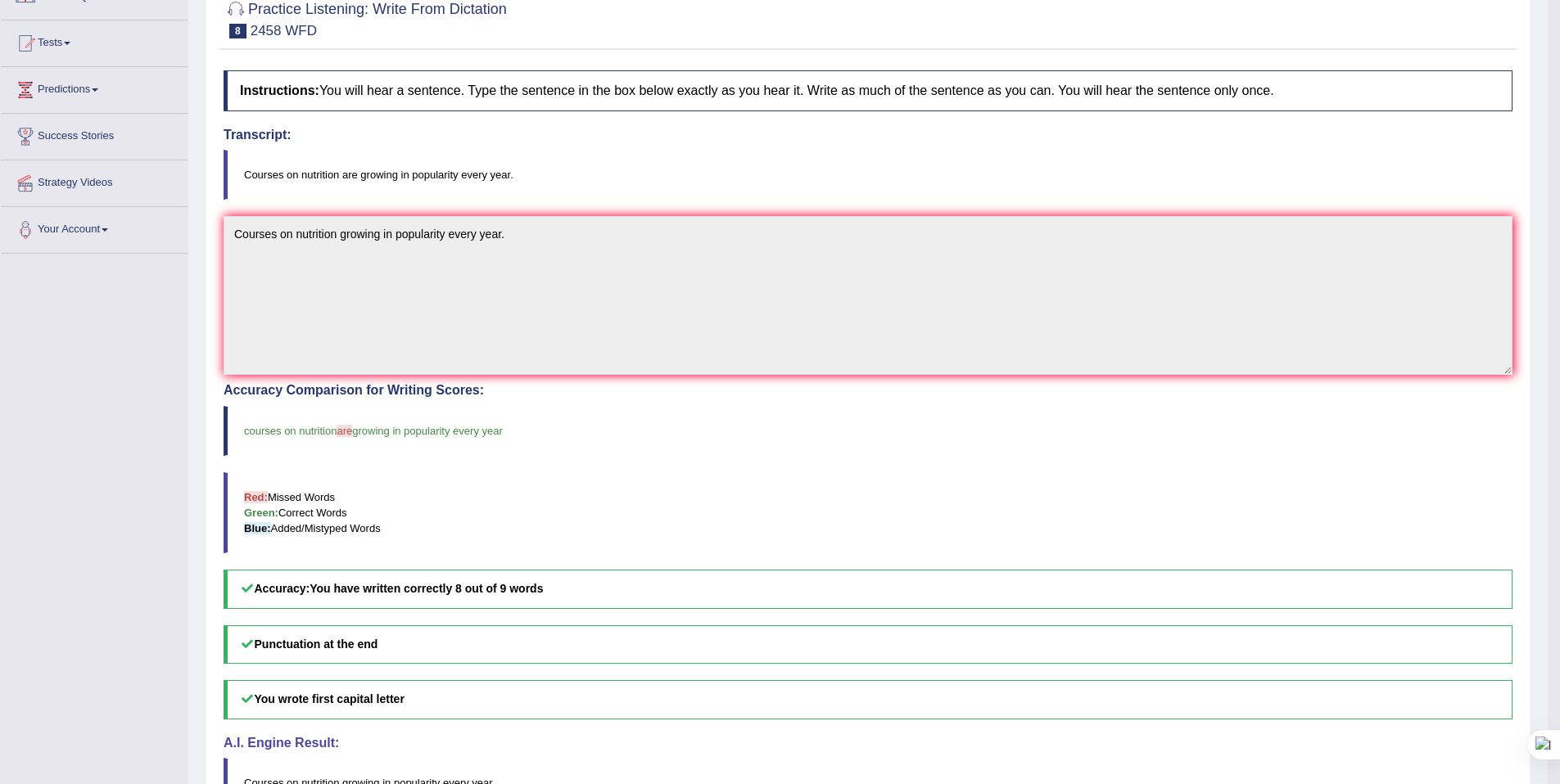
scroll to position [0, 0]
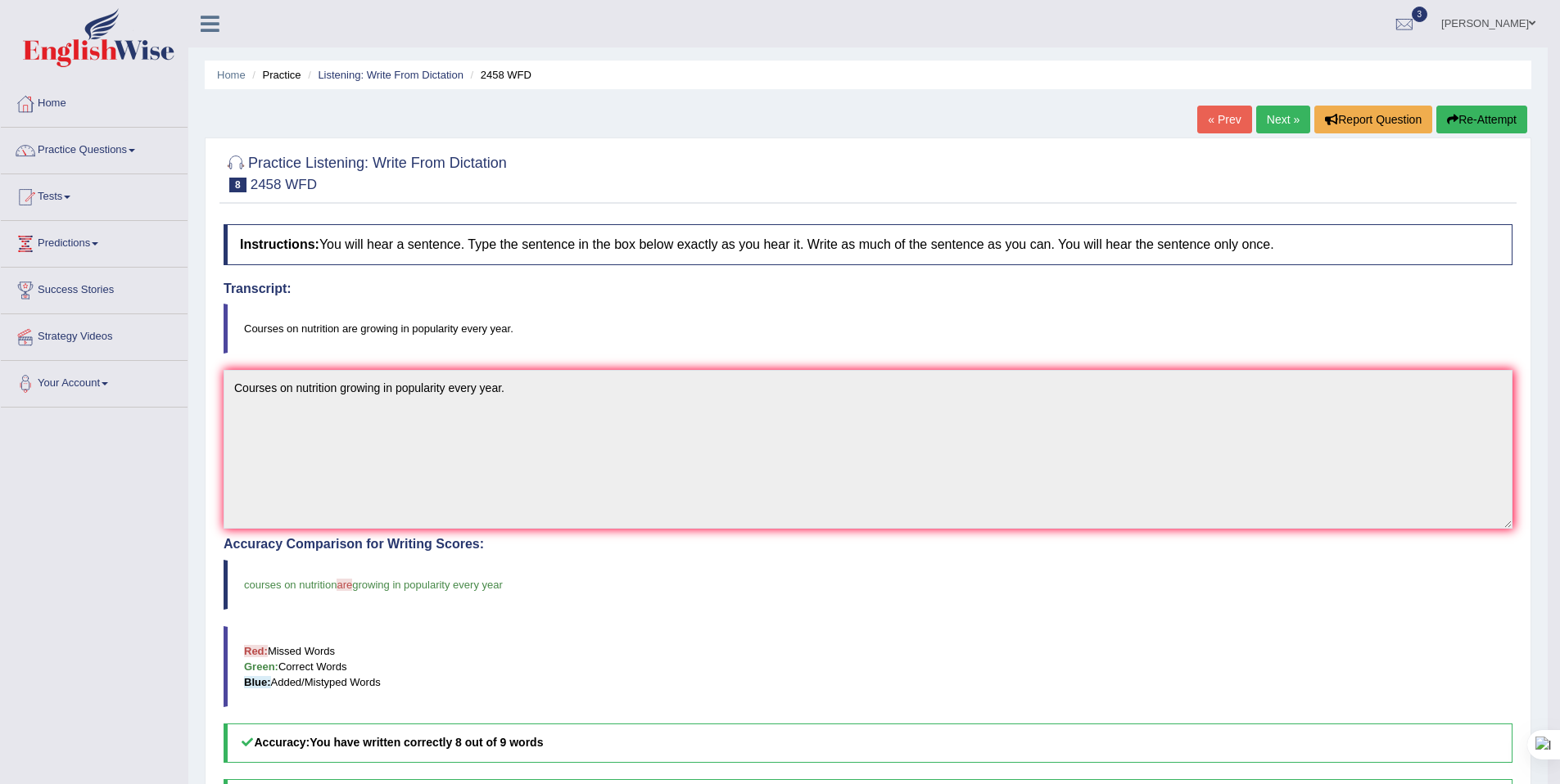
click at [1276, 130] on link "Next »" at bounding box center [1283, 119] width 54 height 28
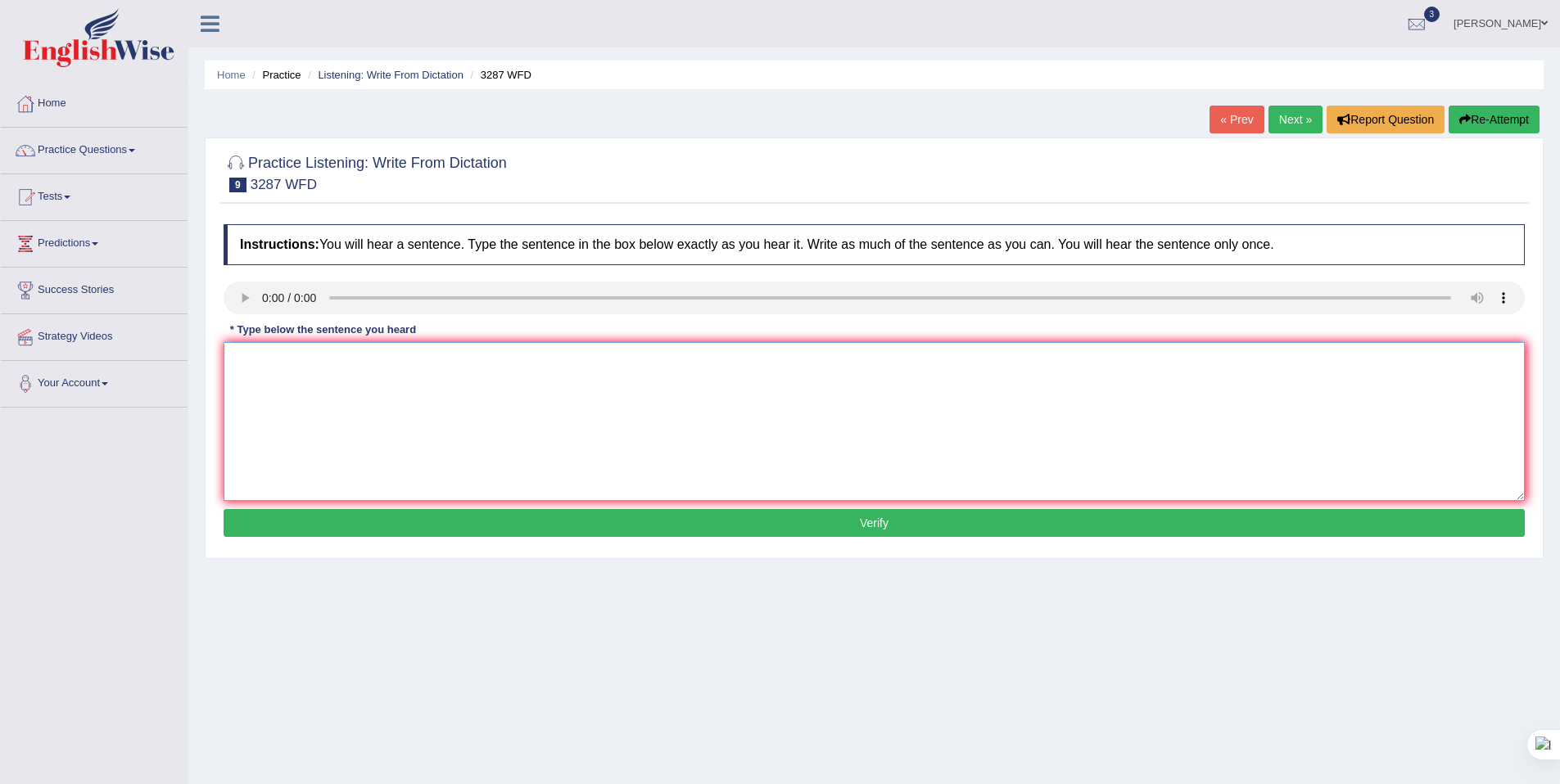
click at [337, 352] on textarea at bounding box center [874, 421] width 1302 height 159
type textarea "A new article was published regarding the university last week."
click at [642, 528] on button "Verify" at bounding box center [874, 522] width 1302 height 28
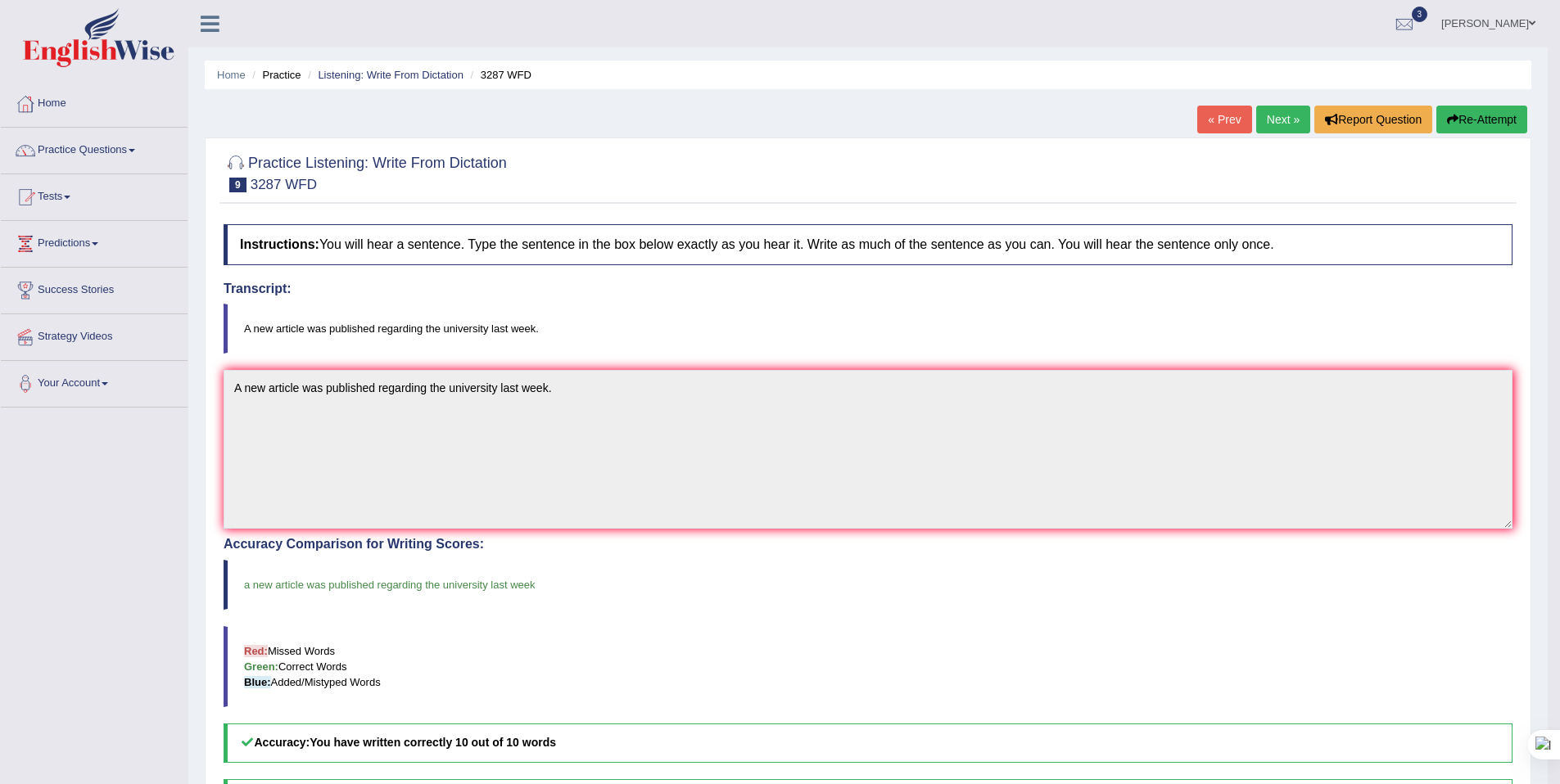
click at [1300, 95] on div "Home Practice Listening: Write From Dictation 3287 WFD « Prev Next » Report Que…" at bounding box center [868, 502] width 1360 height 1005
click at [1286, 121] on link "Next »" at bounding box center [1283, 119] width 54 height 28
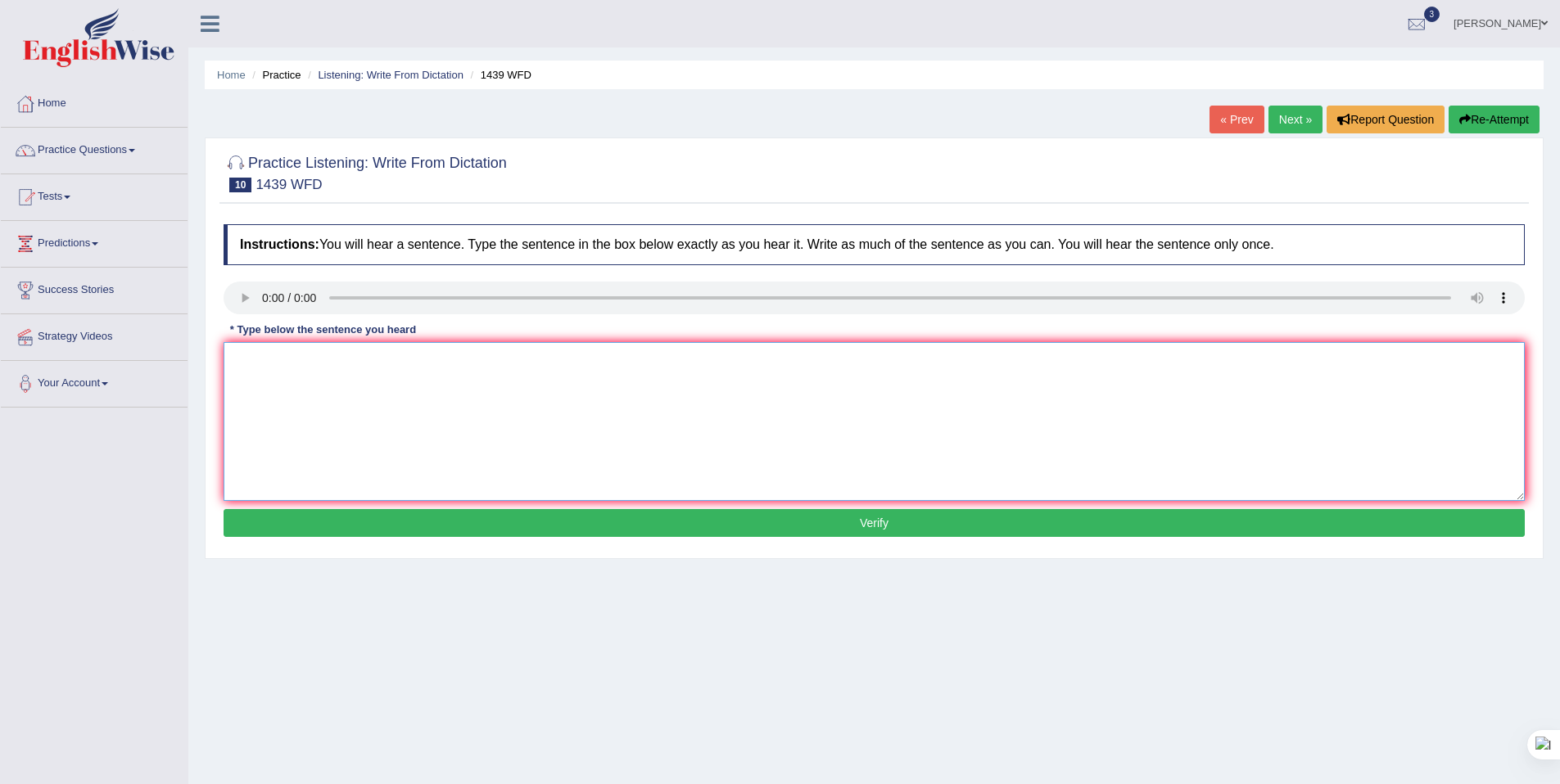
click at [341, 356] on textarea at bounding box center [874, 421] width 1302 height 159
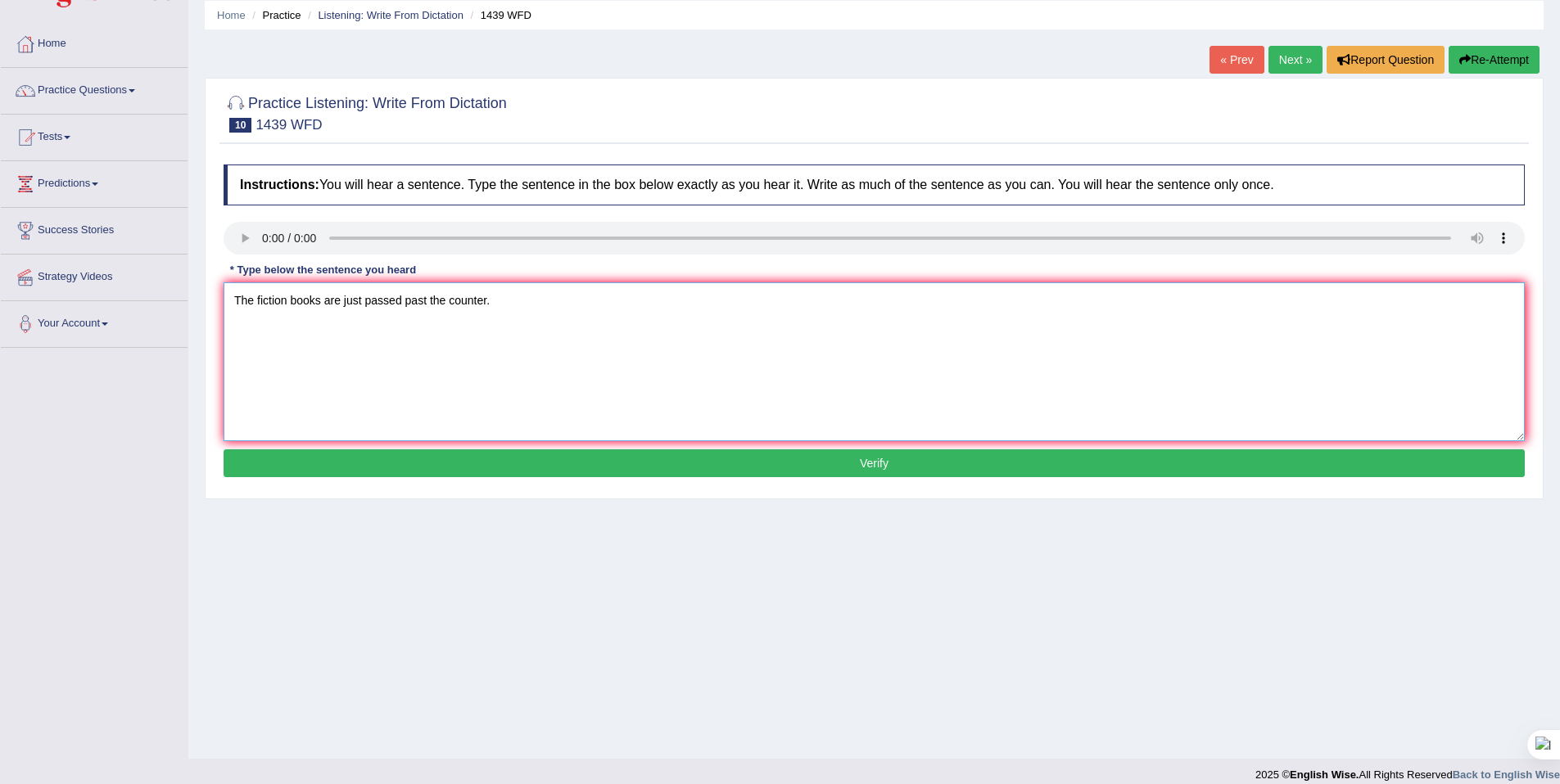
type textarea "The fiction books are just passed past the counter."
click at [341, 464] on button "Verify" at bounding box center [874, 463] width 1302 height 28
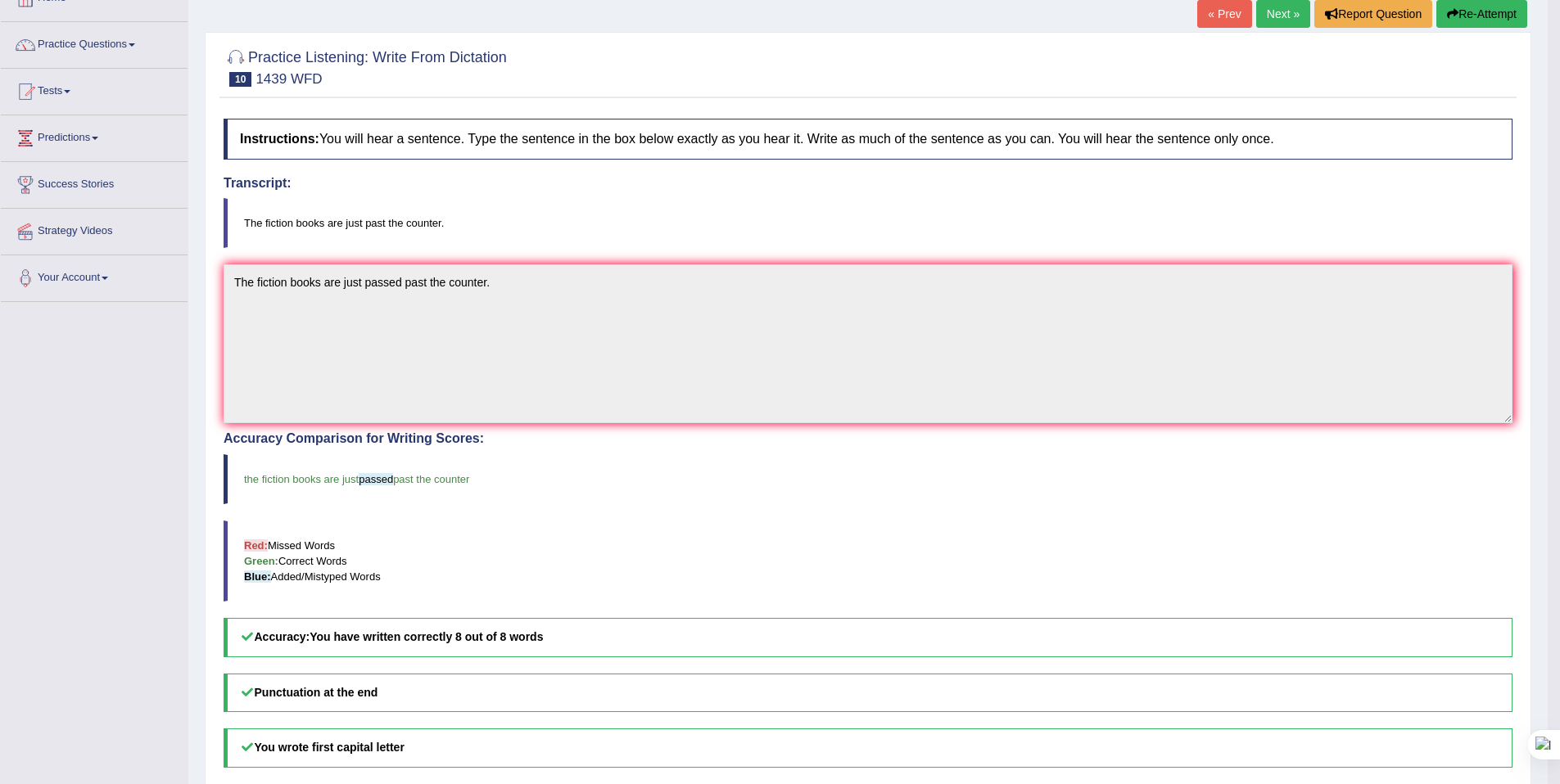
scroll to position [98, 0]
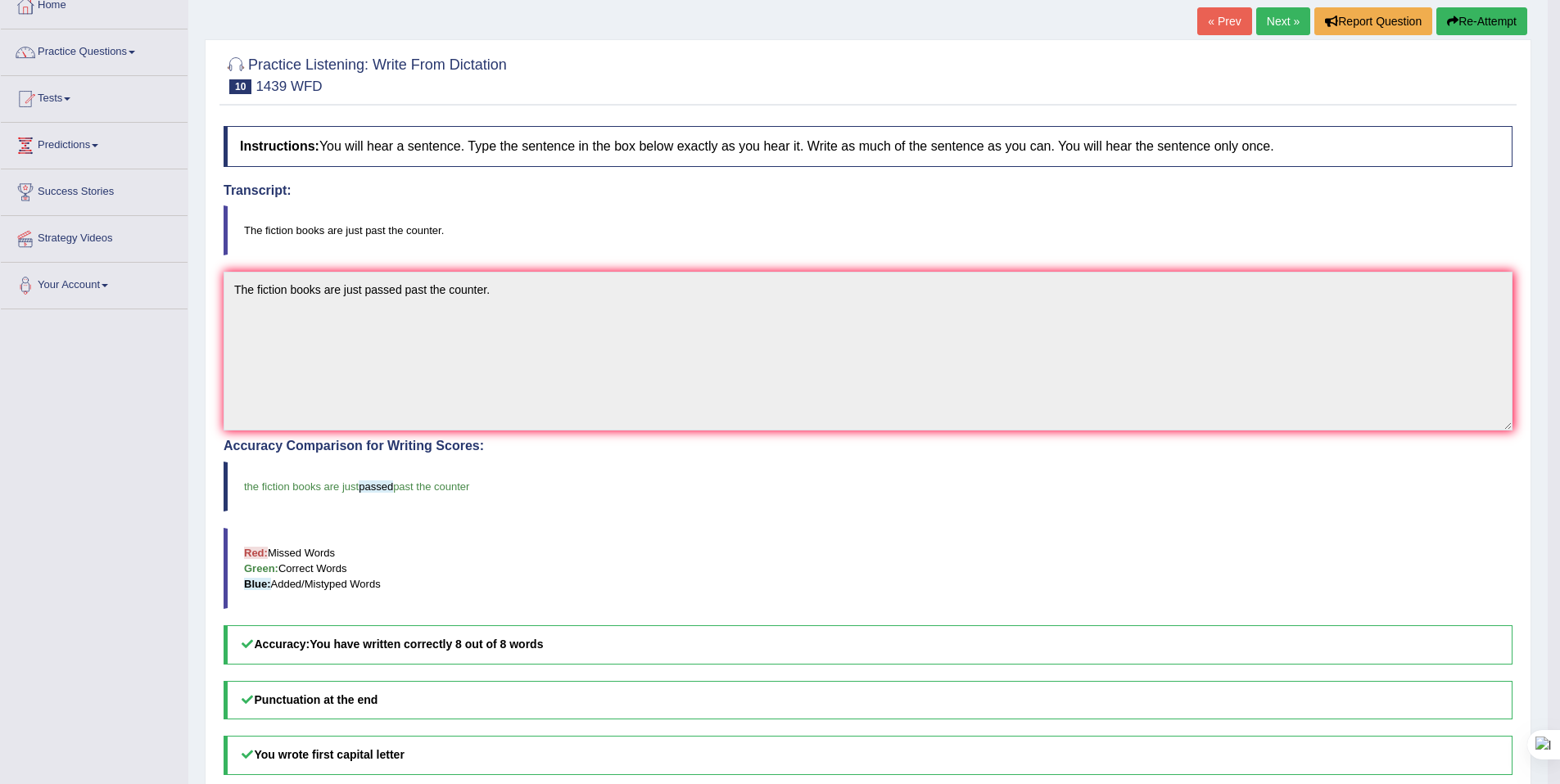
click at [1262, 20] on link "Next »" at bounding box center [1283, 21] width 54 height 28
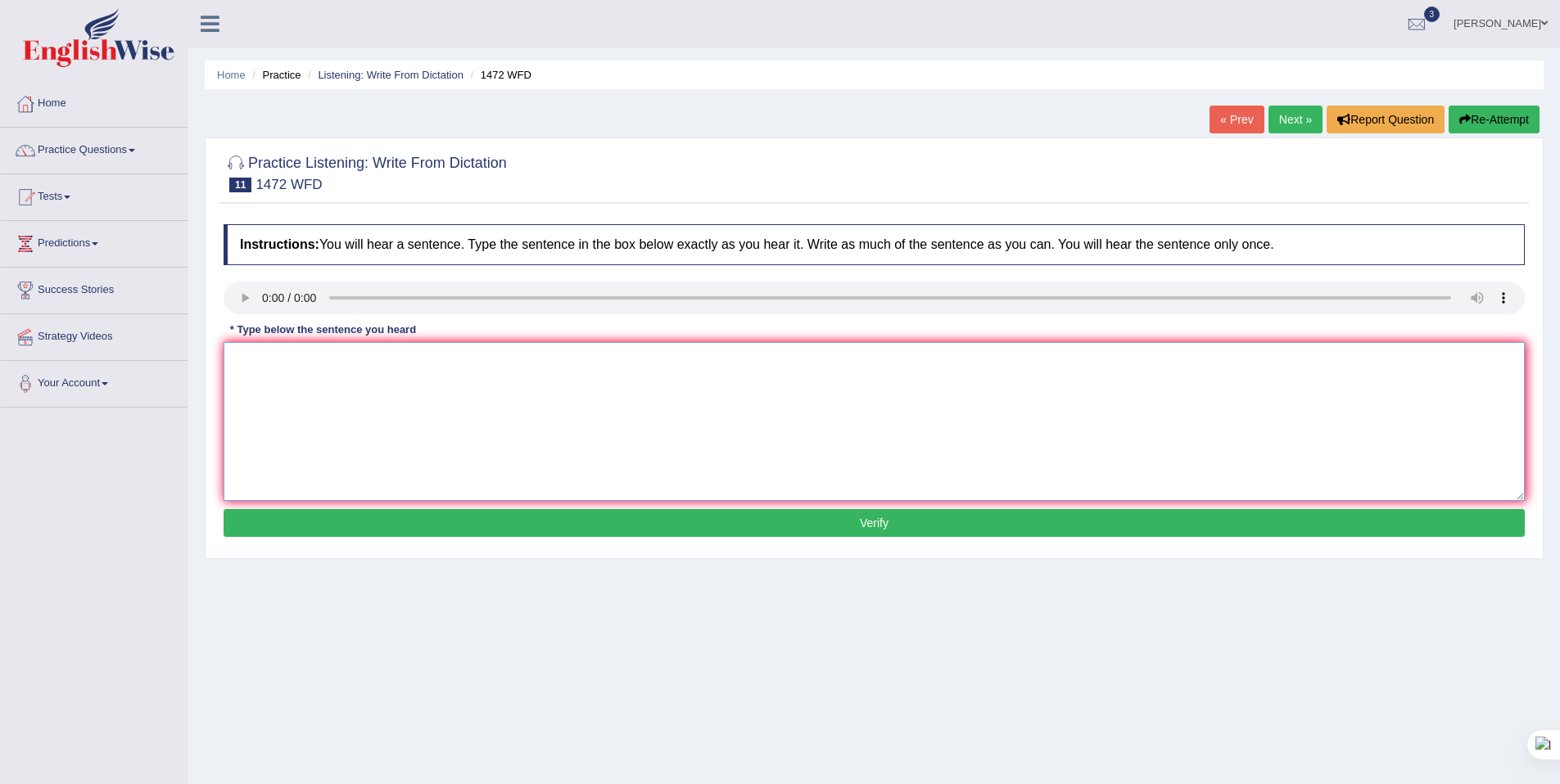
click at [386, 358] on textarea at bounding box center [874, 421] width 1302 height 159
type textarea "The local government has adopted the plan for local infrastructure development."
click at [615, 532] on button "Verify" at bounding box center [874, 522] width 1302 height 28
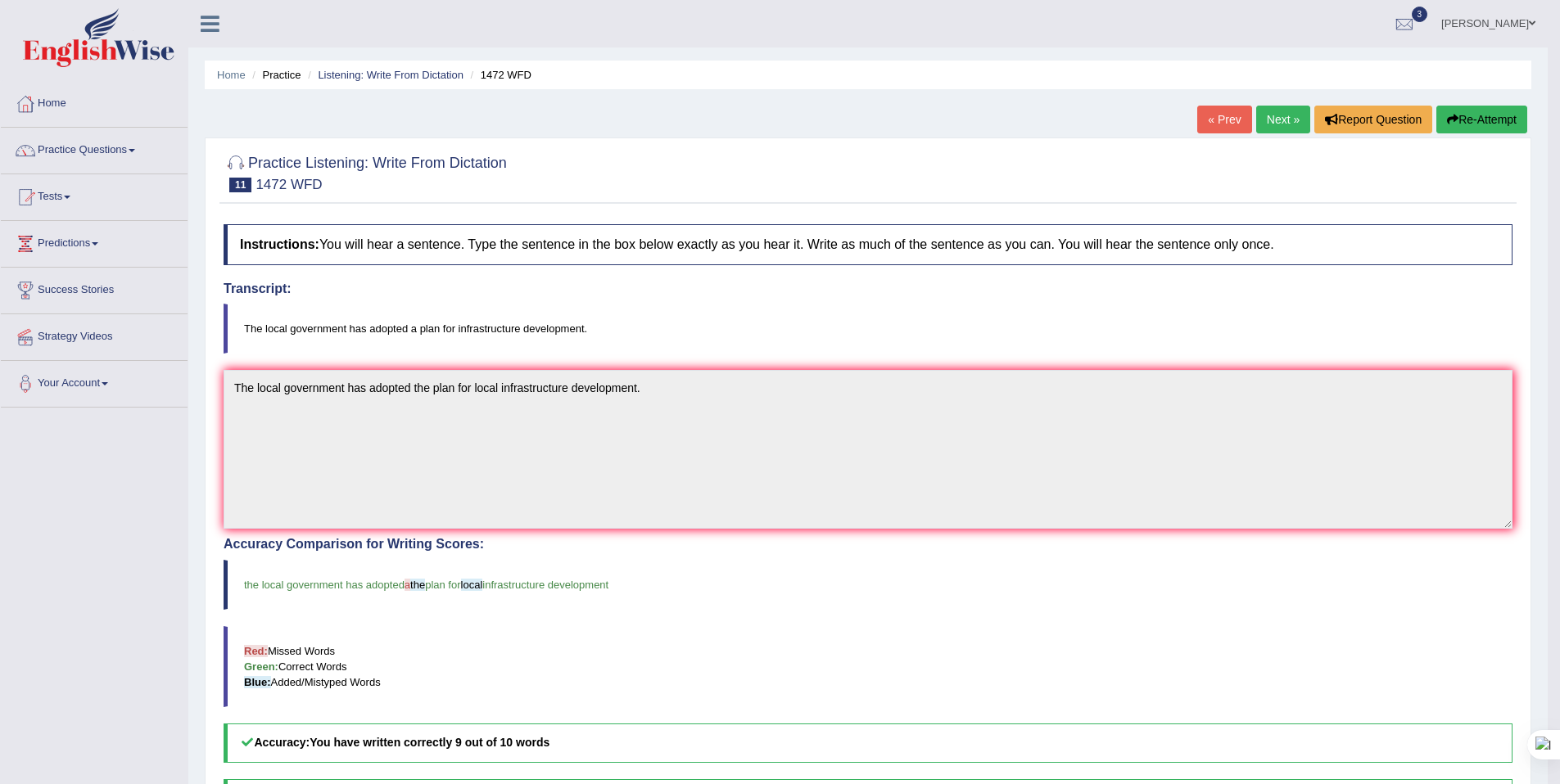
click at [1277, 133] on div "« Prev Next » Report Question Re-Attempt" at bounding box center [1364, 121] width 334 height 32
click at [1264, 124] on link "Next »" at bounding box center [1283, 119] width 54 height 28
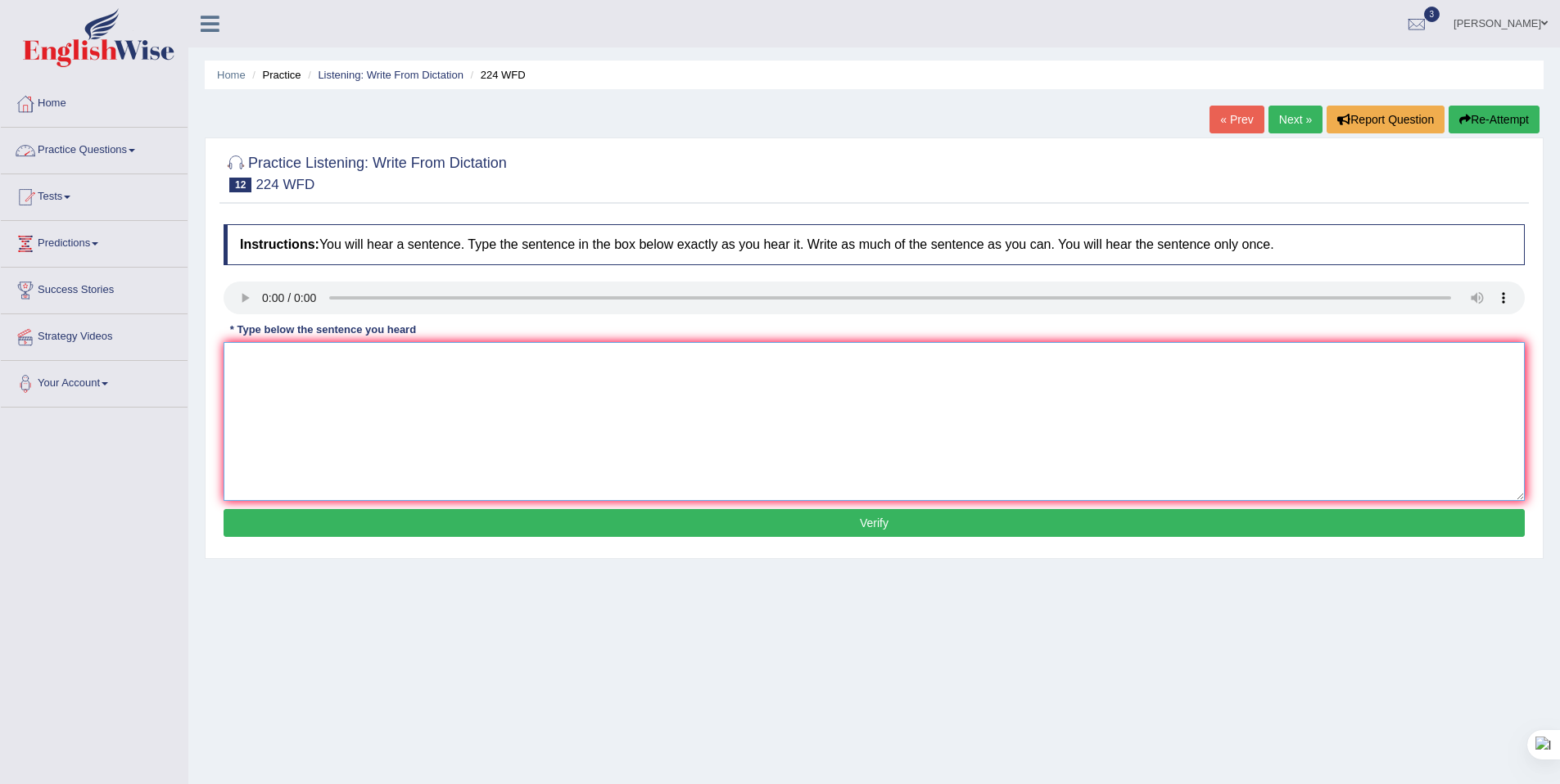
click at [326, 359] on textarea at bounding box center [874, 421] width 1302 height 159
type textarea "In the winter it gets harsh but there is no issue as long as we got heater on t…"
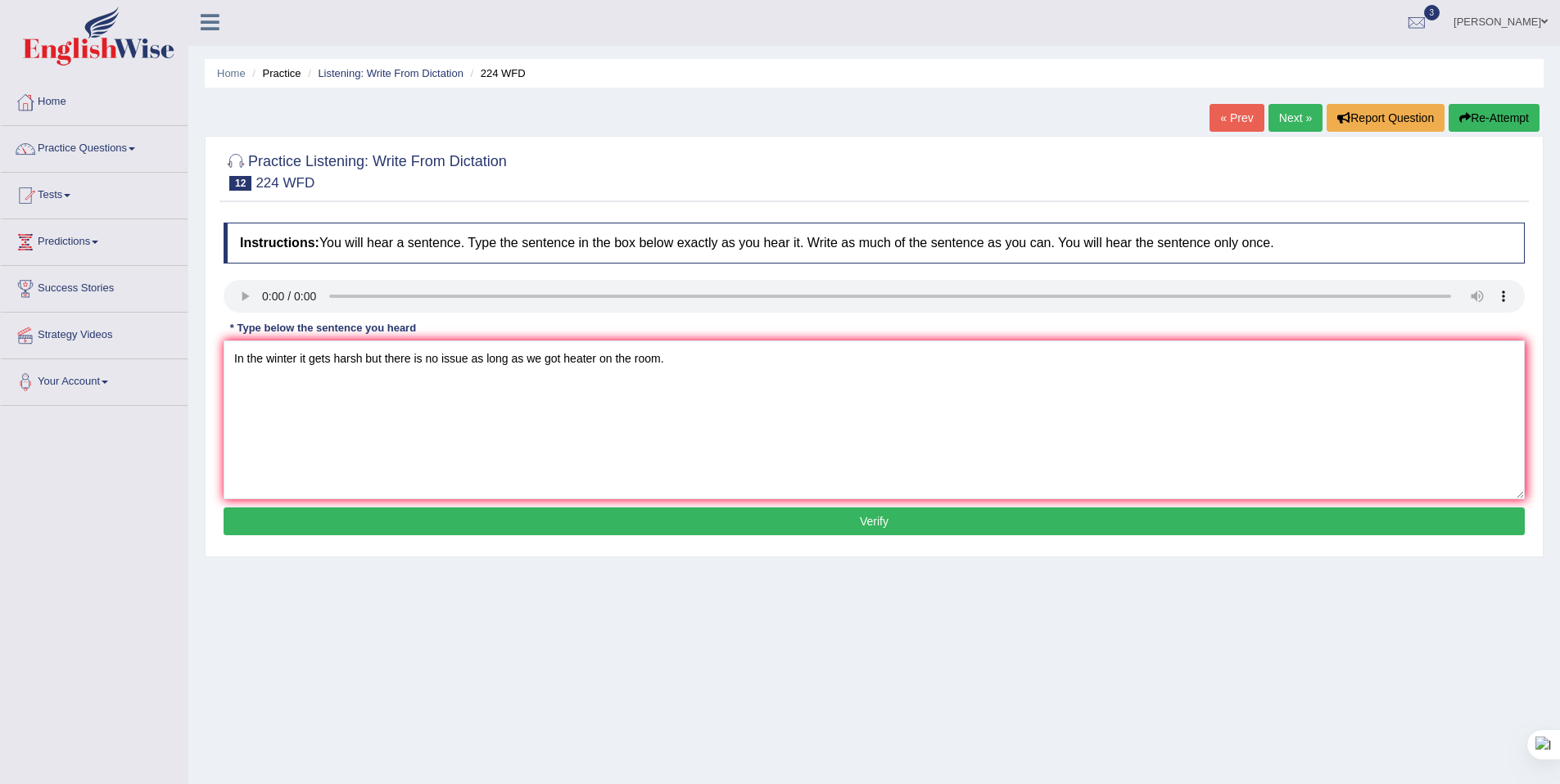
click at [453, 515] on button "Verify" at bounding box center [874, 521] width 1302 height 28
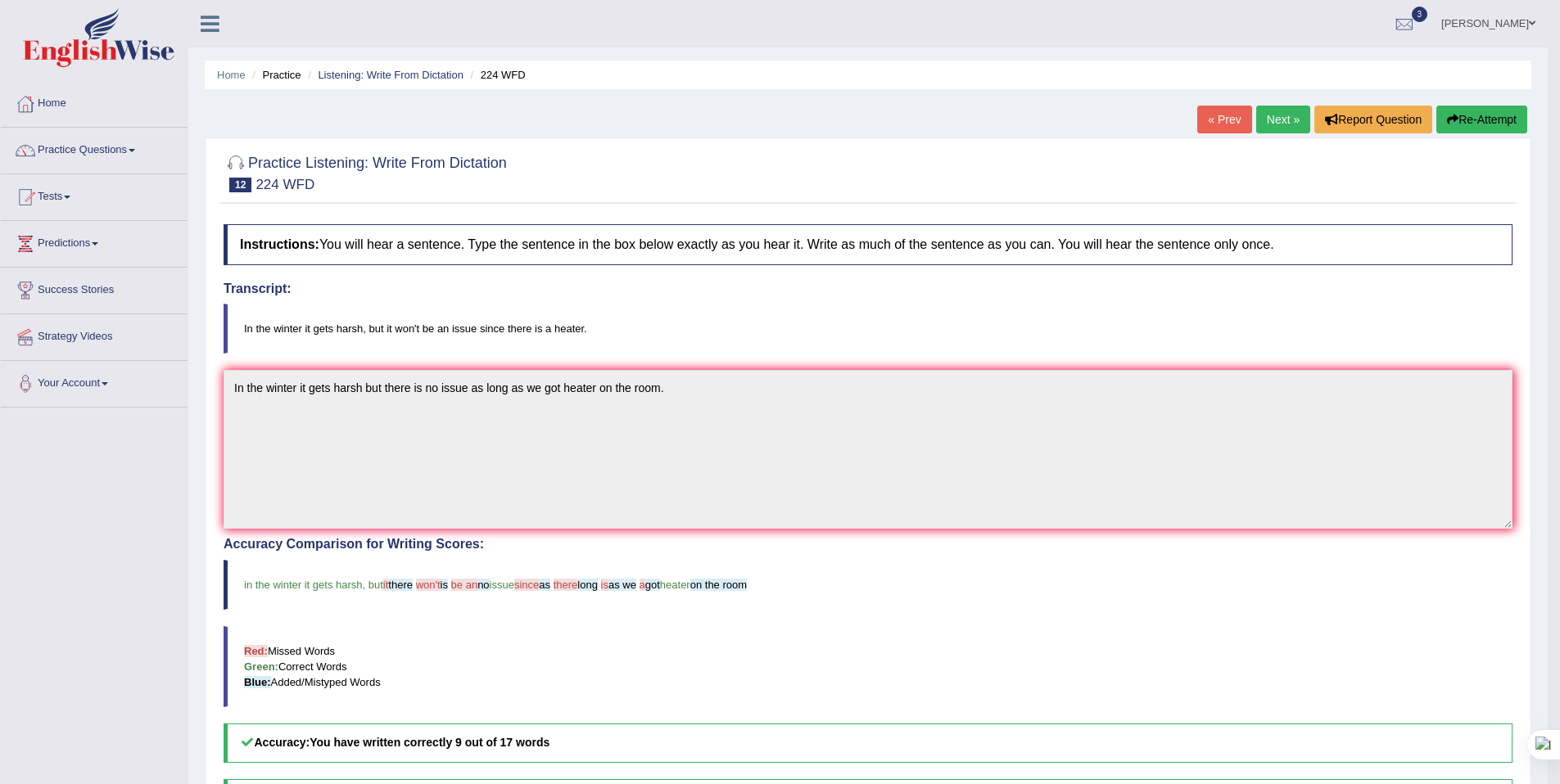
click at [1269, 128] on link "Next »" at bounding box center [1283, 119] width 54 height 28
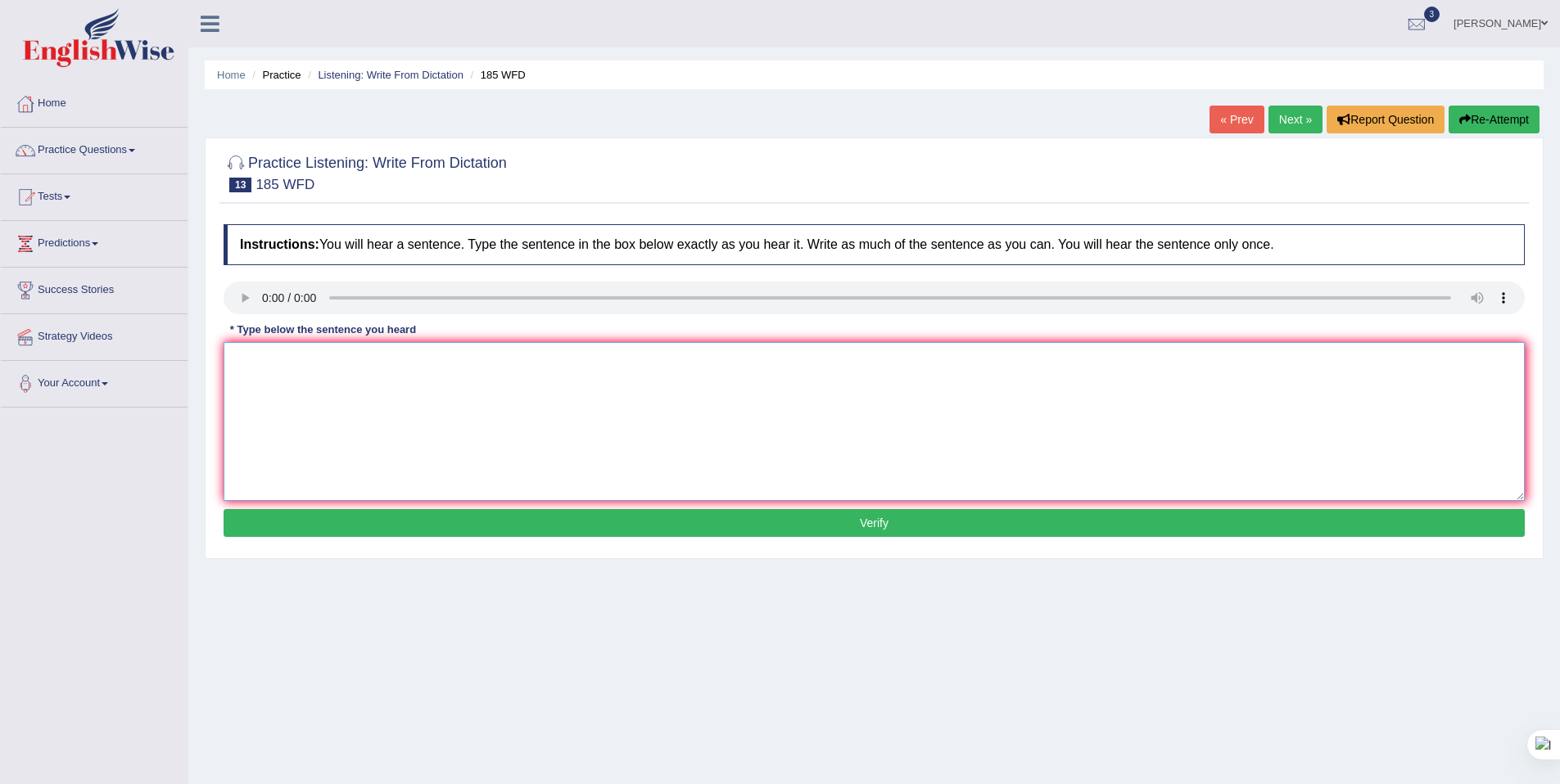
click at [439, 368] on textarea at bounding box center [874, 421] width 1302 height 159
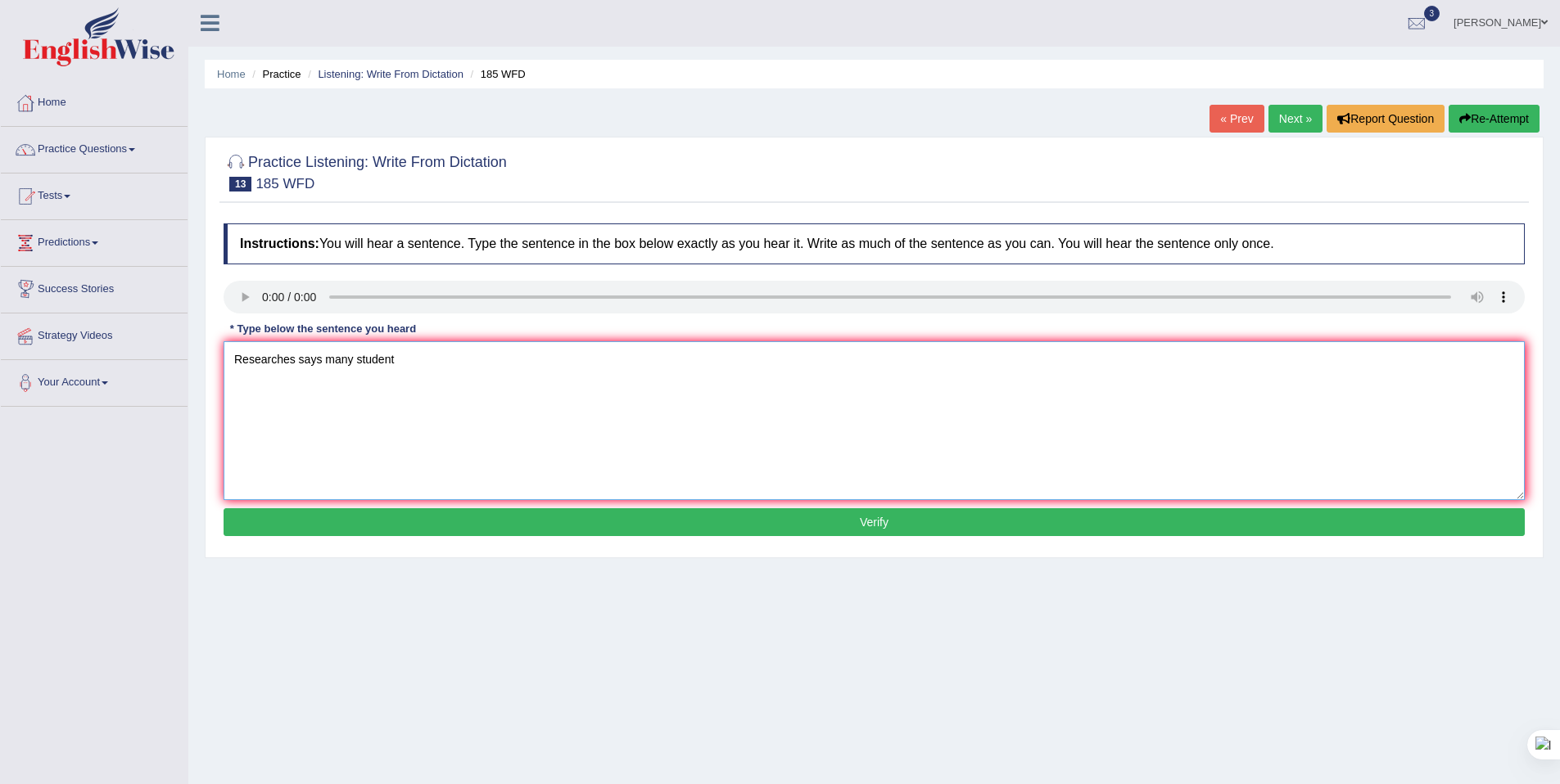
type textarea "Researches says many student"
click at [410, 356] on textarea "Researches says many student" at bounding box center [874, 421] width 1302 height 159
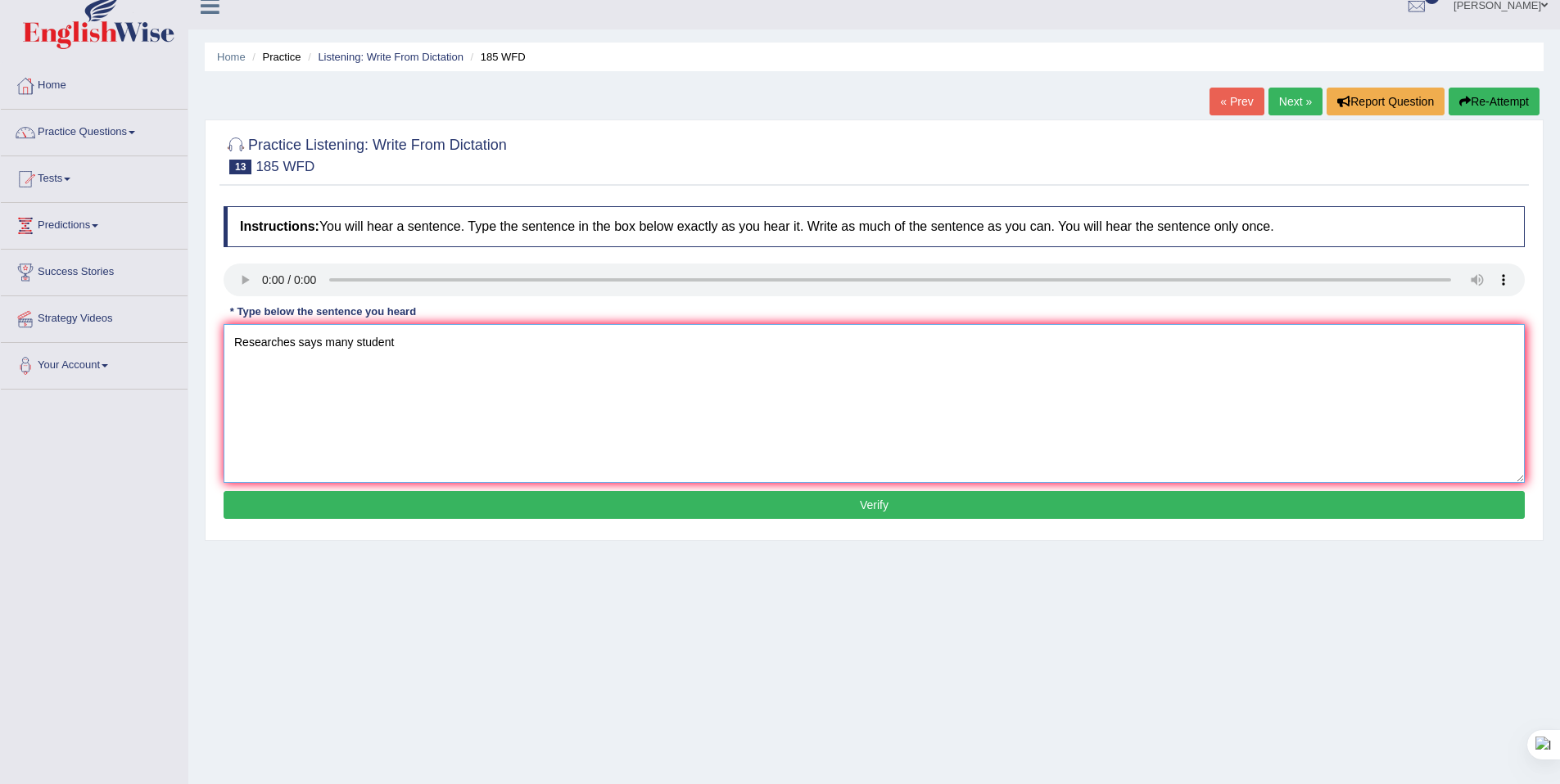
scroll to position [24, 0]
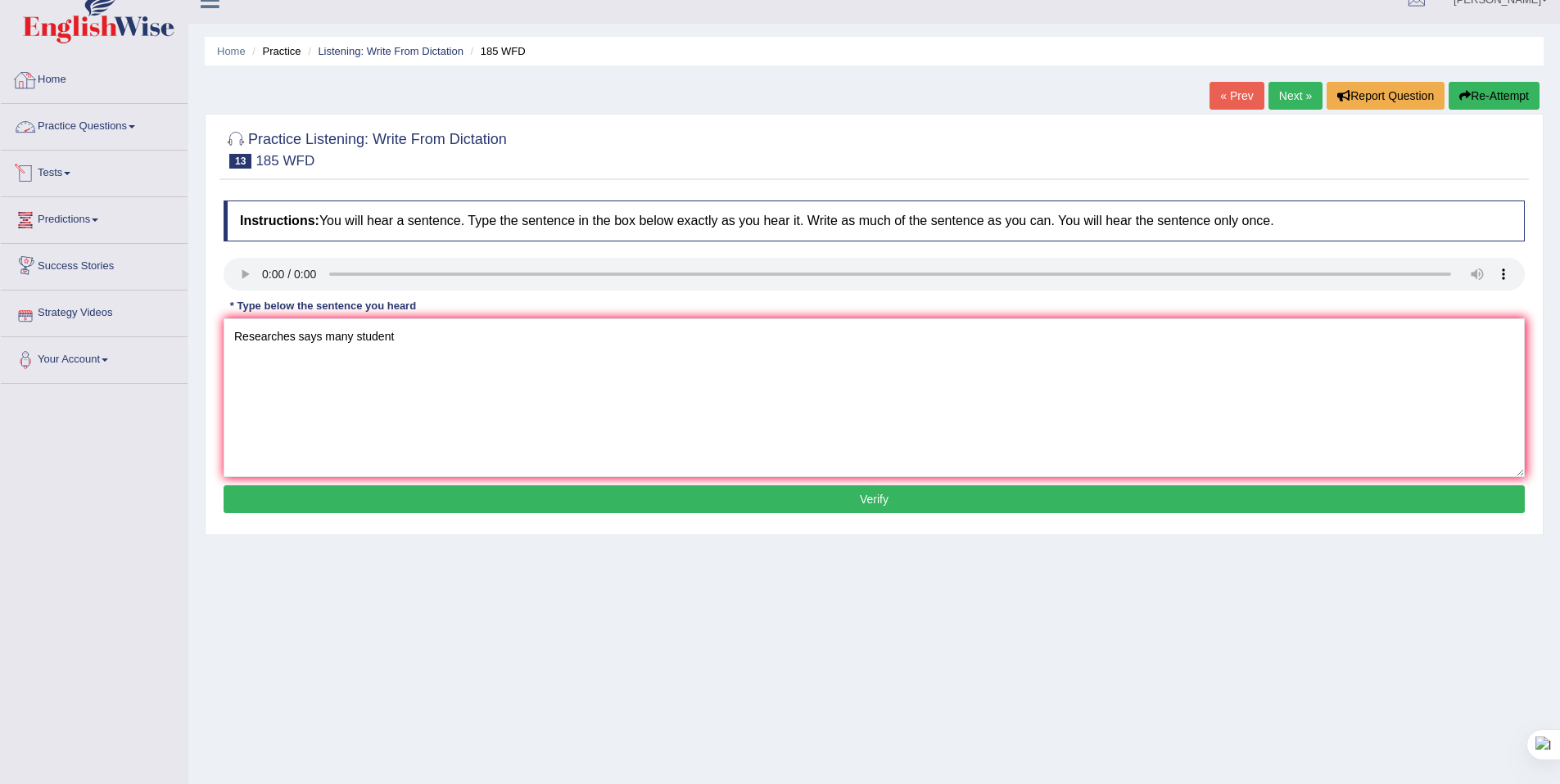
click at [63, 88] on link "Home" at bounding box center [94, 78] width 187 height 41
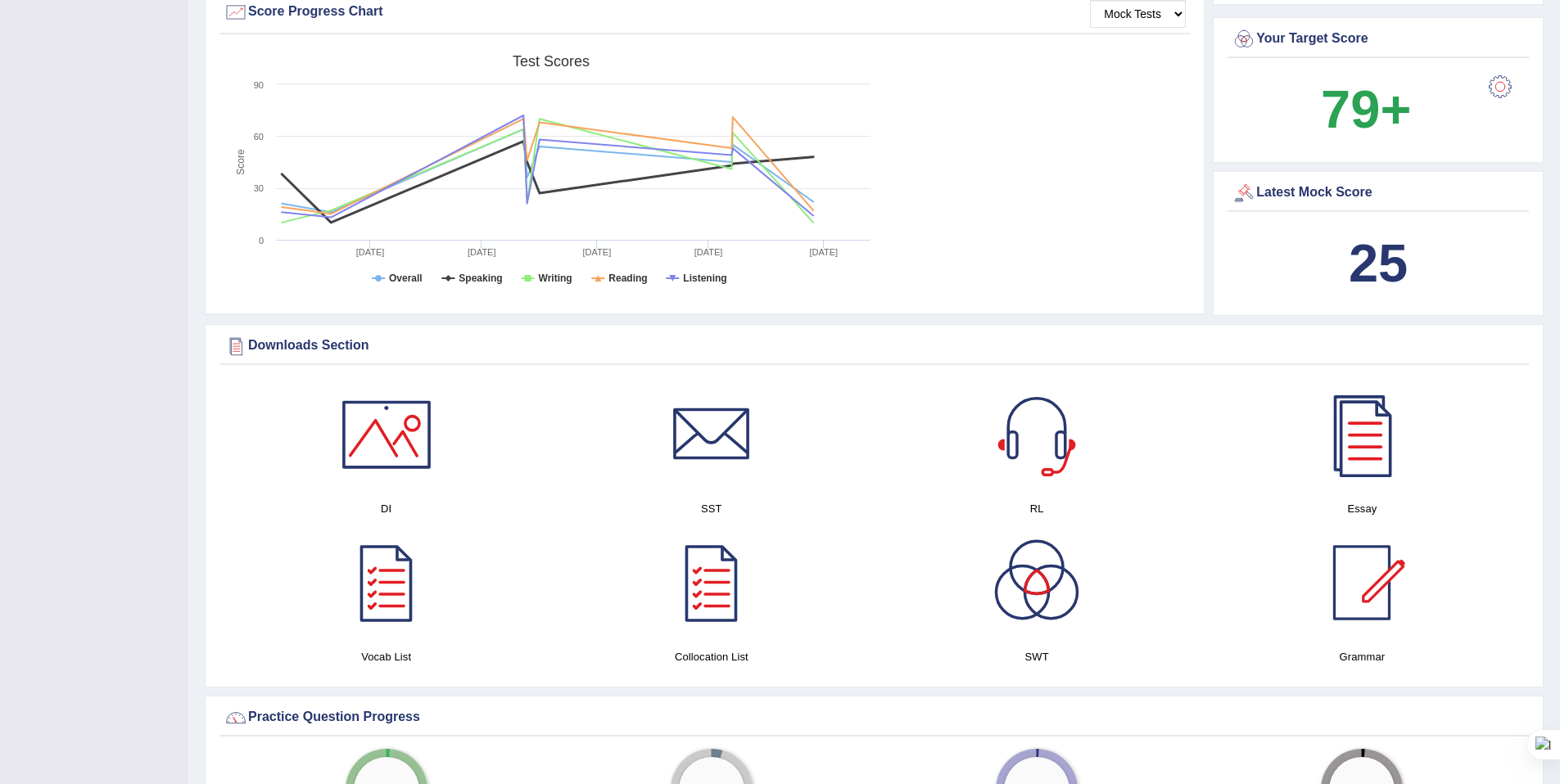
scroll to position [546, 0]
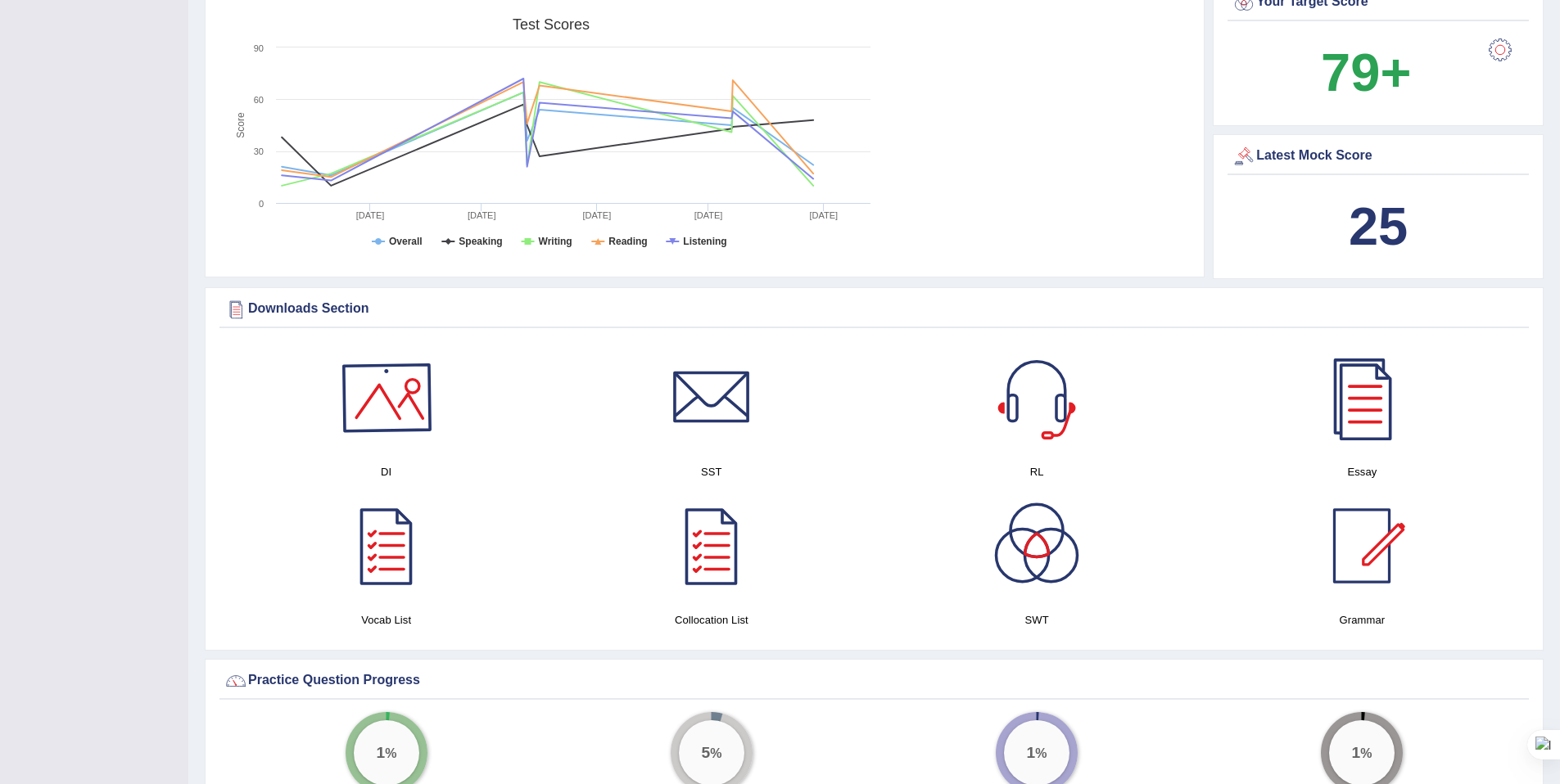
click at [433, 361] on div at bounding box center [386, 397] width 114 height 114
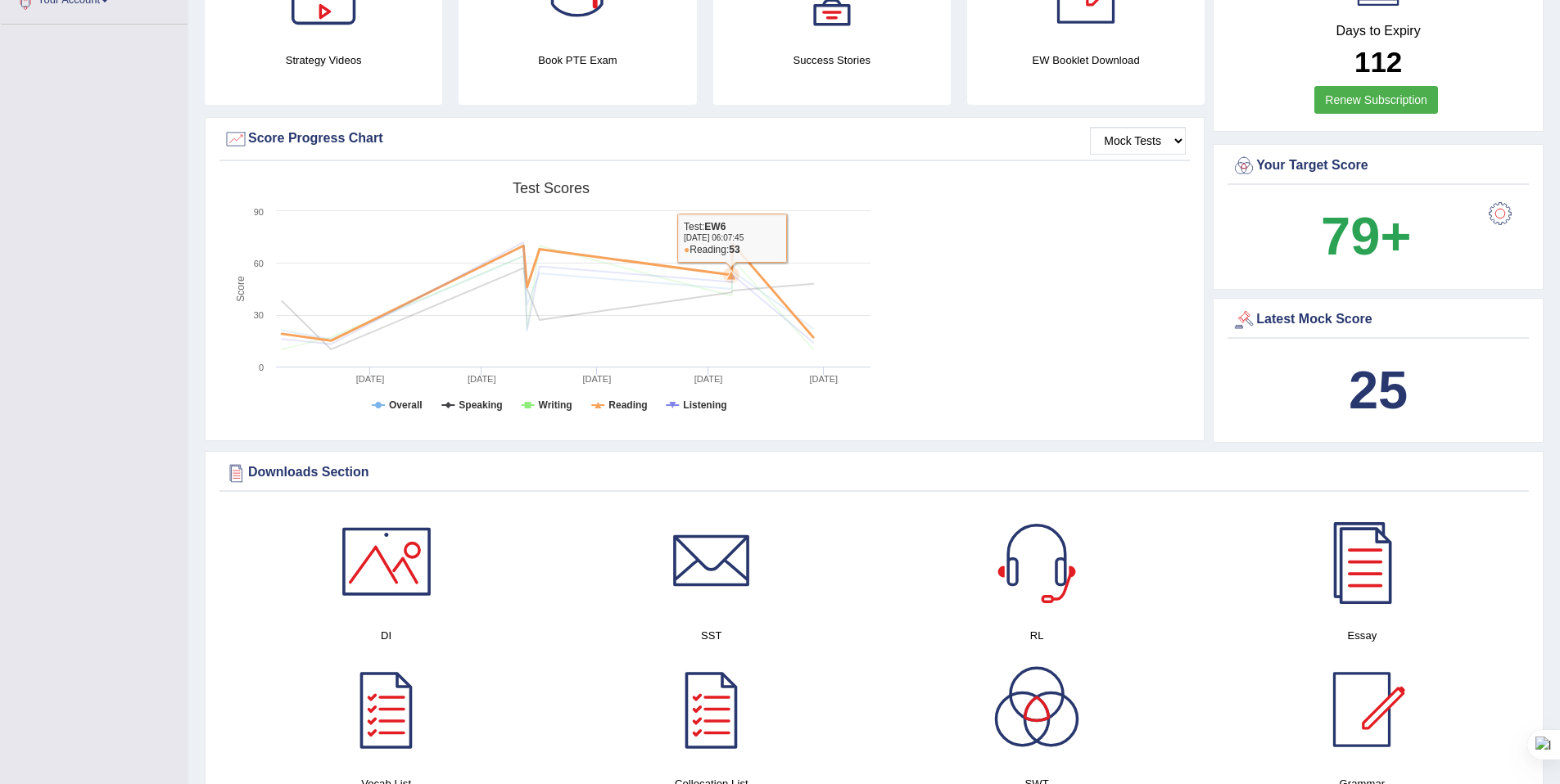
scroll to position [0, 0]
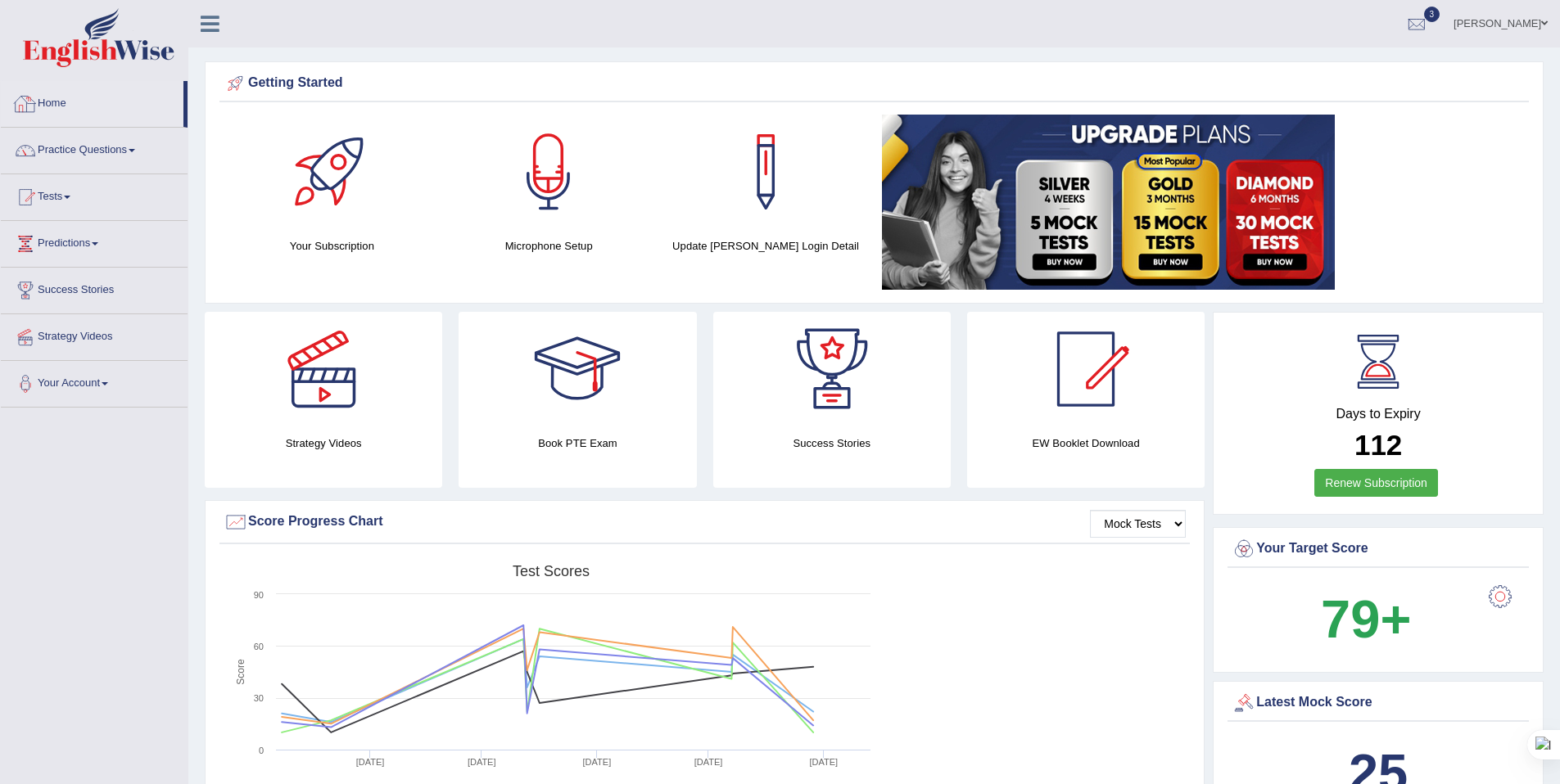
click at [83, 121] on link "Home" at bounding box center [92, 102] width 182 height 41
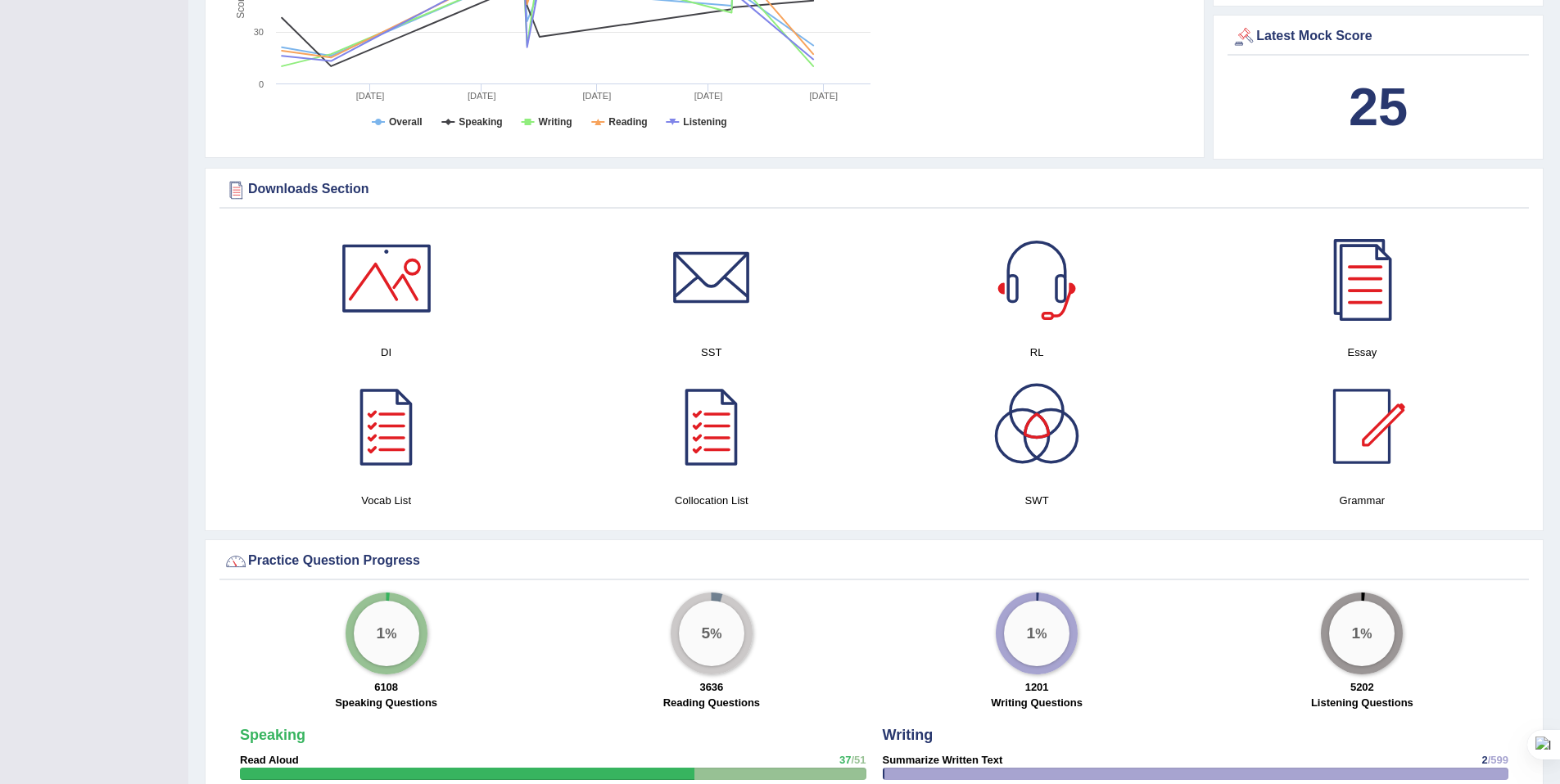
scroll to position [656, 0]
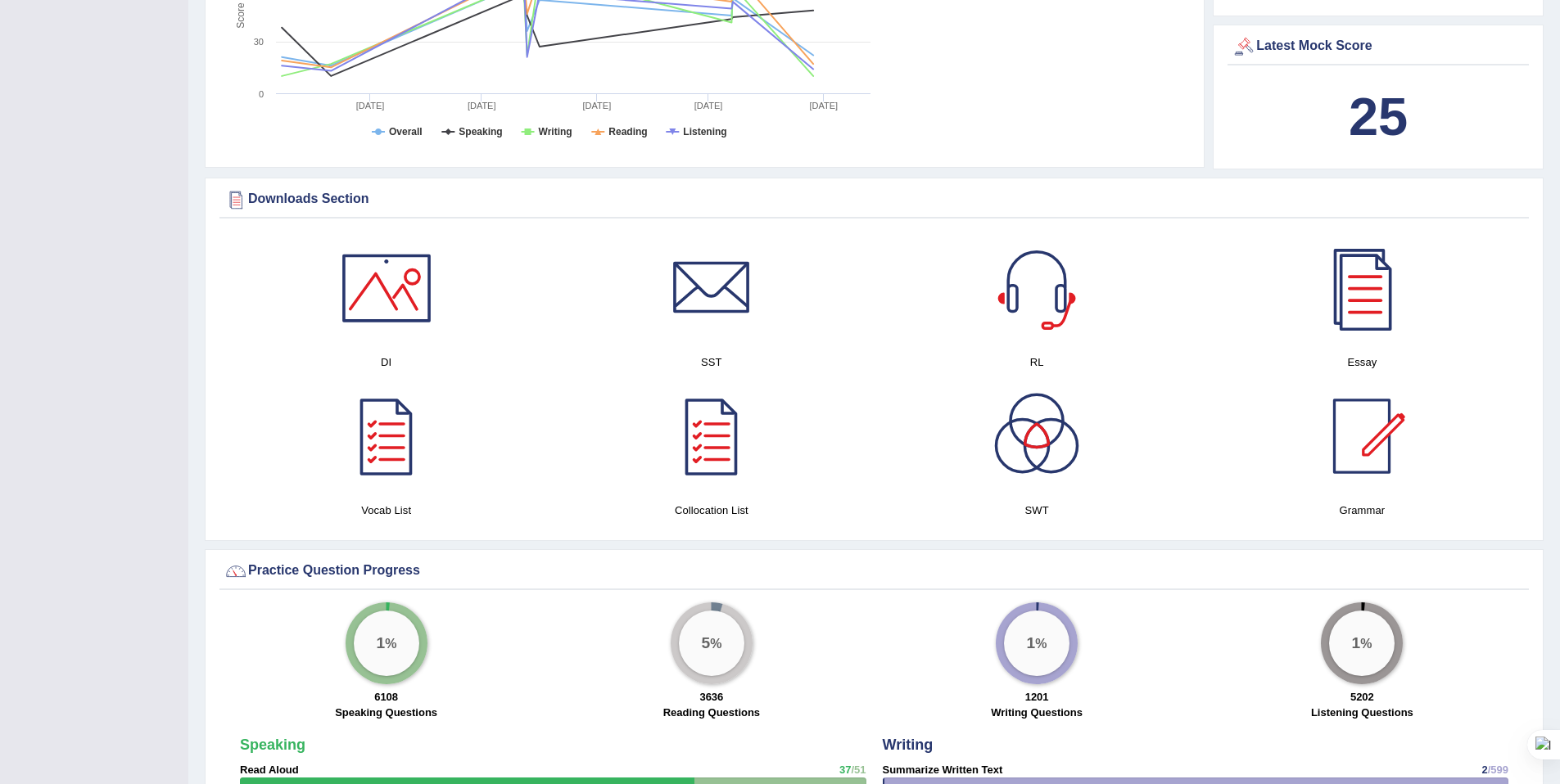
click at [423, 258] on div at bounding box center [386, 288] width 114 height 114
click at [712, 264] on div at bounding box center [711, 288] width 114 height 114
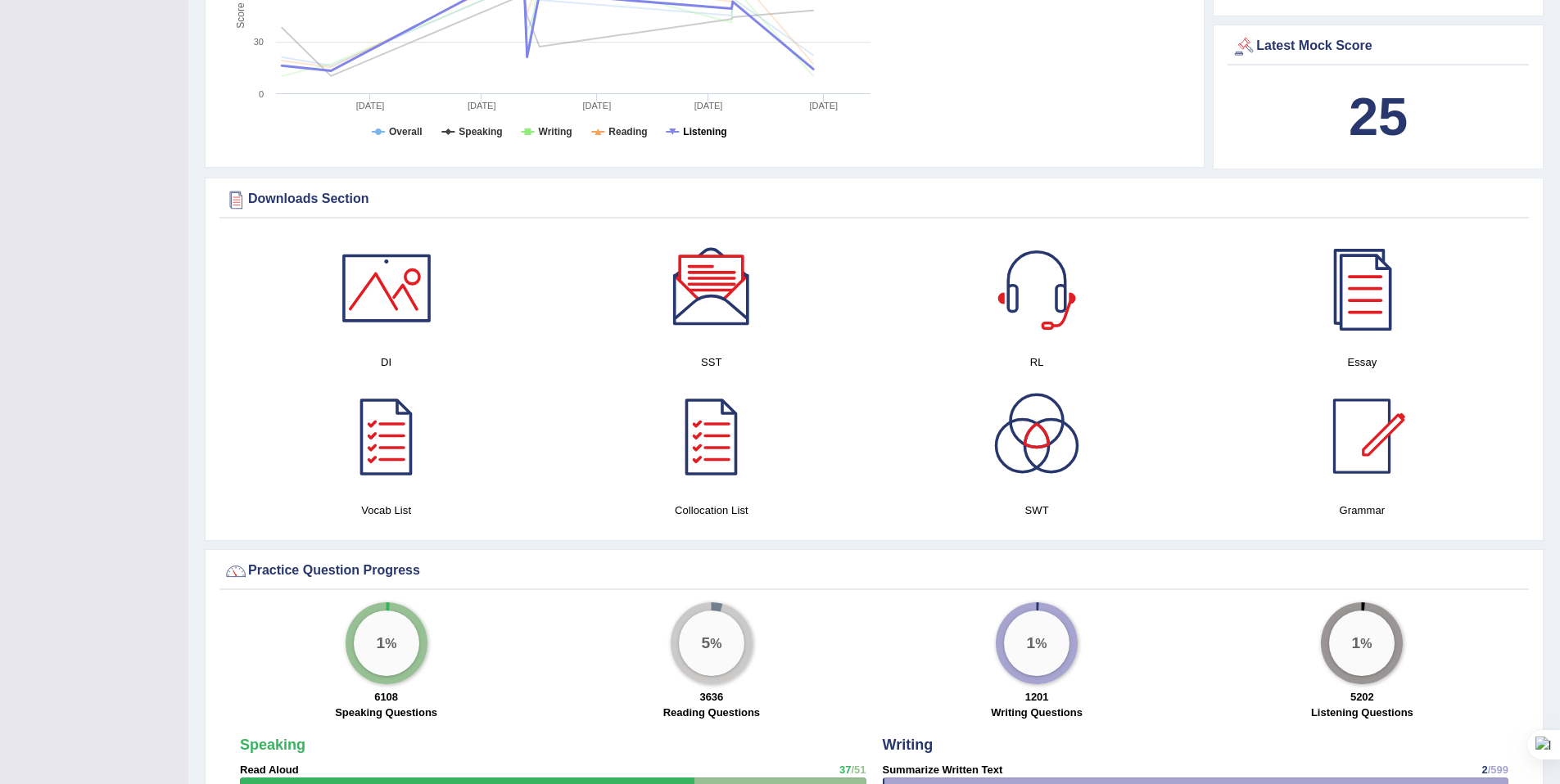
scroll to position [637, 0]
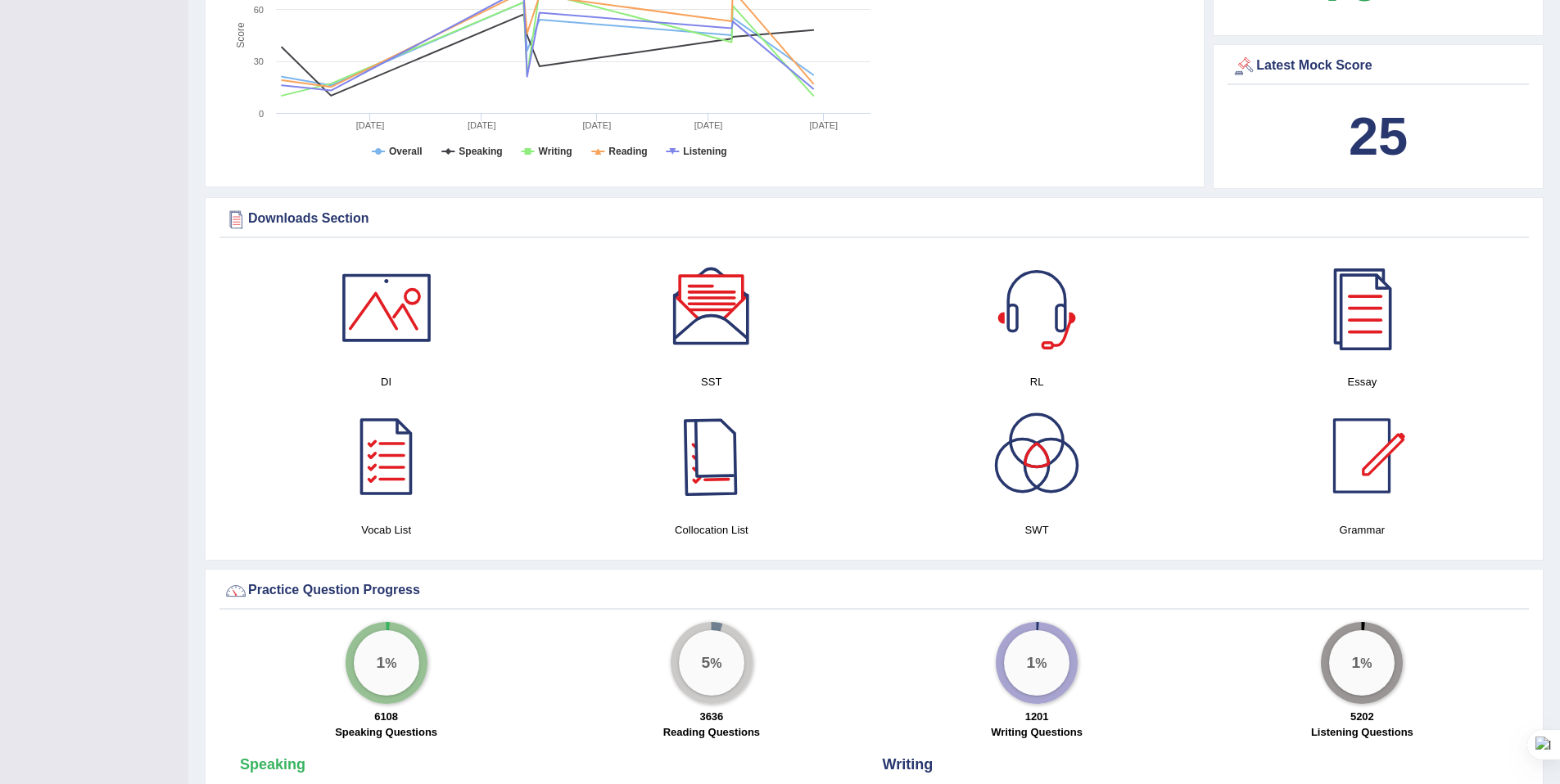
click at [751, 456] on div at bounding box center [711, 455] width 114 height 114
